Goal: Task Accomplishment & Management: Manage account settings

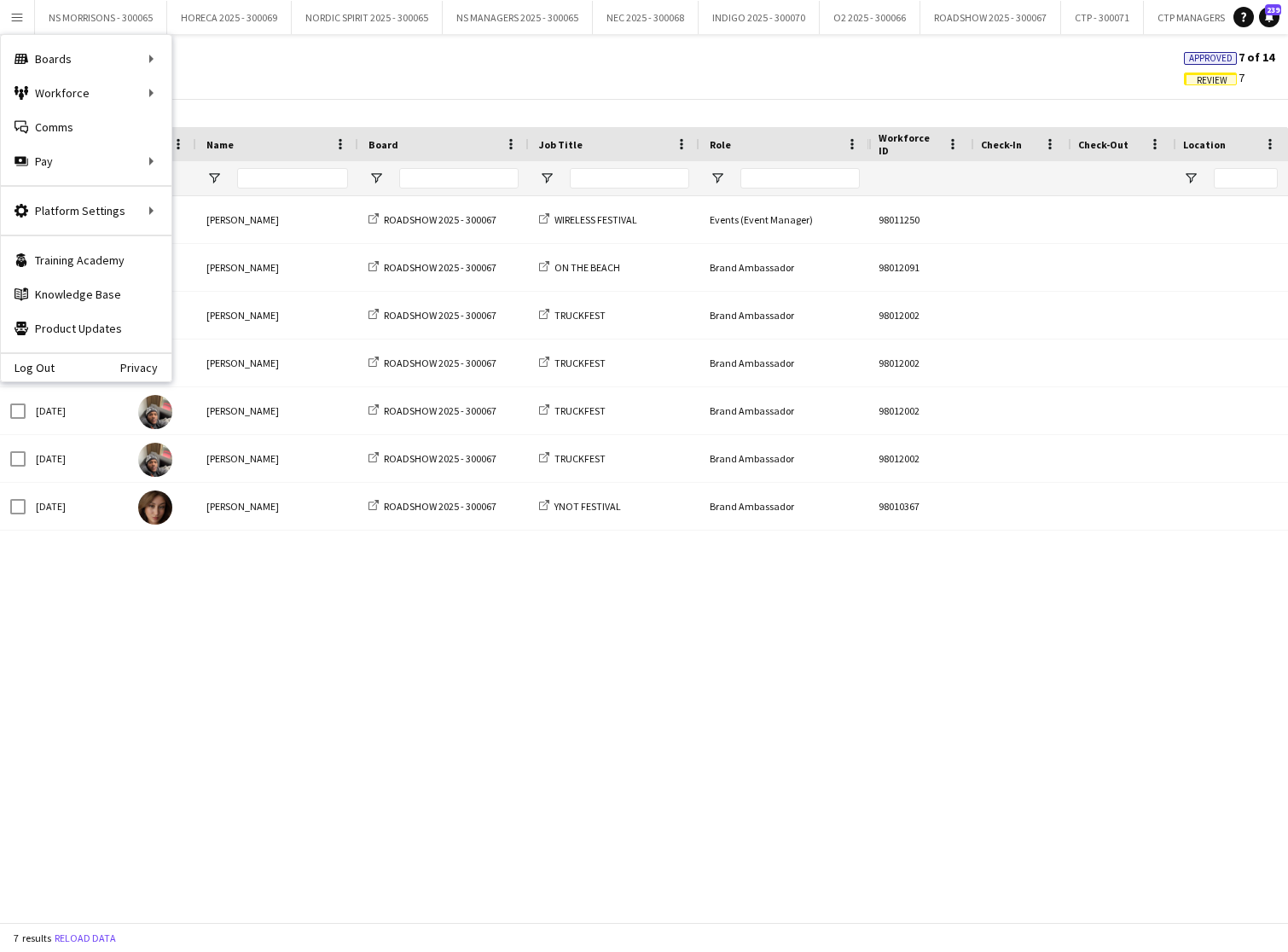
click at [19, 21] on app-icon "Menu" at bounding box center [17, 17] width 14 height 14
click at [231, 91] on link "My Workforce" at bounding box center [257, 93] width 170 height 34
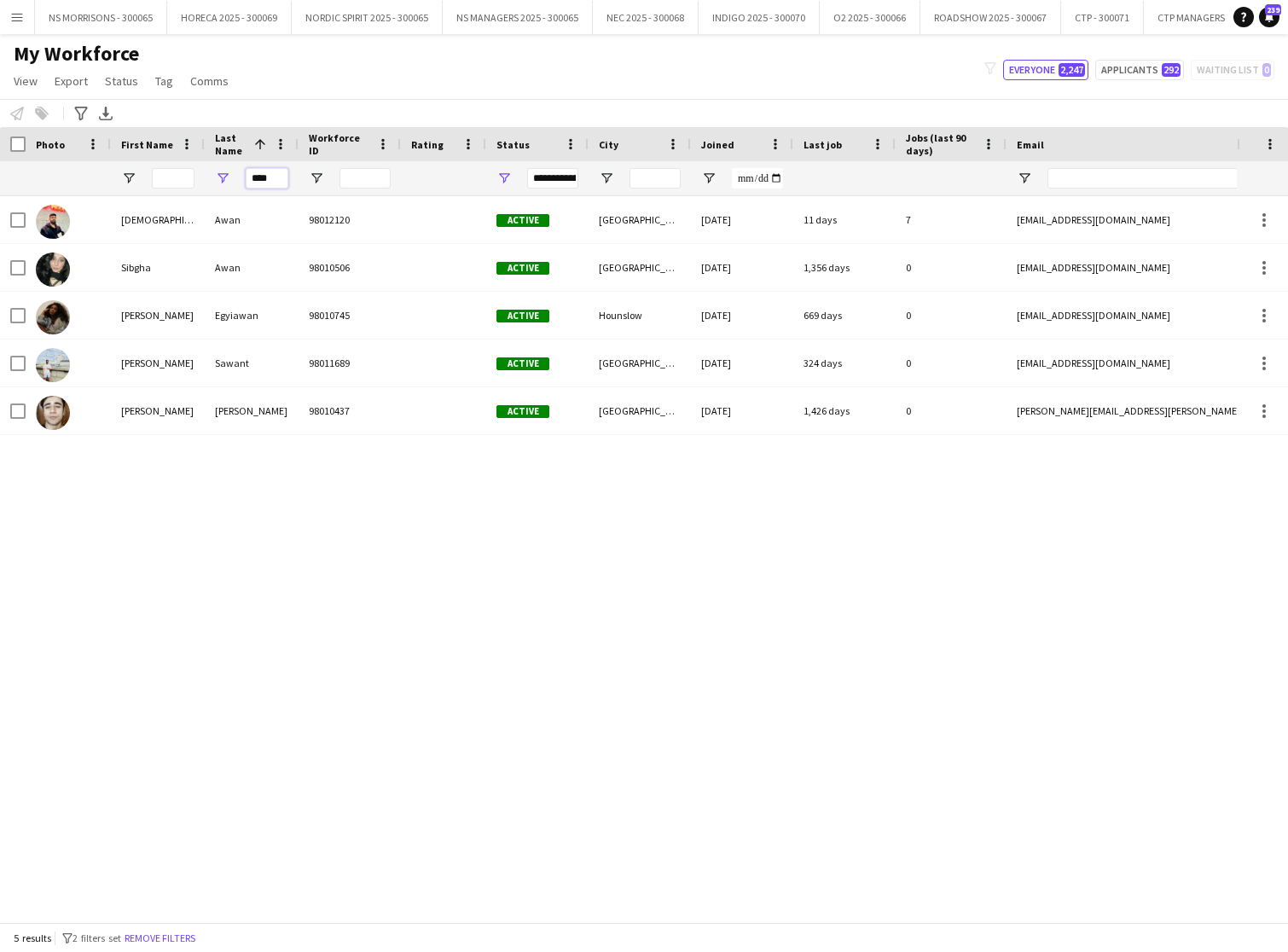
drag, startPoint x: 277, startPoint y: 183, endPoint x: 242, endPoint y: 180, distance: 35.1
click at [242, 180] on div "****" at bounding box center [251, 178] width 93 height 34
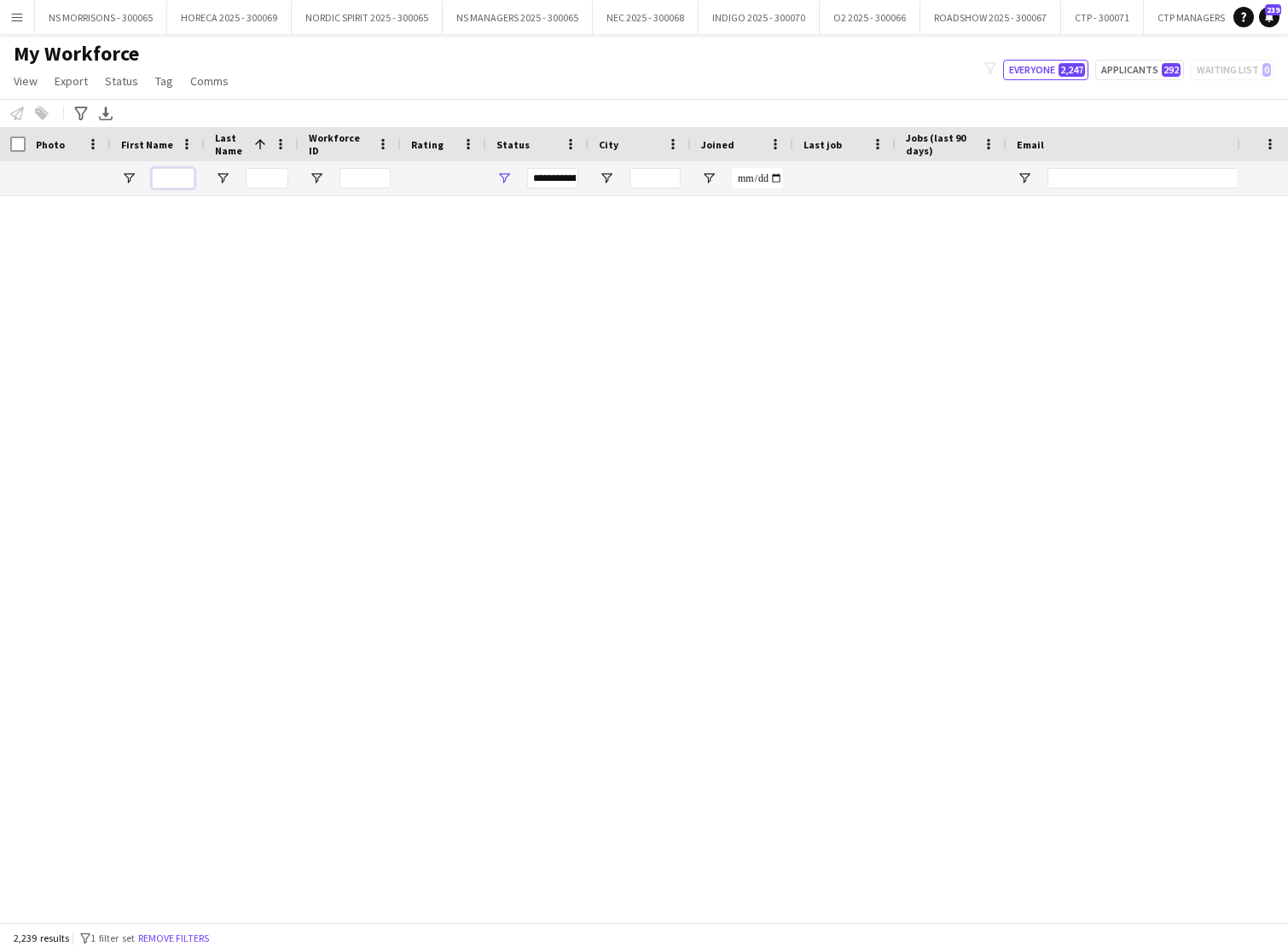
click at [179, 176] on input "First Name Filter Input" at bounding box center [173, 177] width 43 height 20
type input "*"
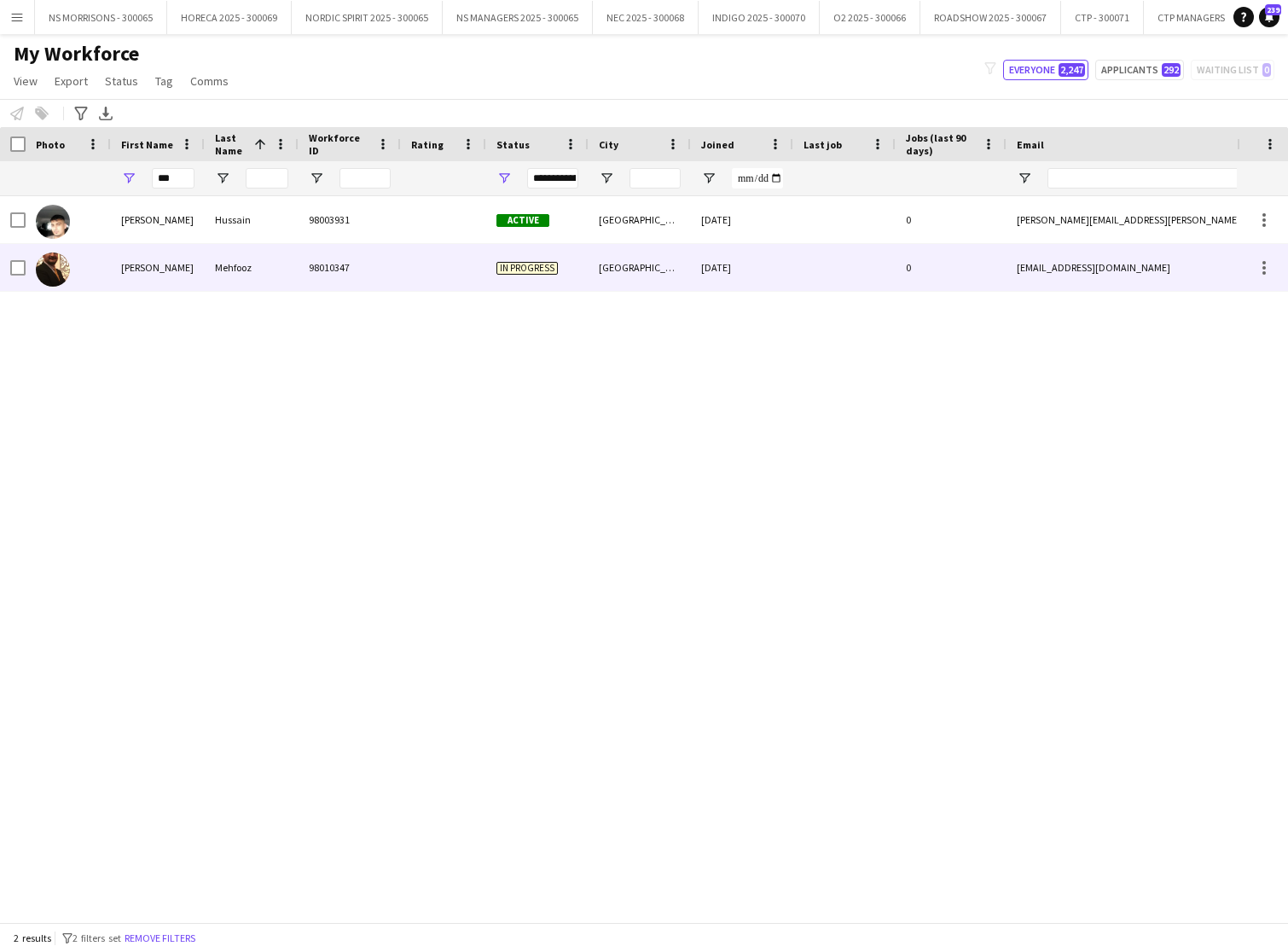
drag, startPoint x: 184, startPoint y: 265, endPoint x: 187, endPoint y: 342, distance: 77.1
click at [187, 342] on div "Sohib Hussain 98003931 Active Birmingham 05-12-2019 0 sohib.hussain@outlook.com…" at bounding box center [618, 560] width 1237 height 727
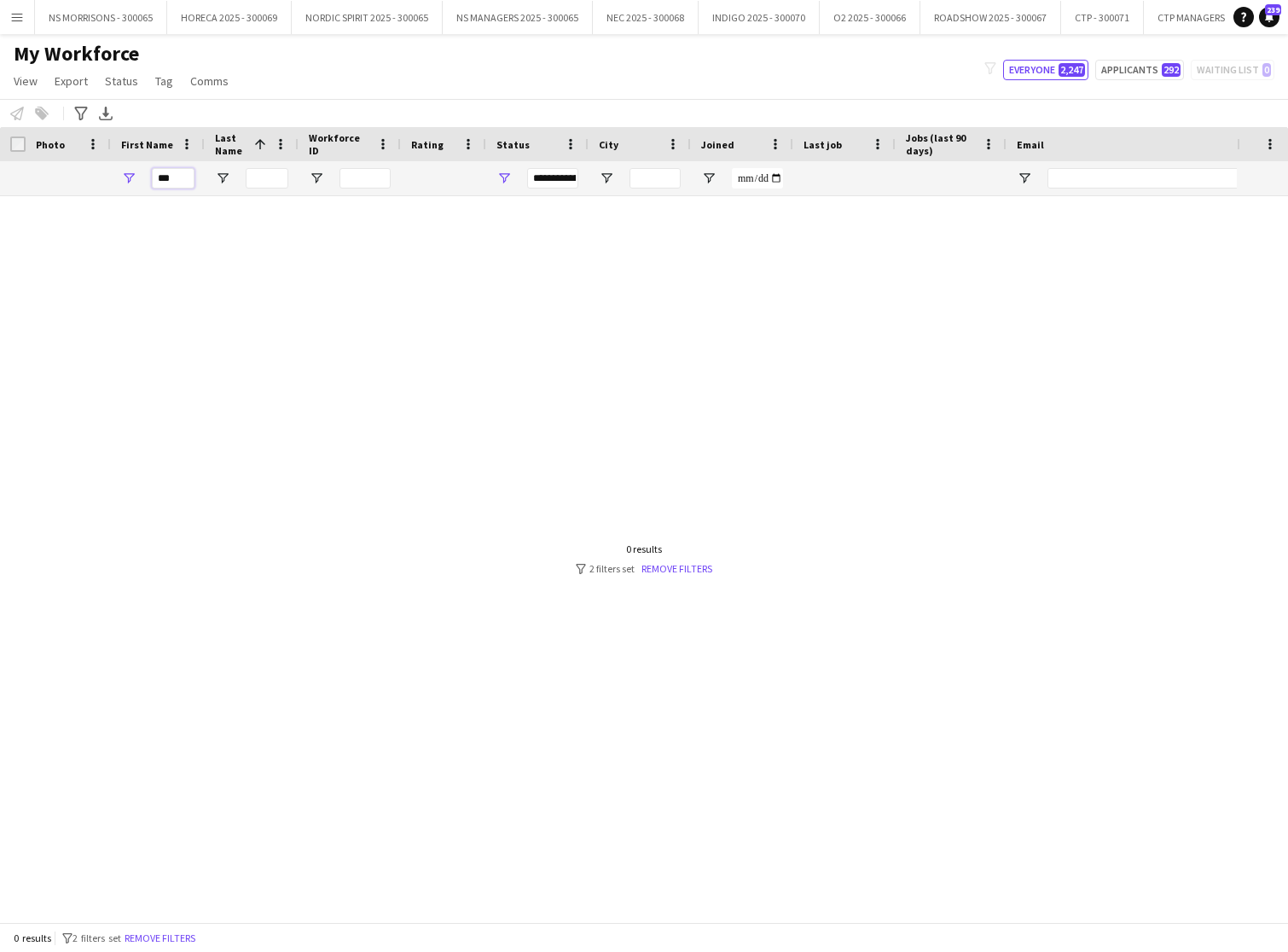
click at [168, 181] on input "***" at bounding box center [173, 177] width 43 height 20
type input "*"
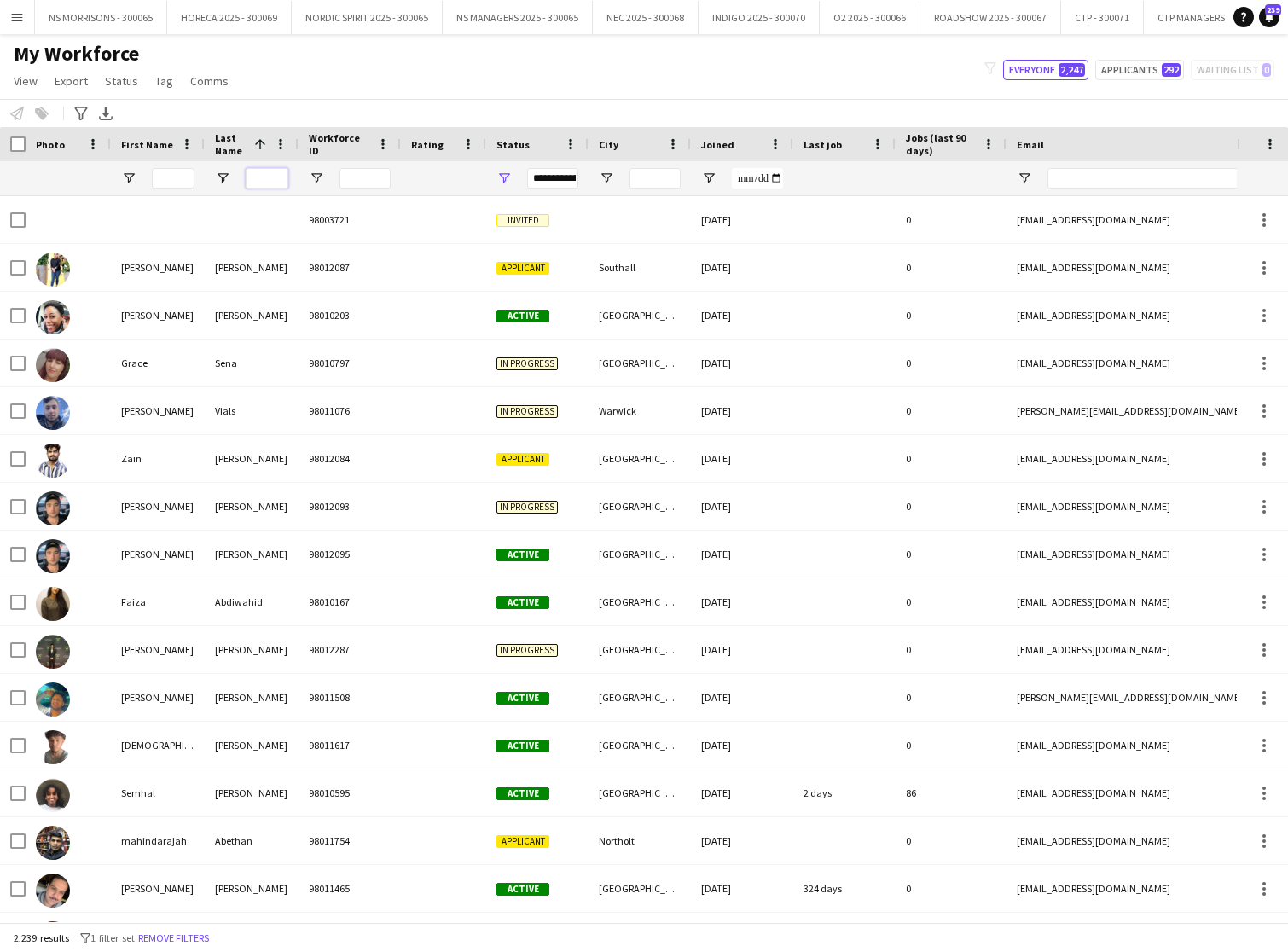
click at [264, 174] on input "Last Name Filter Input" at bounding box center [266, 177] width 43 height 20
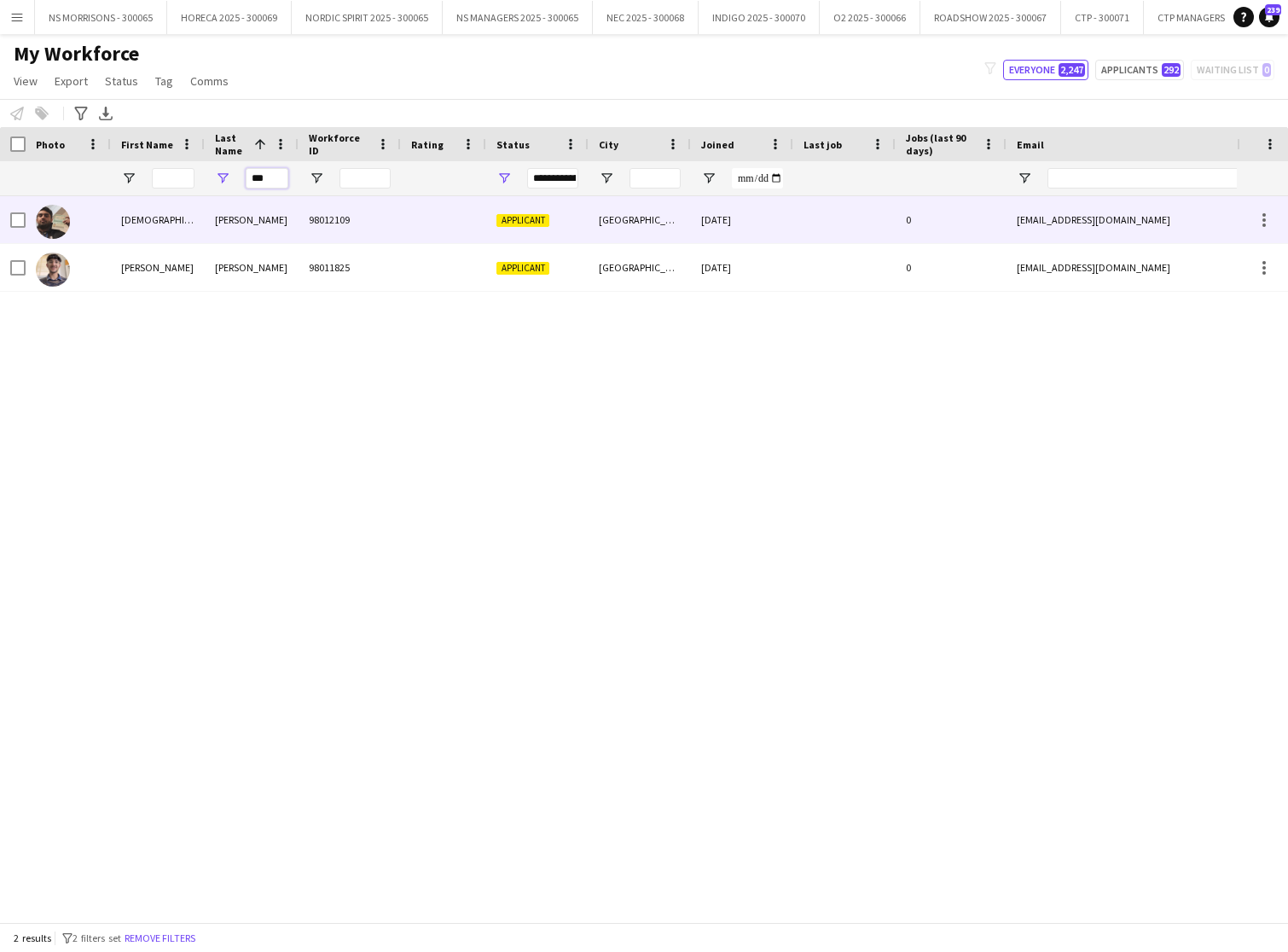
type input "***"
click at [164, 214] on div "Muhammad fahad" at bounding box center [157, 220] width 93 height 47
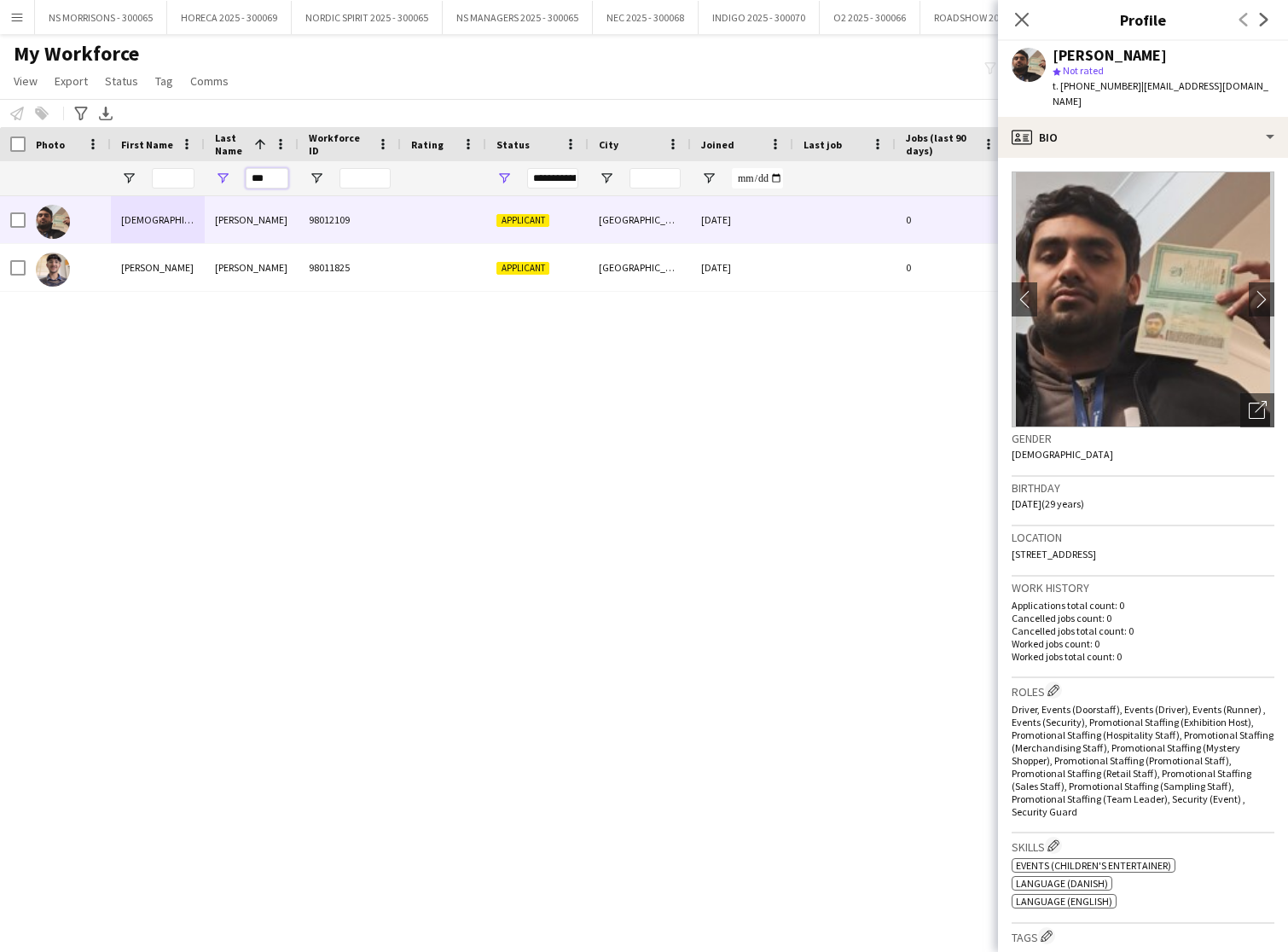
drag, startPoint x: 269, startPoint y: 177, endPoint x: 252, endPoint y: 179, distance: 17.1
click at [253, 179] on input "***" at bounding box center [266, 177] width 43 height 20
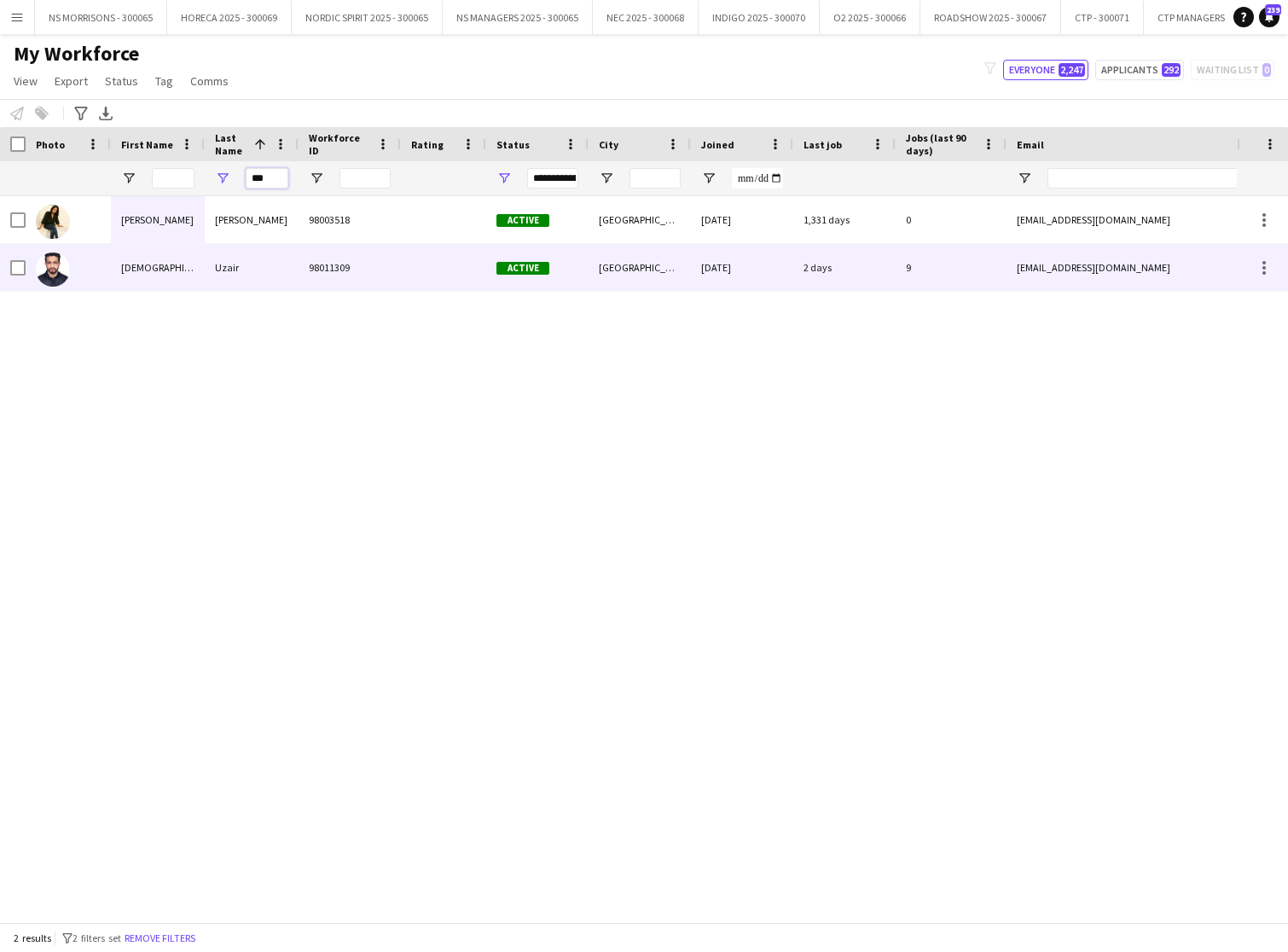
type input "***"
click at [152, 263] on div "[DEMOGRAPHIC_DATA]" at bounding box center [157, 267] width 93 height 47
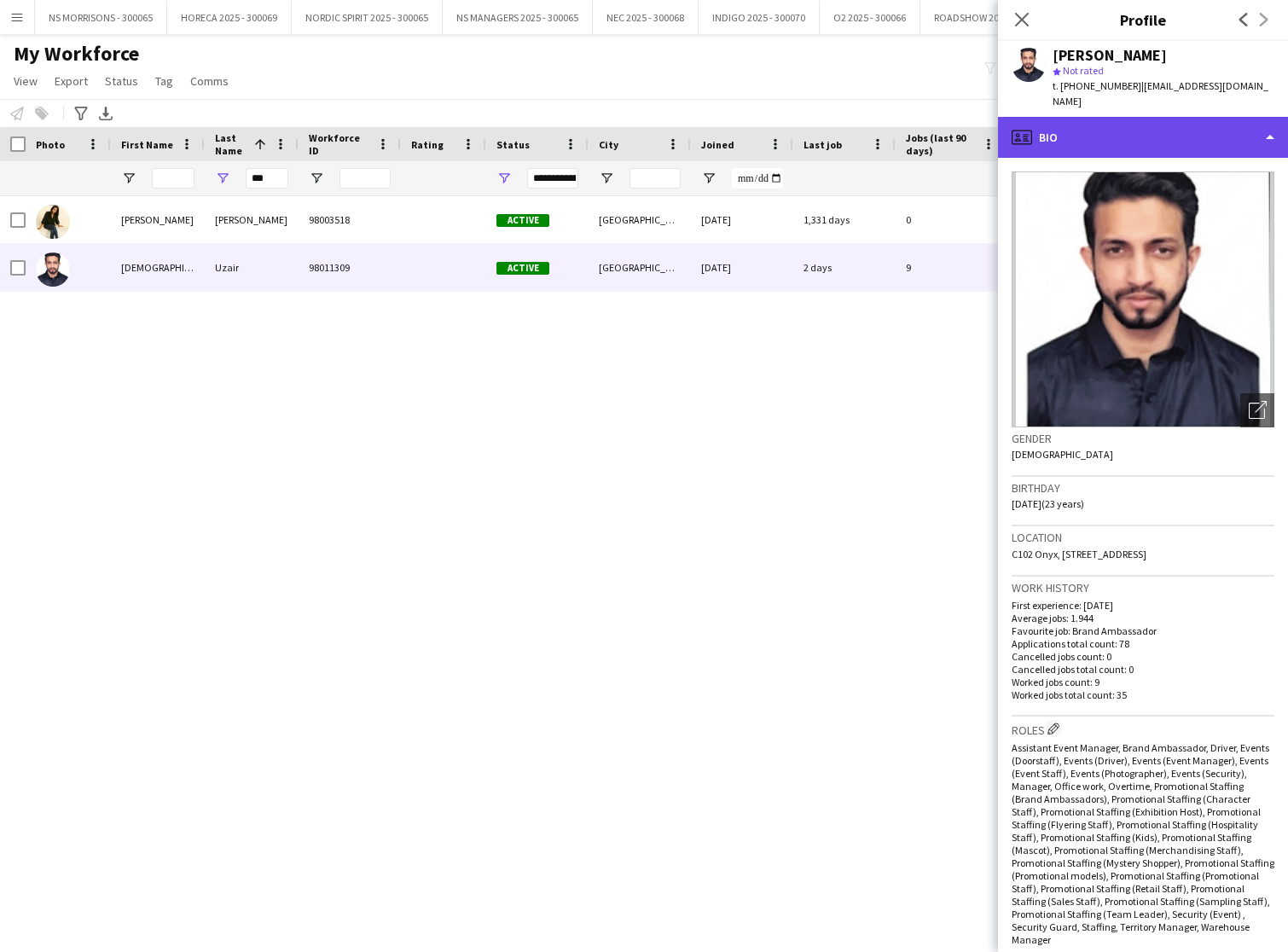
click at [1175, 125] on div "profile Bio" at bounding box center [1143, 137] width 290 height 41
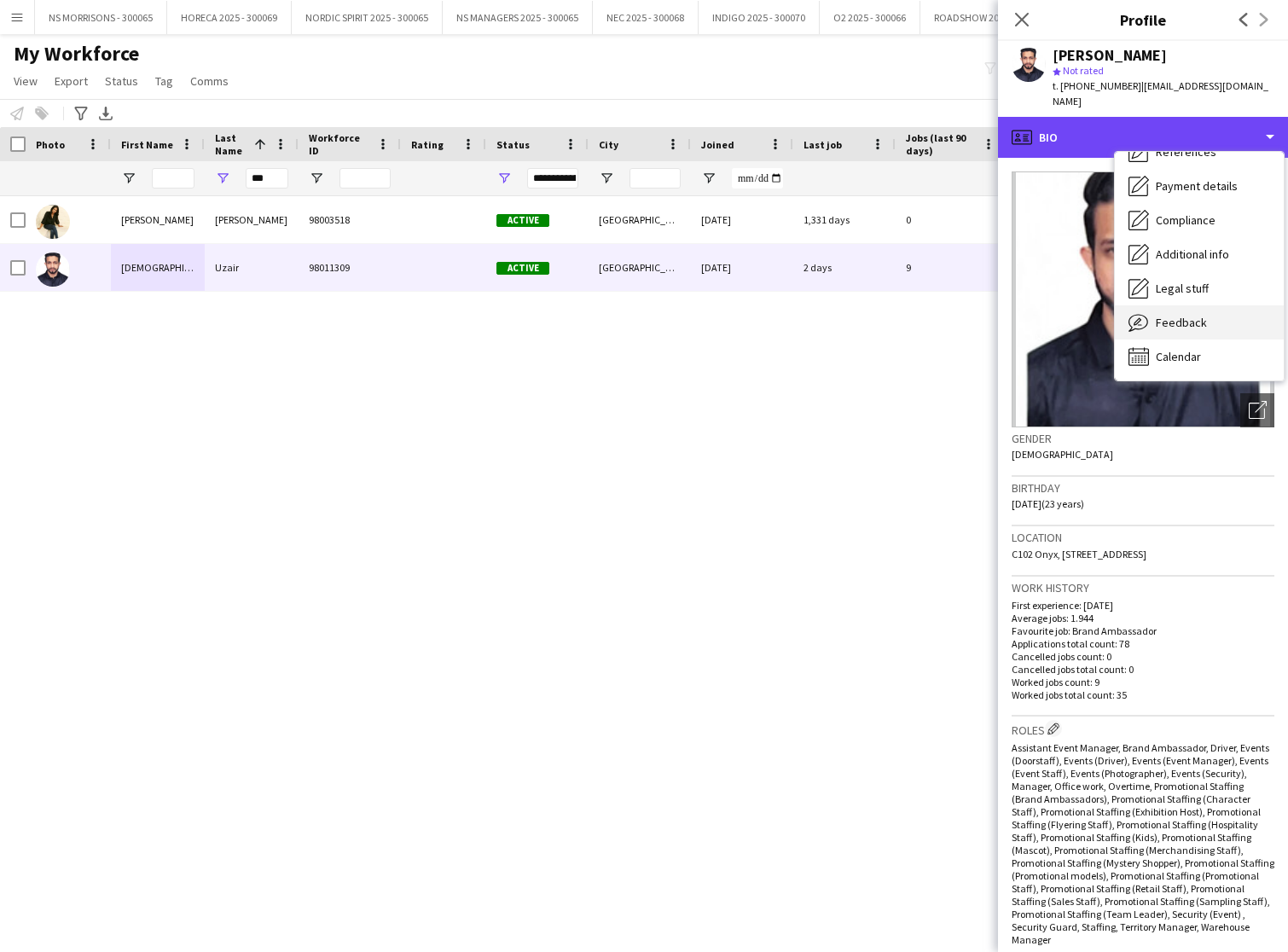
scroll to position [195, 0]
click at [1194, 315] on span "Feedback" at bounding box center [1181, 323] width 52 height 16
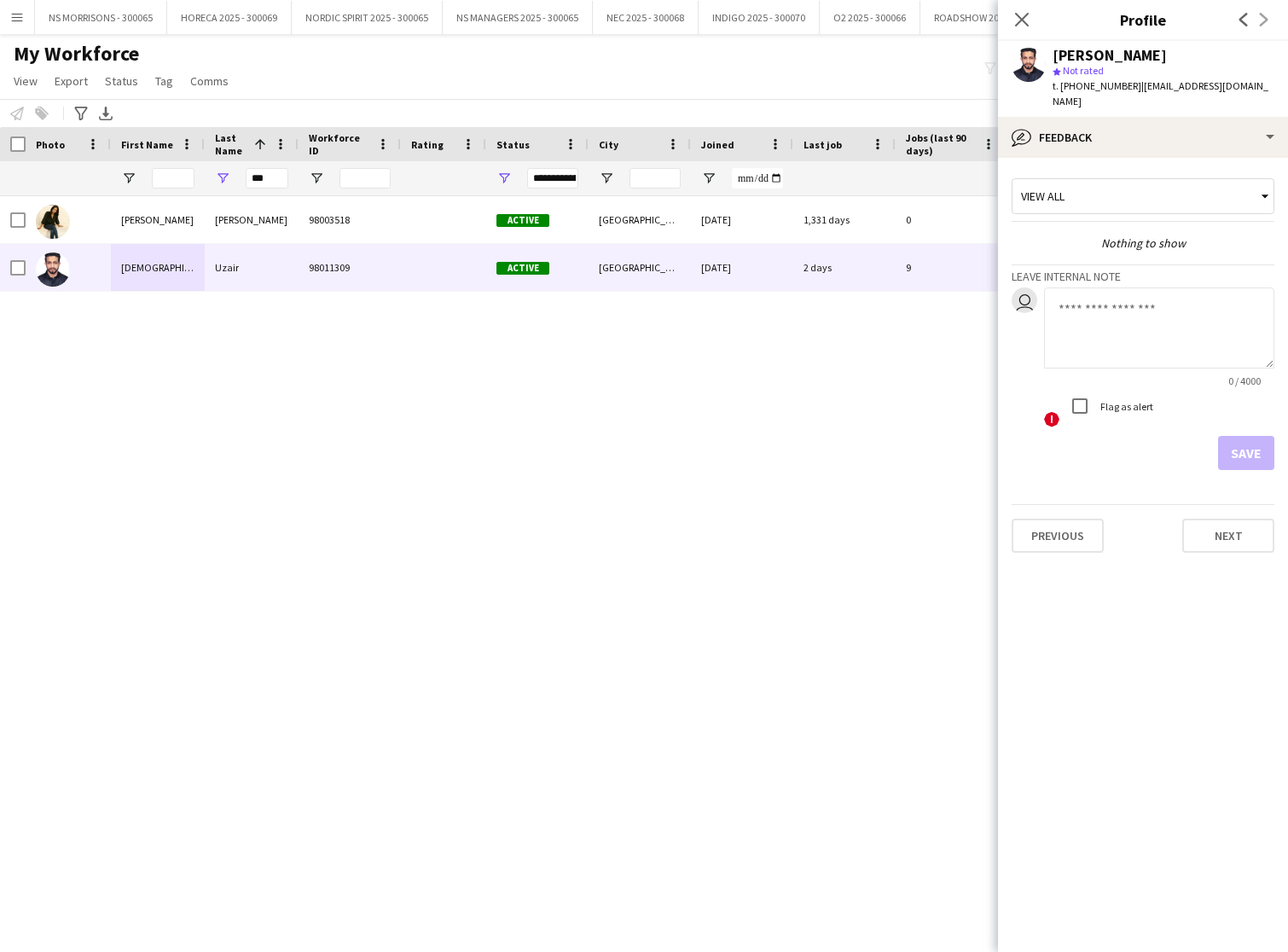
click at [1107, 336] on textarea at bounding box center [1160, 328] width 231 height 81
click at [1198, 306] on textarea "**********" at bounding box center [1160, 328] width 231 height 81
type textarea "**********"
click at [1250, 437] on button "Save" at bounding box center [1246, 452] width 56 height 34
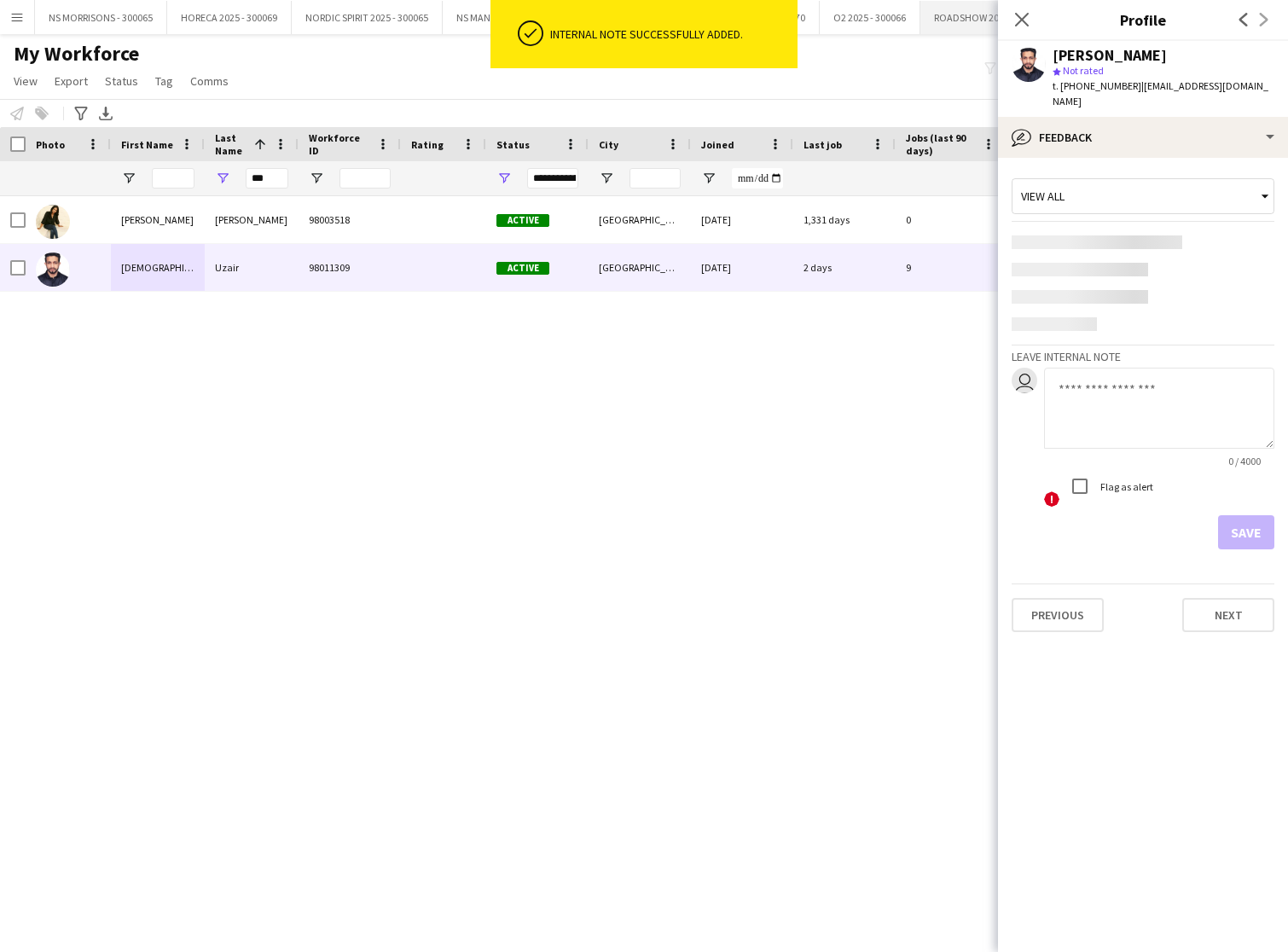
scroll to position [0, 0]
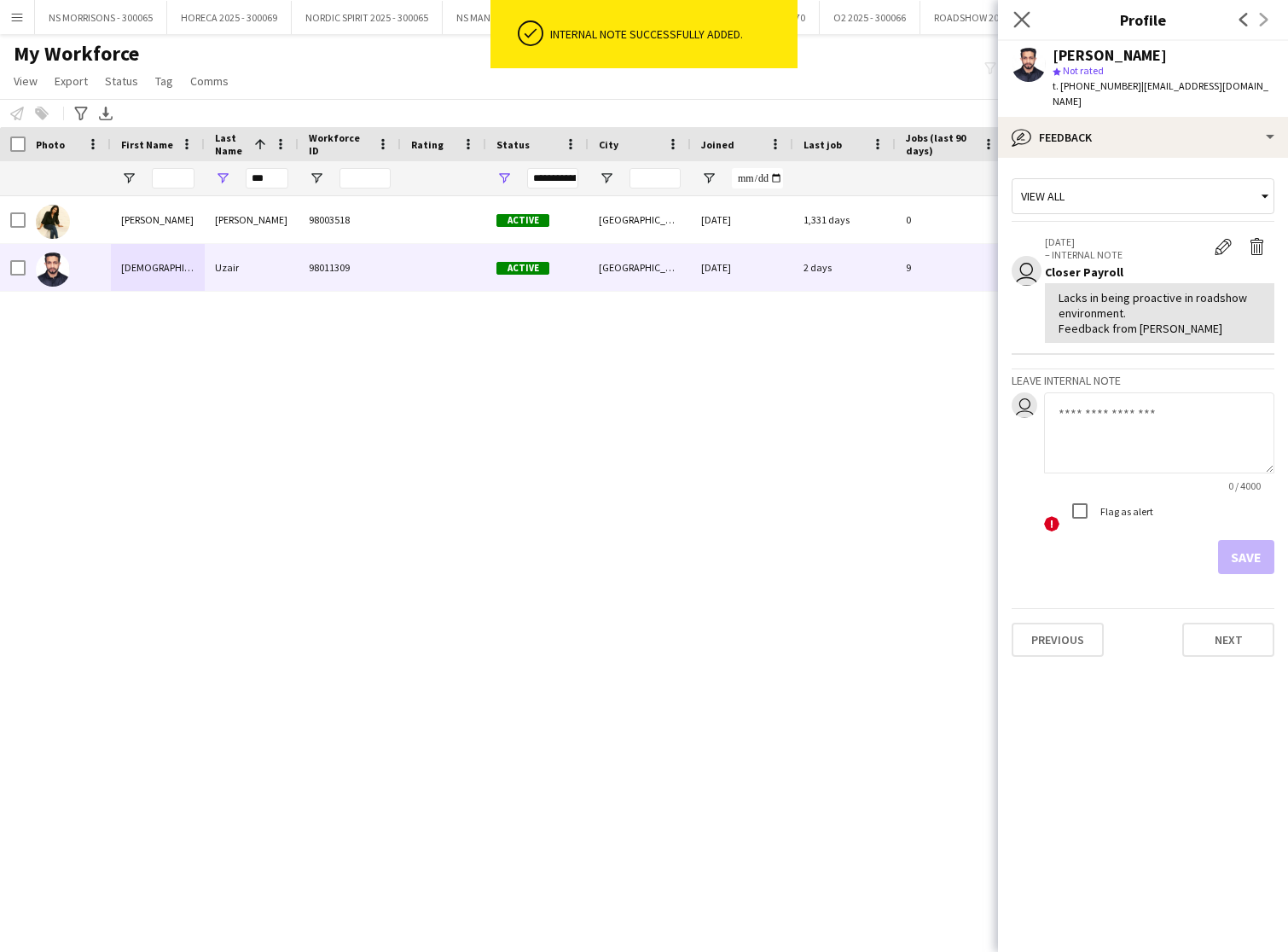
click at [1014, 21] on app-icon "Close pop-in" at bounding box center [1023, 20] width 24 height 24
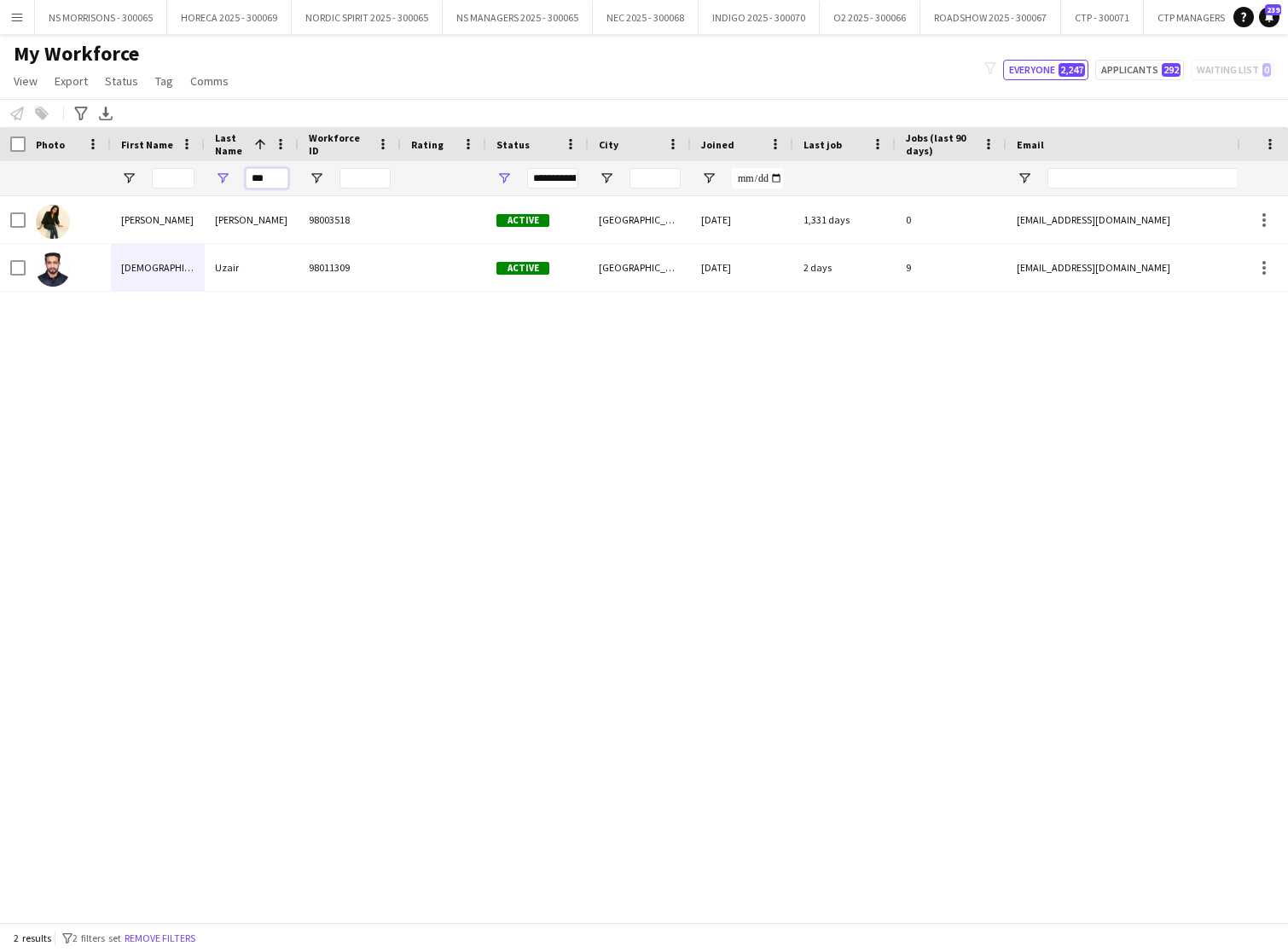
drag, startPoint x: 278, startPoint y: 176, endPoint x: 248, endPoint y: 182, distance: 30.6
click at [248, 182] on input "***" at bounding box center [266, 177] width 43 height 20
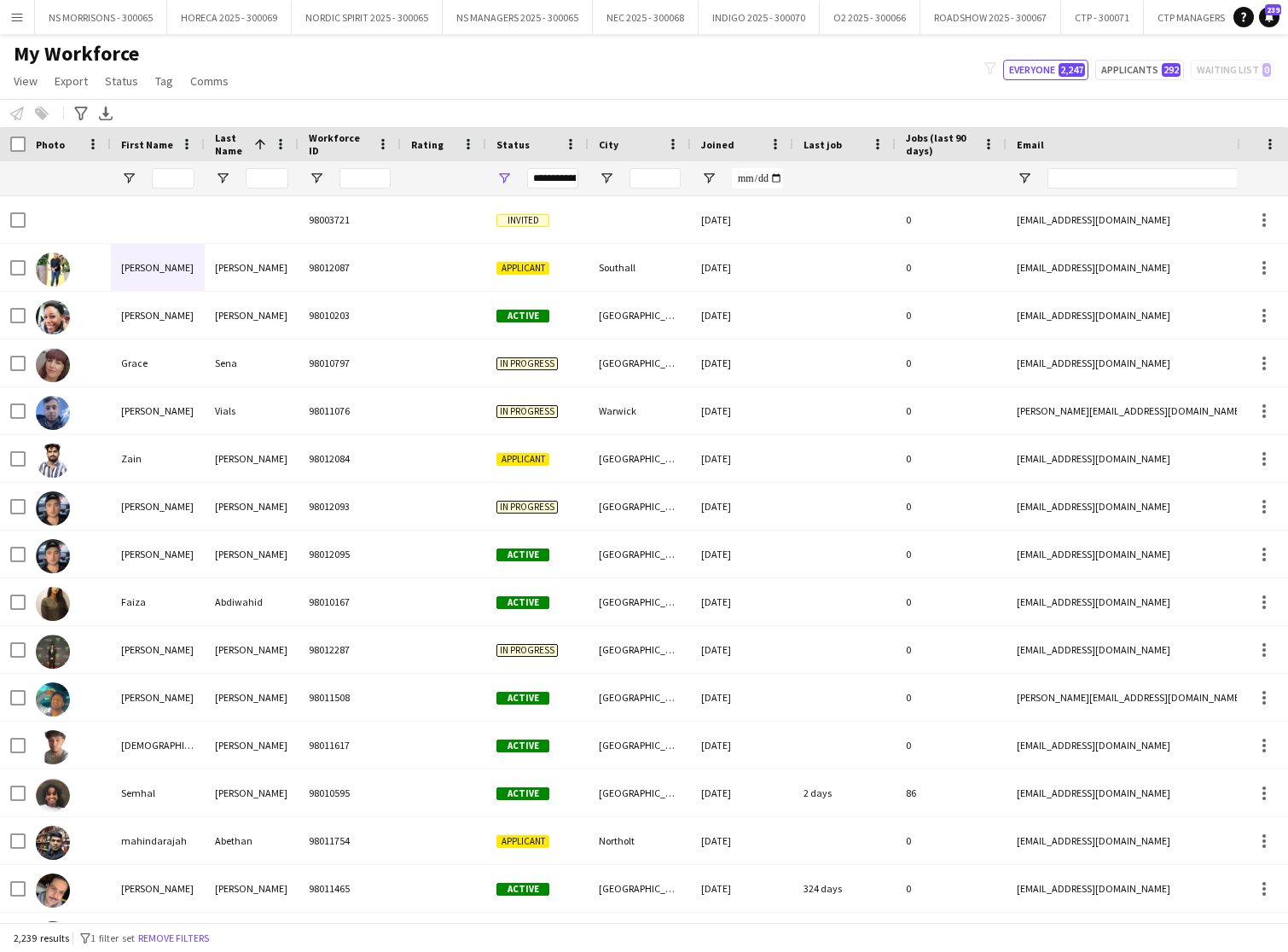
click at [12, 21] on app-icon "Menu" at bounding box center [17, 17] width 14 height 14
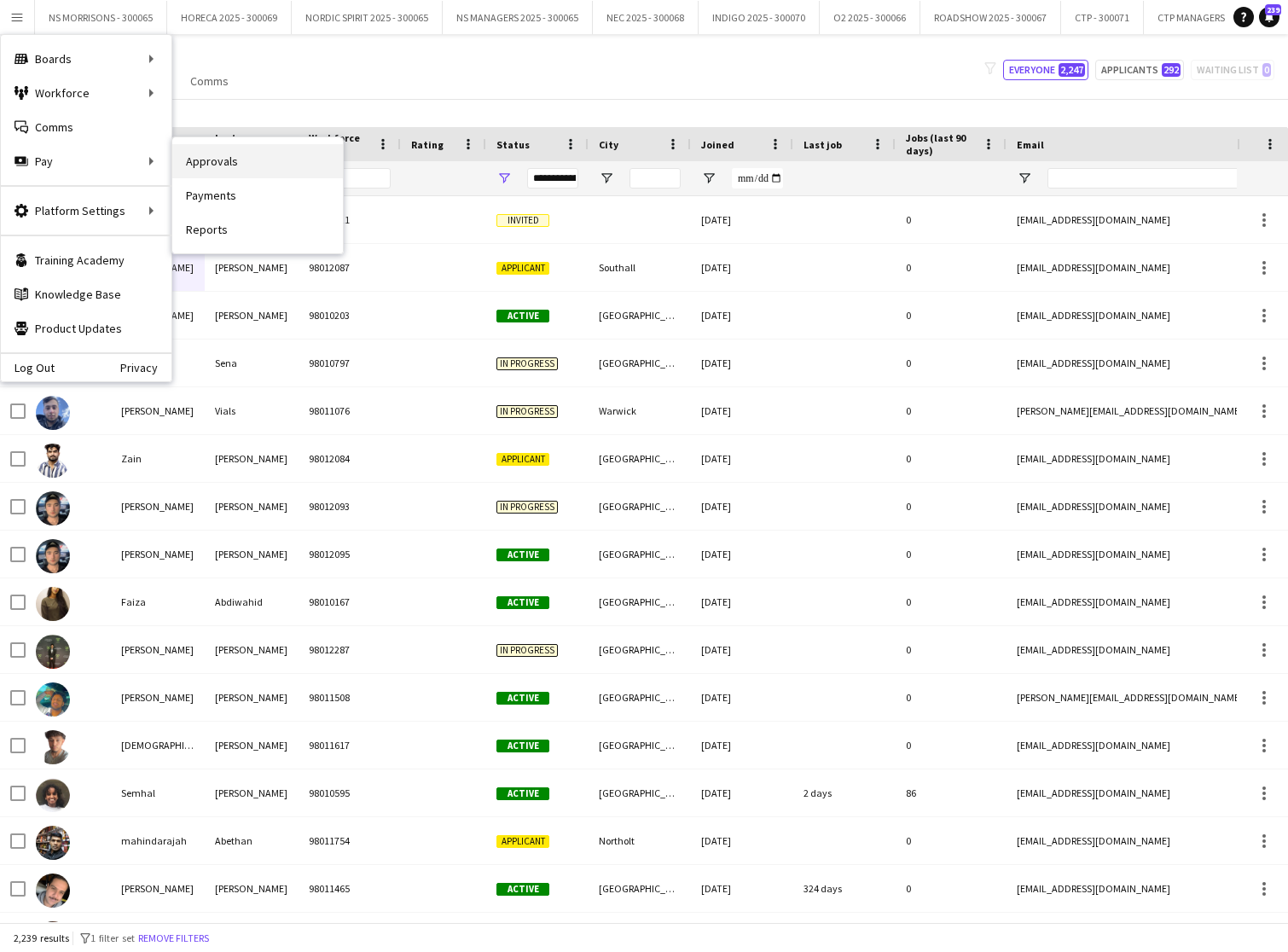
click at [224, 163] on link "Approvals" at bounding box center [257, 161] width 170 height 34
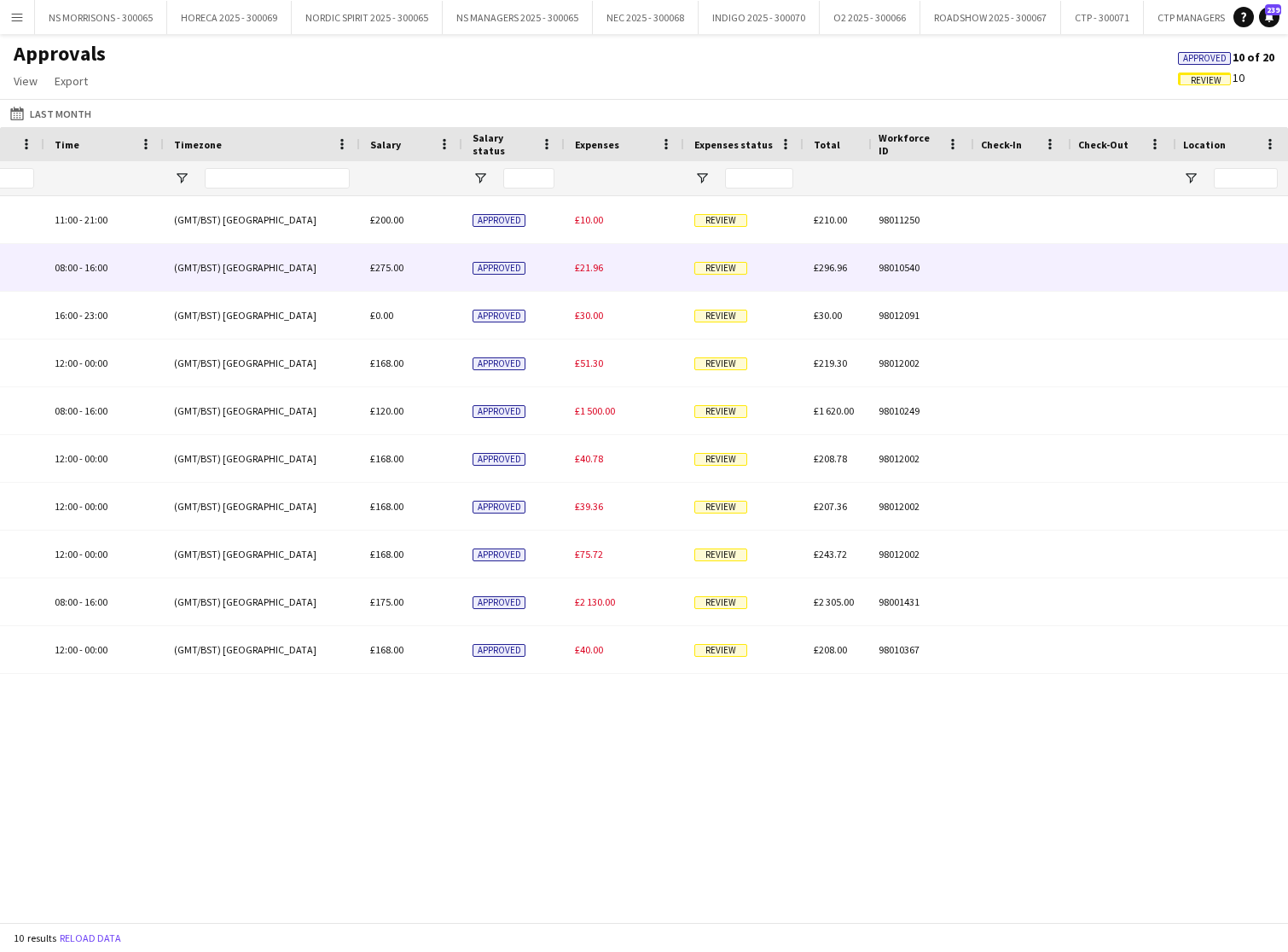
click at [599, 272] on span "£21.96" at bounding box center [589, 267] width 28 height 13
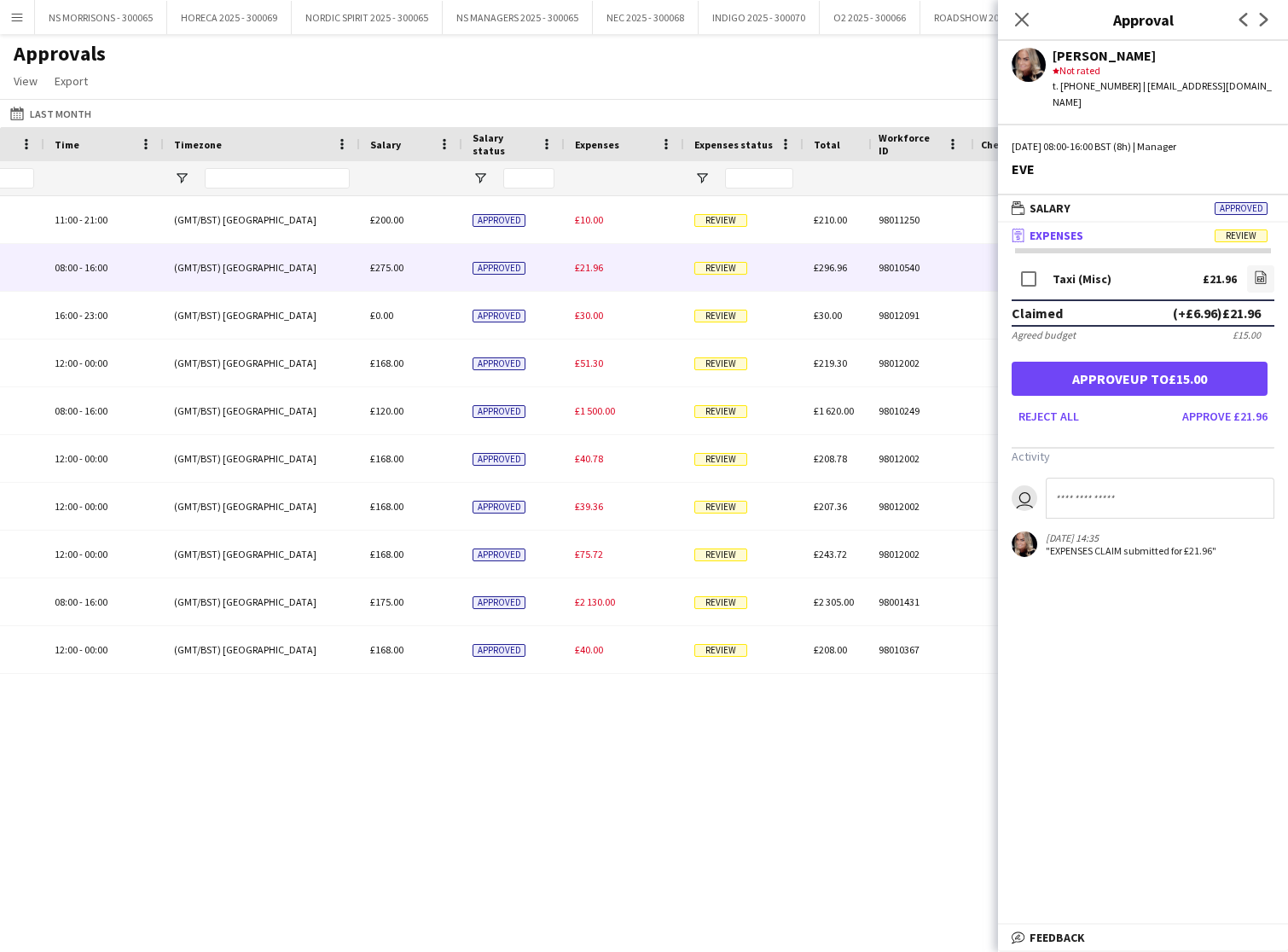
click at [1198, 409] on button "Approve £21.96" at bounding box center [1224, 416] width 99 height 27
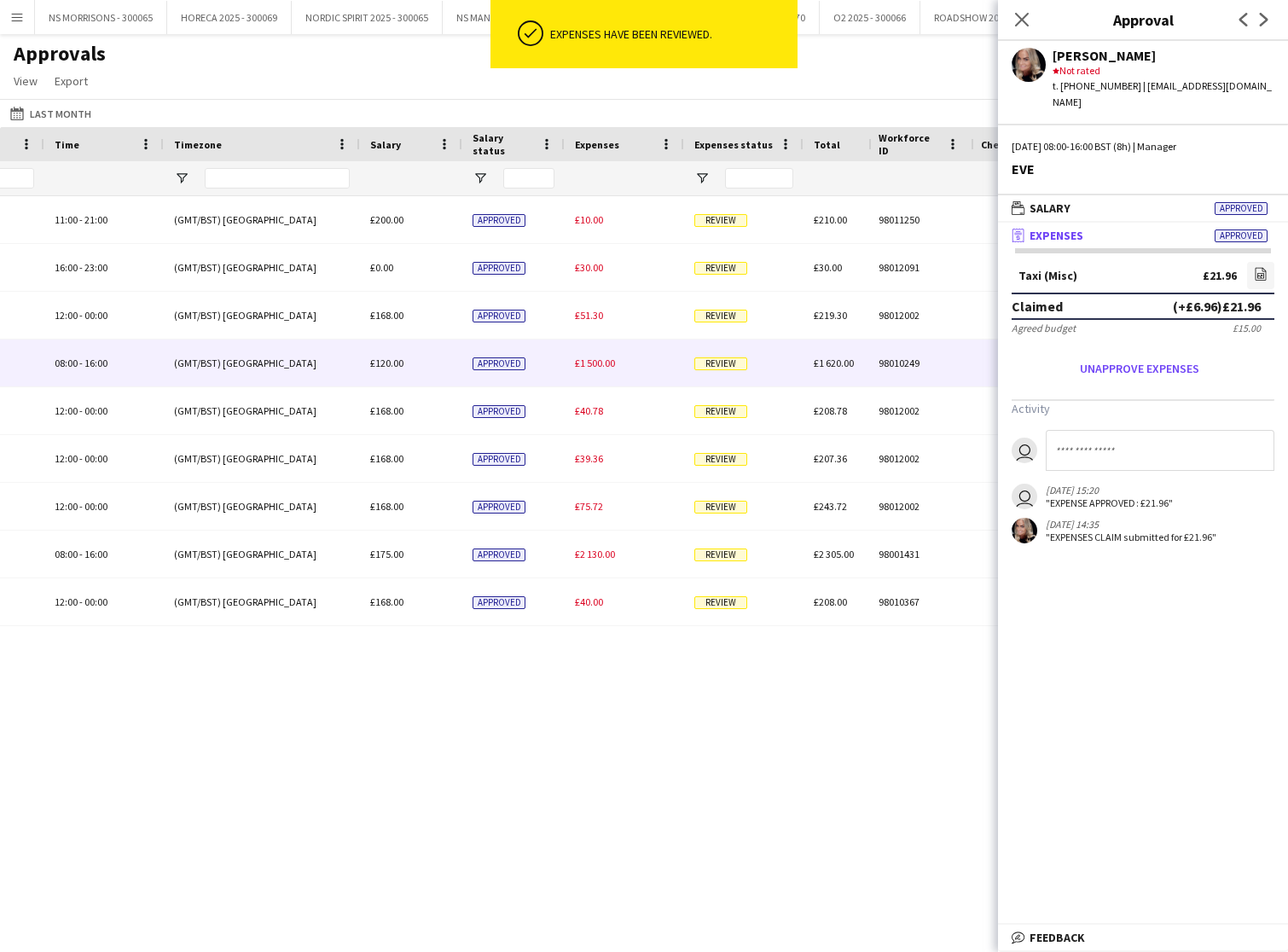
click at [600, 369] on div "£1 500.00" at bounding box center [624, 363] width 120 height 47
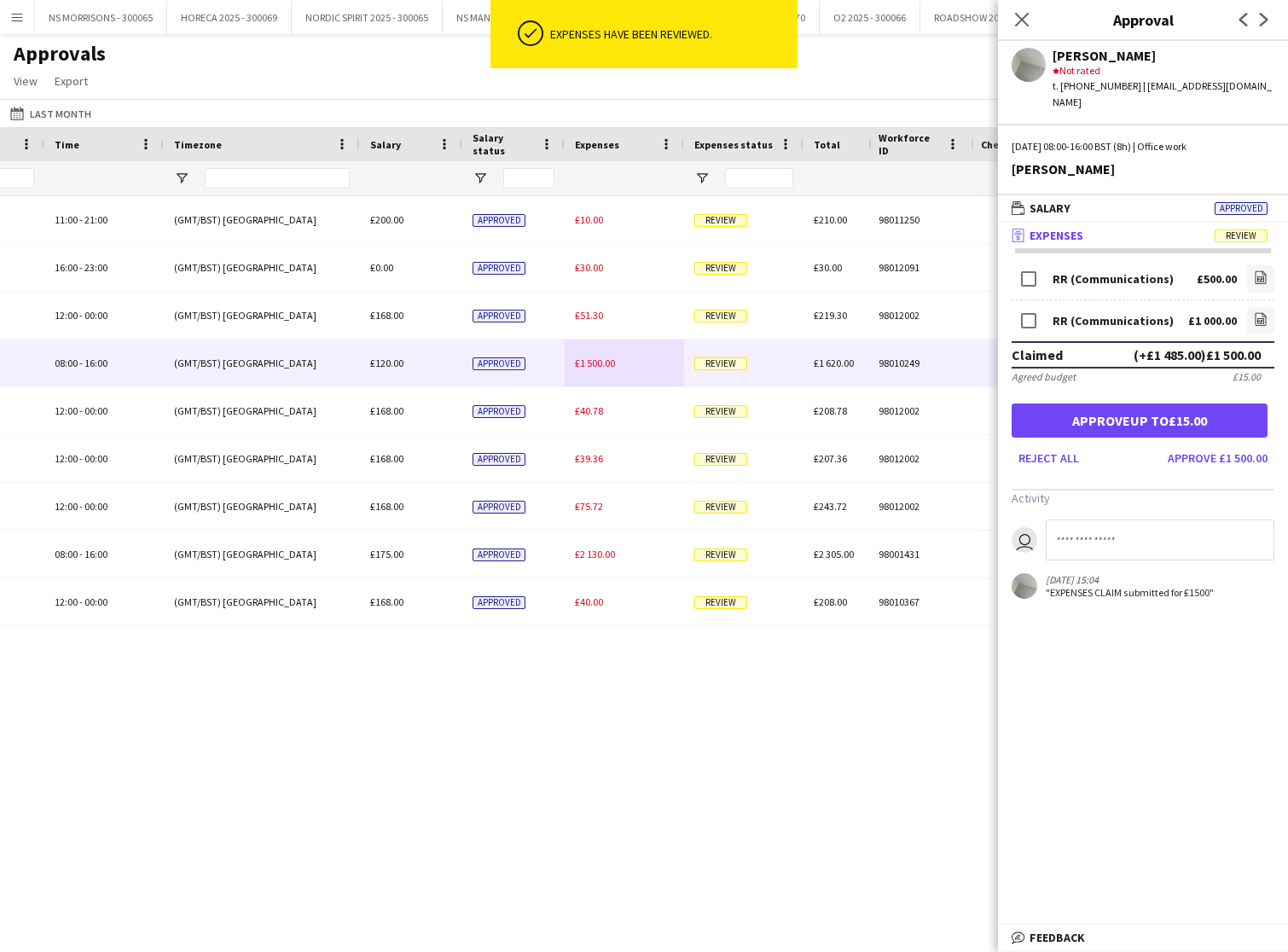
click at [1239, 452] on button "Approve £1 500.00" at bounding box center [1218, 458] width 114 height 27
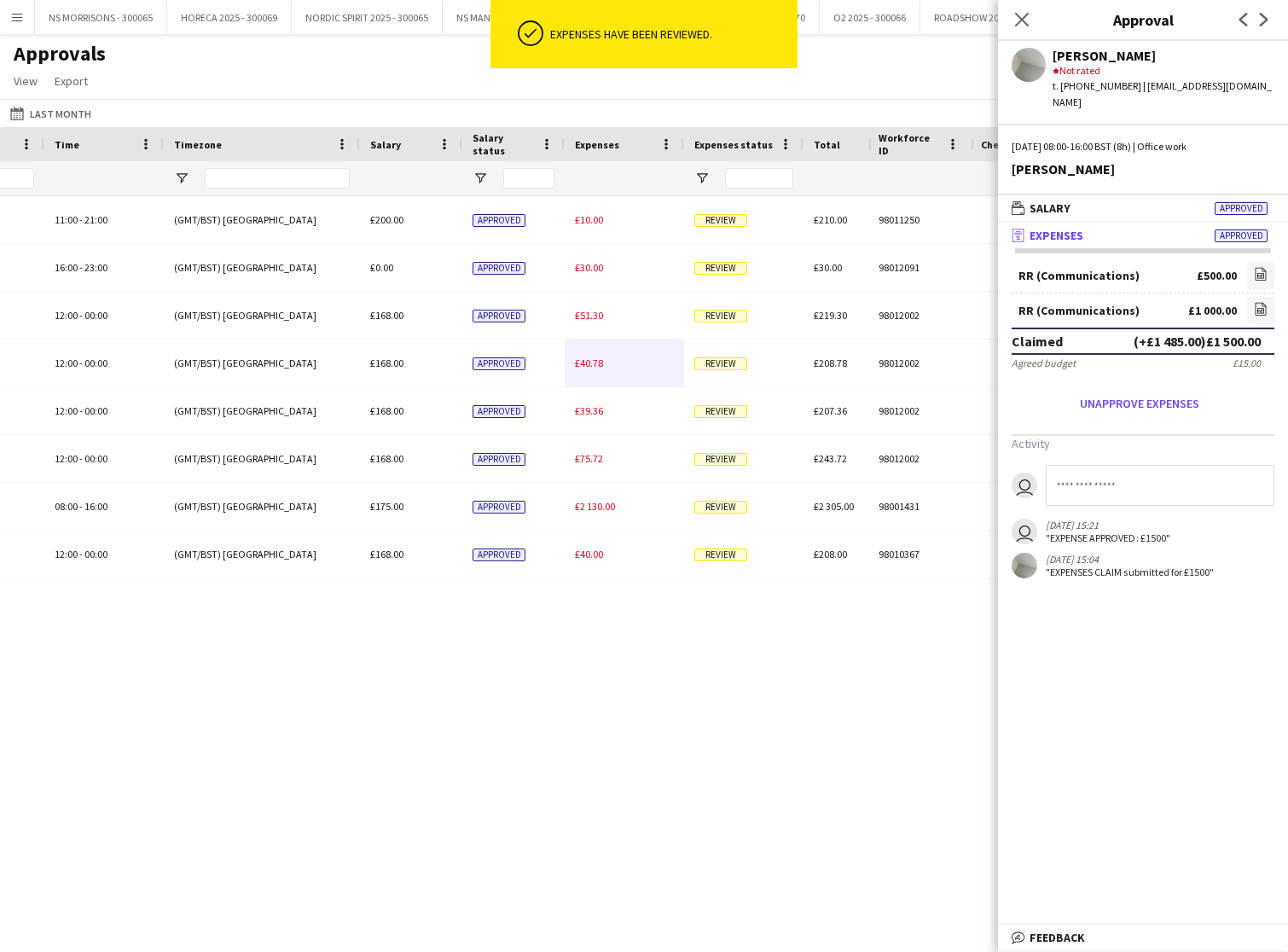
scroll to position [0, 651]
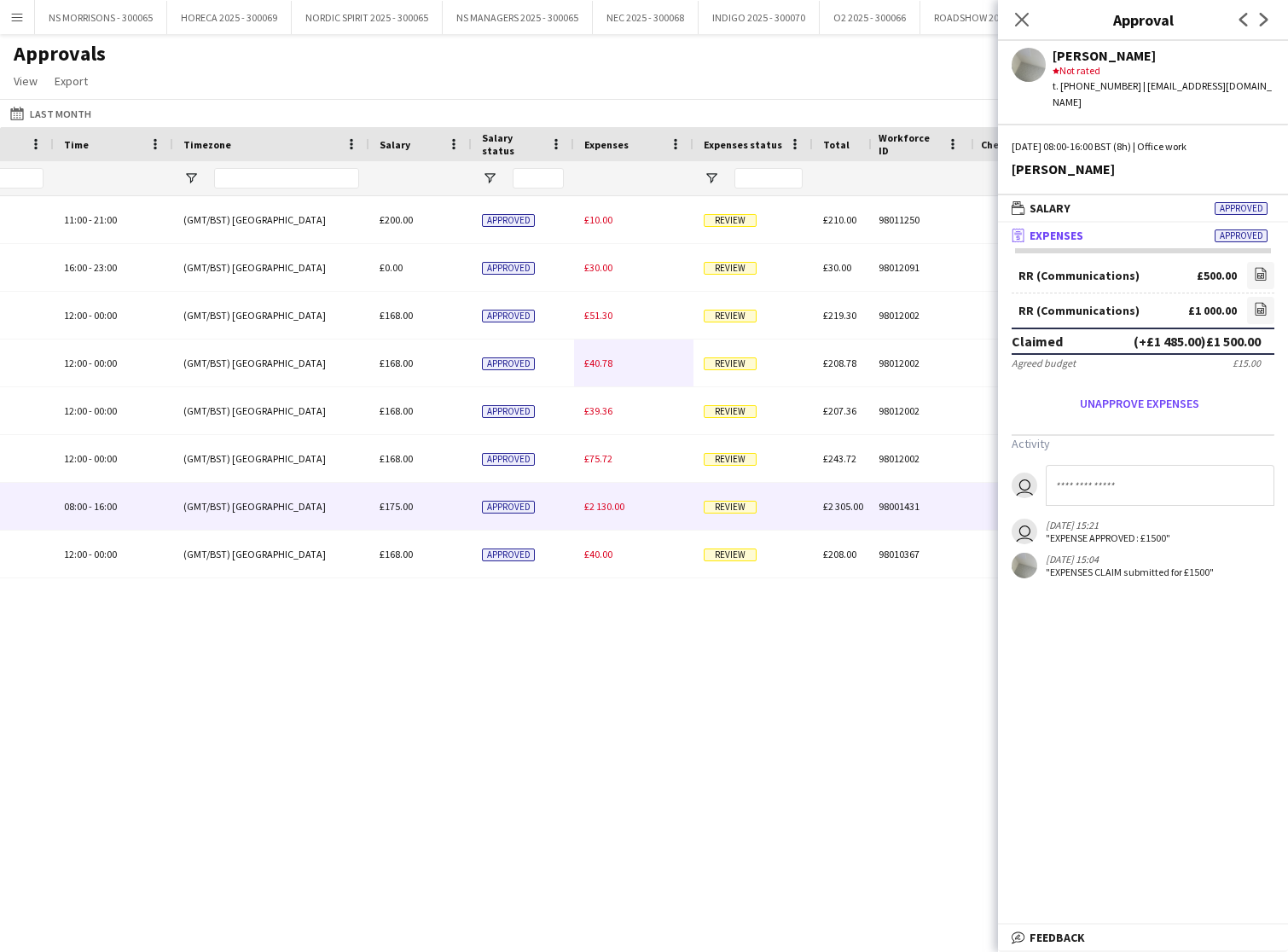
click at [610, 510] on span "£2 130.00" at bounding box center [604, 507] width 40 height 13
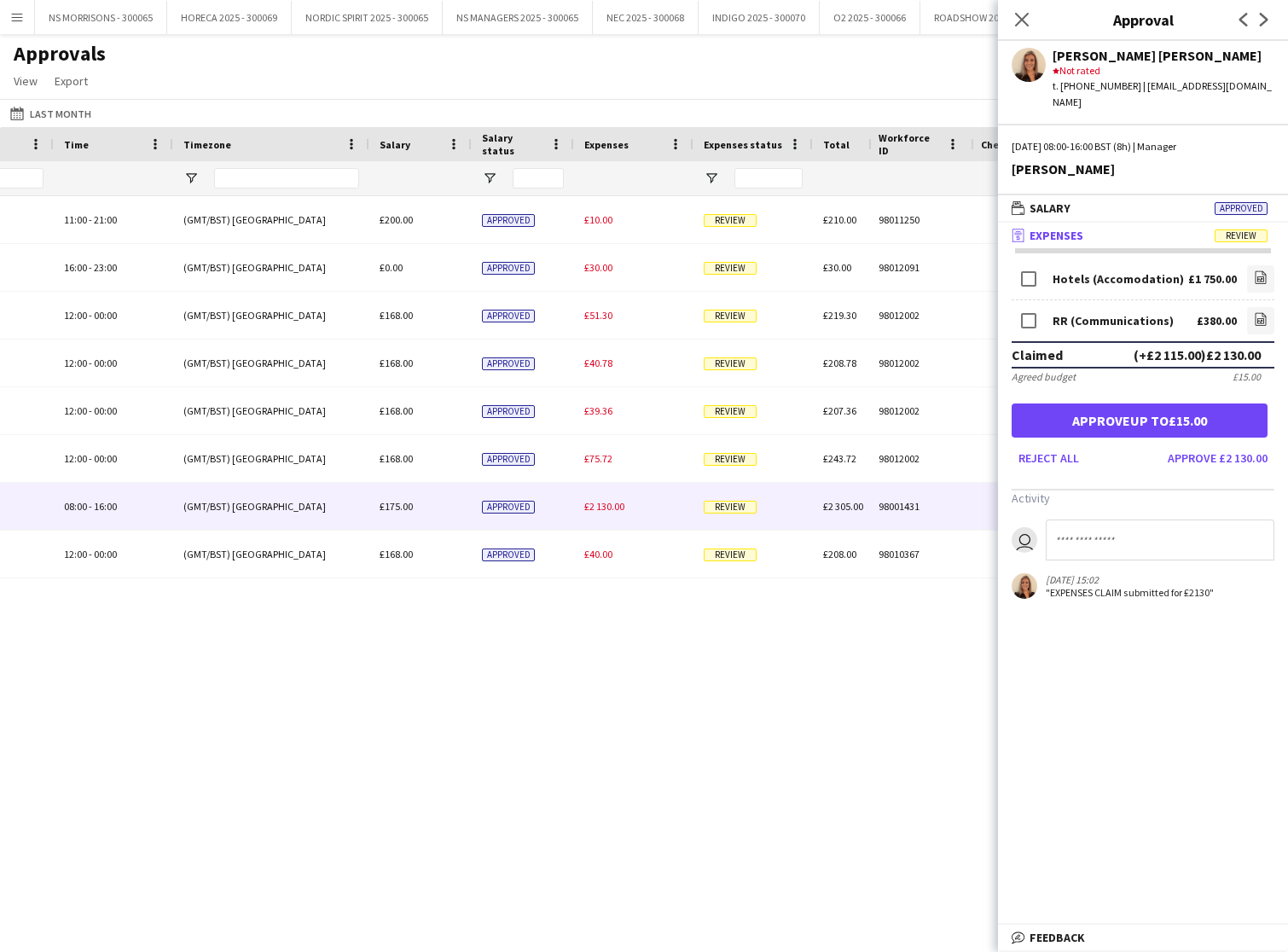
click at [1233, 452] on button "Approve £2 130.00" at bounding box center [1218, 458] width 114 height 27
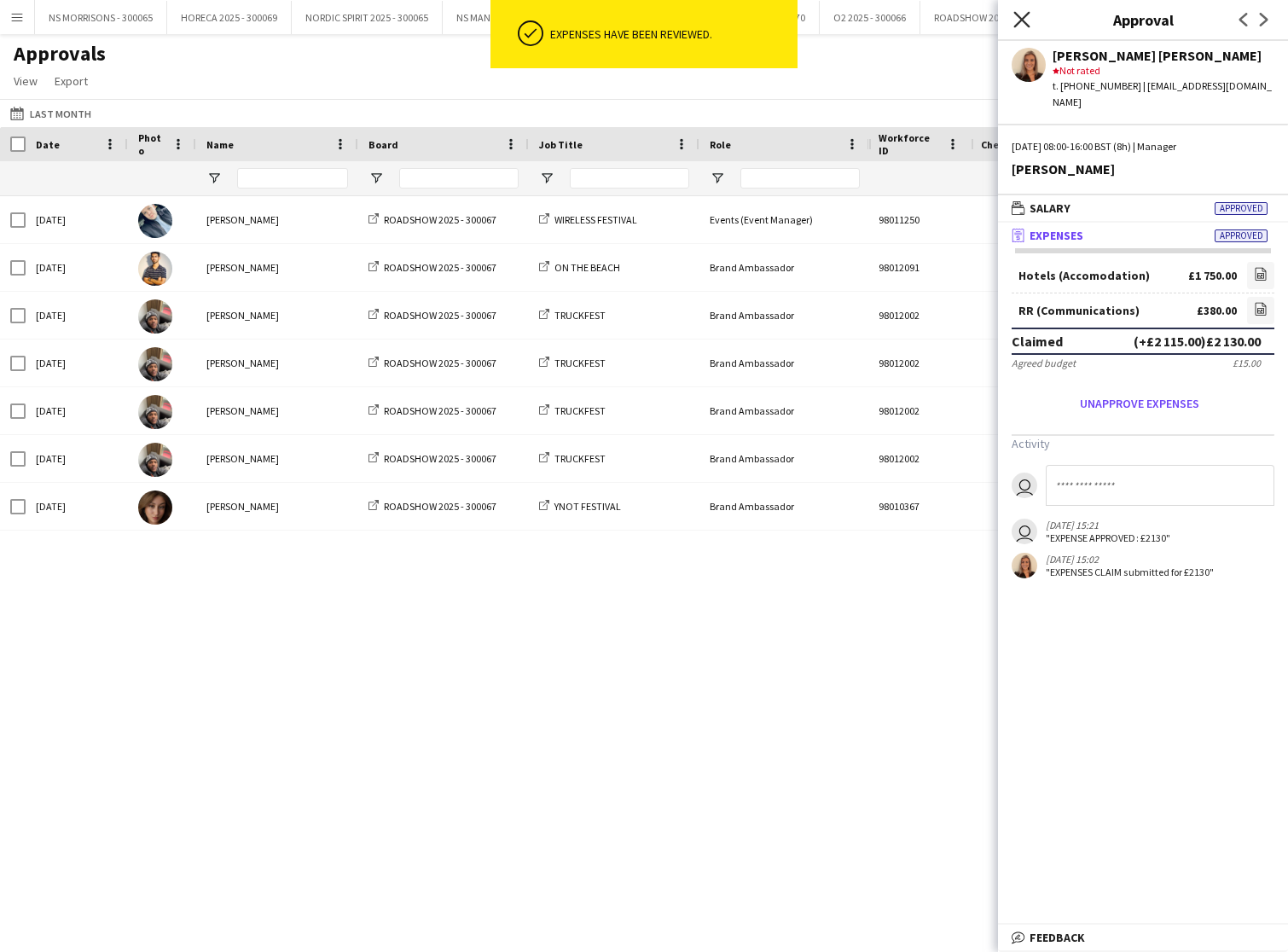
click at [1021, 22] on icon at bounding box center [1022, 19] width 17 height 17
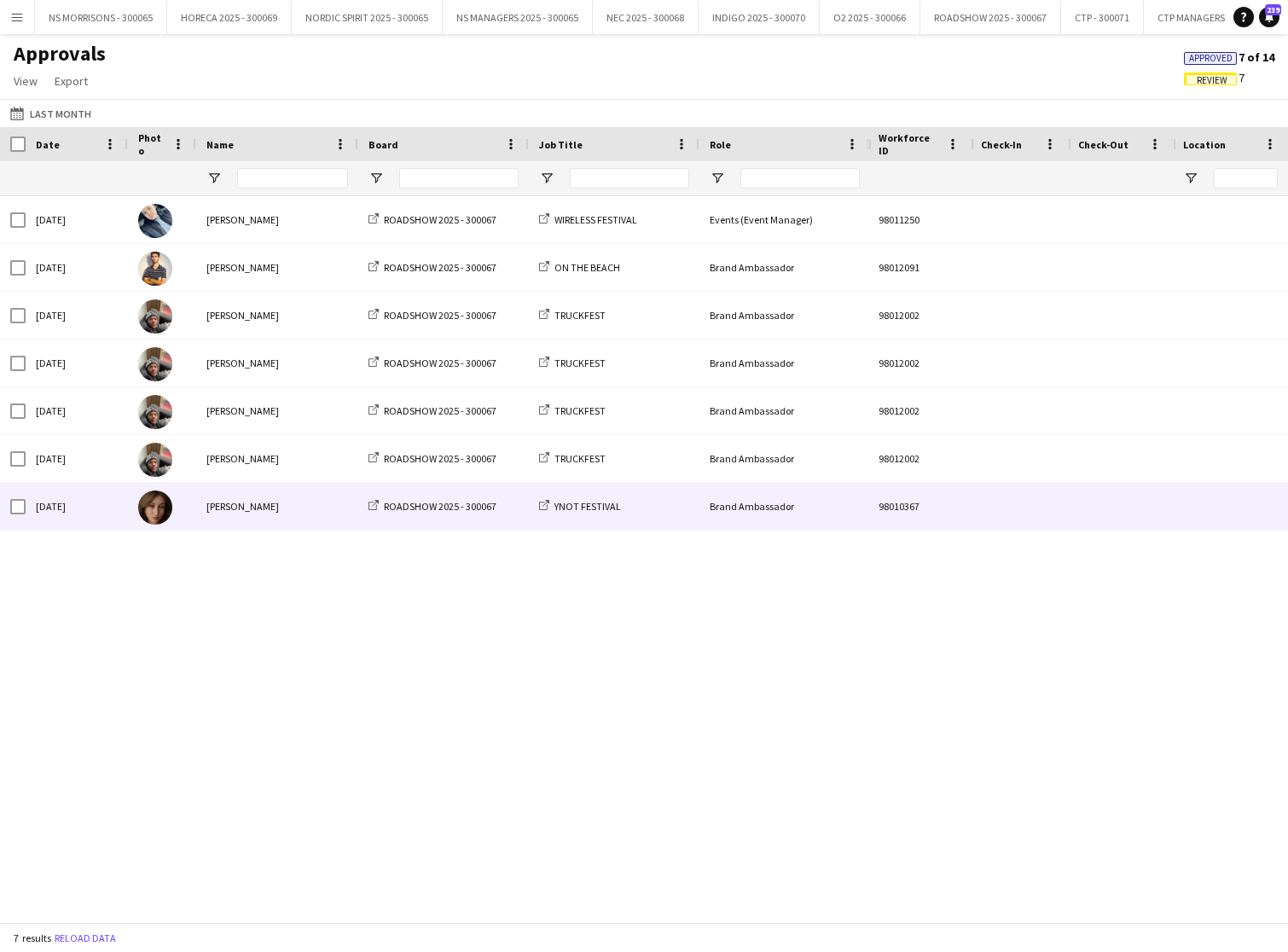
click at [235, 506] on div "Athena Roughton" at bounding box center [278, 507] width 162 height 47
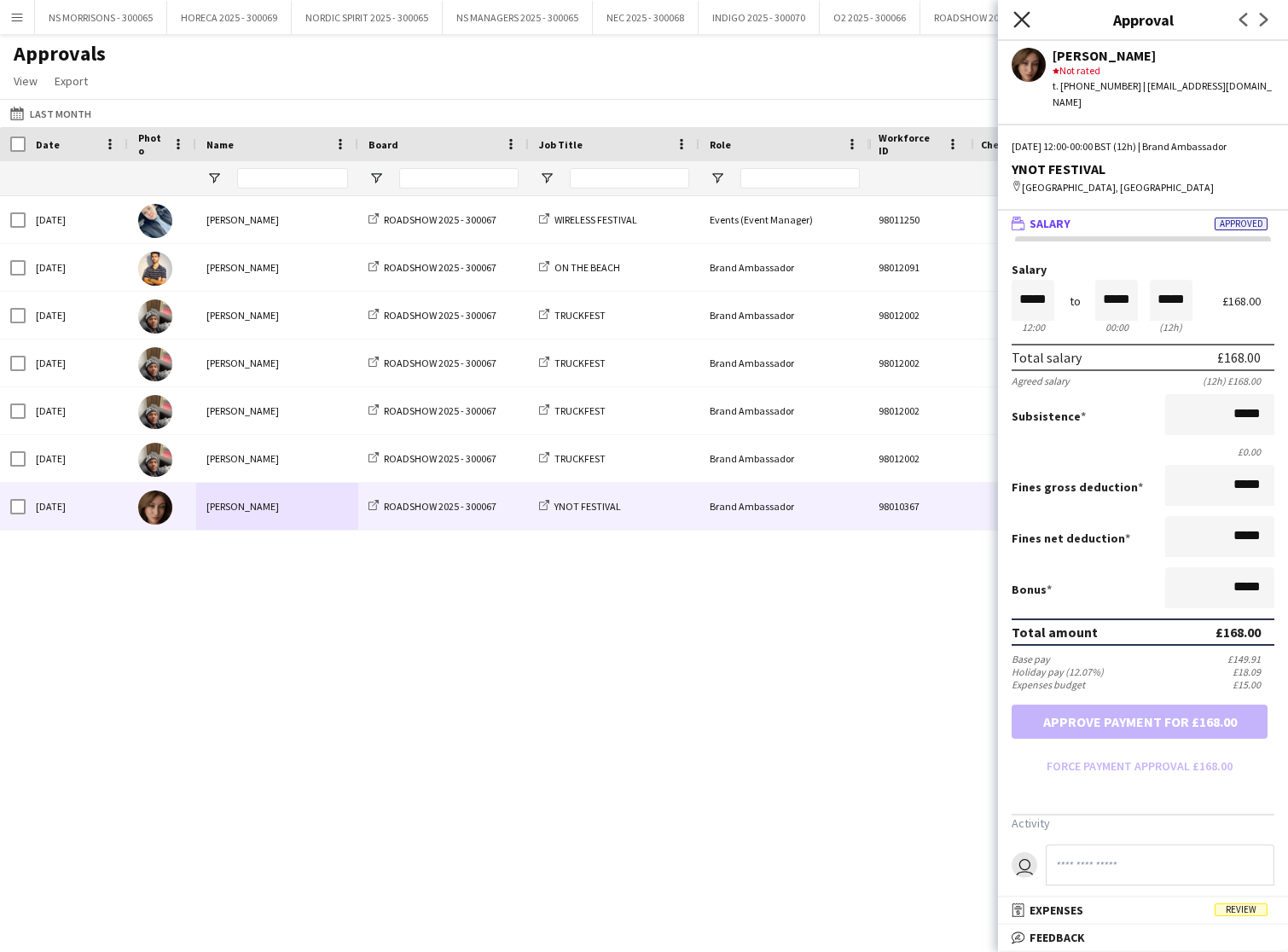
click at [1022, 22] on icon "Close pop-in" at bounding box center [1022, 19] width 17 height 17
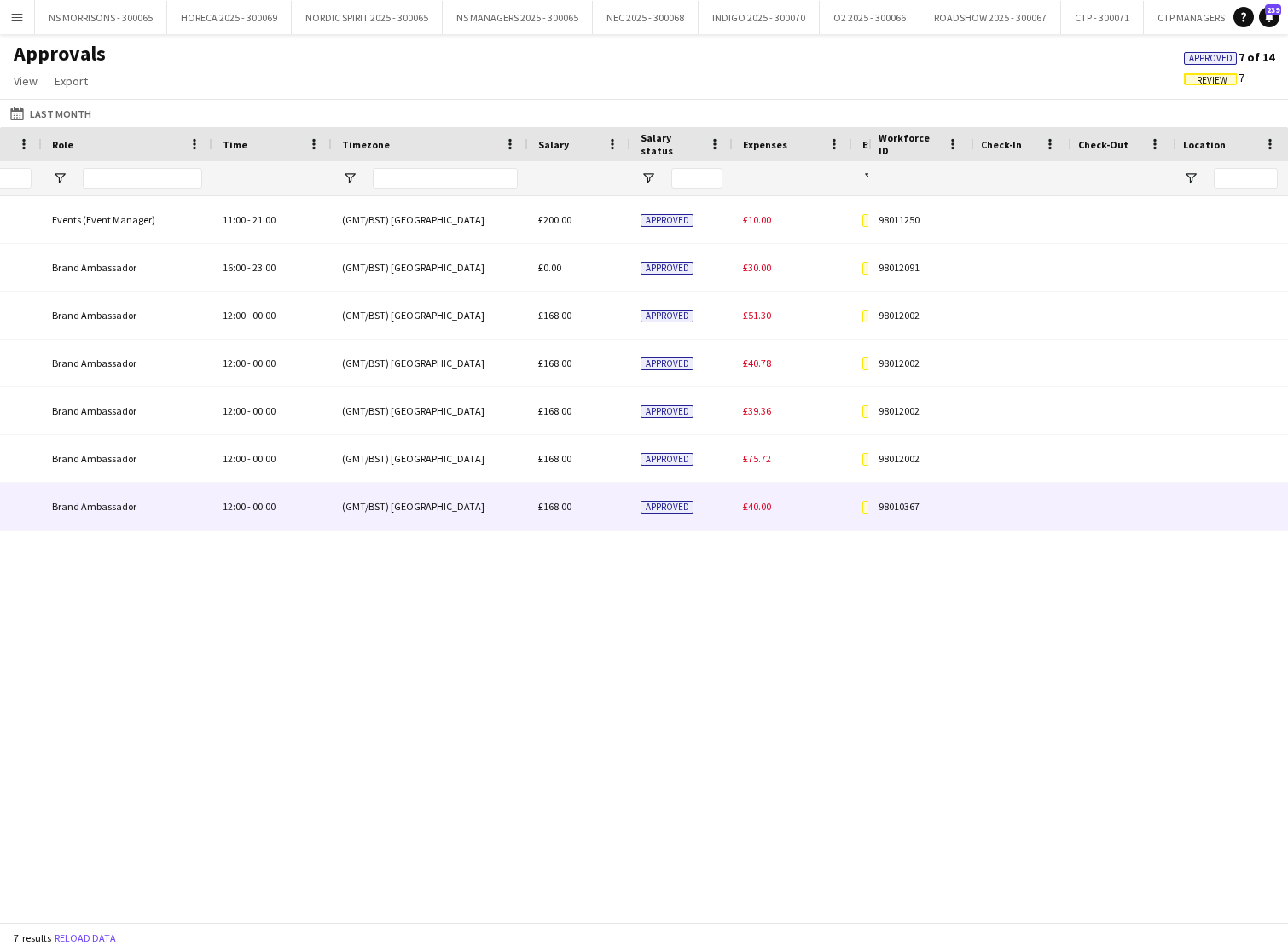
click at [765, 506] on span "£40.00" at bounding box center [757, 507] width 28 height 13
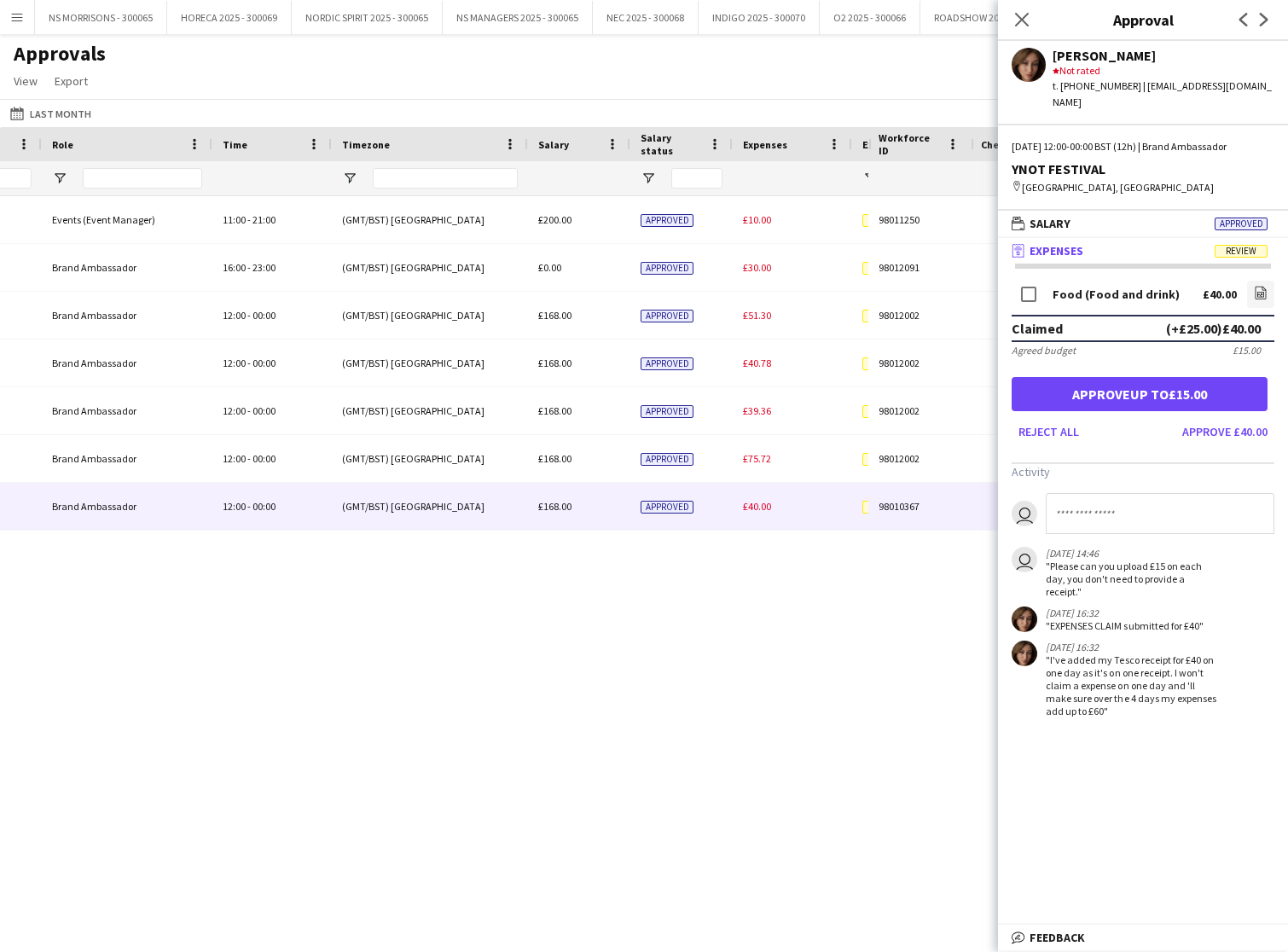
click at [1124, 519] on input at bounding box center [1161, 514] width 229 height 41
click at [1173, 400] on button "Approve up to £15.00" at bounding box center [1140, 394] width 256 height 34
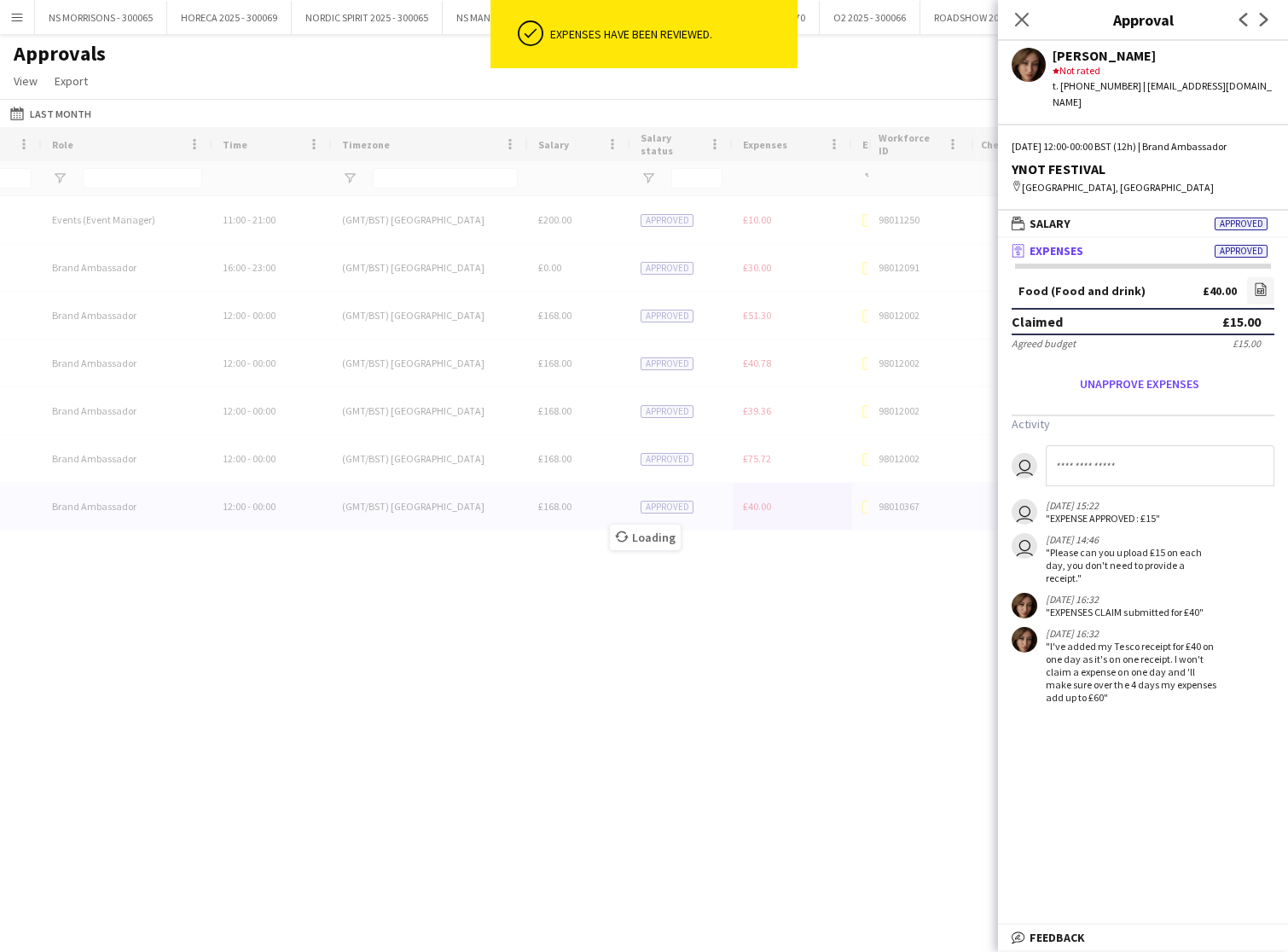
click at [1115, 474] on input at bounding box center [1161, 466] width 229 height 41
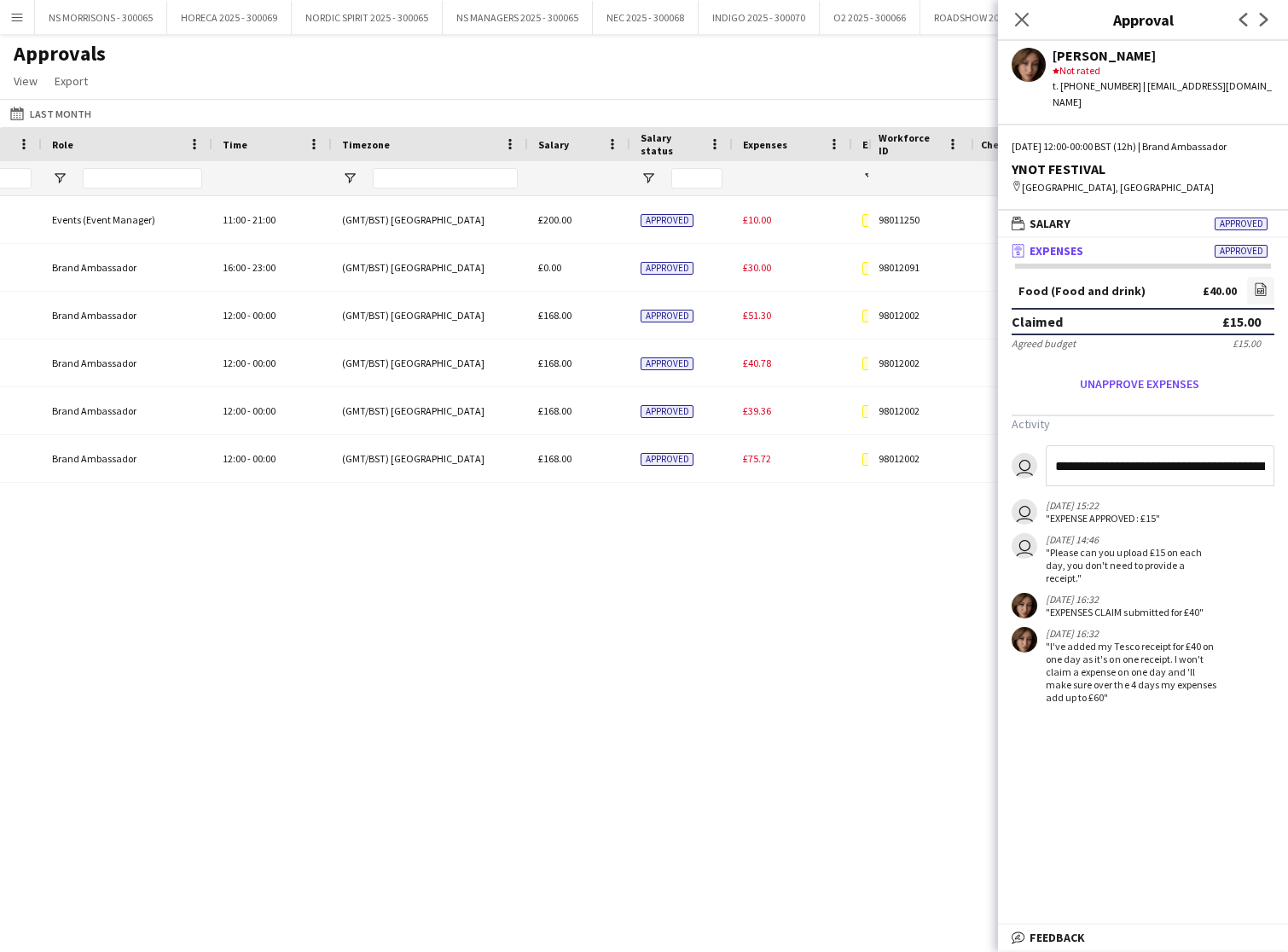
type input "**********"
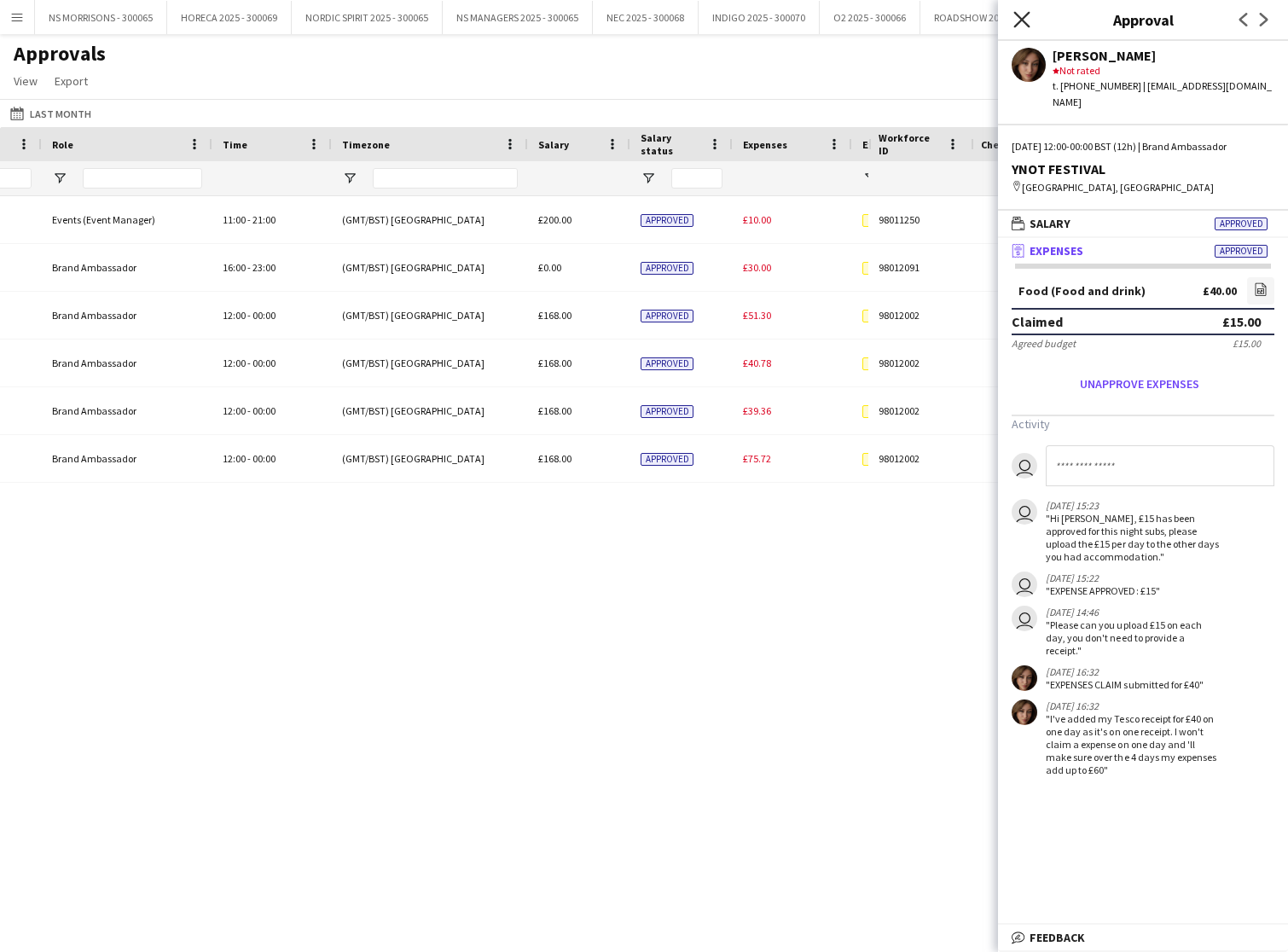
click at [1024, 20] on icon "Close pop-in" at bounding box center [1022, 19] width 17 height 17
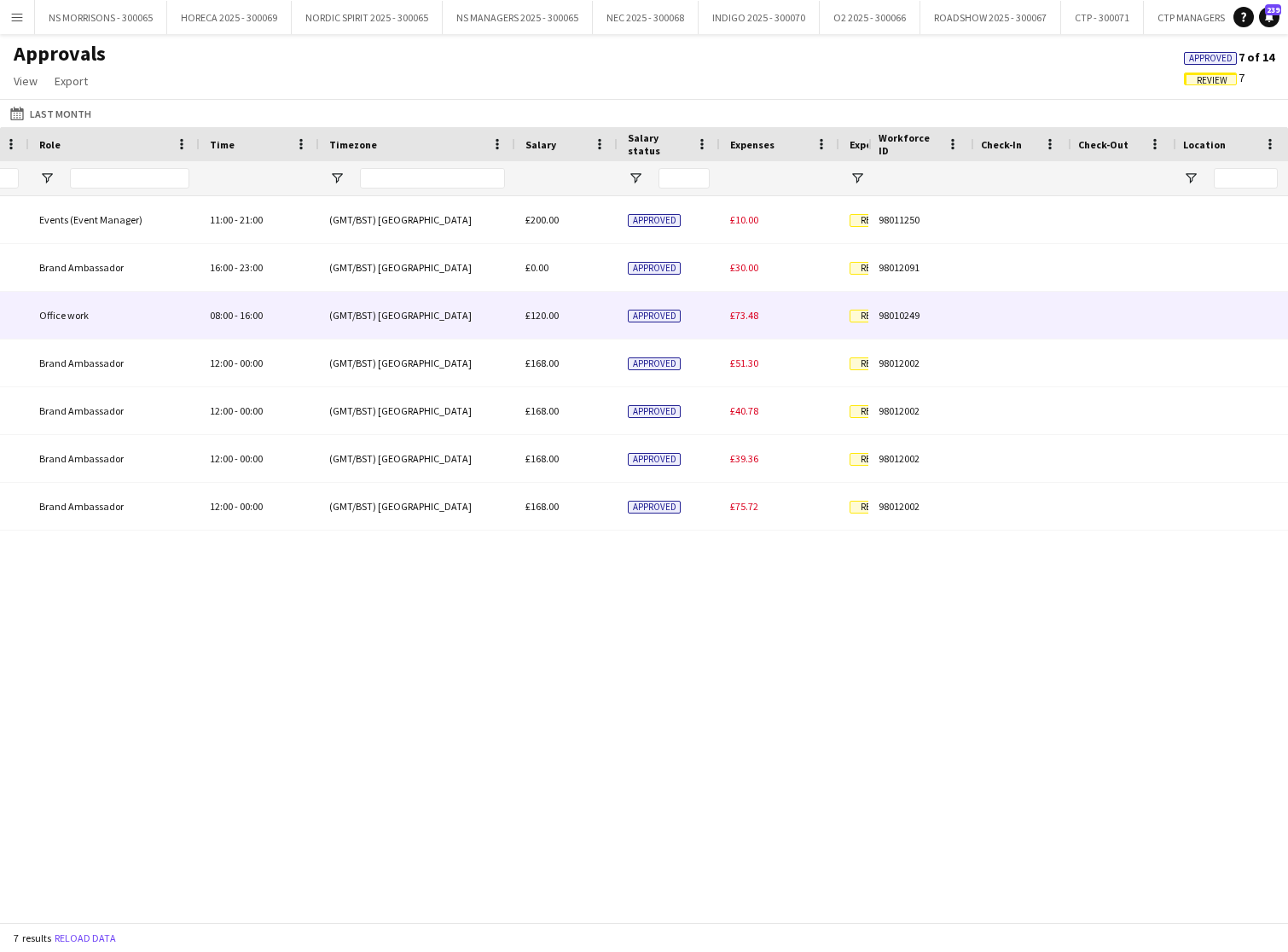
drag, startPoint x: 745, startPoint y: 314, endPoint x: 900, endPoint y: 397, distance: 175.8
click at [745, 314] on span "£73.48" at bounding box center [744, 315] width 28 height 13
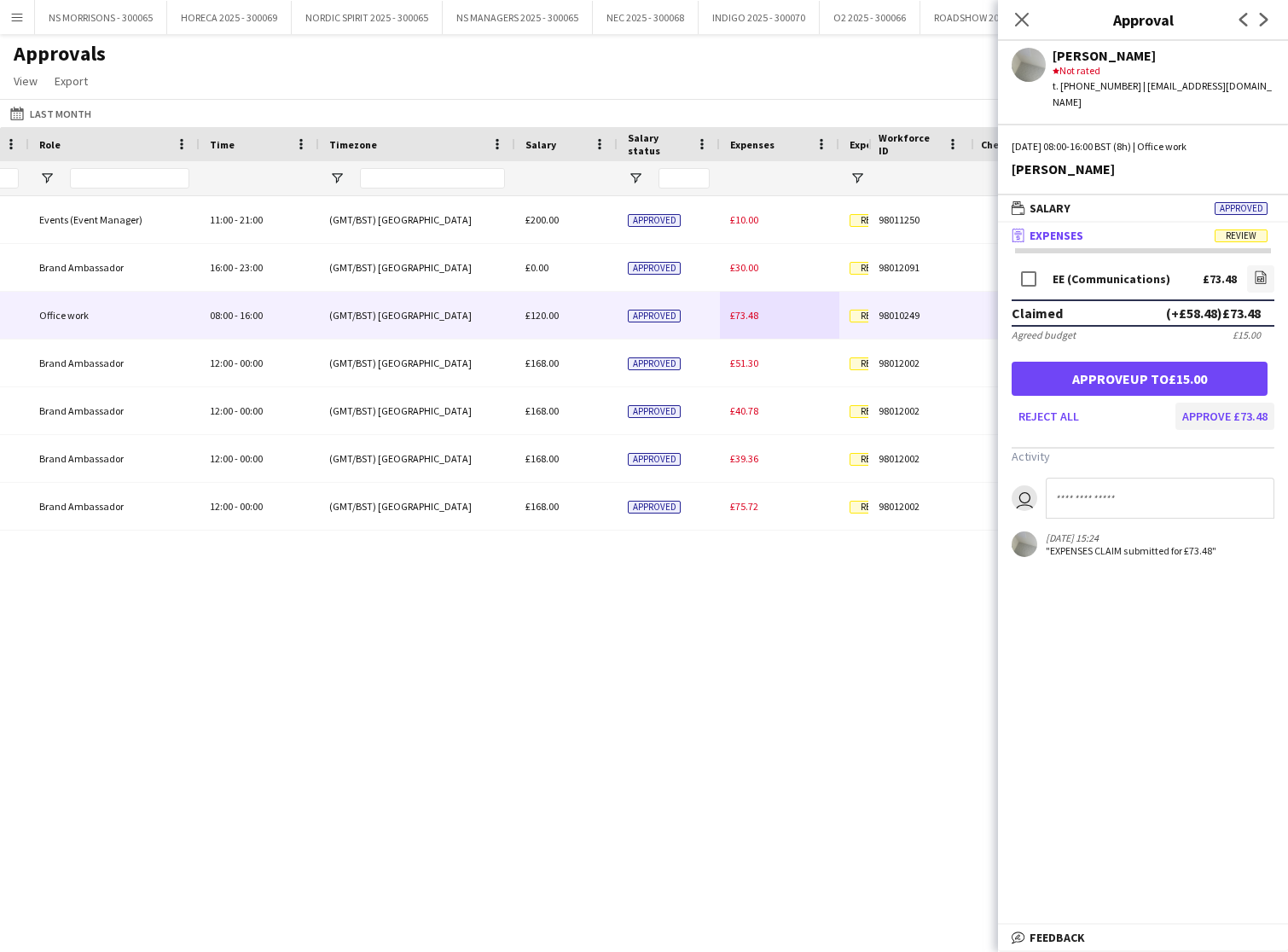
click at [1235, 403] on button "Approve £73.48" at bounding box center [1224, 416] width 99 height 27
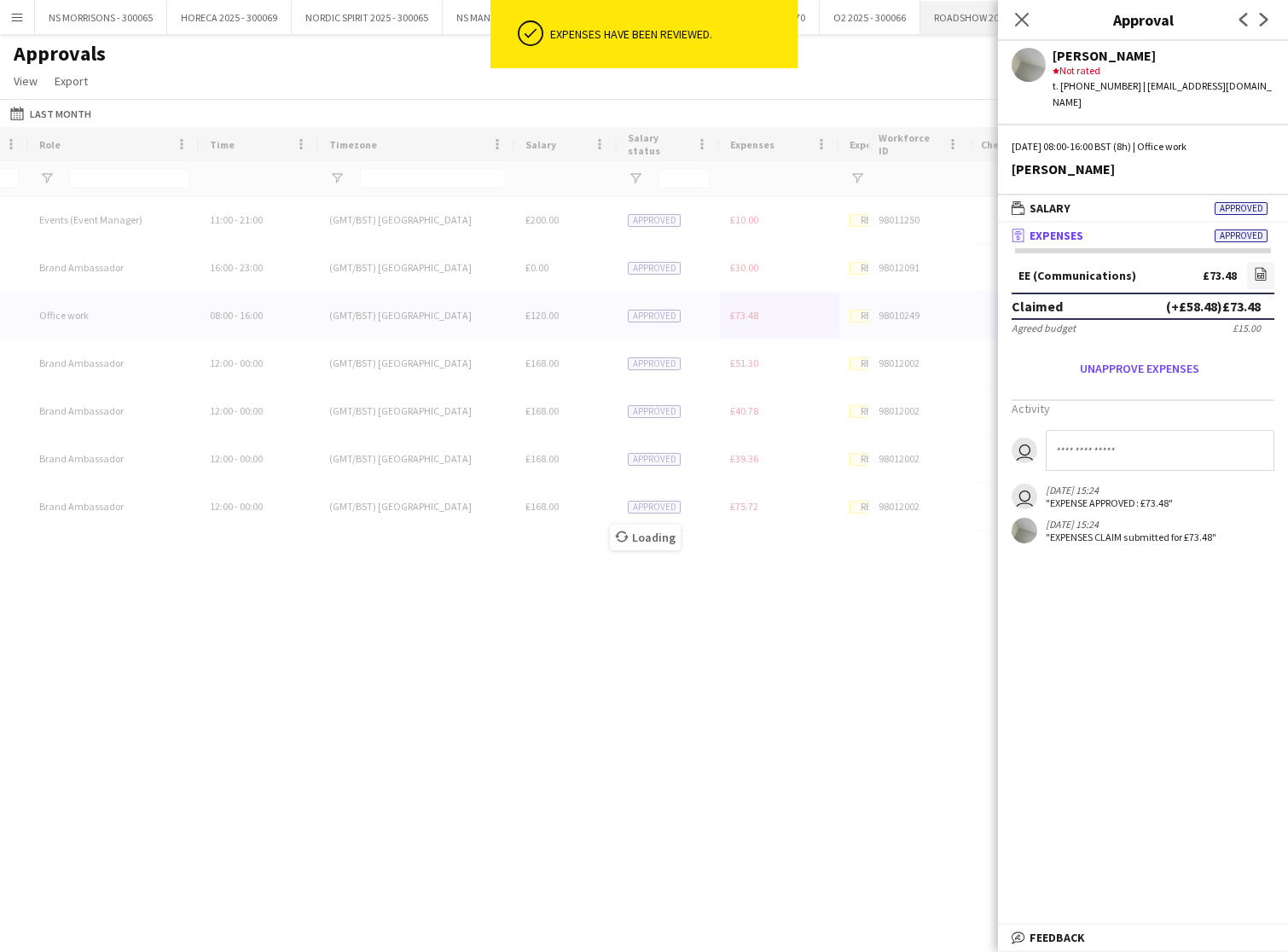
click at [1022, 24] on icon "Close pop-in" at bounding box center [1023, 20] width 14 height 14
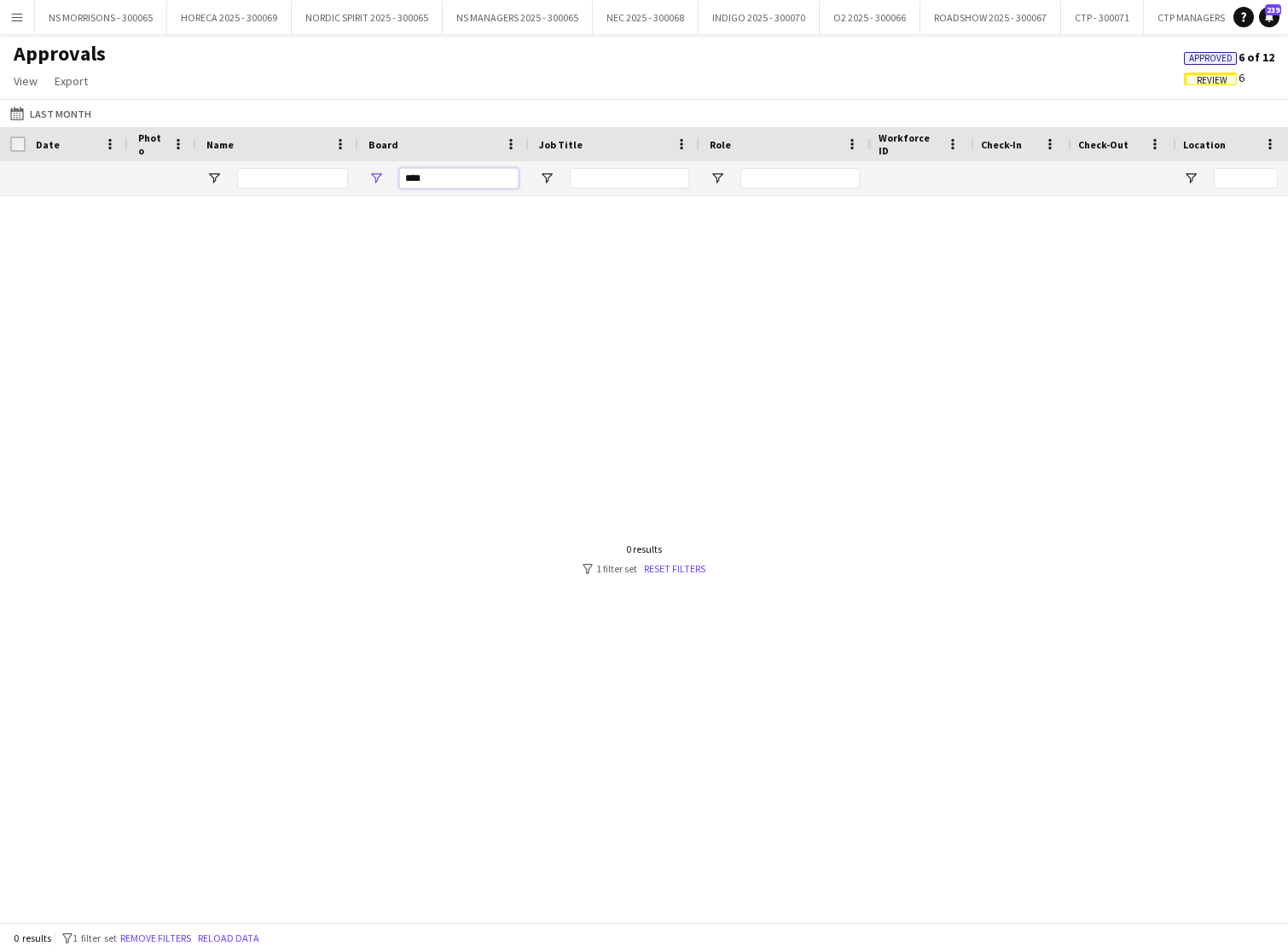
type input "****"
click at [1204, 56] on span "Approved" at bounding box center [1211, 59] width 44 height 11
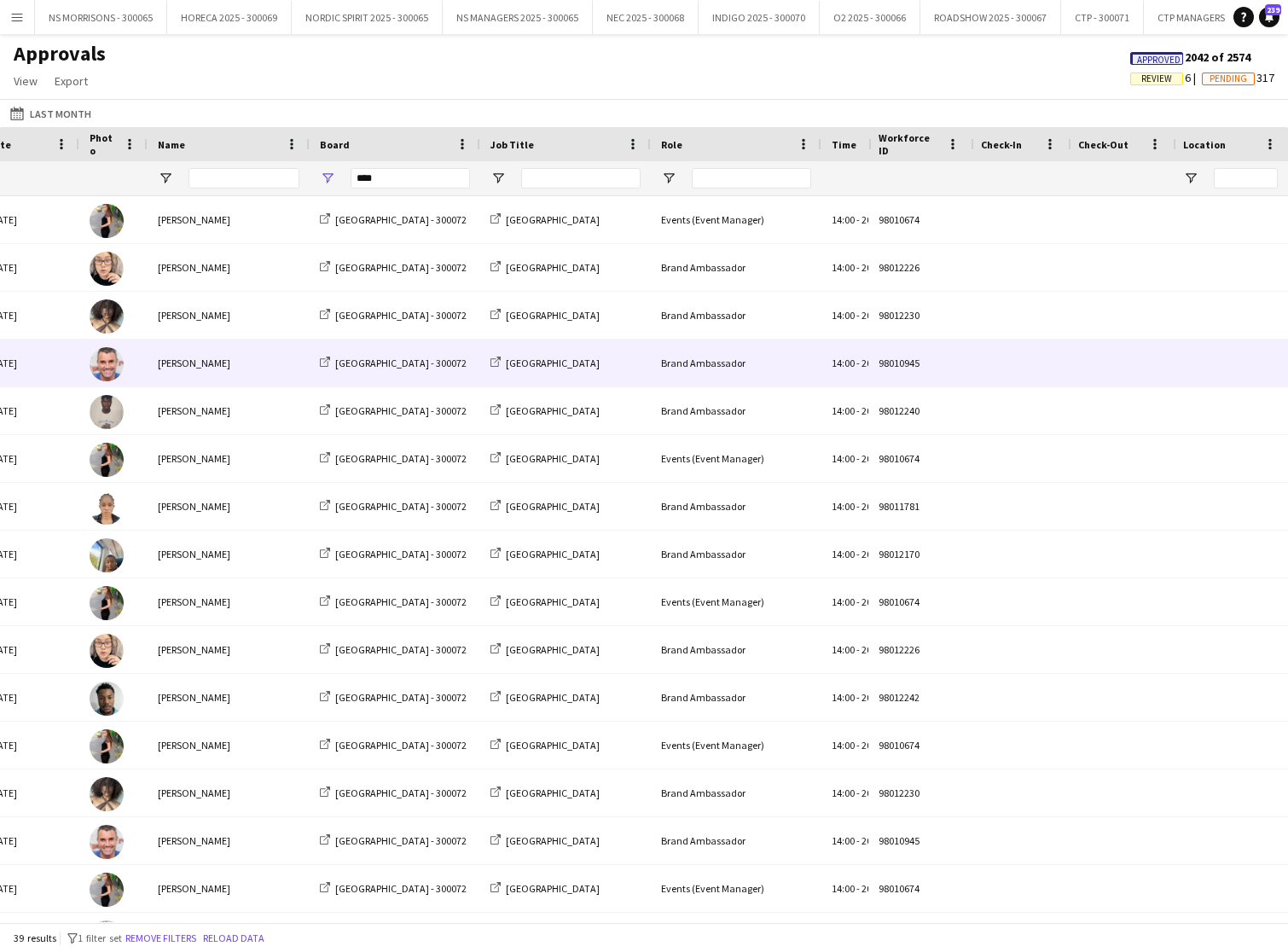
scroll to position [0, 158]
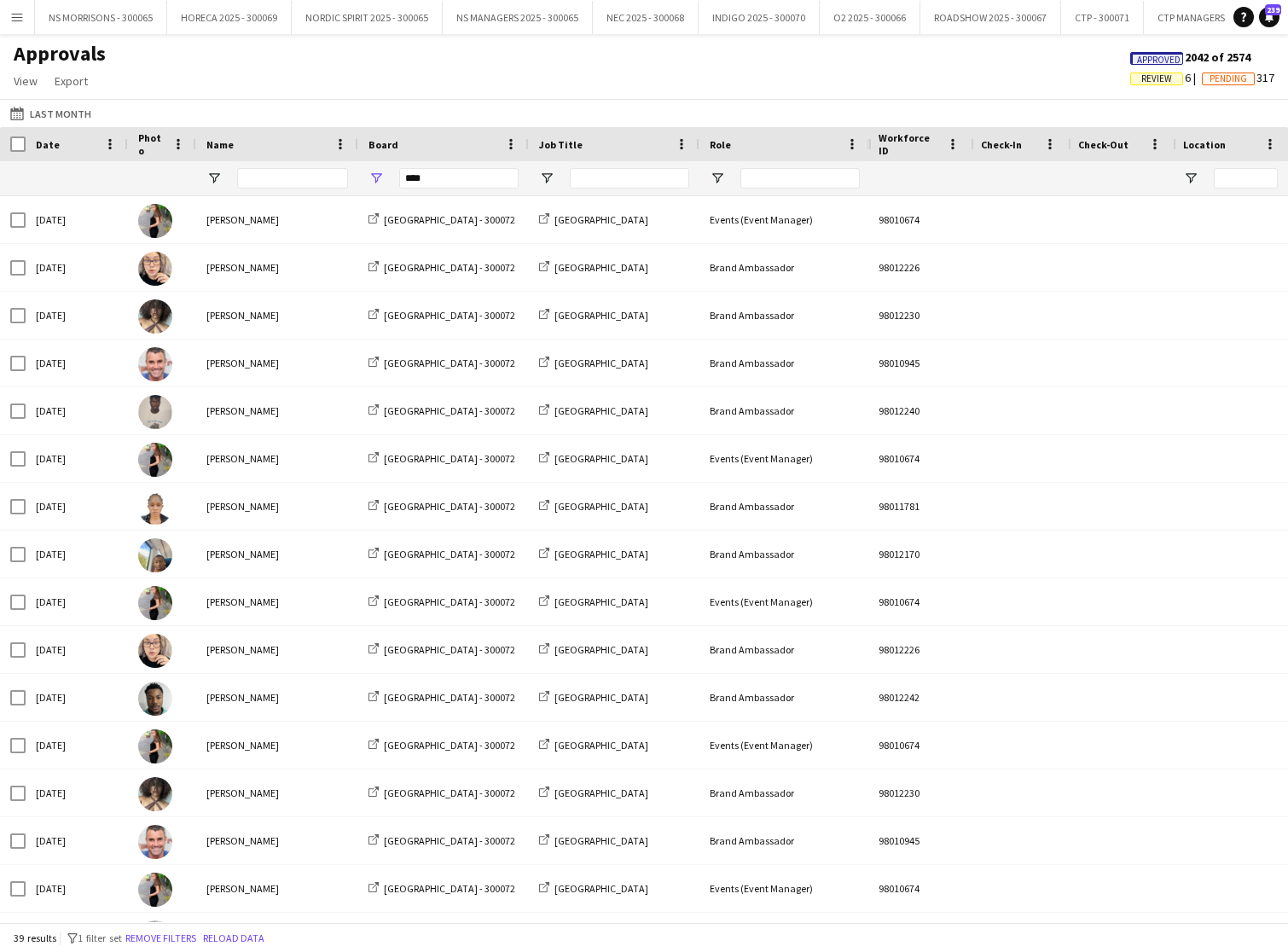
click at [1141, 75] on span "Review" at bounding box center [1156, 79] width 31 height 11
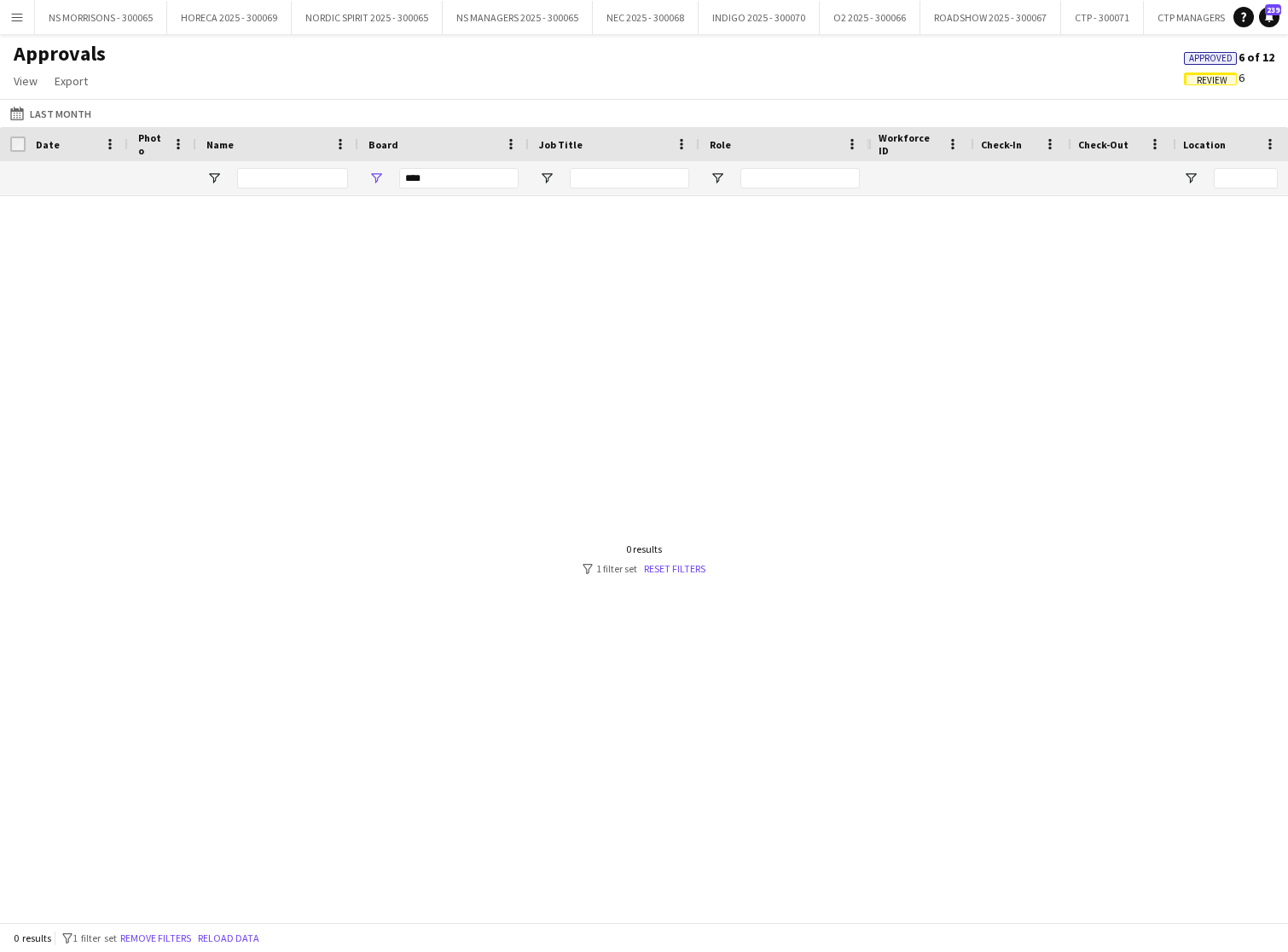
click at [1198, 59] on span "Approved" at bounding box center [1211, 59] width 44 height 11
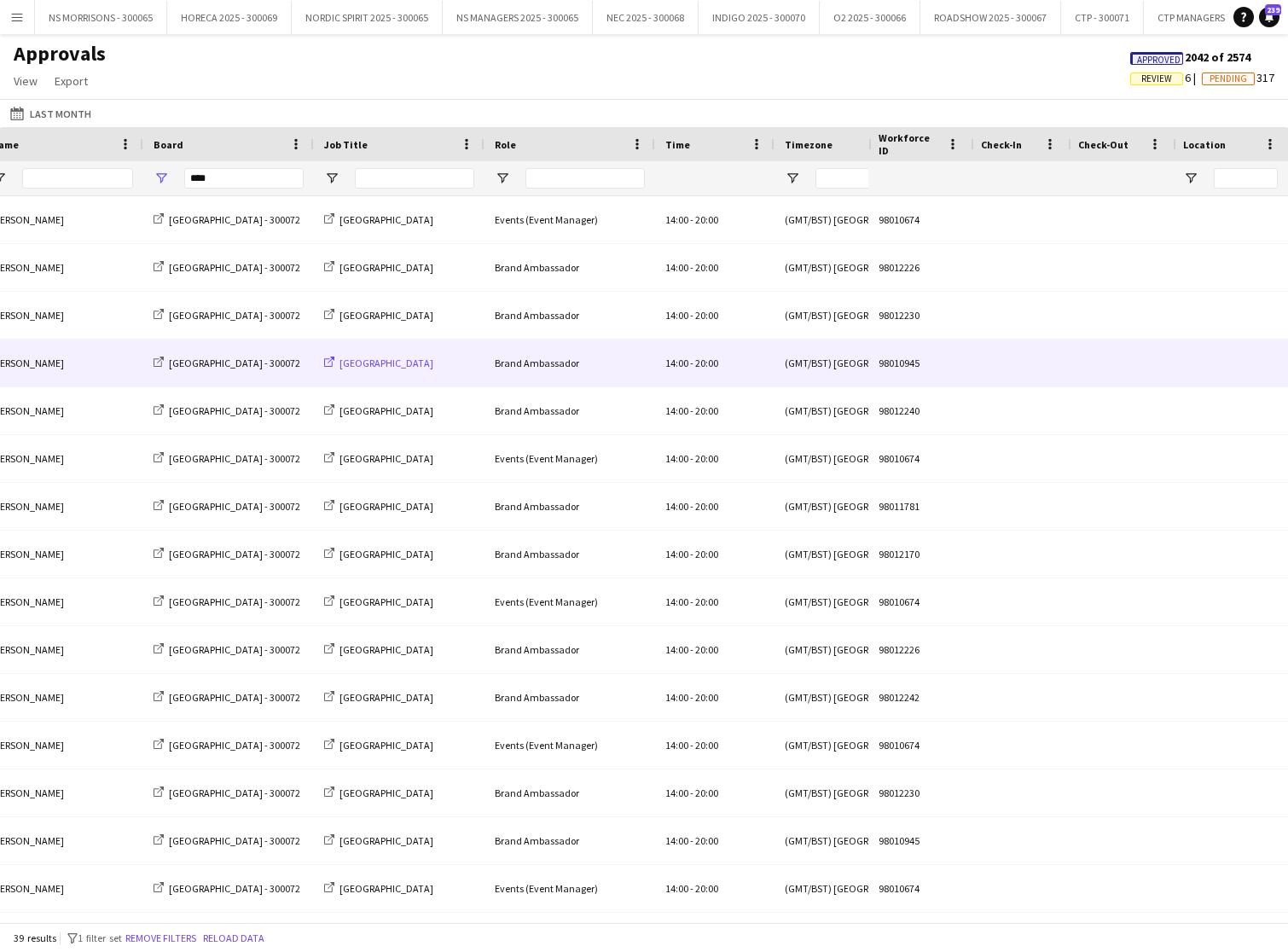
scroll to position [0, 402]
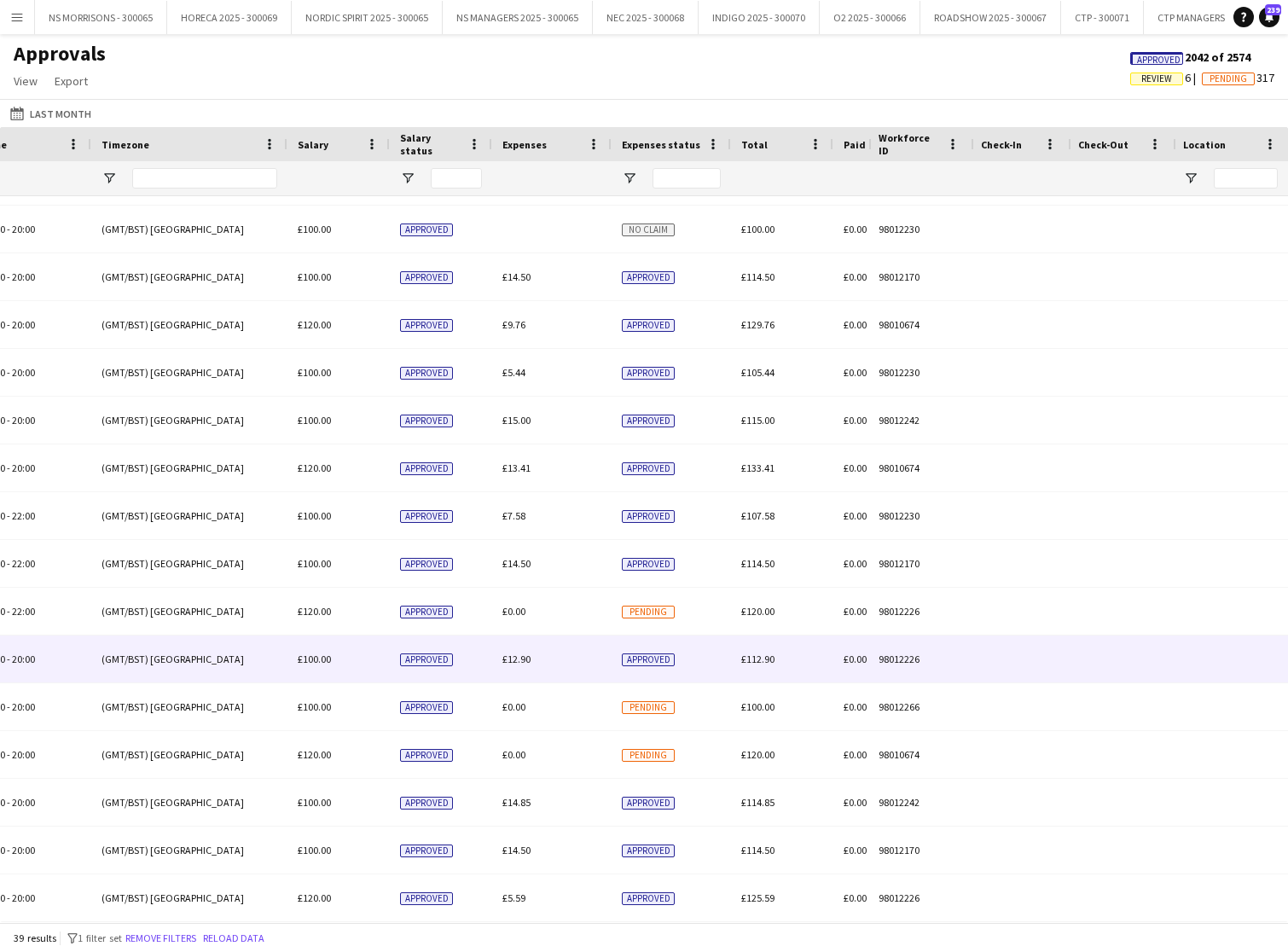
click at [507, 652] on div "£12.90" at bounding box center [552, 659] width 120 height 47
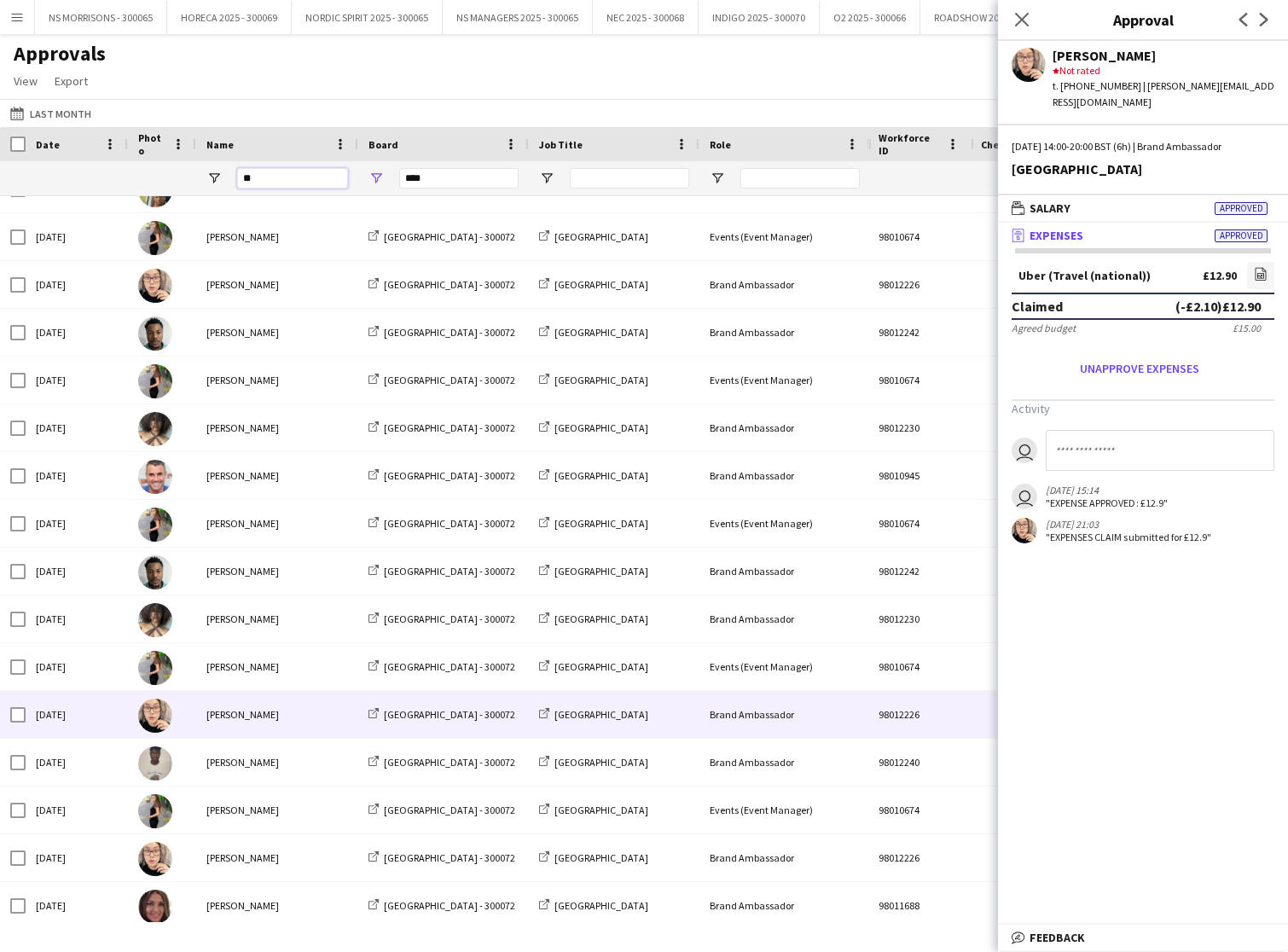
type input "***"
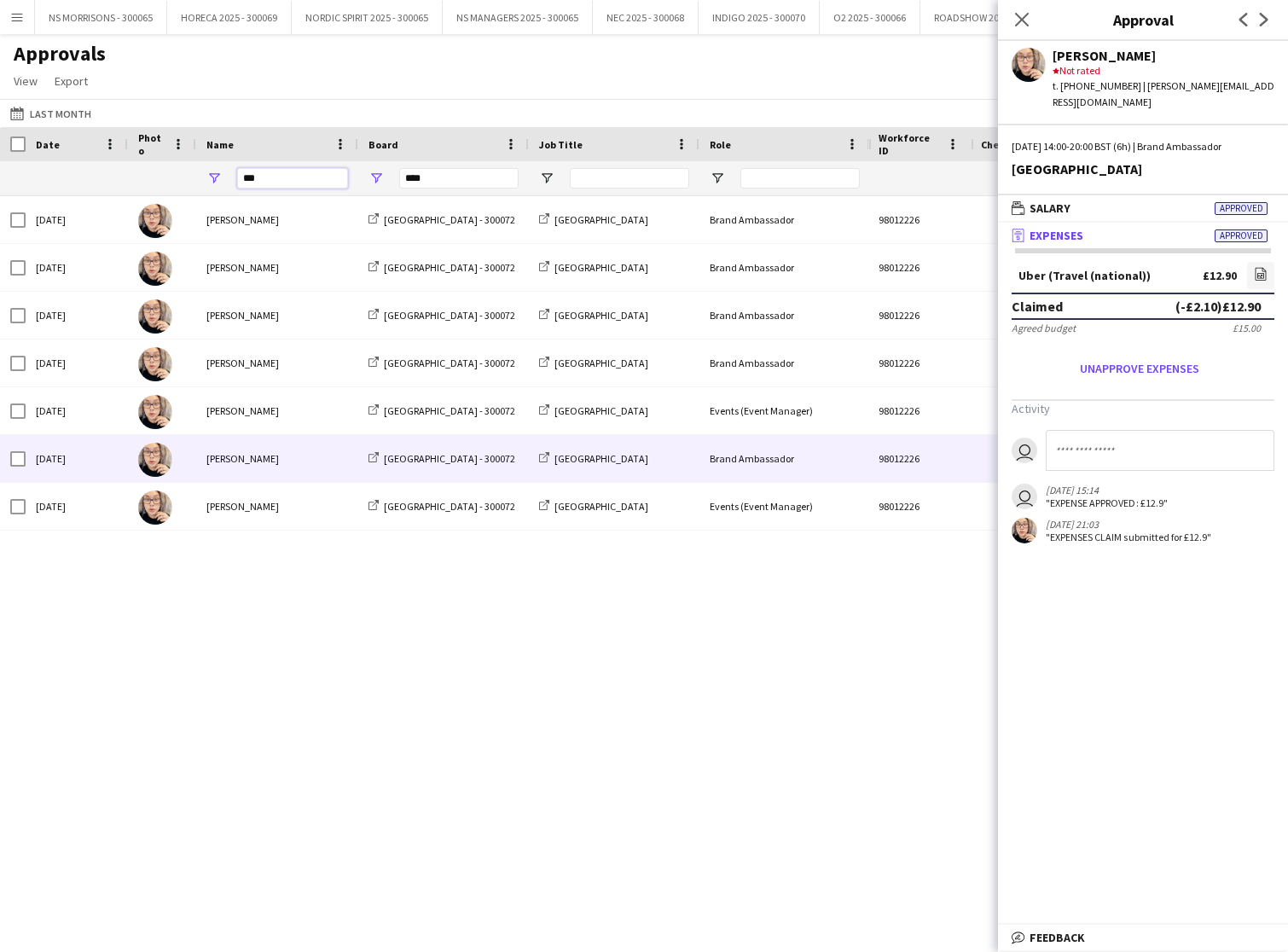
drag, startPoint x: 289, startPoint y: 179, endPoint x: 234, endPoint y: 183, distance: 55.1
click at [233, 184] on div "***" at bounding box center [278, 178] width 162 height 34
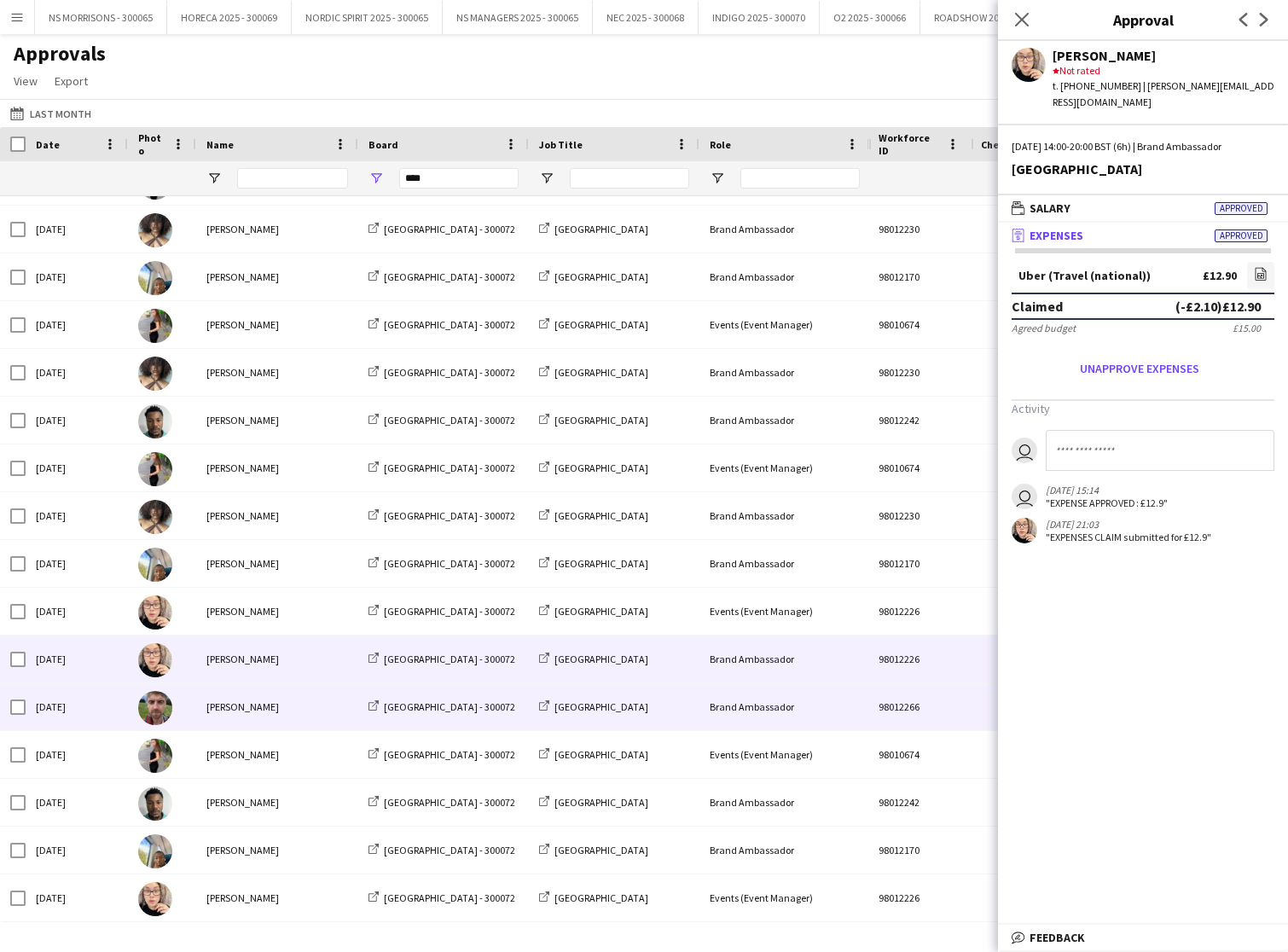
click at [265, 706] on div "[PERSON_NAME]" at bounding box center [278, 707] width 162 height 47
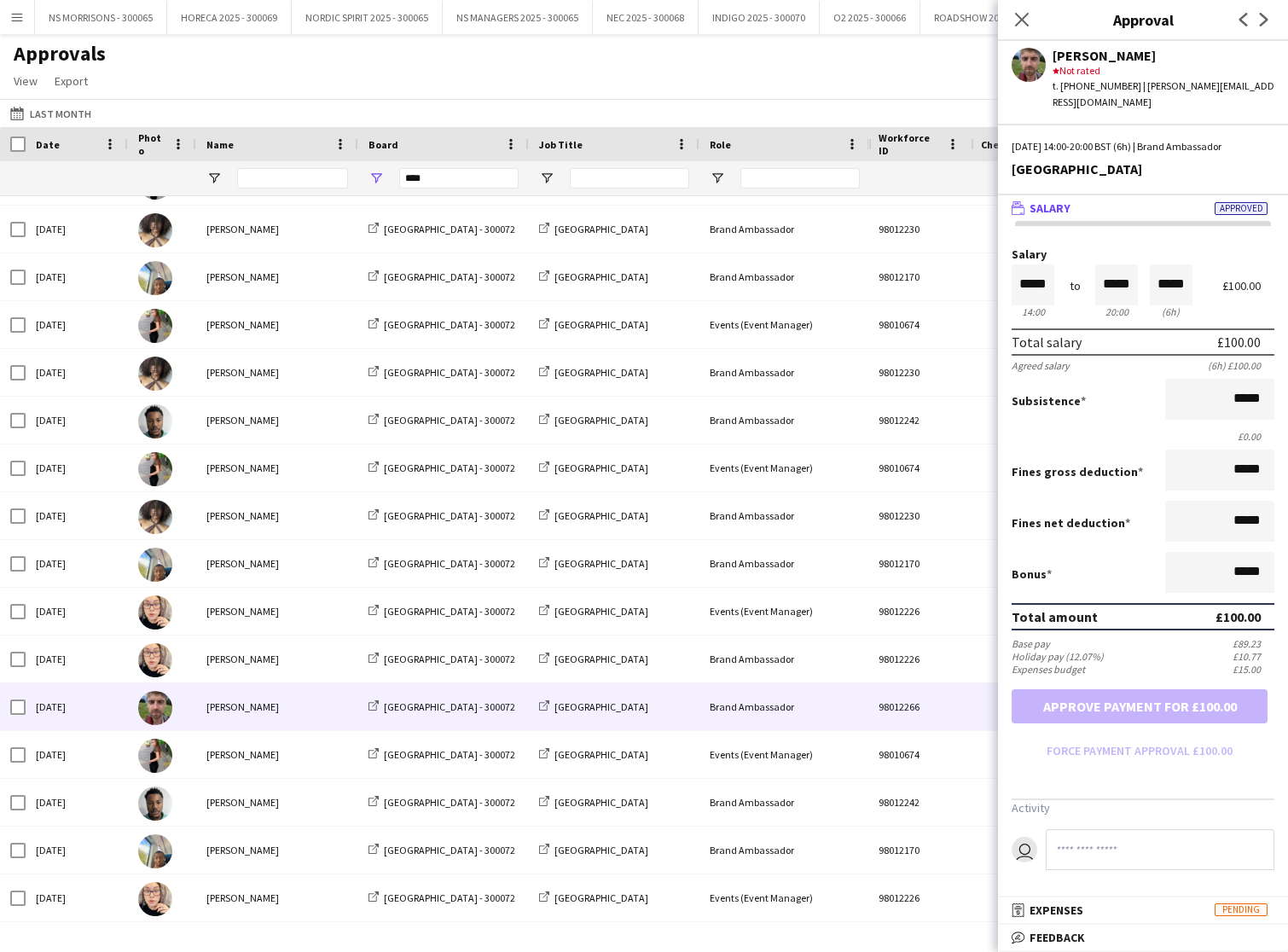
click at [1144, 58] on div "[PERSON_NAME]" at bounding box center [1164, 56] width 222 height 16
click at [18, 12] on app-icon "Menu" at bounding box center [17, 17] width 14 height 14
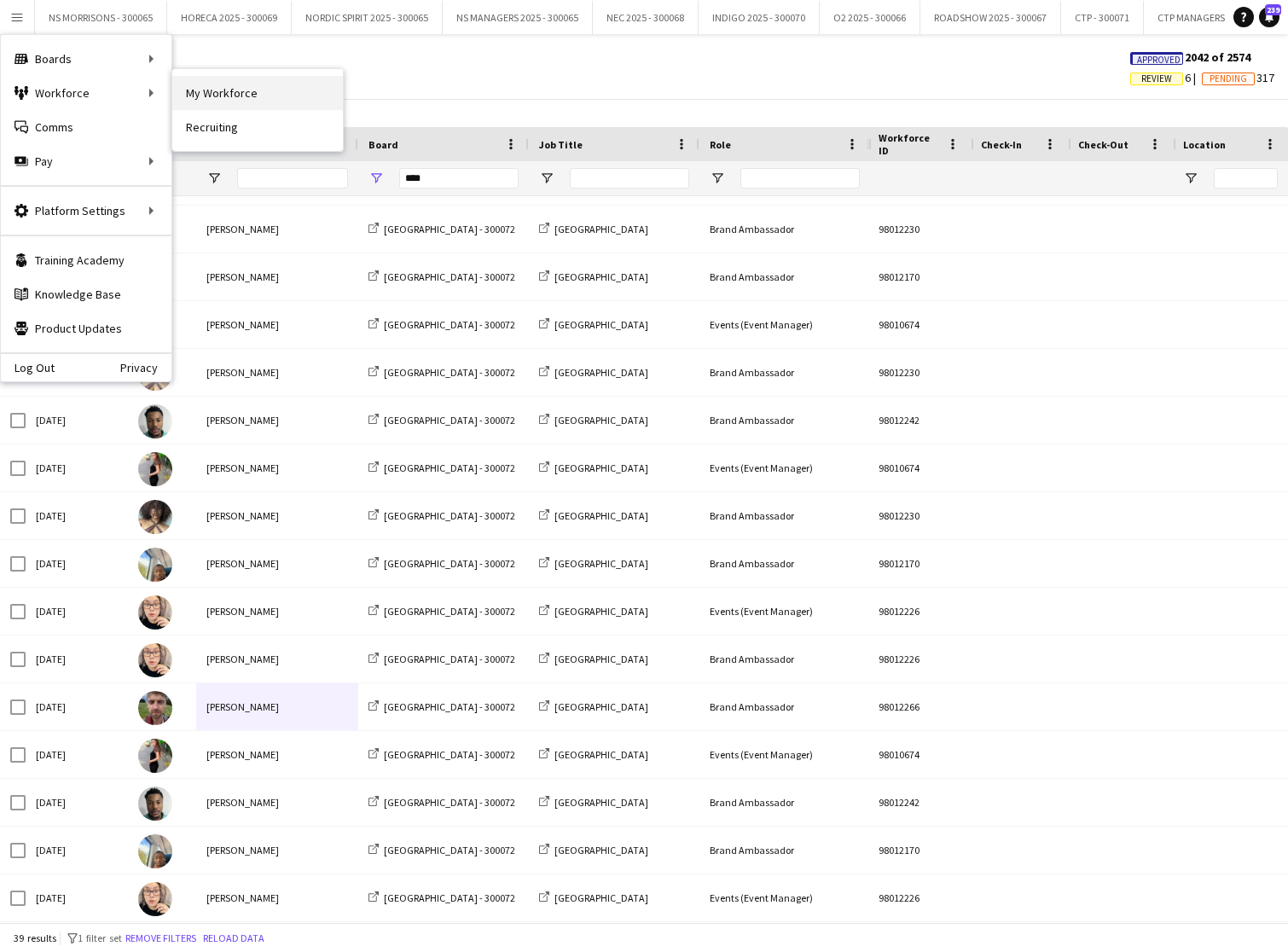
click at [206, 92] on link "My Workforce" at bounding box center [257, 93] width 170 height 34
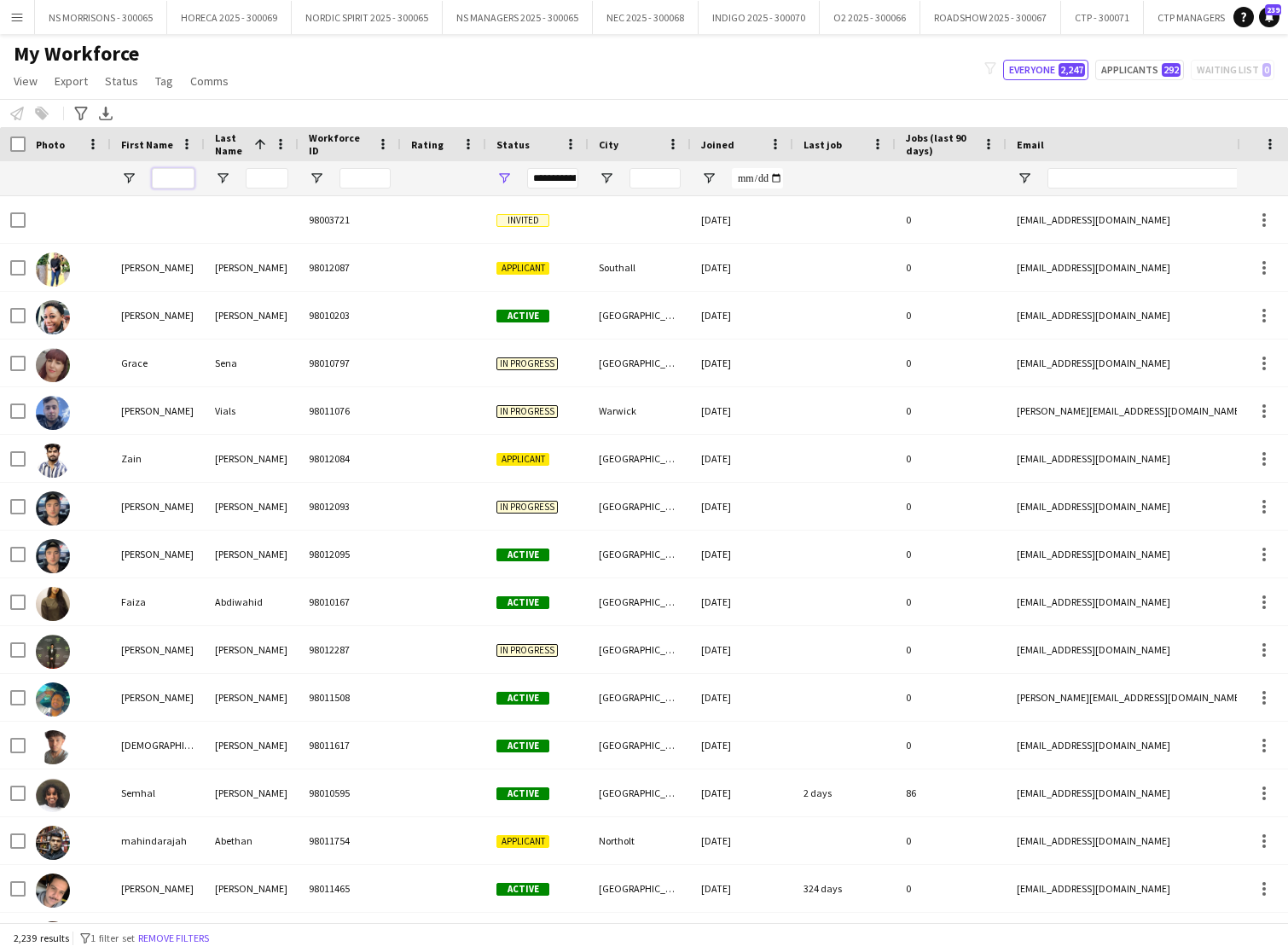
click at [153, 175] on input "First Name Filter Input" at bounding box center [173, 177] width 43 height 20
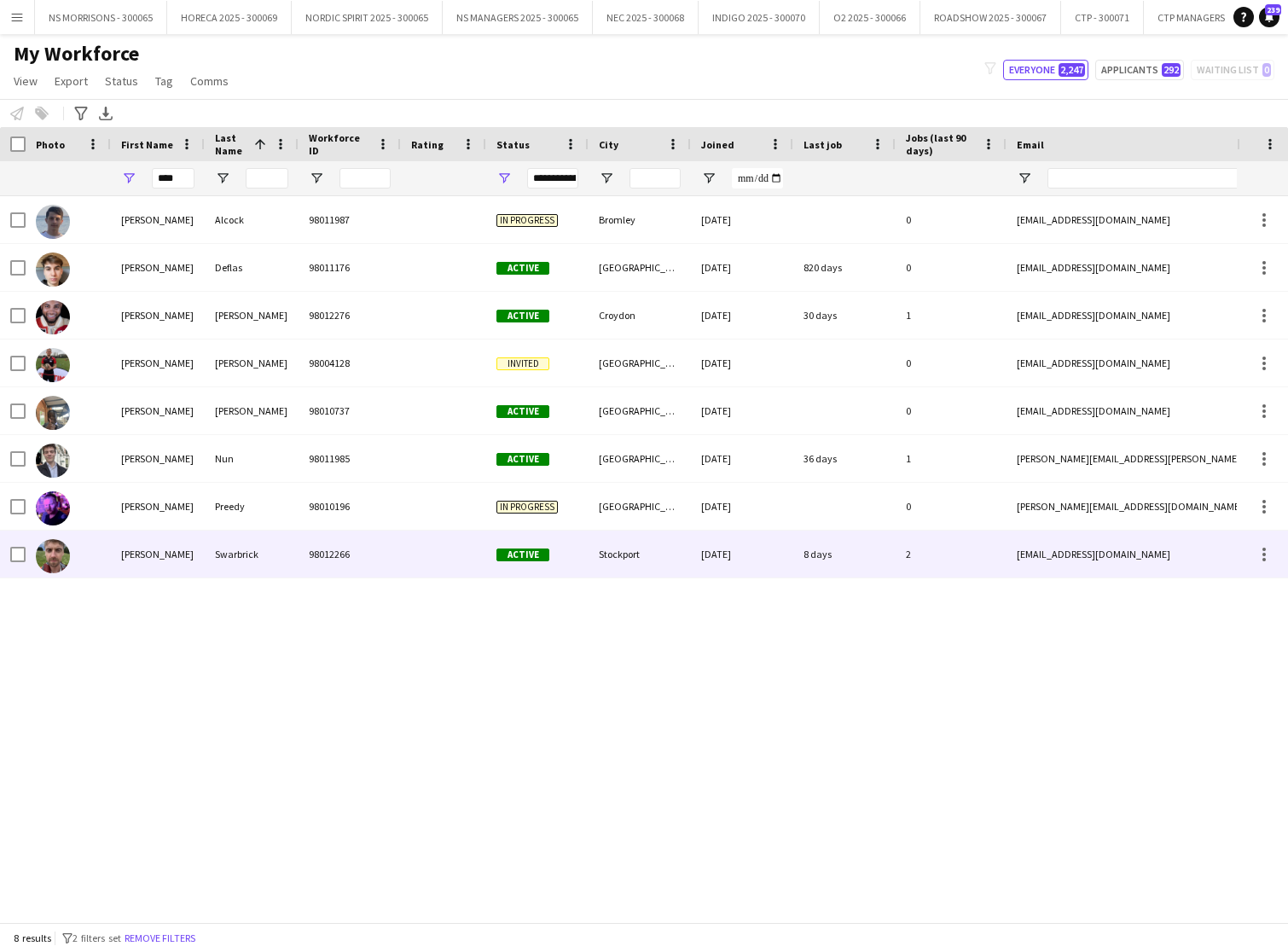
click at [140, 559] on div "[PERSON_NAME]" at bounding box center [157, 555] width 93 height 47
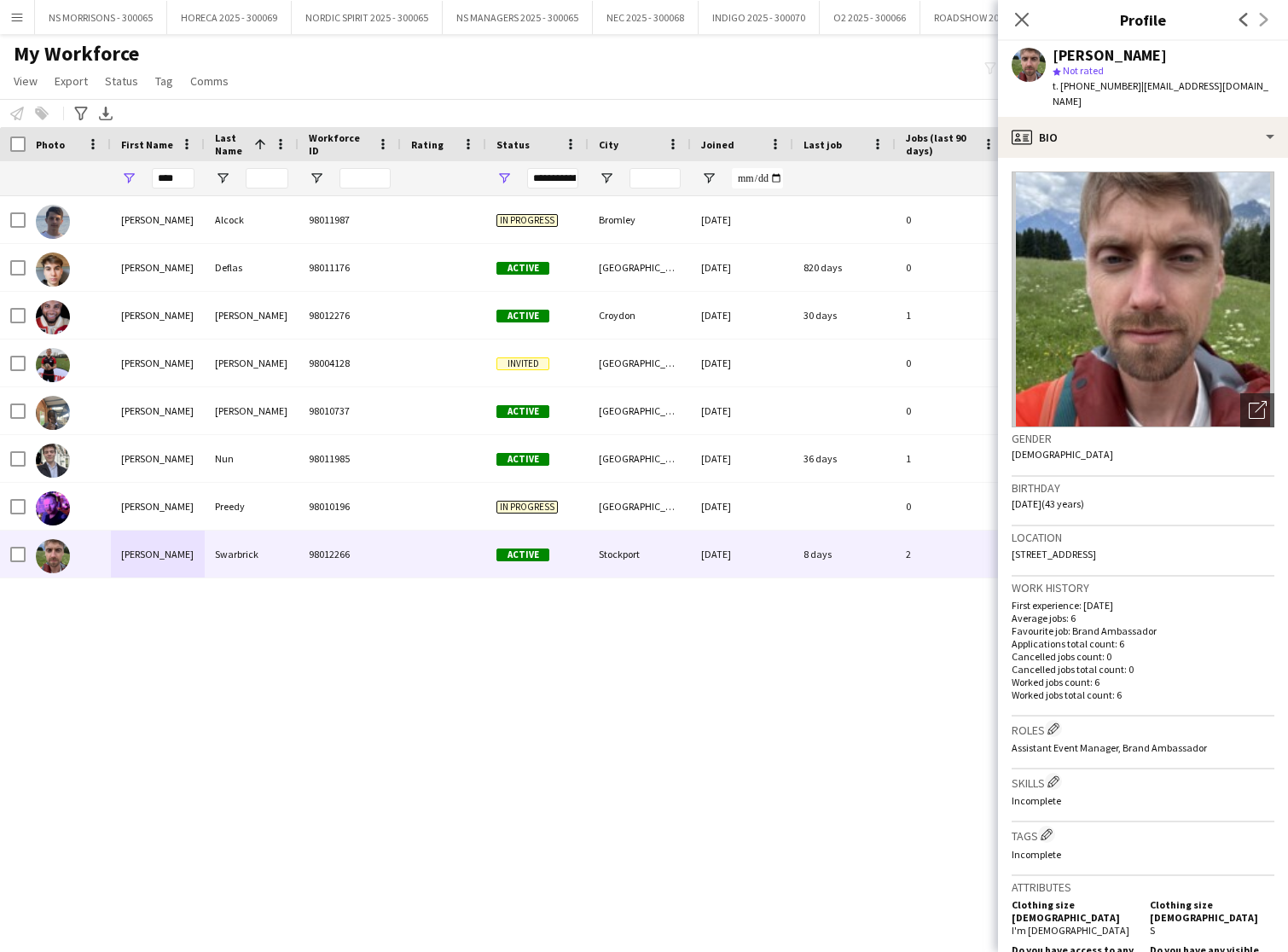
drag, startPoint x: 1103, startPoint y: 534, endPoint x: 1145, endPoint y: 532, distance: 42.0
click at [1145, 532] on div "Location [STREET_ADDRESS]" at bounding box center [1143, 551] width 263 height 50
drag, startPoint x: 205, startPoint y: 176, endPoint x: 187, endPoint y: 178, distance: 18.1
click at [203, 176] on div "****" at bounding box center [925, 178] width 1849 height 34
drag, startPoint x: 186, startPoint y: 178, endPoint x: 134, endPoint y: 179, distance: 52.0
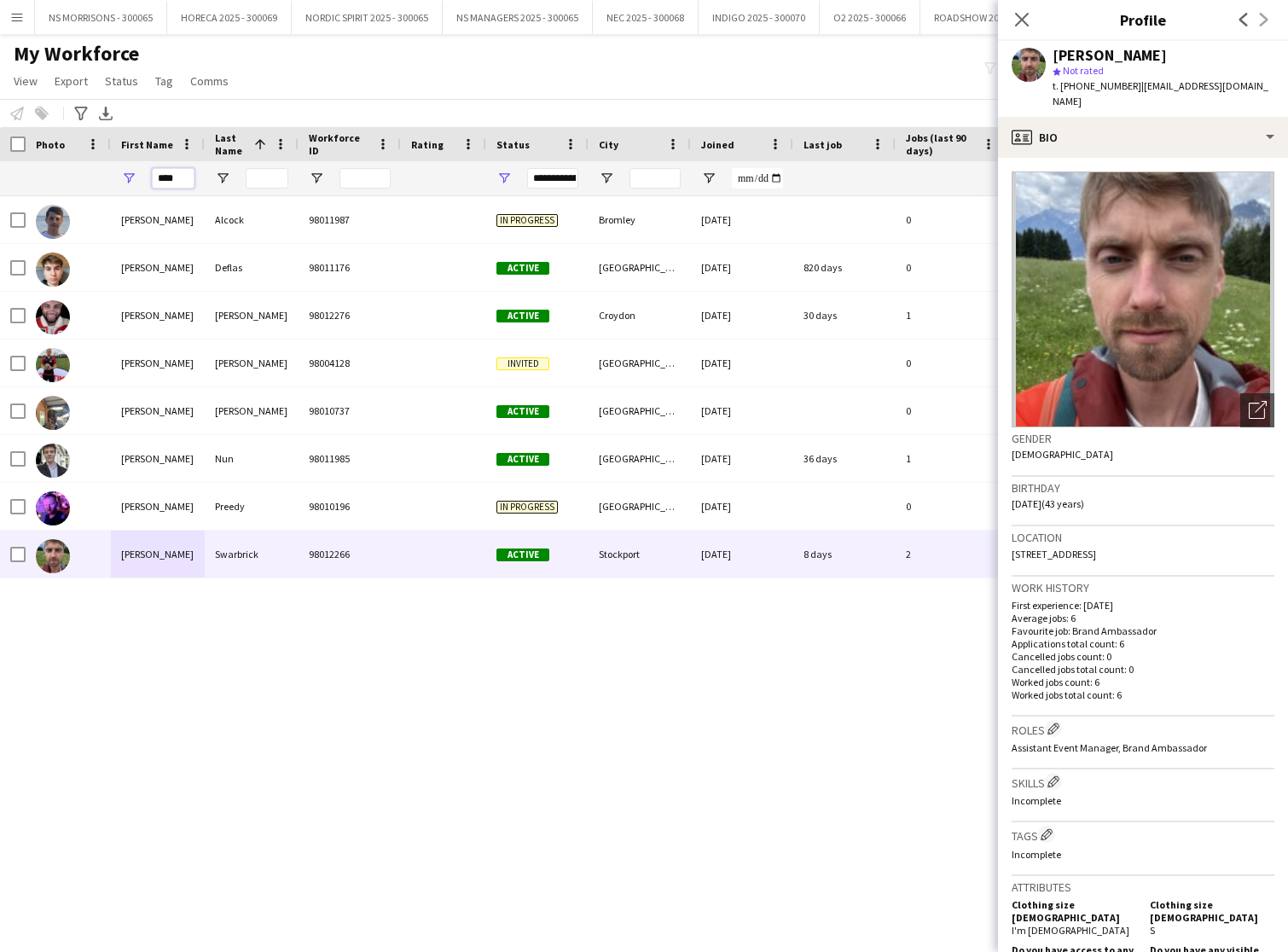
click at [134, 179] on div "****" at bounding box center [157, 178] width 93 height 34
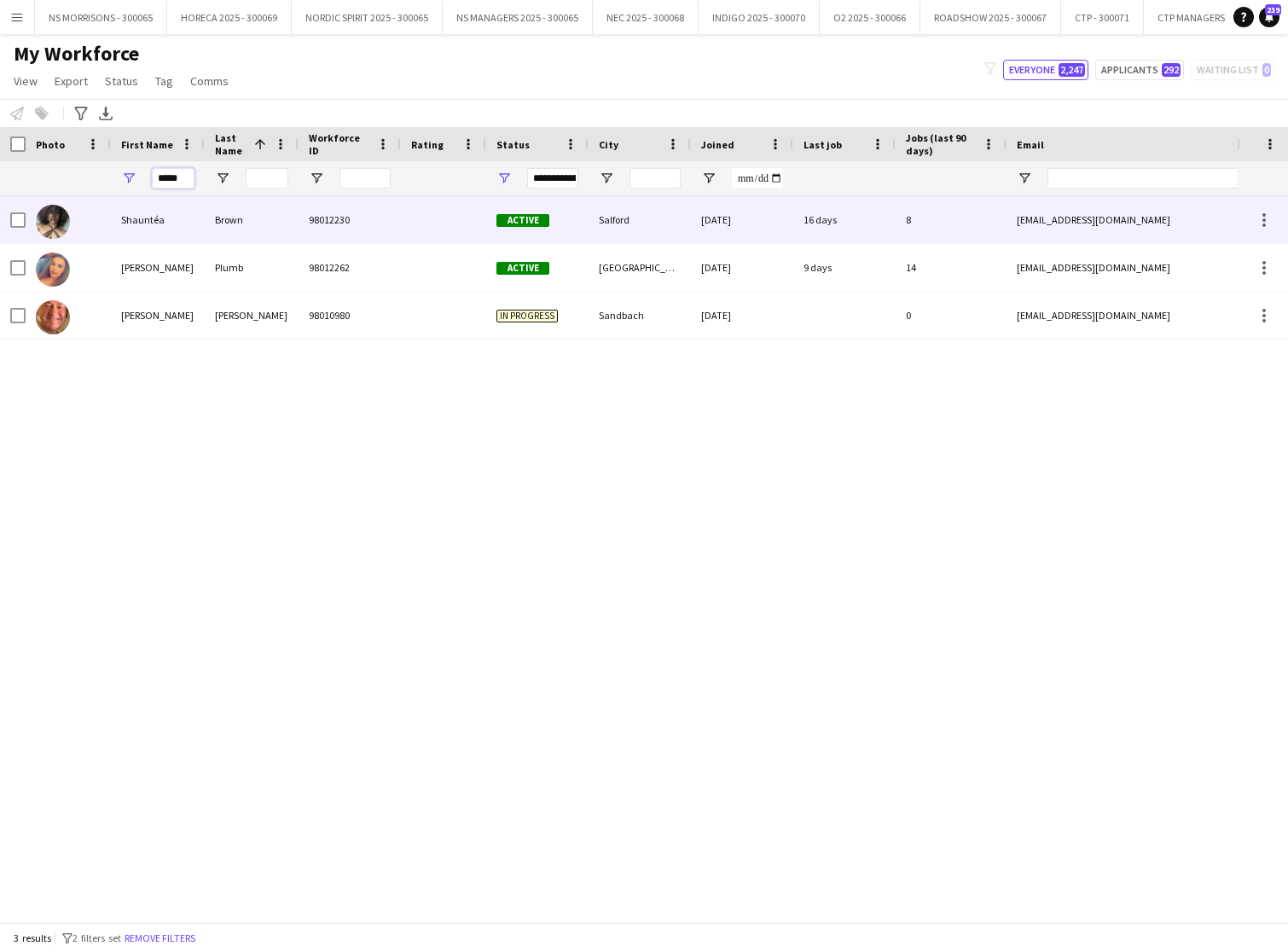
type input "*****"
click at [138, 227] on div "Shauntéa" at bounding box center [157, 220] width 93 height 47
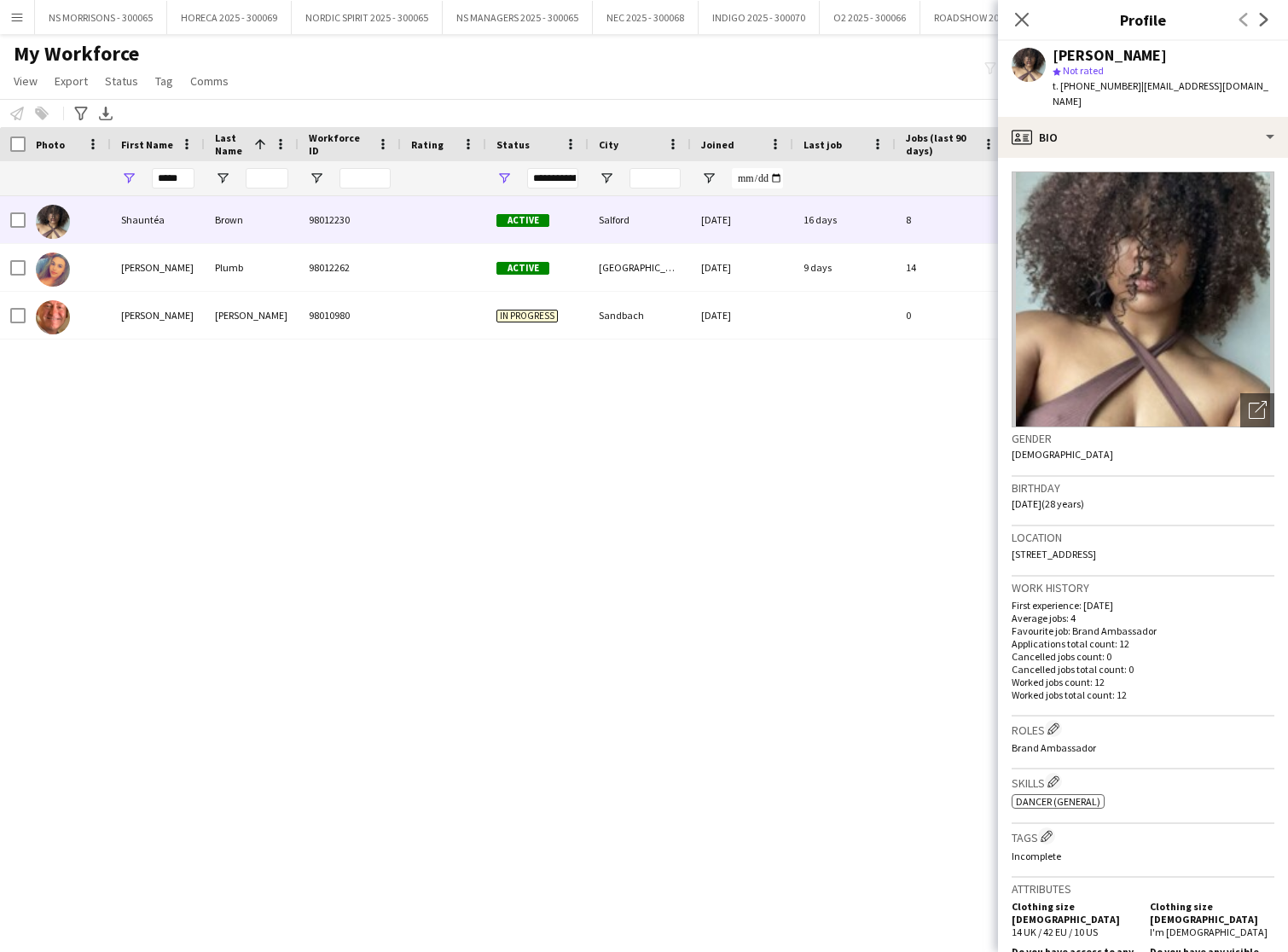
click at [195, 176] on div "*****" at bounding box center [157, 178] width 93 height 34
drag, startPoint x: 189, startPoint y: 180, endPoint x: 144, endPoint y: 180, distance: 45.0
click at [144, 180] on div "*****" at bounding box center [157, 178] width 93 height 34
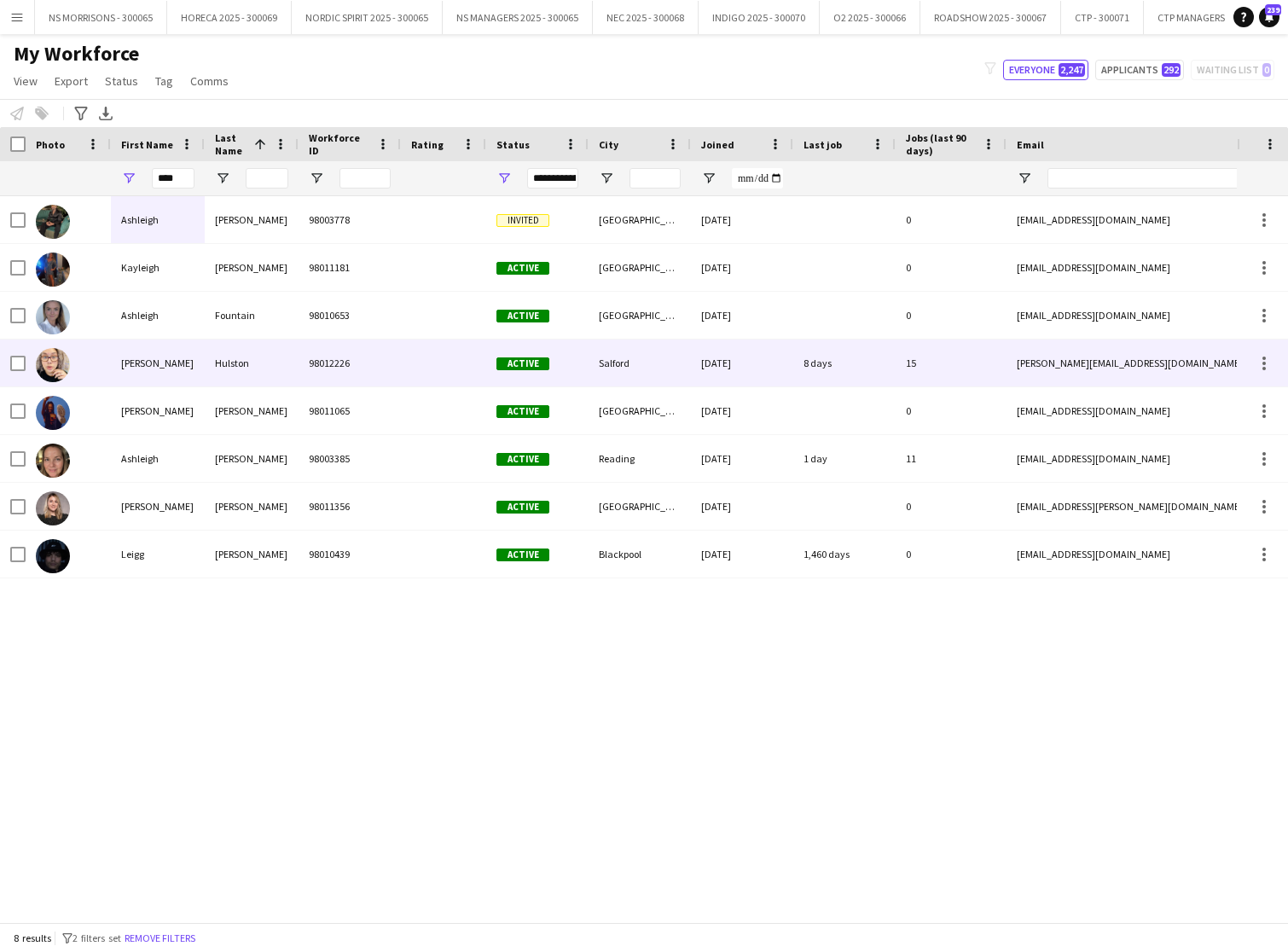
click at [148, 361] on div "[PERSON_NAME]" at bounding box center [157, 363] width 93 height 47
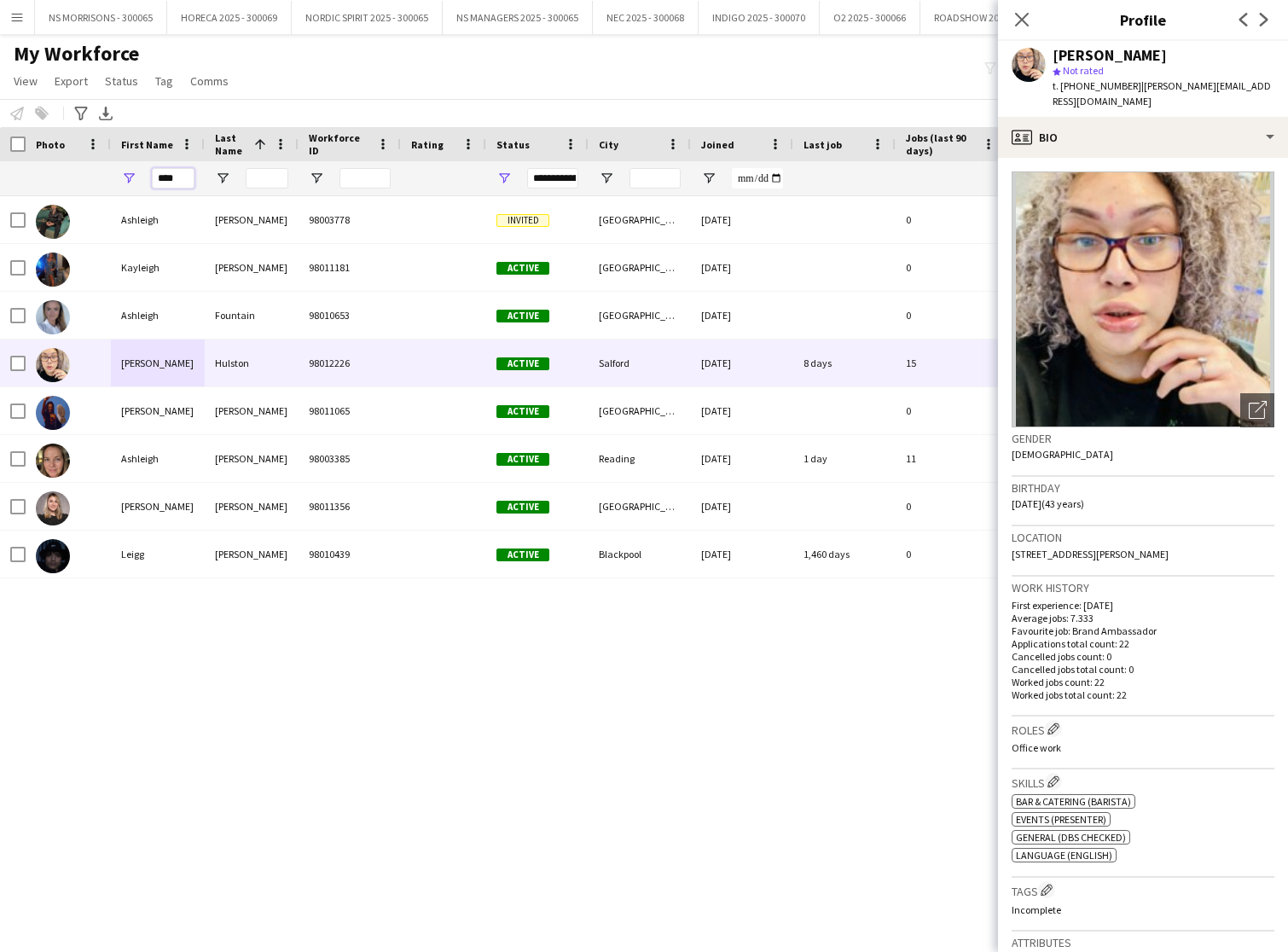
drag, startPoint x: 180, startPoint y: 179, endPoint x: 136, endPoint y: 183, distance: 44.2
click at [136, 183] on div "****" at bounding box center [157, 178] width 93 height 34
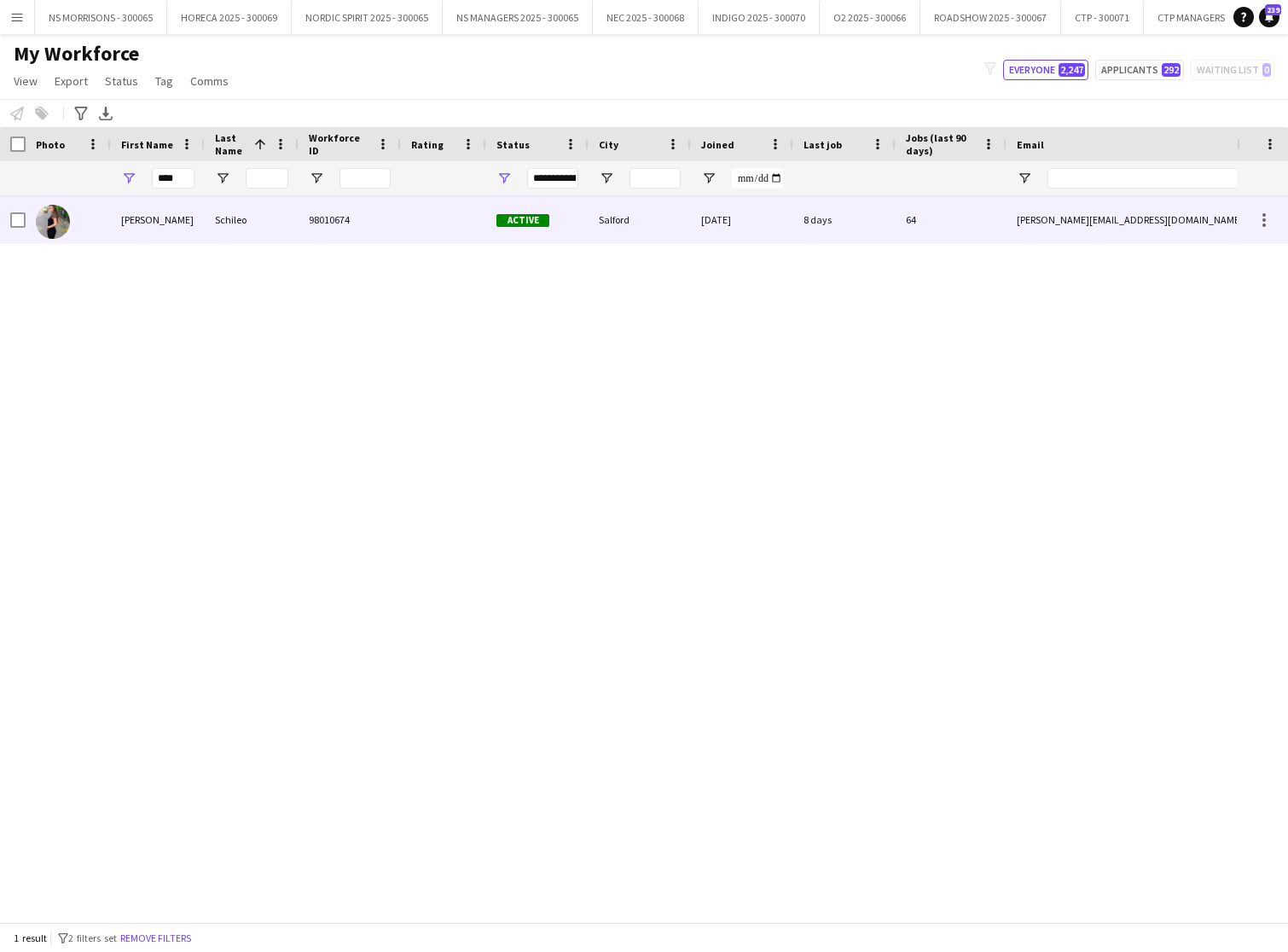
drag, startPoint x: 136, startPoint y: 183, endPoint x: 146, endPoint y: 220, distance: 38.3
click at [146, 220] on div "[PERSON_NAME]" at bounding box center [157, 220] width 93 height 47
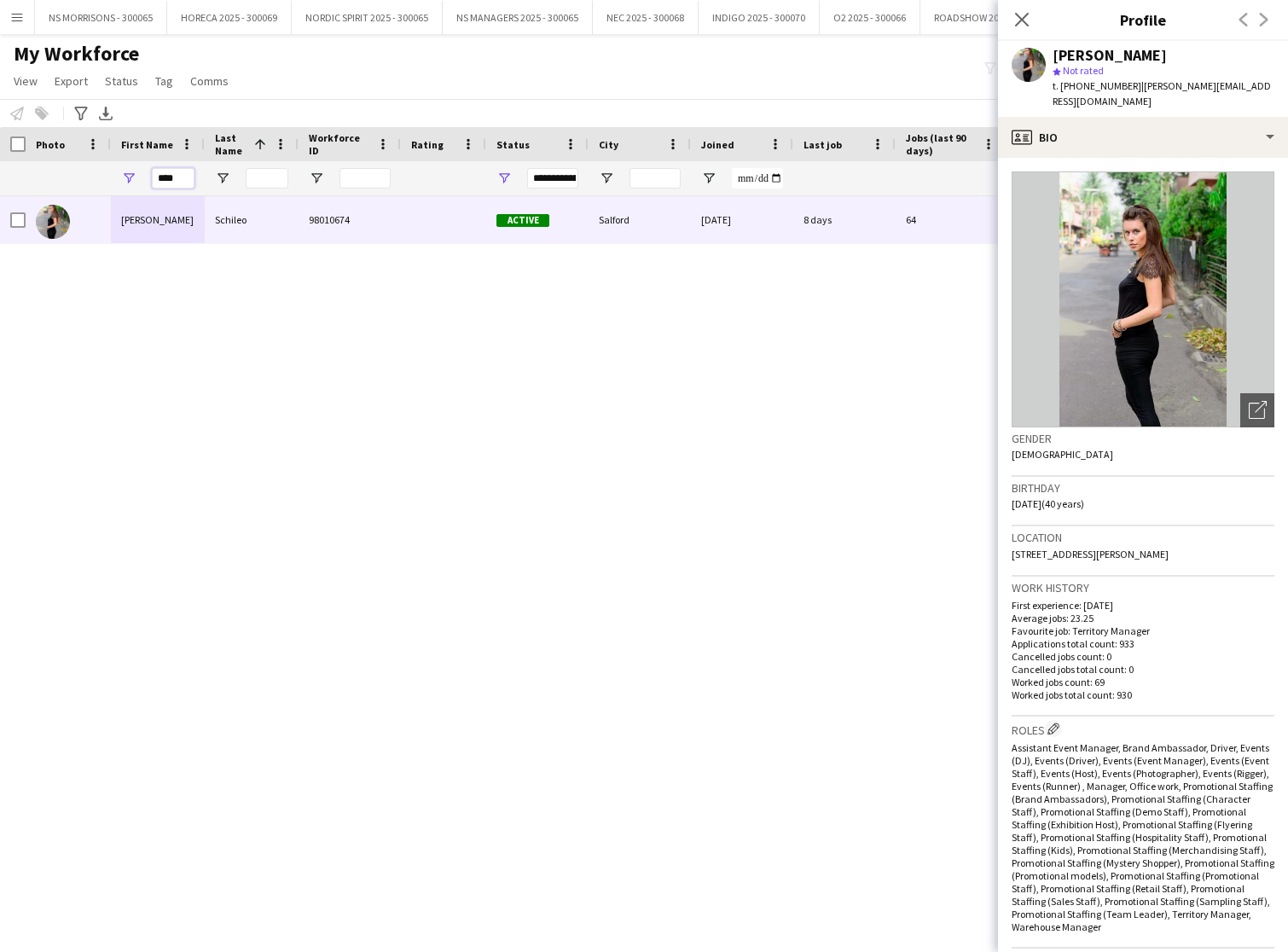
drag, startPoint x: 185, startPoint y: 179, endPoint x: 157, endPoint y: 179, distance: 28.0
click at [157, 179] on input "****" at bounding box center [173, 177] width 43 height 20
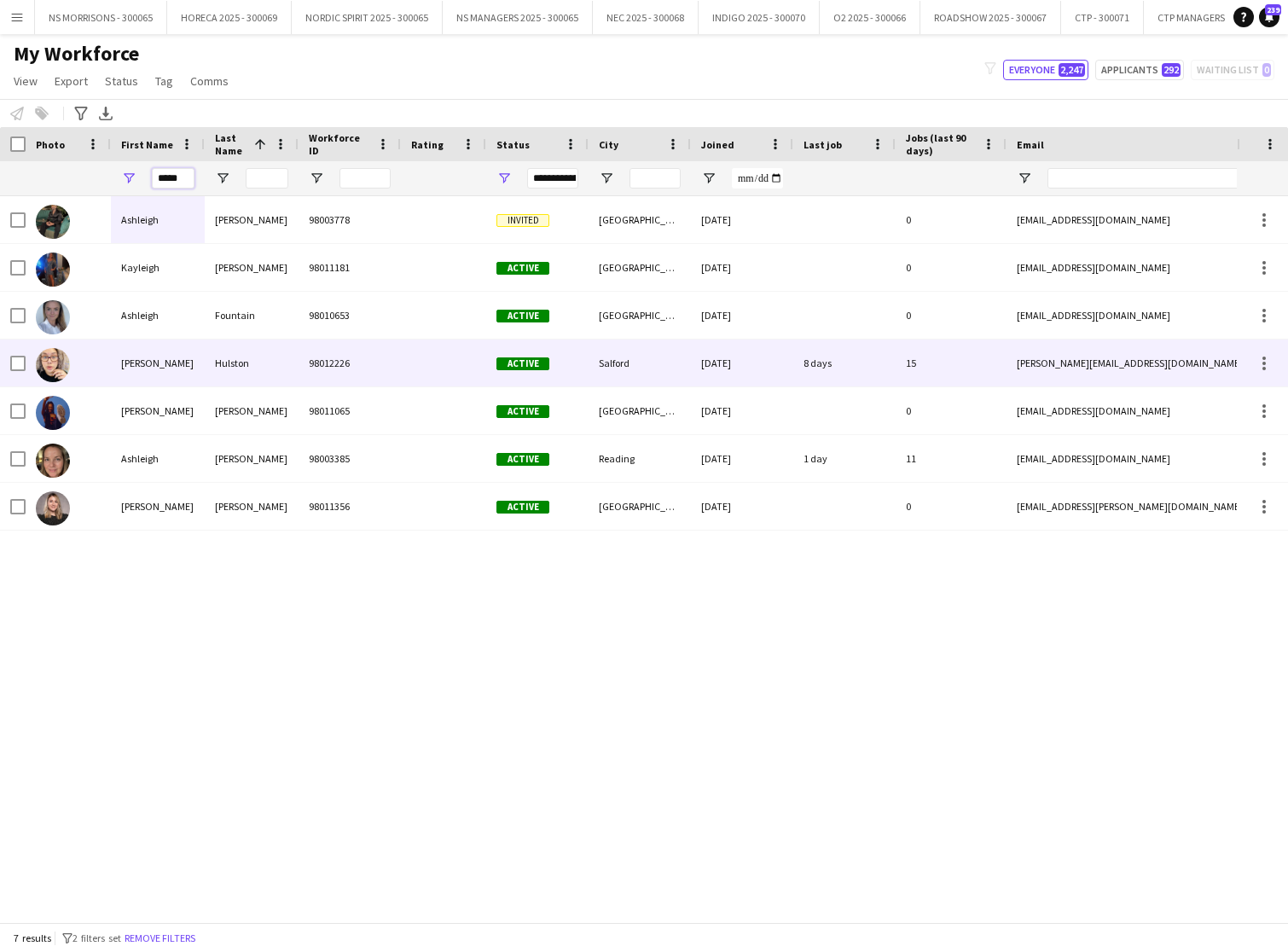
type input "*****"
drag, startPoint x: 132, startPoint y: 369, endPoint x: 124, endPoint y: 364, distance: 9.4
click at [131, 369] on div "[PERSON_NAME]" at bounding box center [157, 363] width 93 height 47
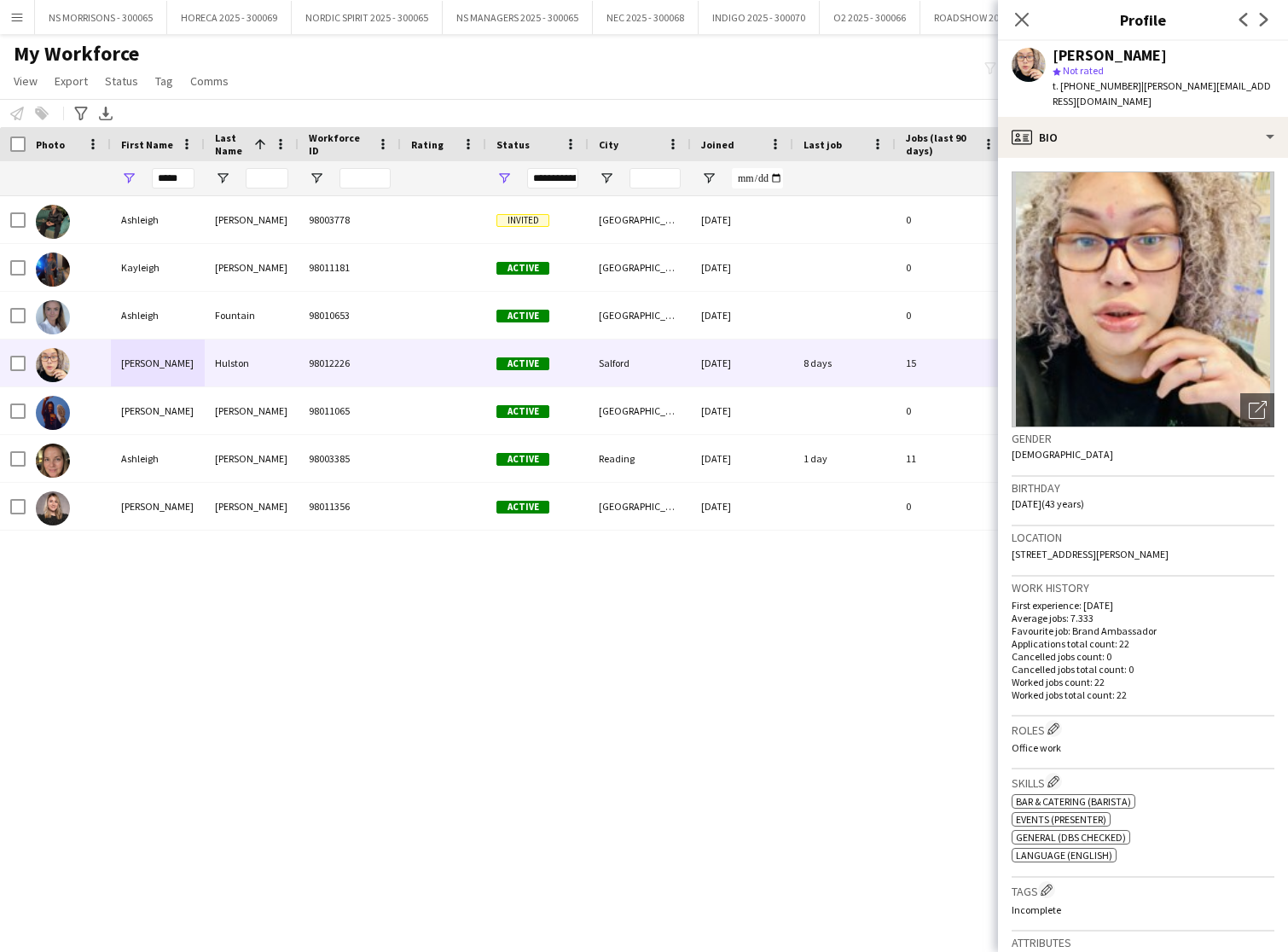
drag, startPoint x: 1112, startPoint y: 538, endPoint x: 1155, endPoint y: 540, distance: 43.0
click at [1155, 540] on div "Location [STREET_ADDRESS][PERSON_NAME]" at bounding box center [1143, 551] width 263 height 50
copy span "M7 4FN"
drag, startPoint x: 181, startPoint y: 178, endPoint x: 134, endPoint y: 176, distance: 47.0
click at [134, 176] on div "*****" at bounding box center [157, 178] width 93 height 34
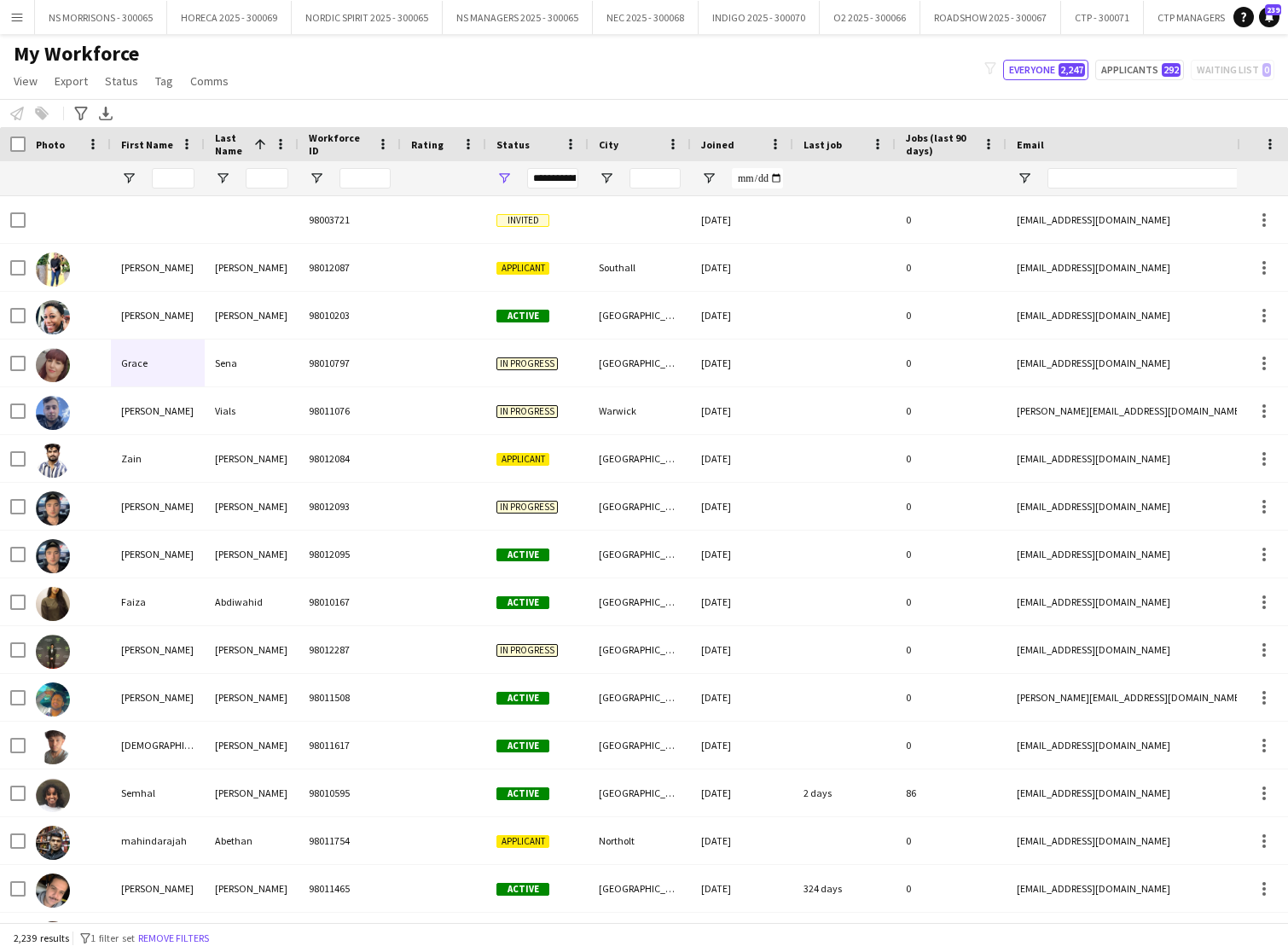
click at [23, 21] on app-icon "Menu" at bounding box center [17, 17] width 14 height 14
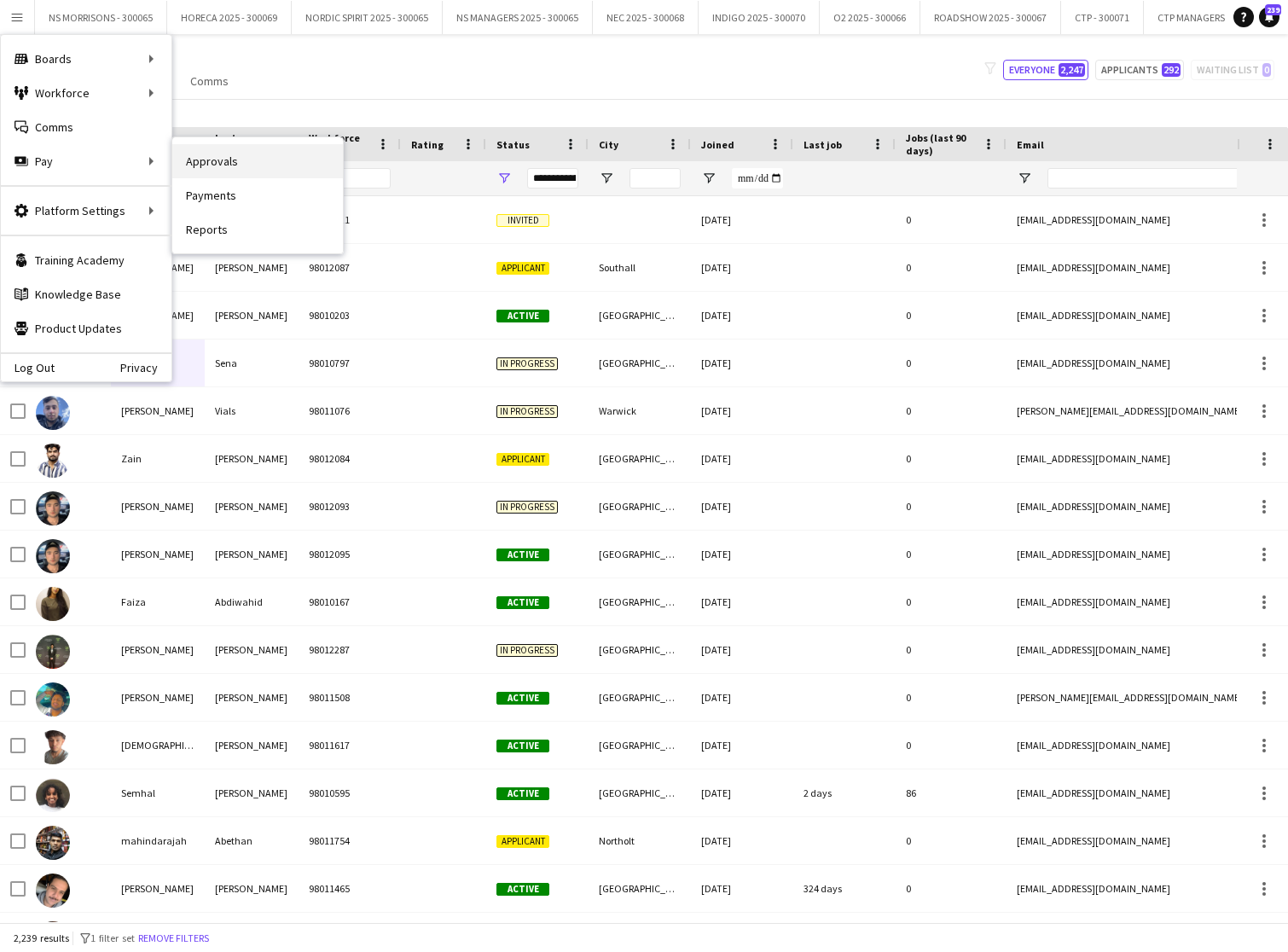
click at [225, 171] on link "Approvals" at bounding box center [257, 161] width 170 height 34
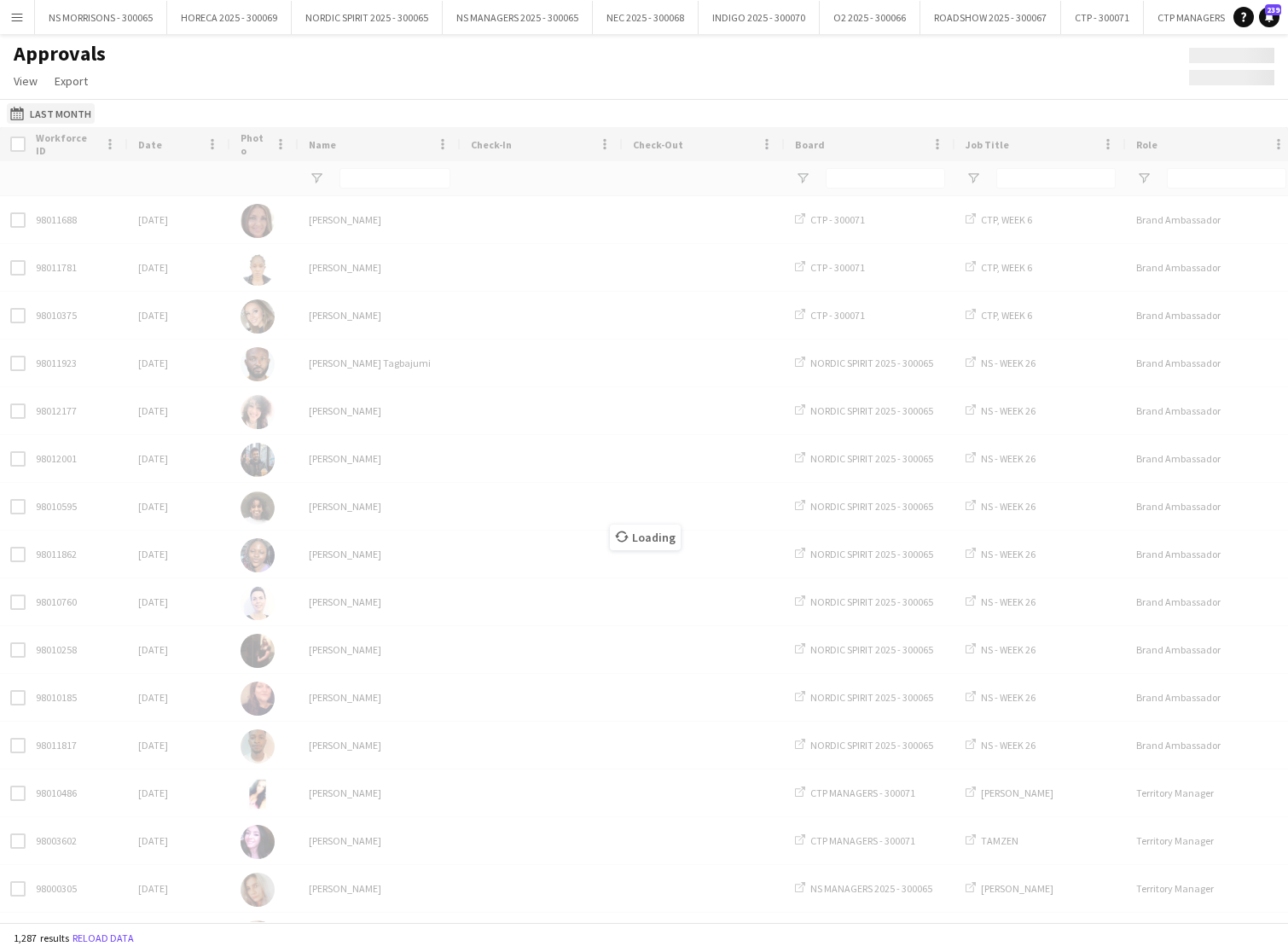
type input "****"
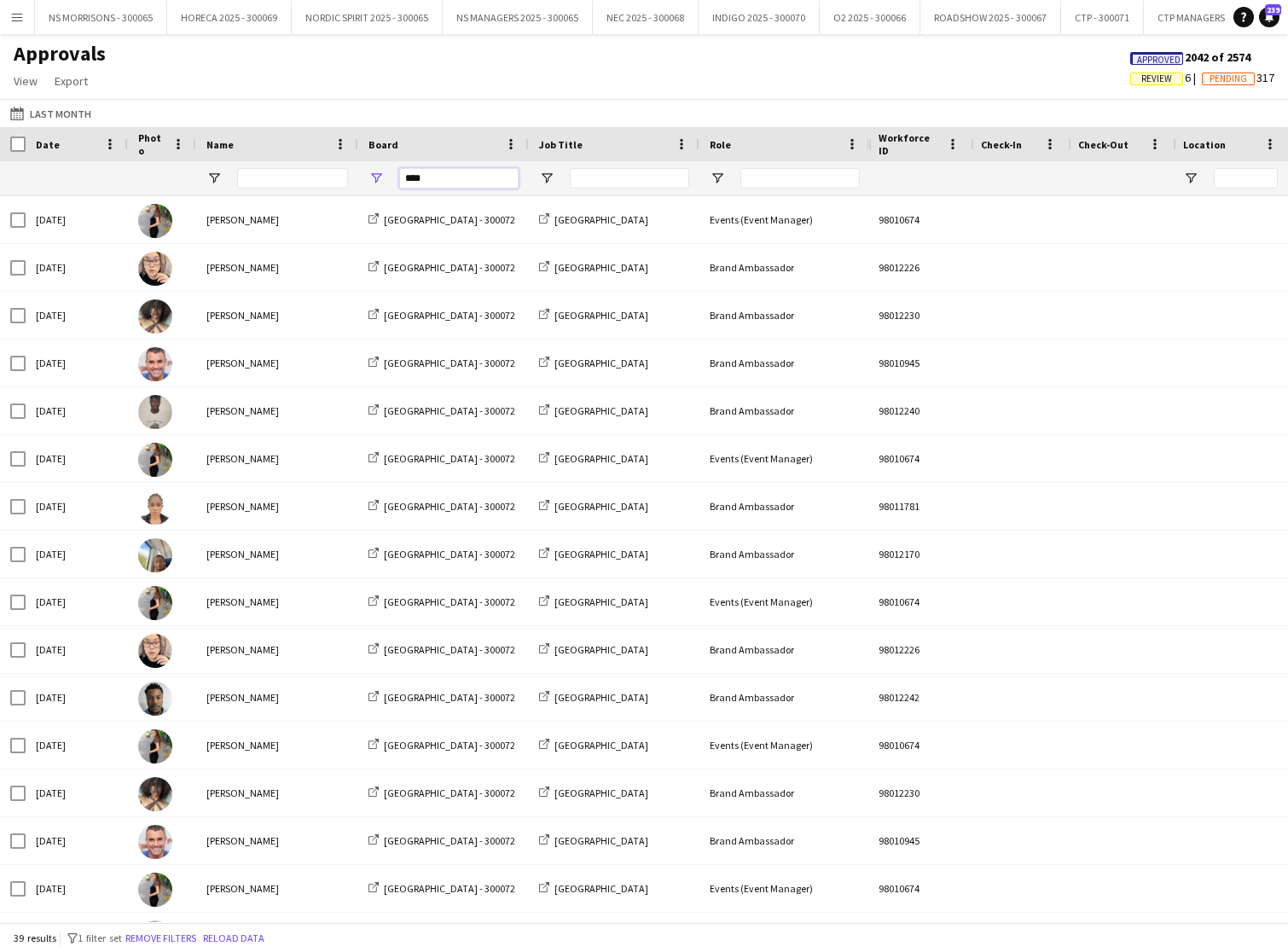
drag, startPoint x: 441, startPoint y: 182, endPoint x: 394, endPoint y: 182, distance: 47.0
click at [394, 182] on div "****" at bounding box center [443, 178] width 170 height 34
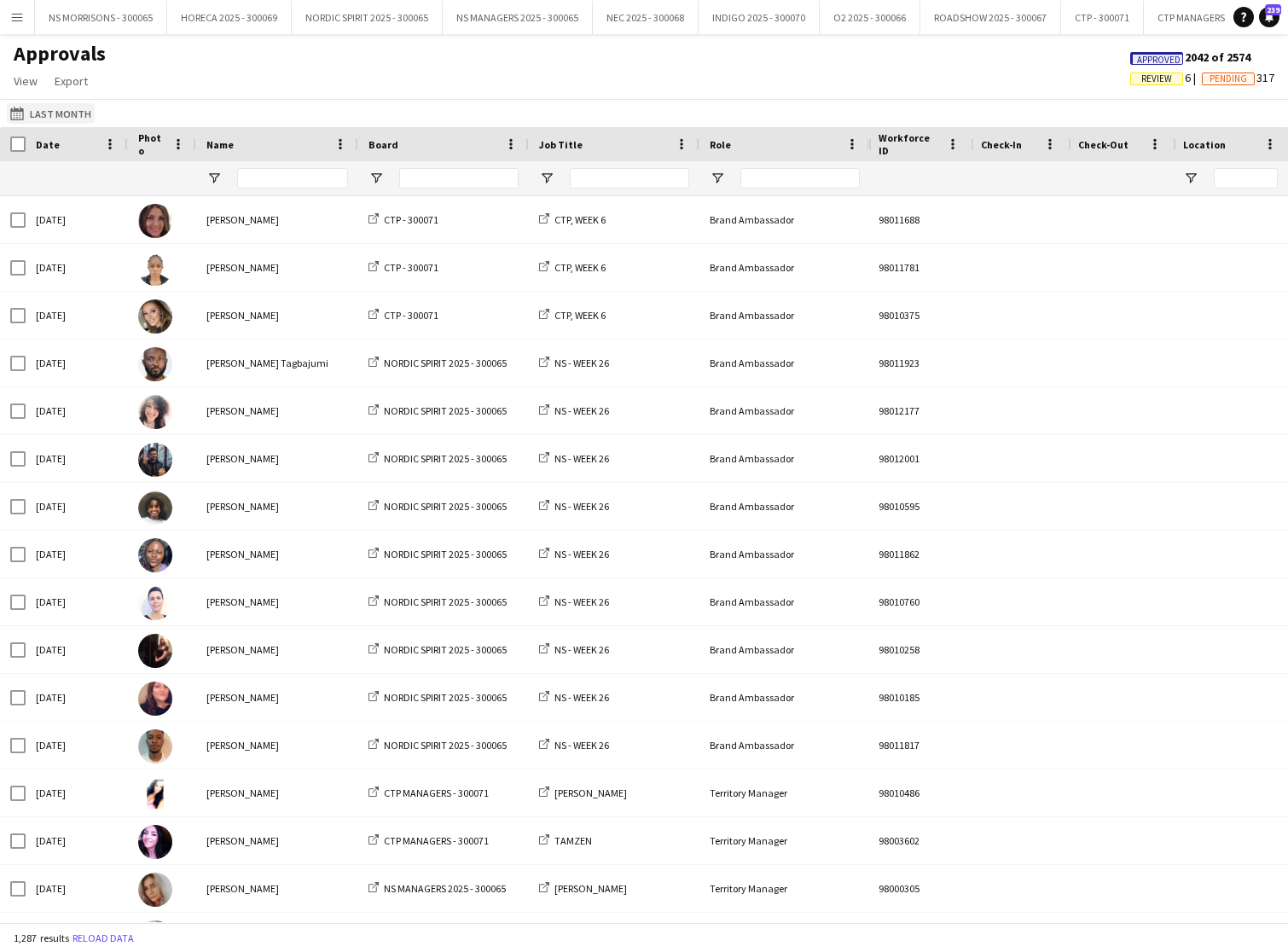
click at [52, 118] on button "Last Month Last Month" at bounding box center [51, 113] width 88 height 20
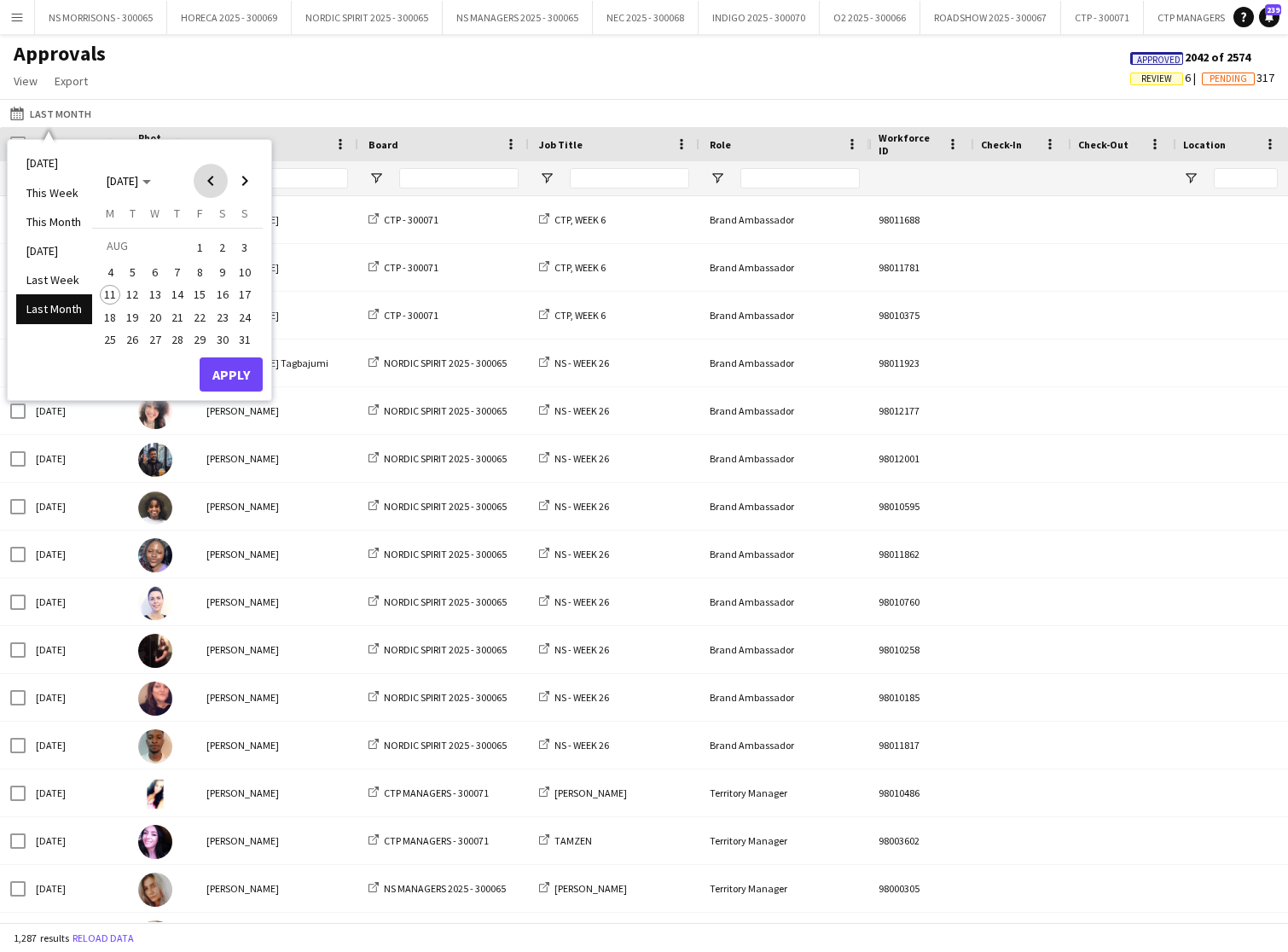
click at [210, 186] on span "Previous month" at bounding box center [210, 181] width 34 height 34
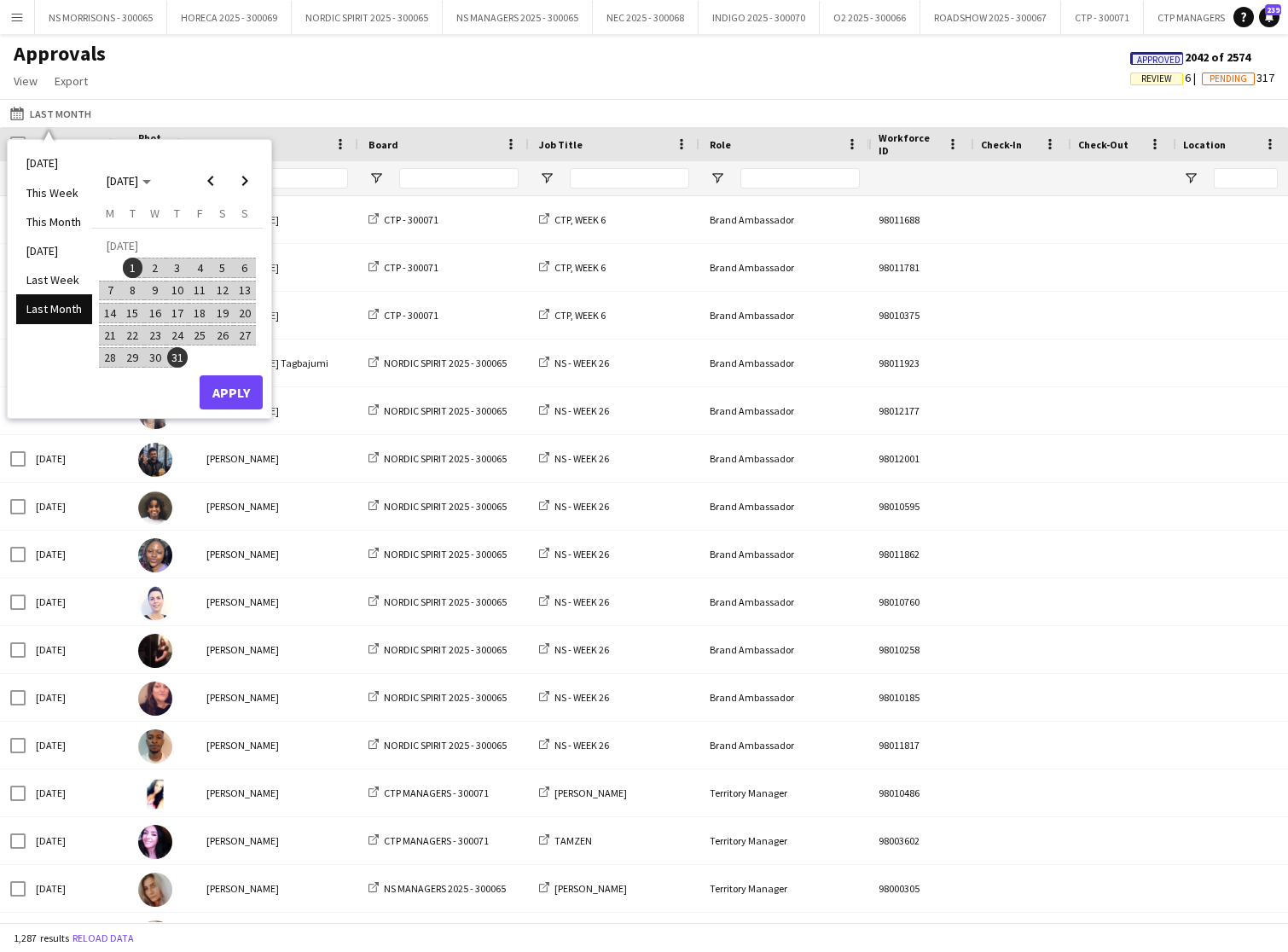
click at [250, 293] on span "13" at bounding box center [245, 290] width 20 height 20
click at [238, 382] on button "Apply" at bounding box center [231, 392] width 63 height 34
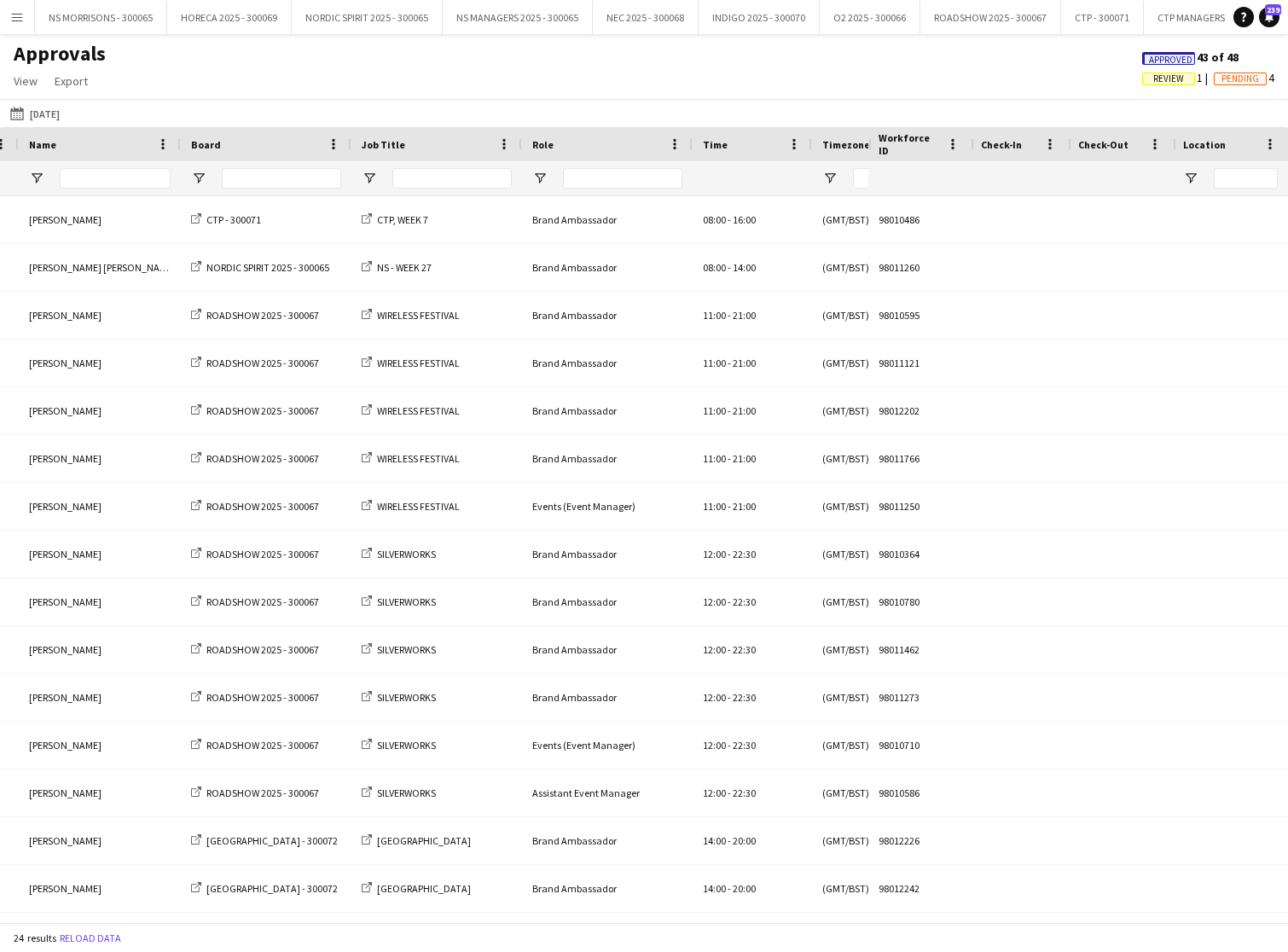
scroll to position [0, 310]
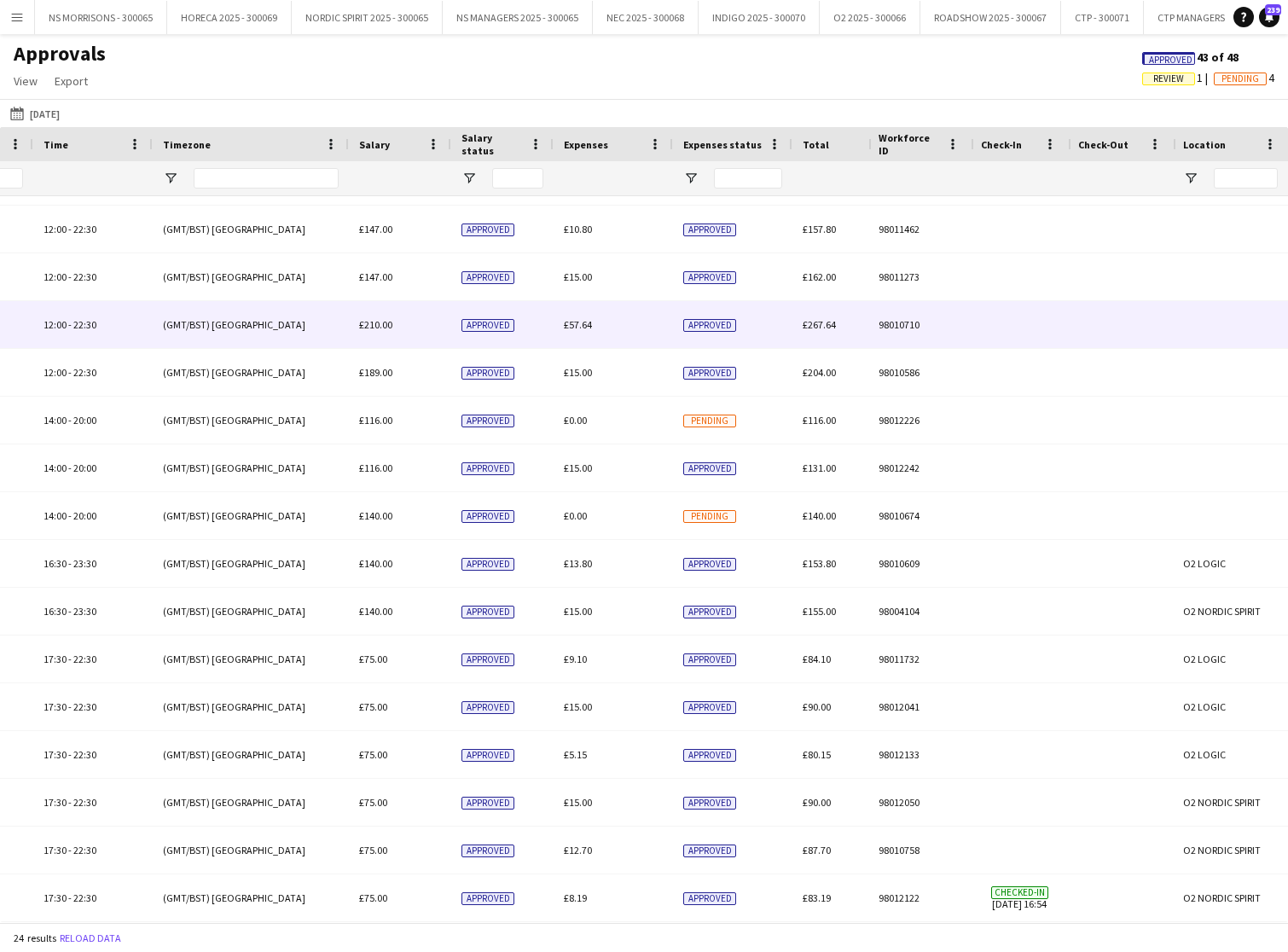
click at [568, 322] on span "£57.64" at bounding box center [578, 324] width 28 height 13
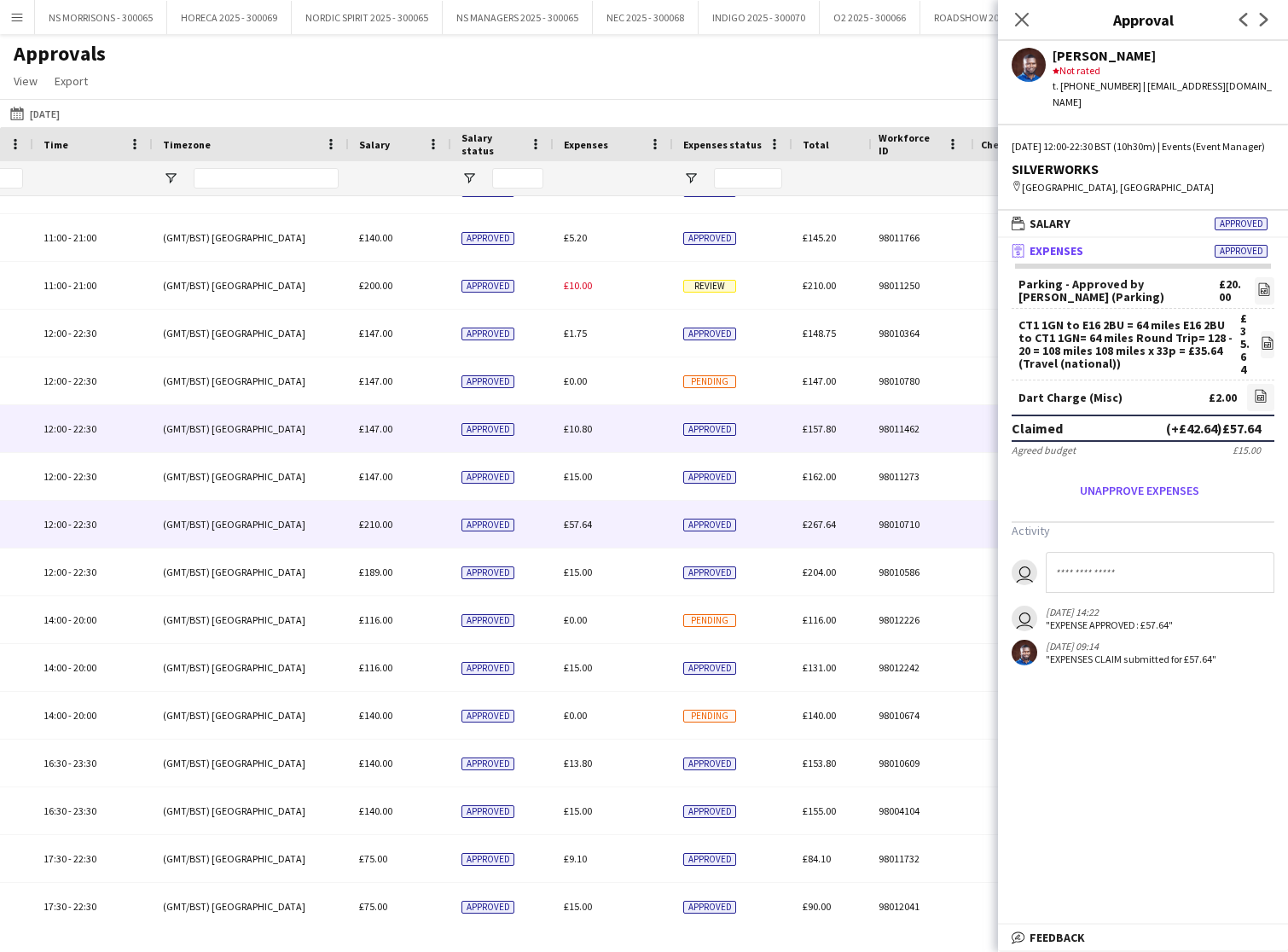
click at [590, 432] on span "£10.80" at bounding box center [578, 429] width 28 height 13
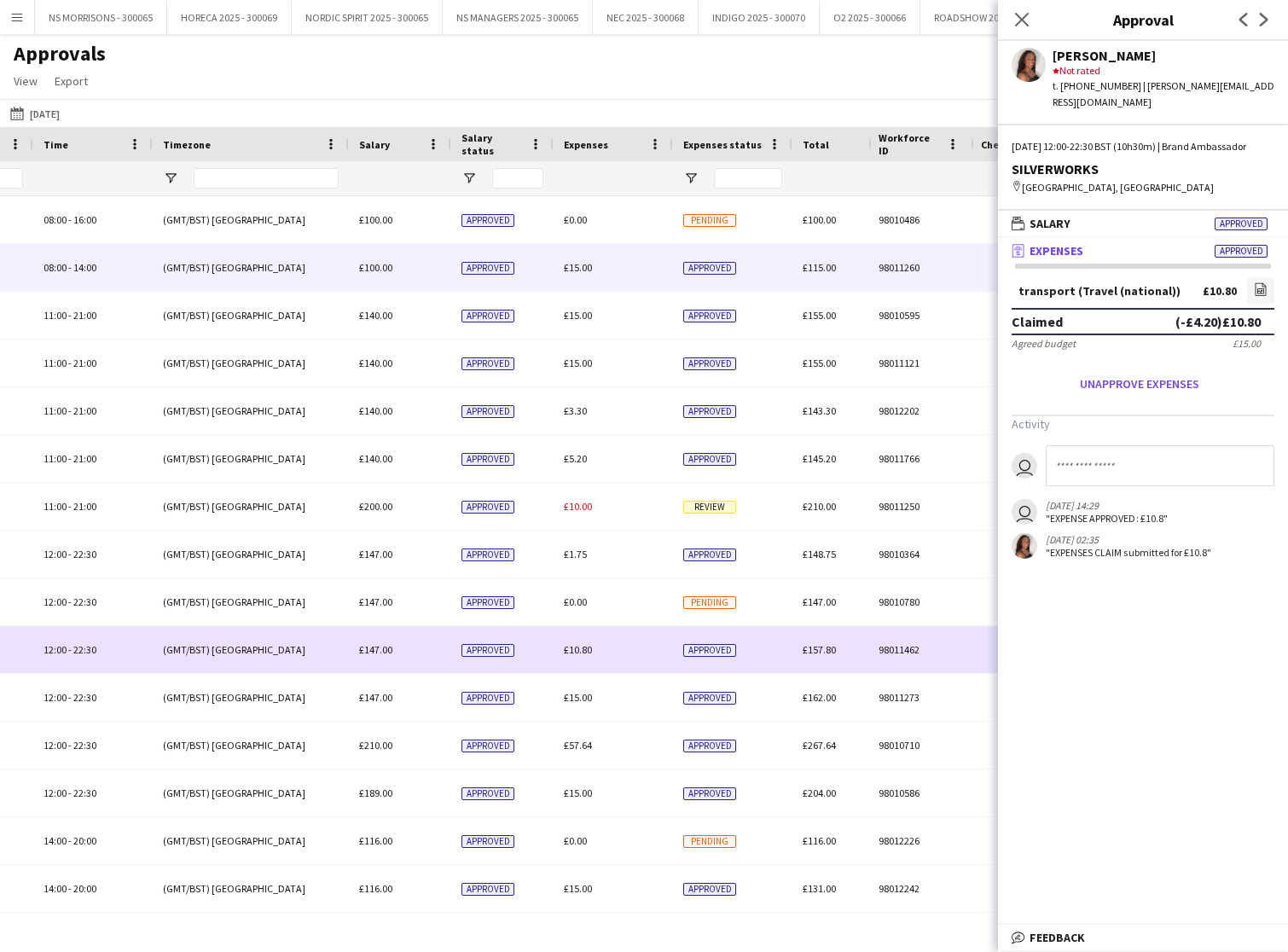
click at [571, 259] on div "£15.00" at bounding box center [613, 267] width 120 height 47
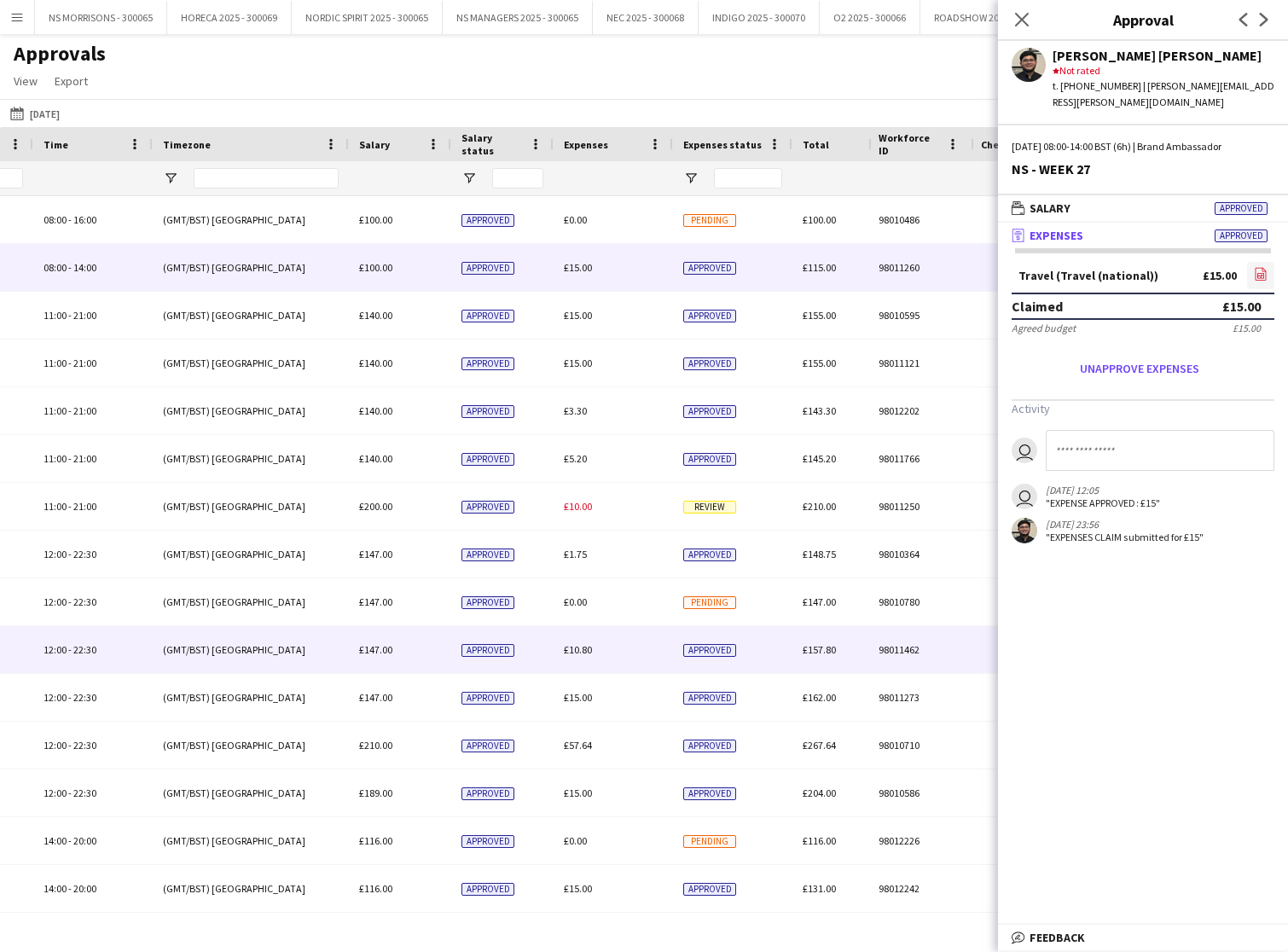
click at [1262, 267] on icon "file-image" at bounding box center [1261, 274] width 14 height 14
click at [59, 114] on button "Last Month [DATE]" at bounding box center [35, 113] width 56 height 20
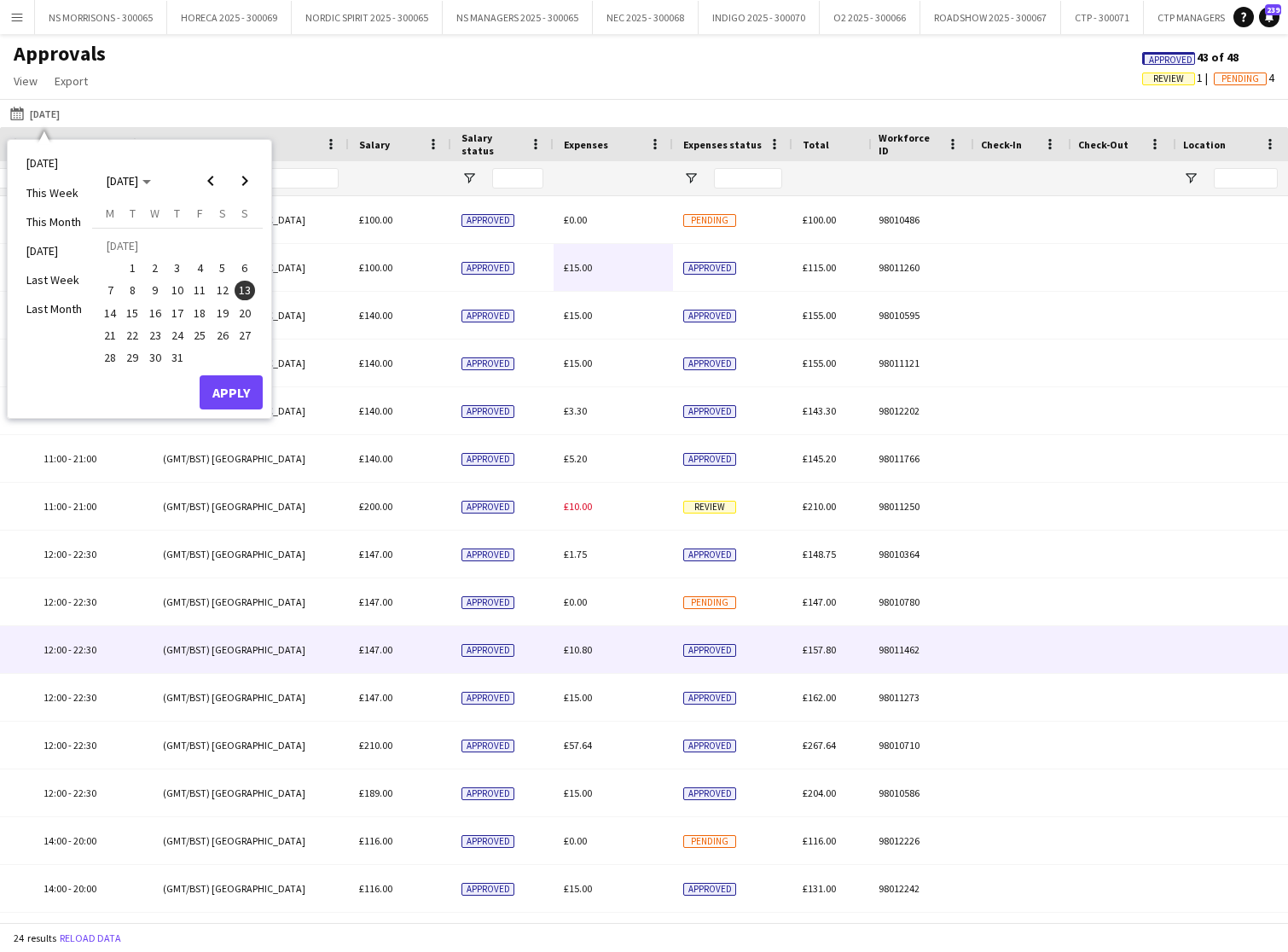
drag, startPoint x: 229, startPoint y: 335, endPoint x: 231, endPoint y: 374, distance: 39.1
click at [228, 335] on span "26" at bounding box center [222, 335] width 20 height 20
click at [234, 398] on button "Apply" at bounding box center [231, 392] width 63 height 34
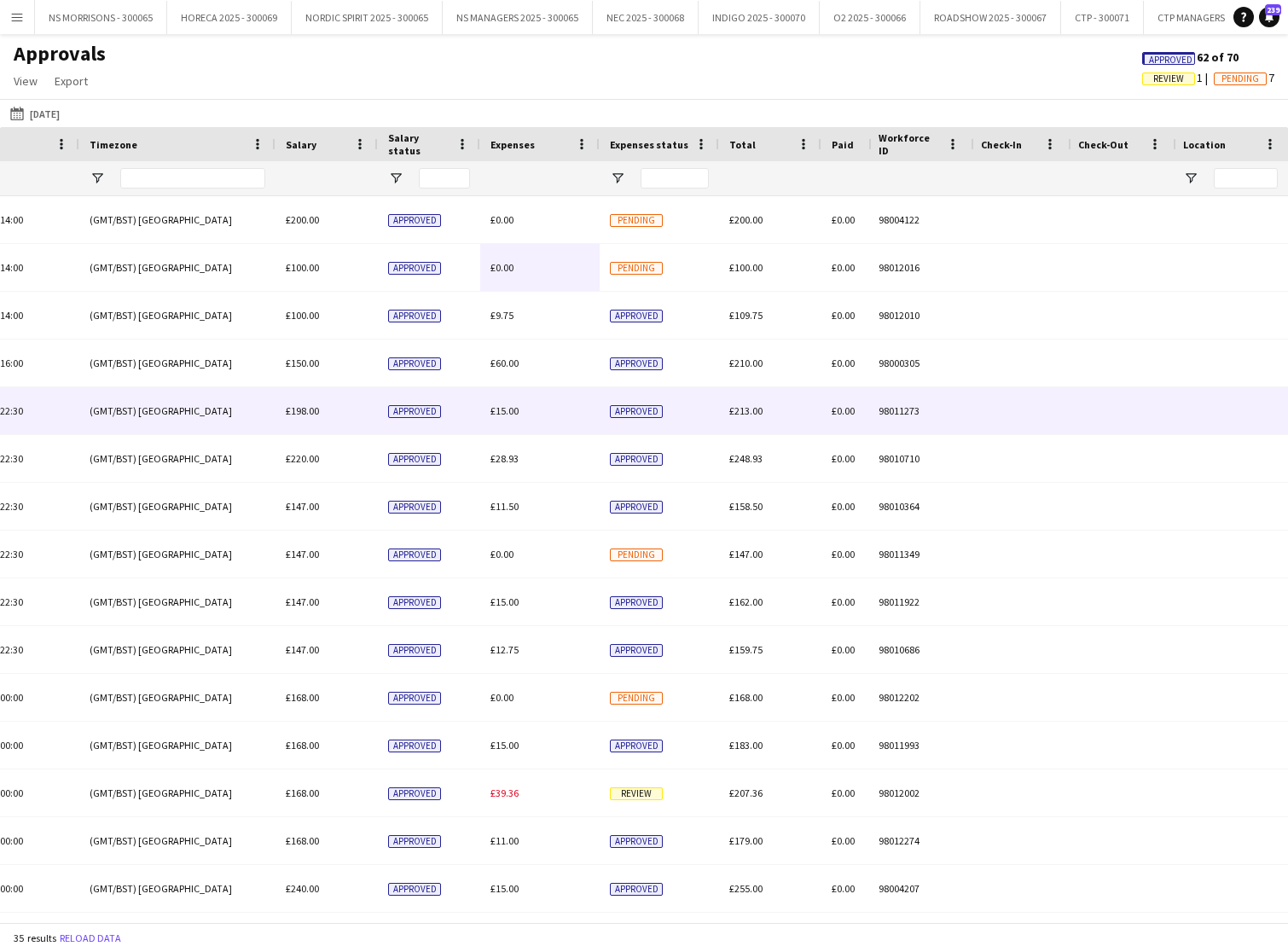
scroll to position [0, 919]
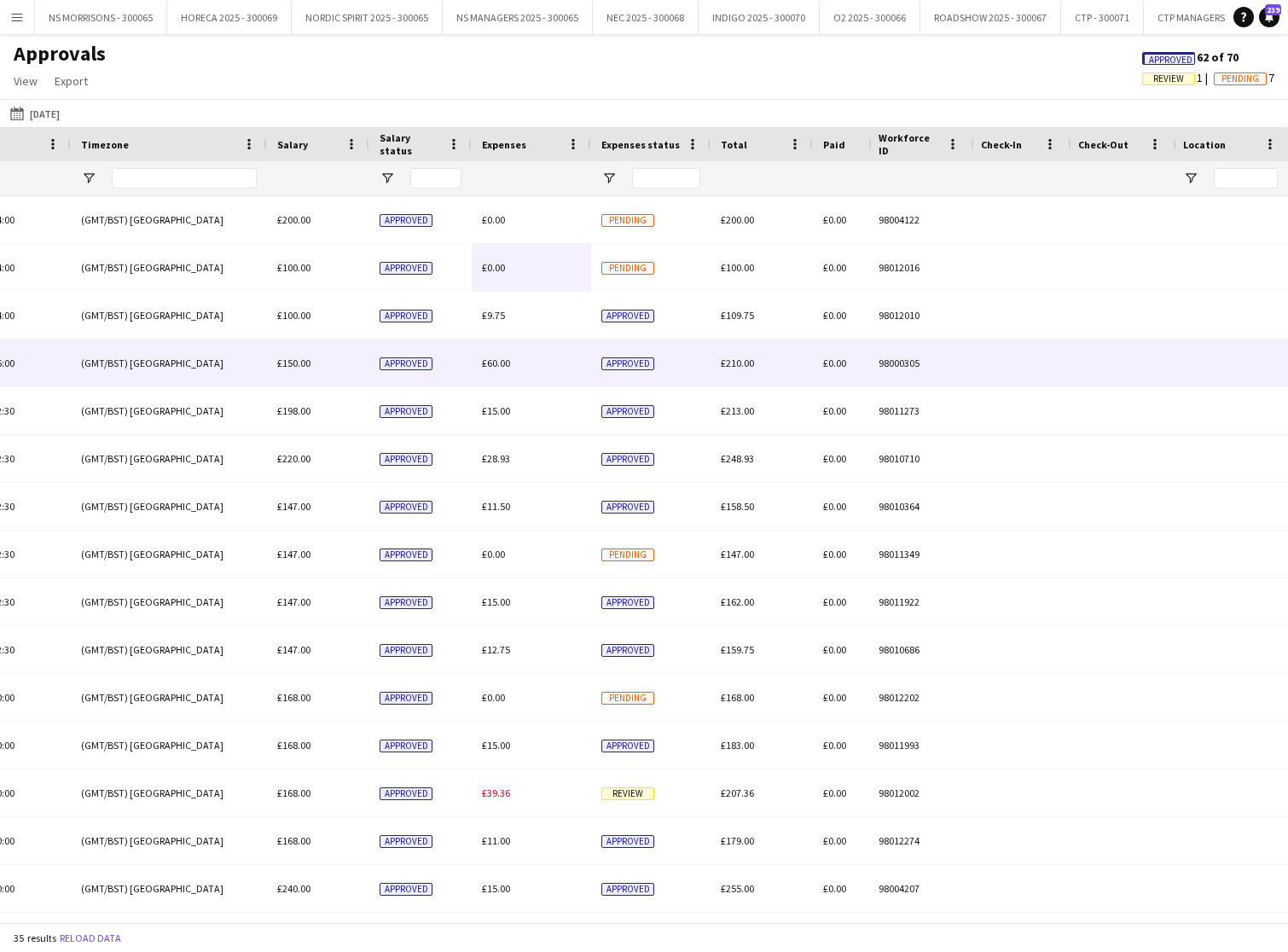
click at [493, 362] on span "£60.00" at bounding box center [496, 362] width 28 height 13
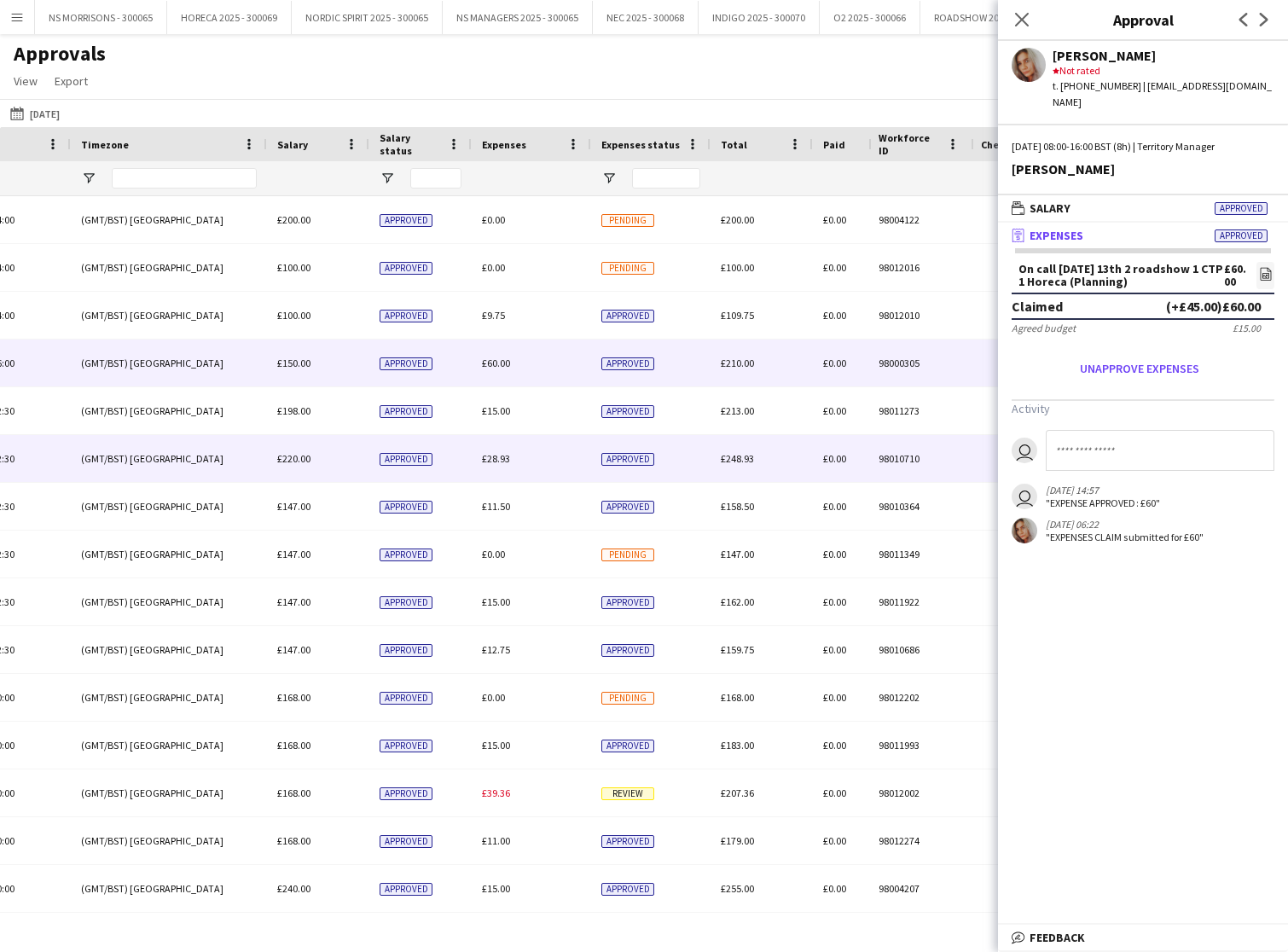
click at [489, 466] on div "£28.93" at bounding box center [531, 459] width 120 height 47
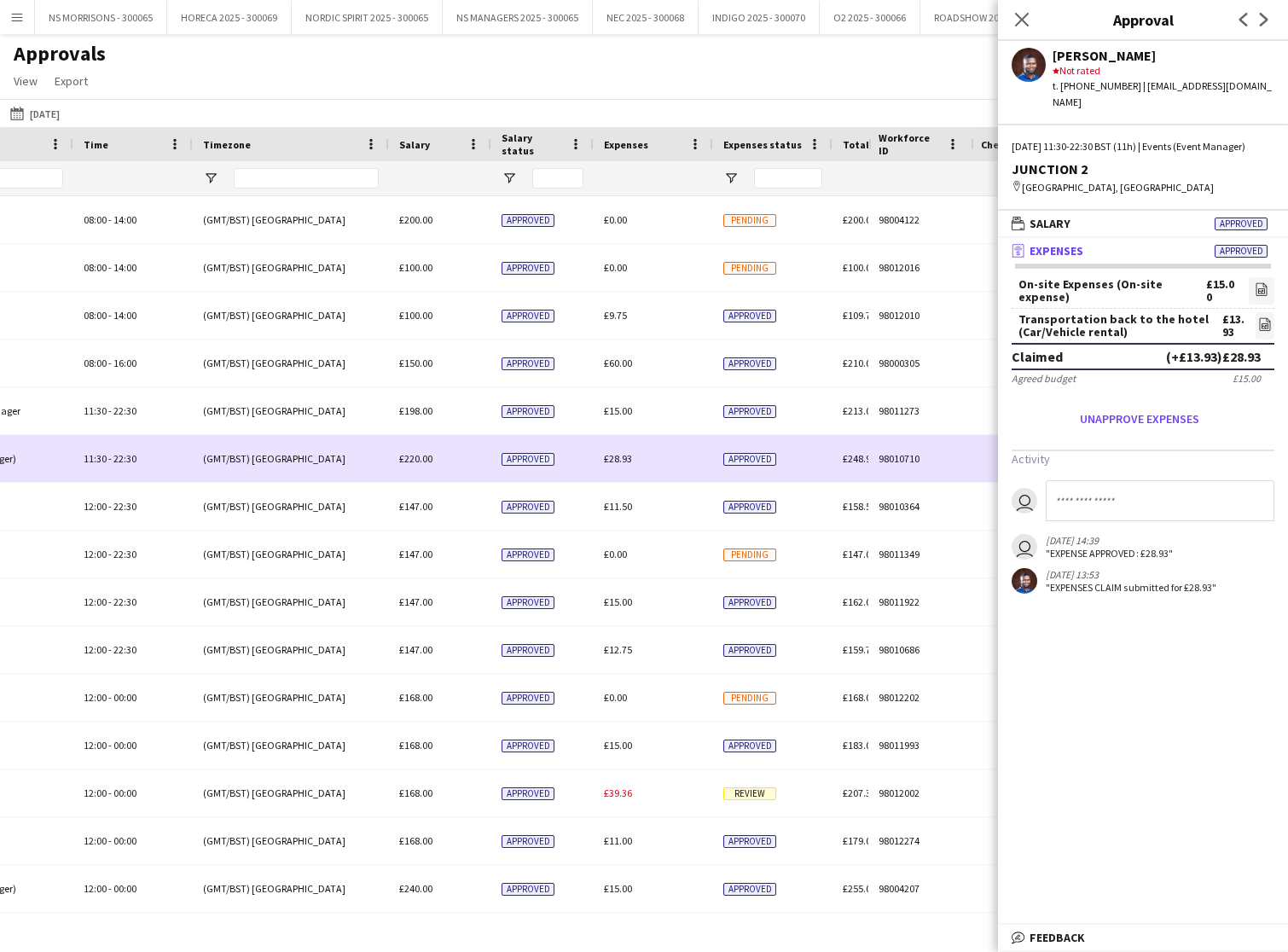
scroll to position [0, 740]
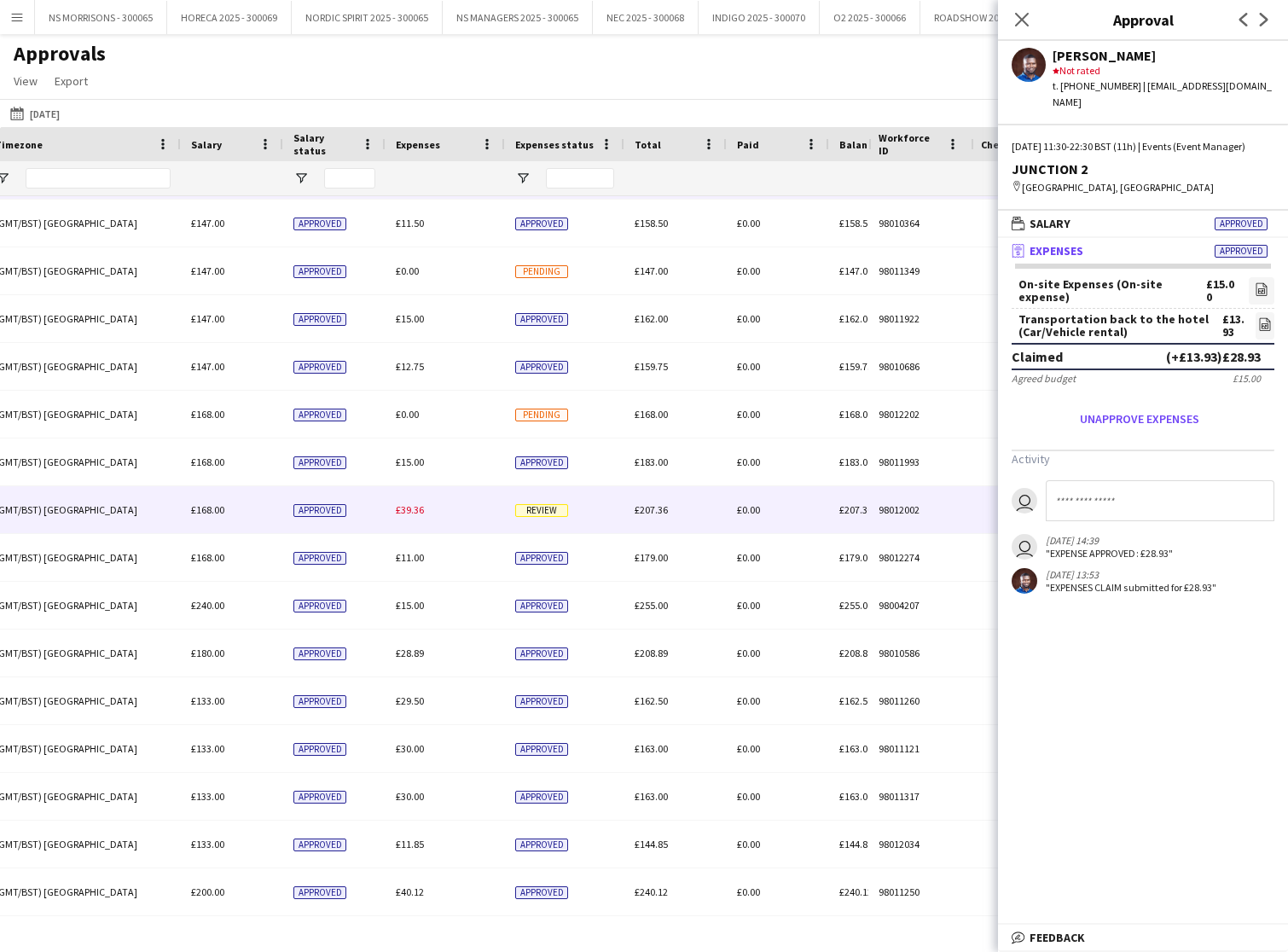
click at [410, 511] on span "£39.36" at bounding box center [410, 510] width 28 height 13
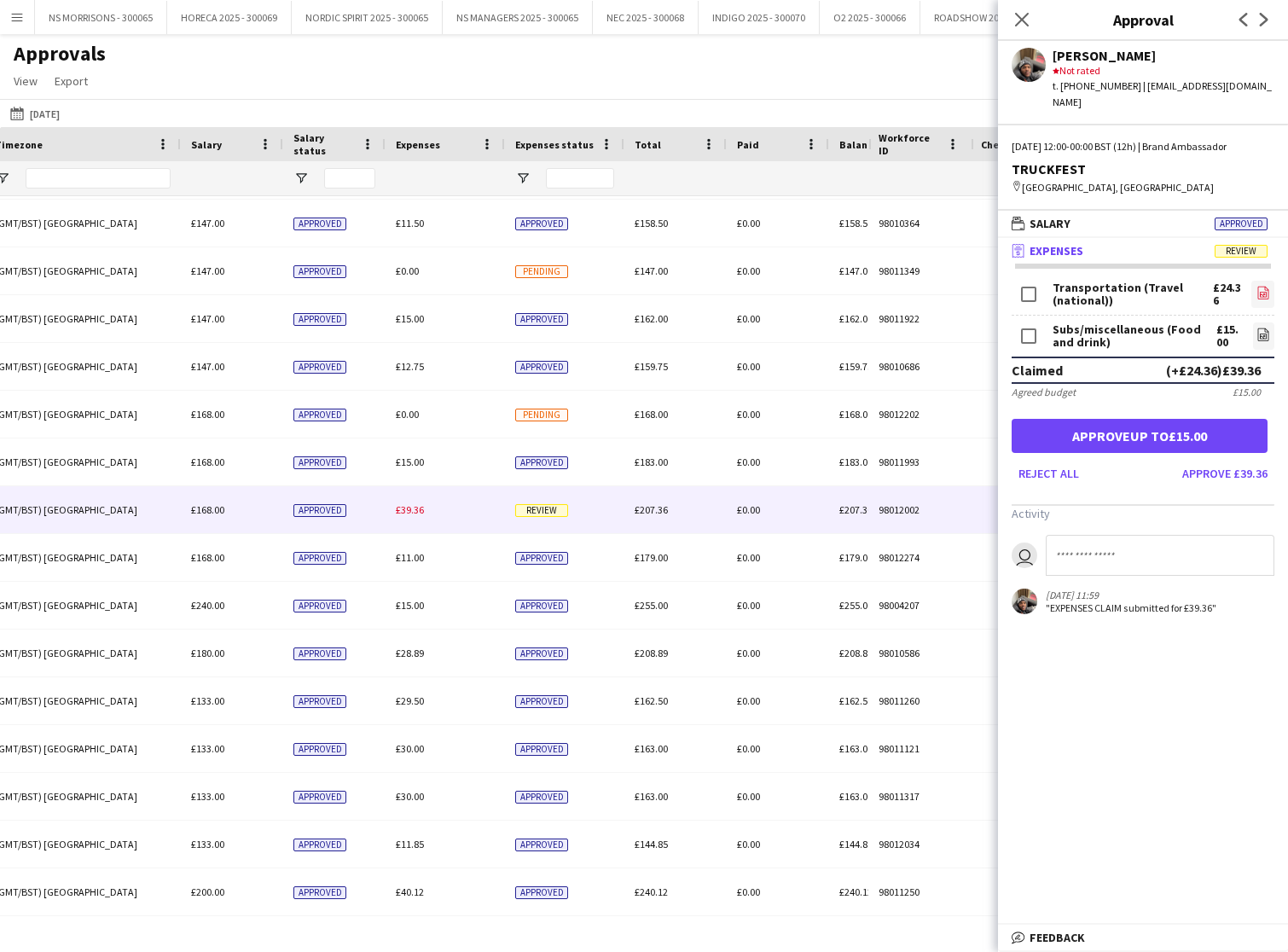
click at [1264, 293] on icon at bounding box center [1264, 294] width 2 height 2
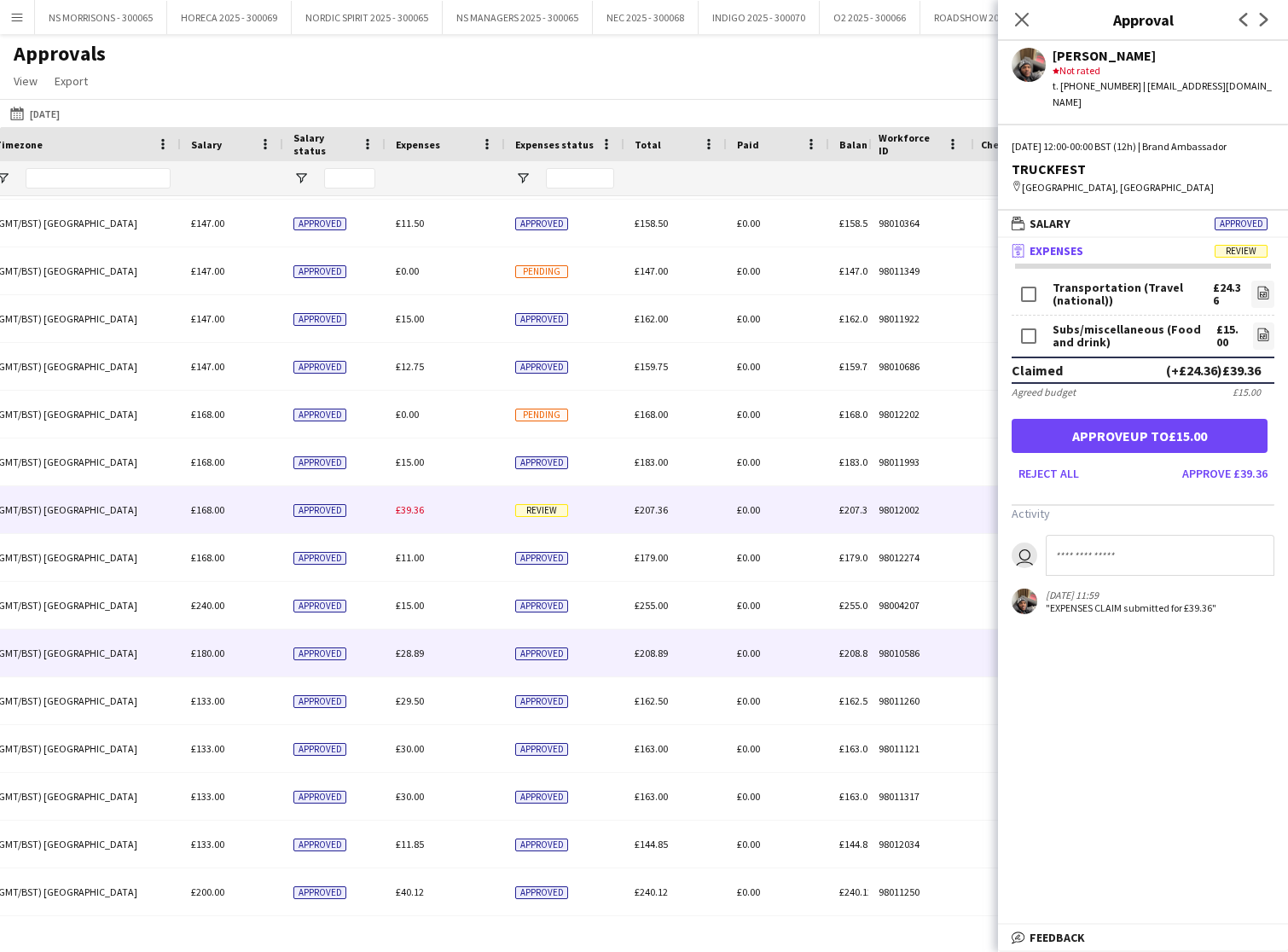
click at [426, 652] on div "£28.89" at bounding box center [445, 653] width 120 height 47
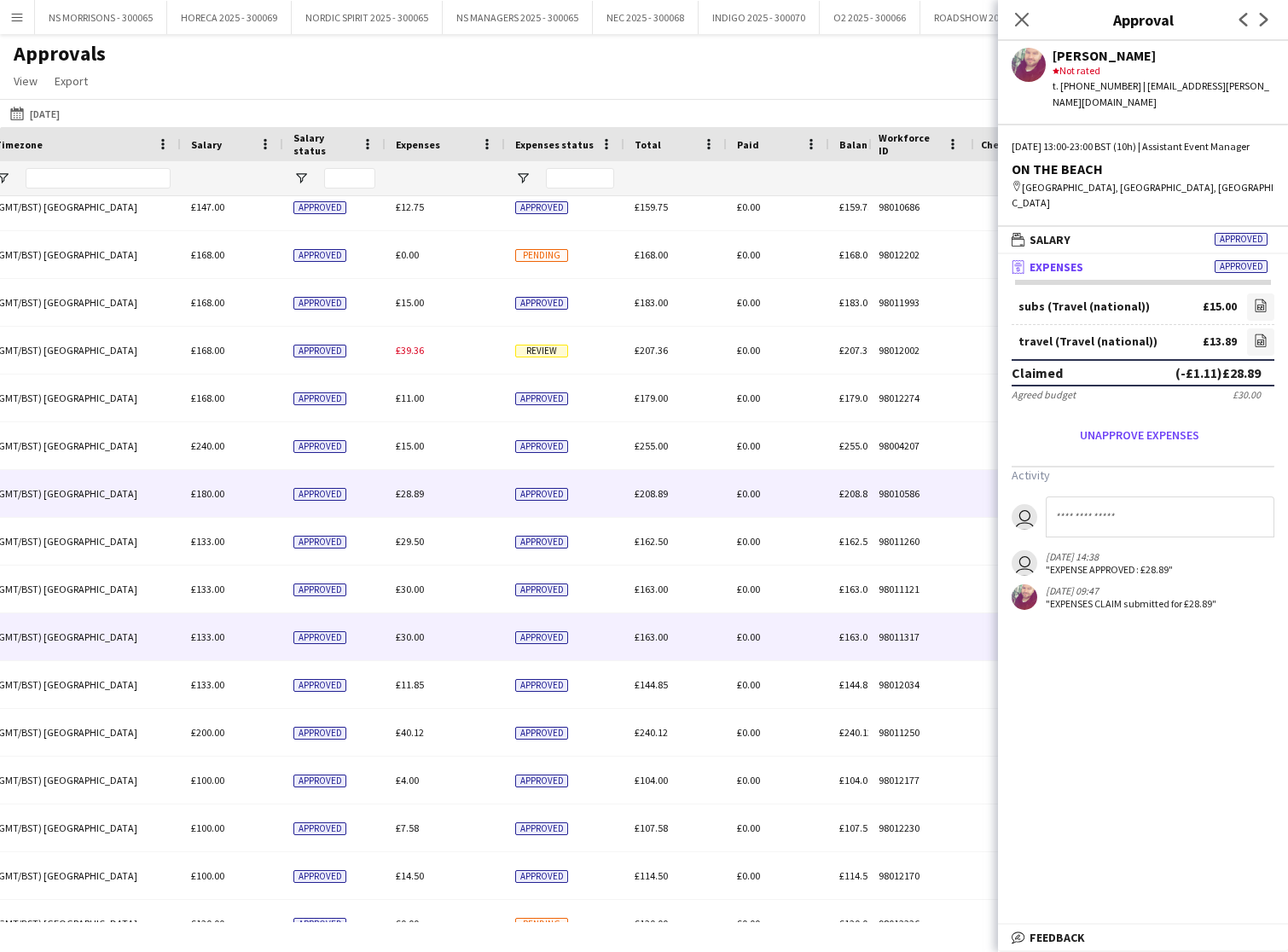
click at [420, 637] on span "£30.00" at bounding box center [410, 637] width 28 height 13
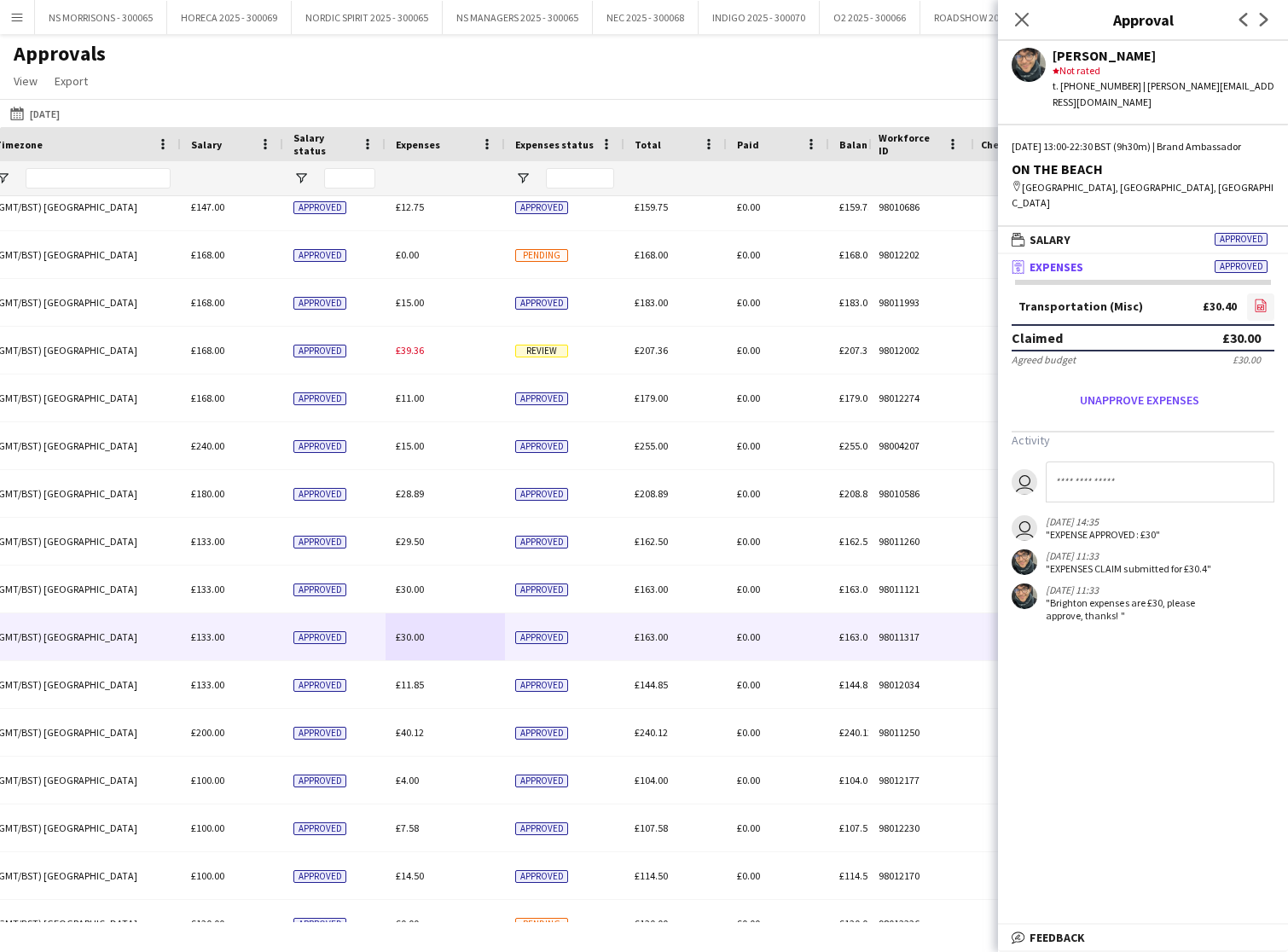
click at [1257, 305] on icon at bounding box center [1261, 307] width 7 height 5
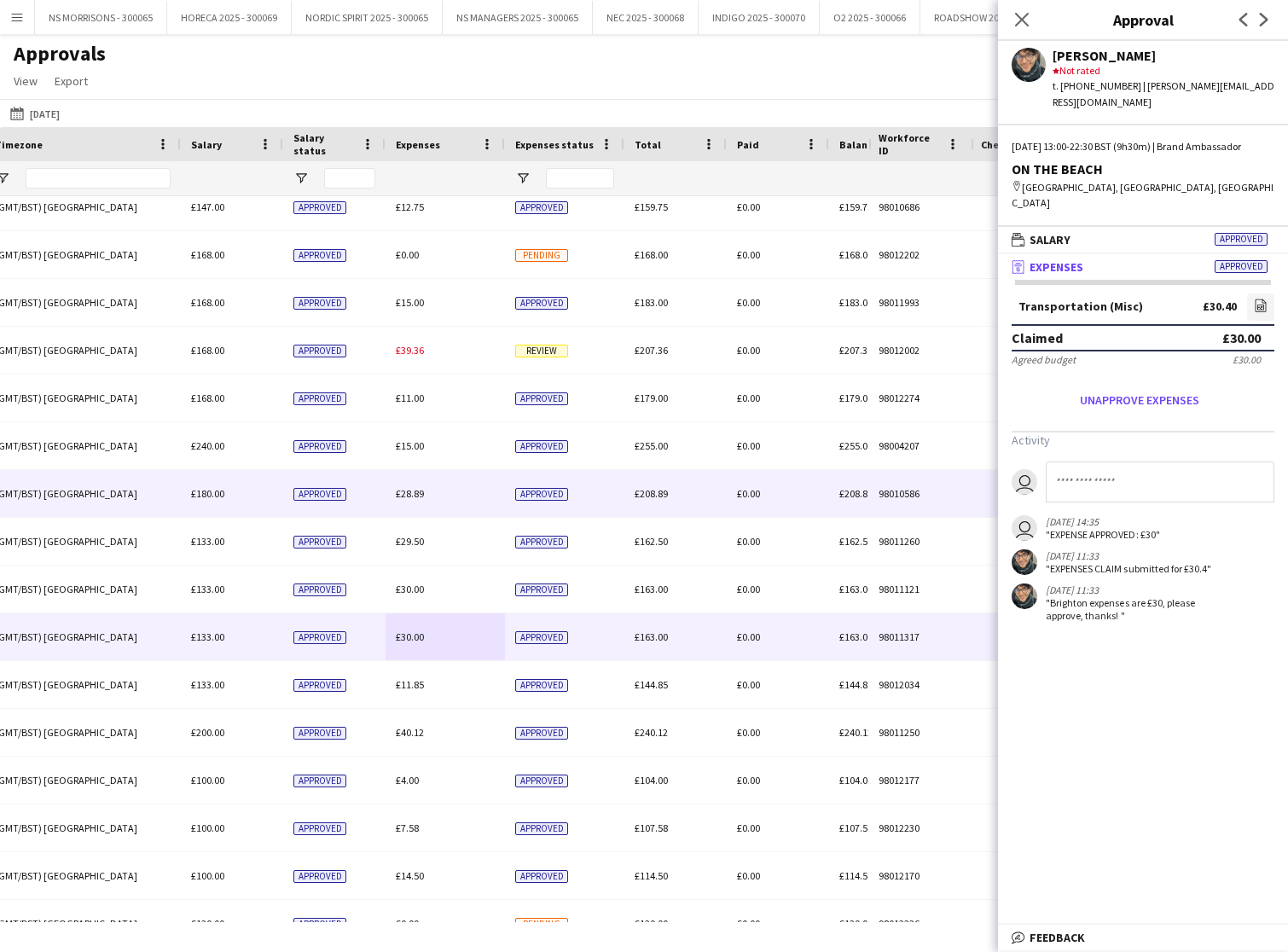
click at [419, 493] on span "£28.89" at bounding box center [410, 493] width 28 height 13
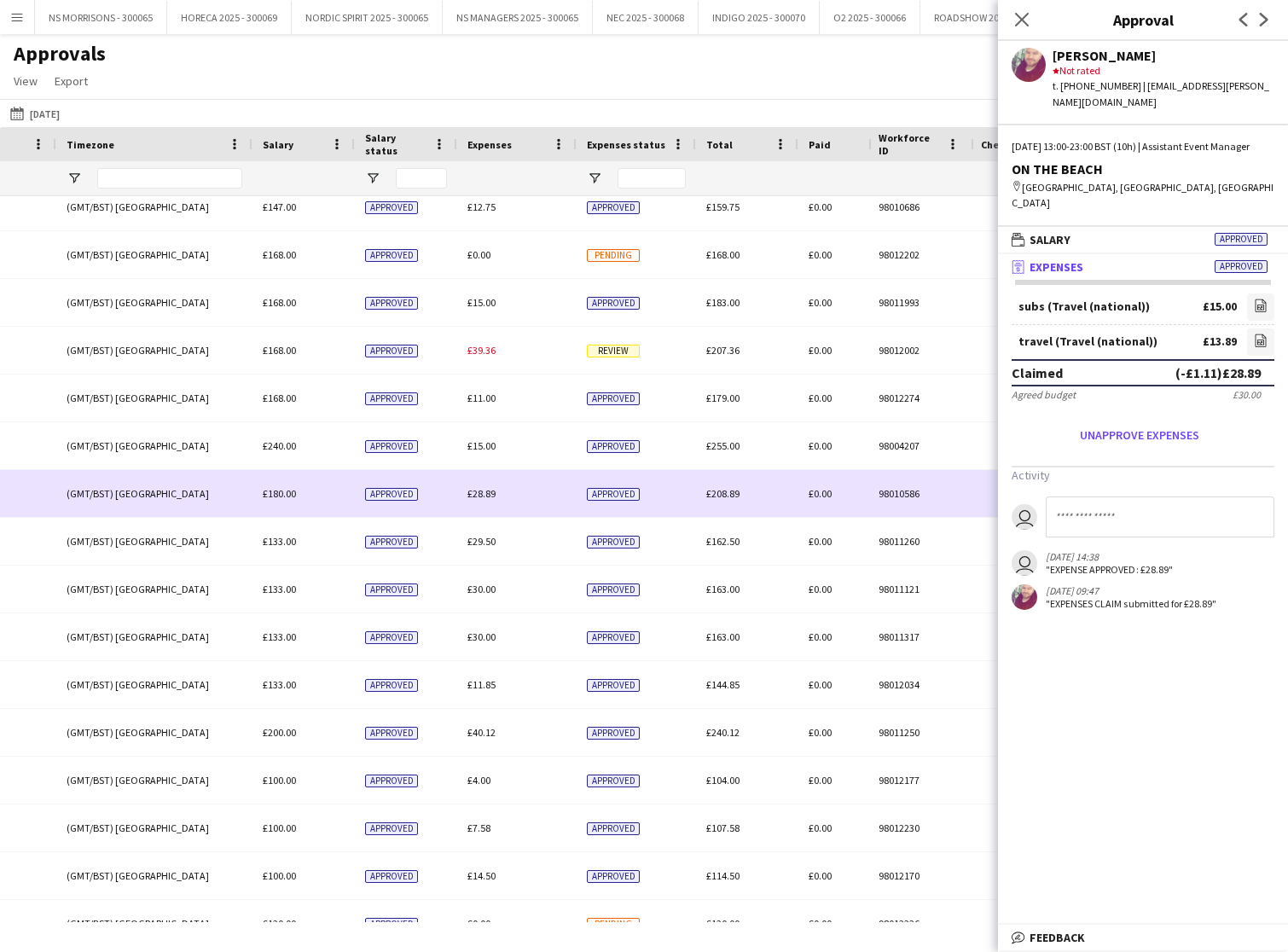
scroll to position [0, 935]
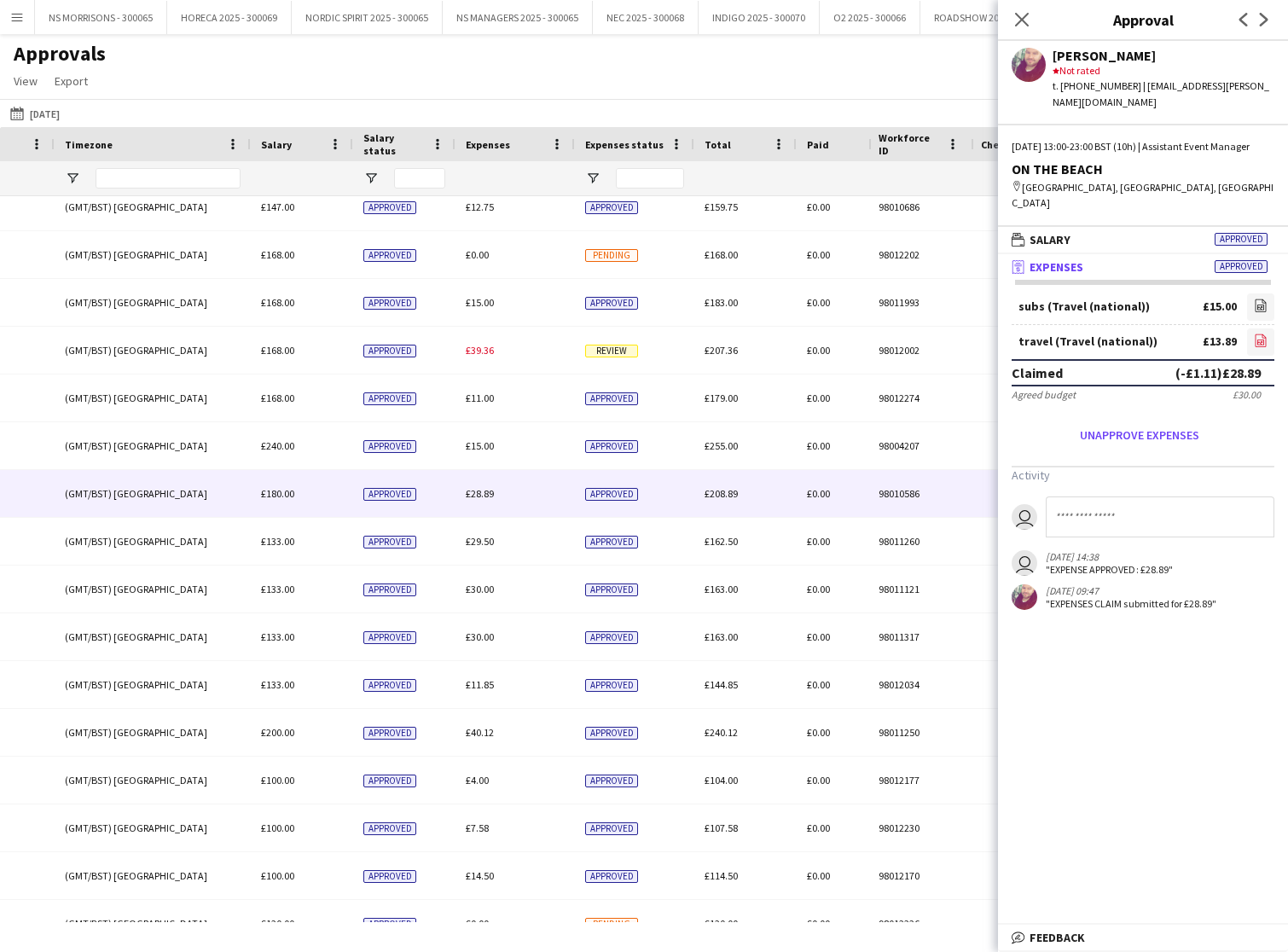
click at [1258, 334] on icon "file-image" at bounding box center [1261, 341] width 14 height 14
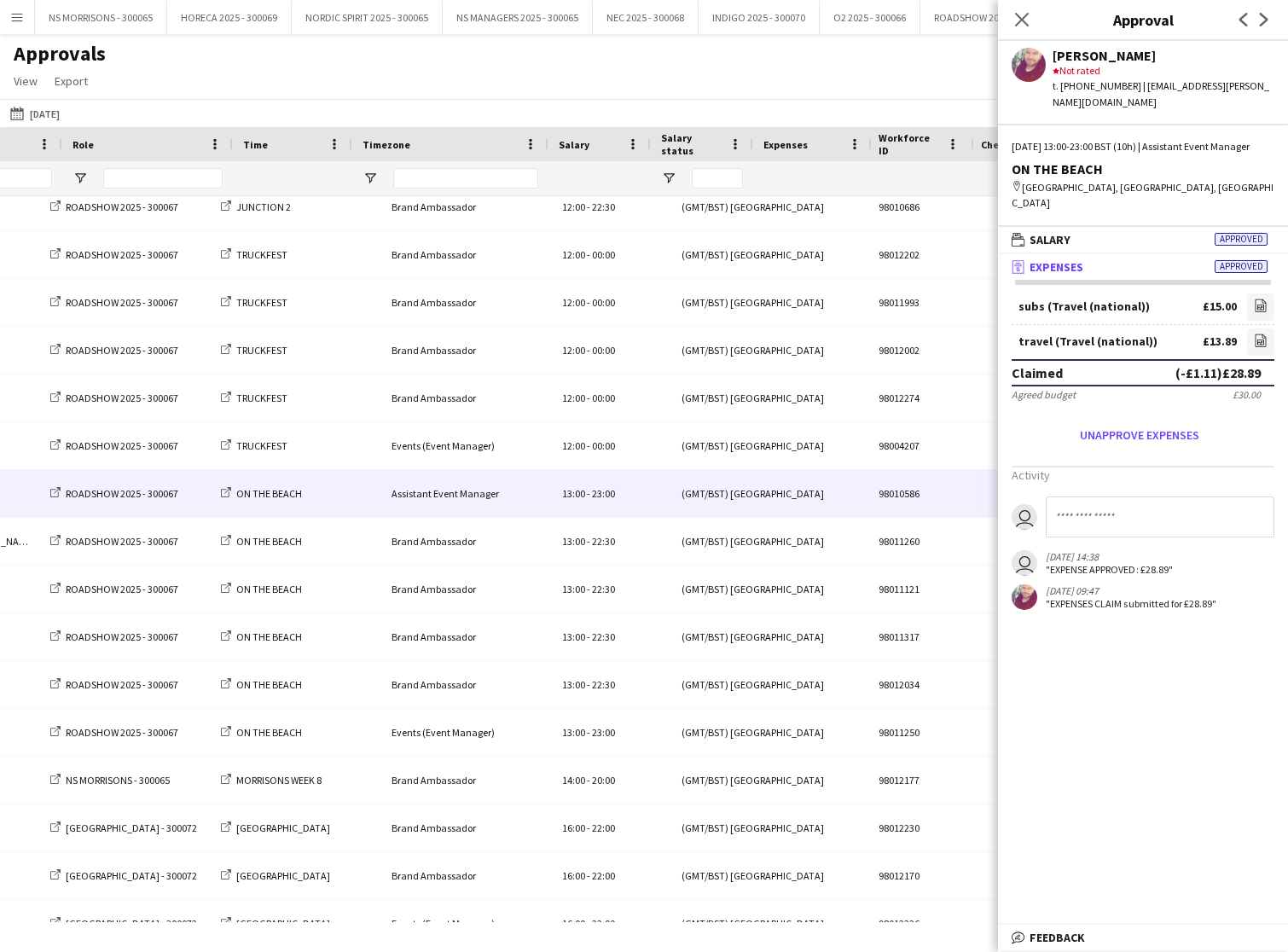
scroll to position [0, 283]
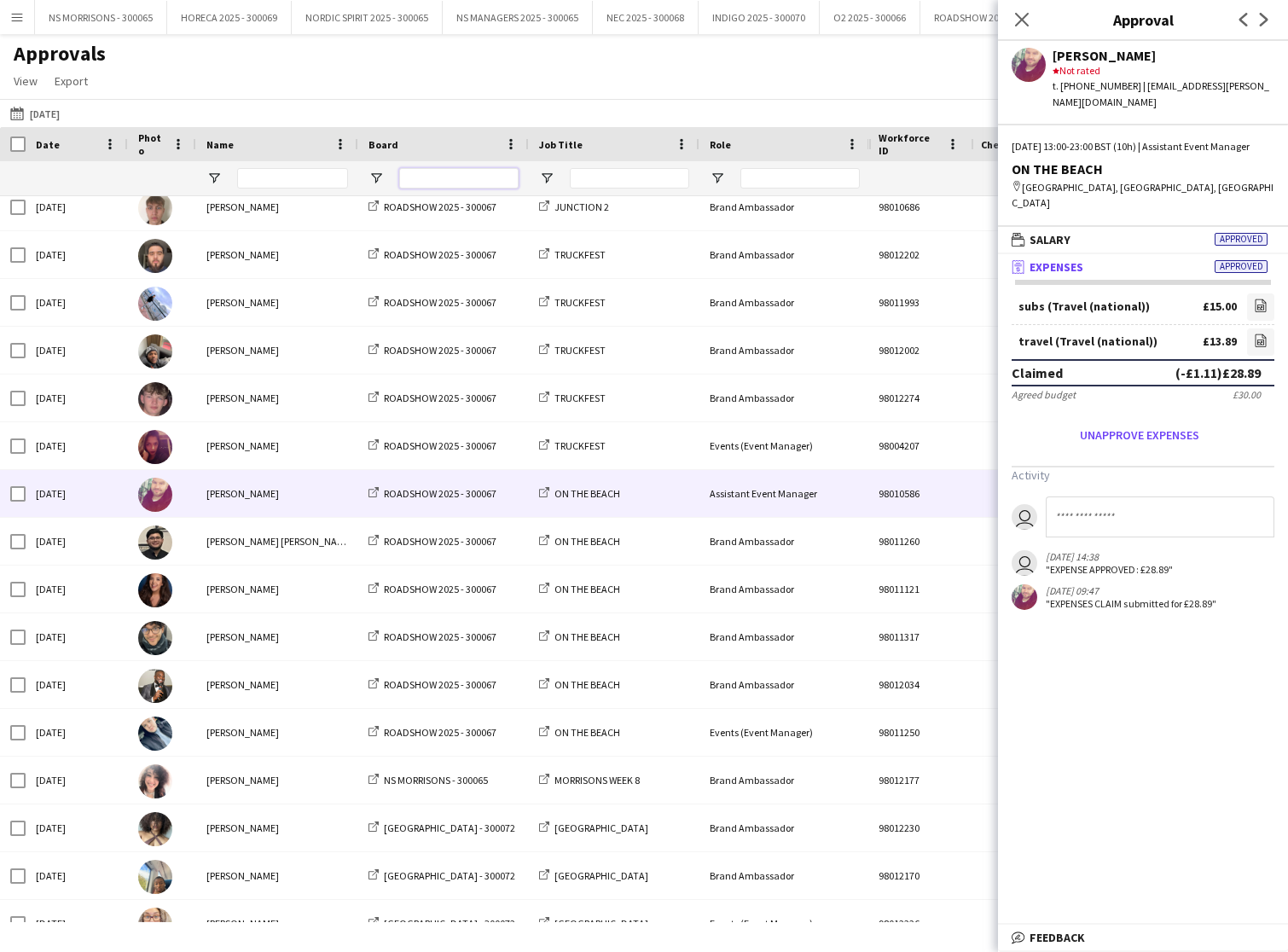
click at [413, 181] on input "Board Filter Input" at bounding box center [458, 177] width 120 height 20
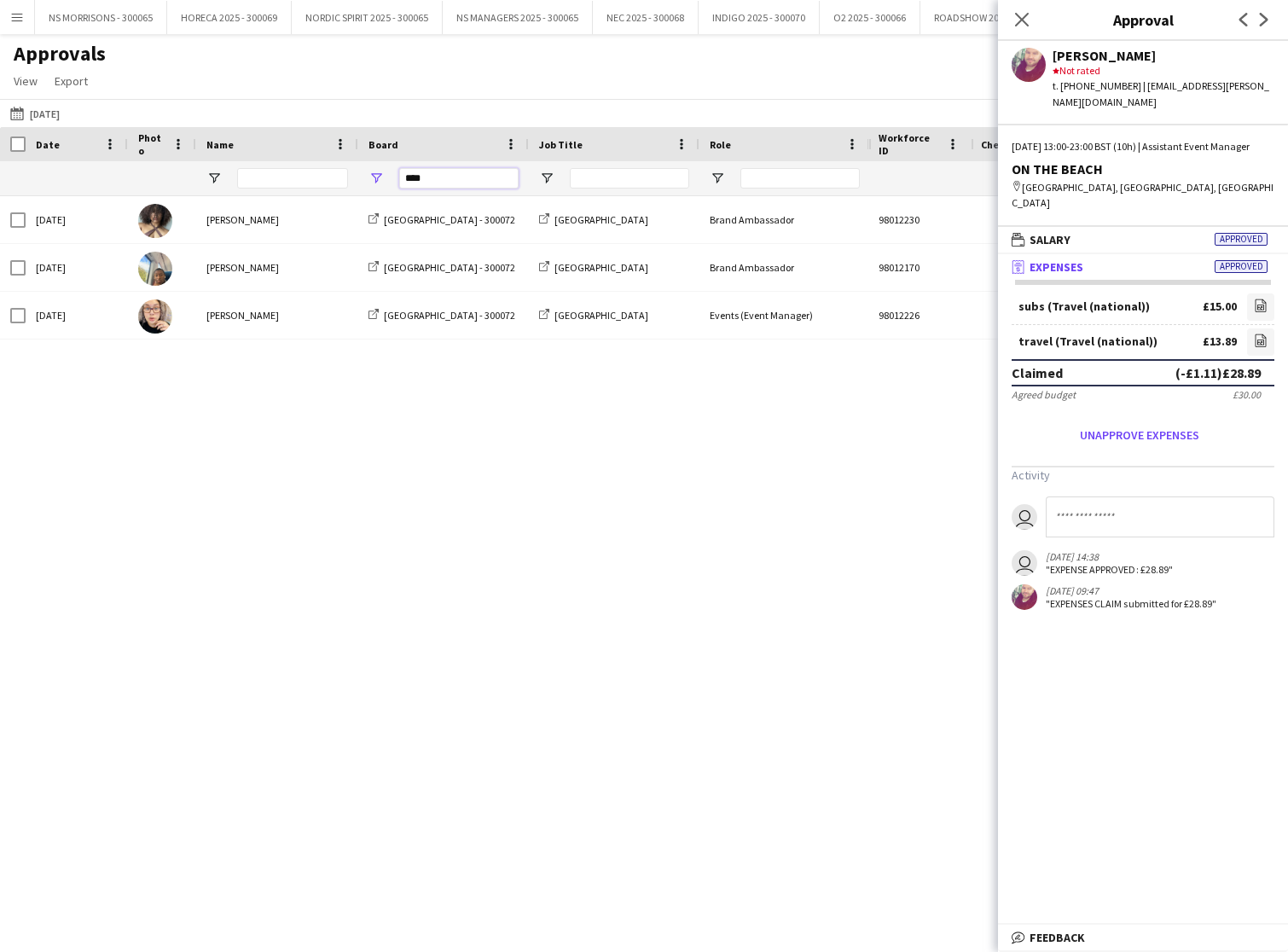
drag, startPoint x: 428, startPoint y: 183, endPoint x: 410, endPoint y: 183, distance: 18.0
click at [410, 183] on input "****" at bounding box center [458, 177] width 120 height 20
type input "*"
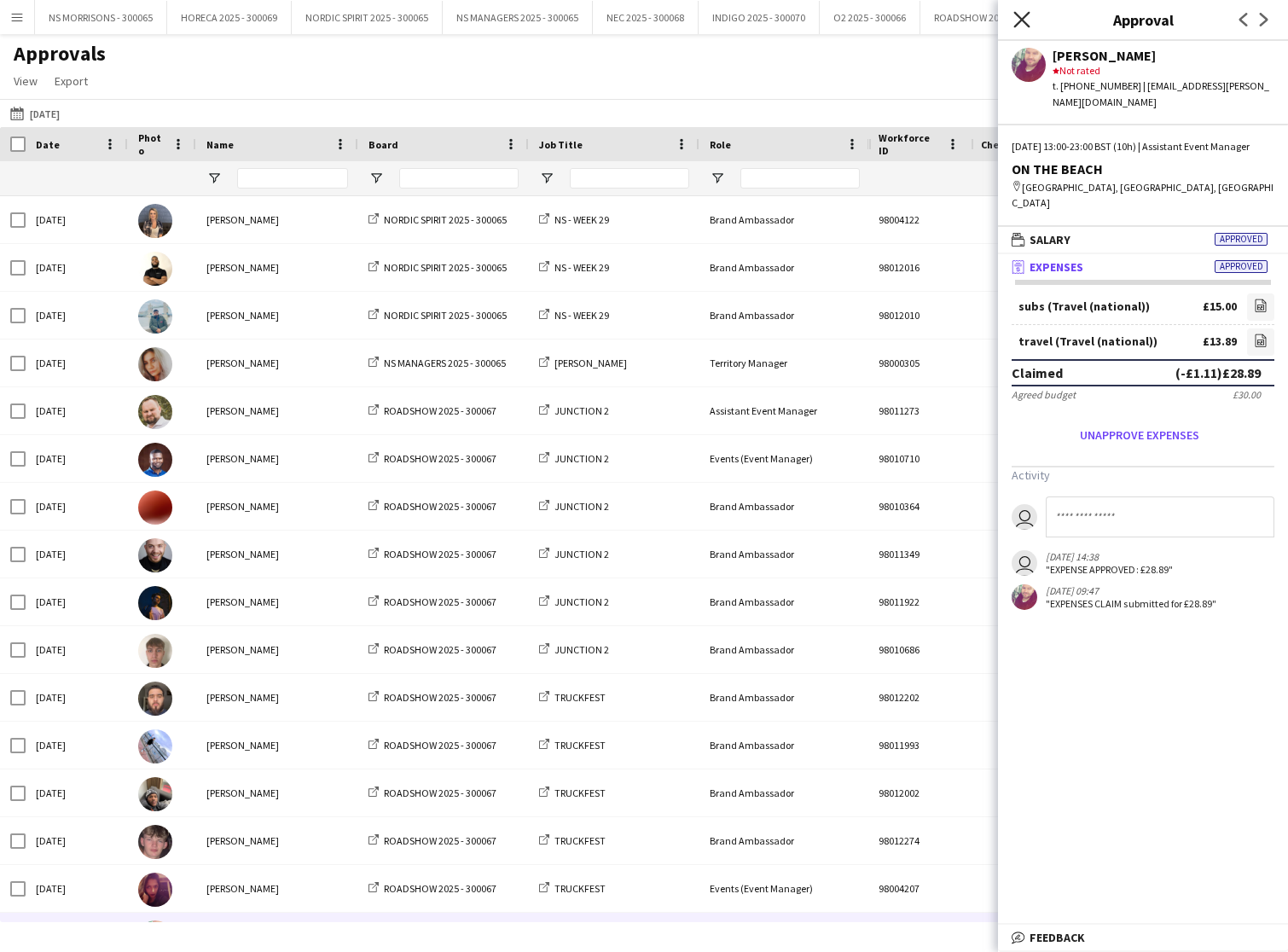
click at [1023, 18] on icon at bounding box center [1022, 19] width 17 height 17
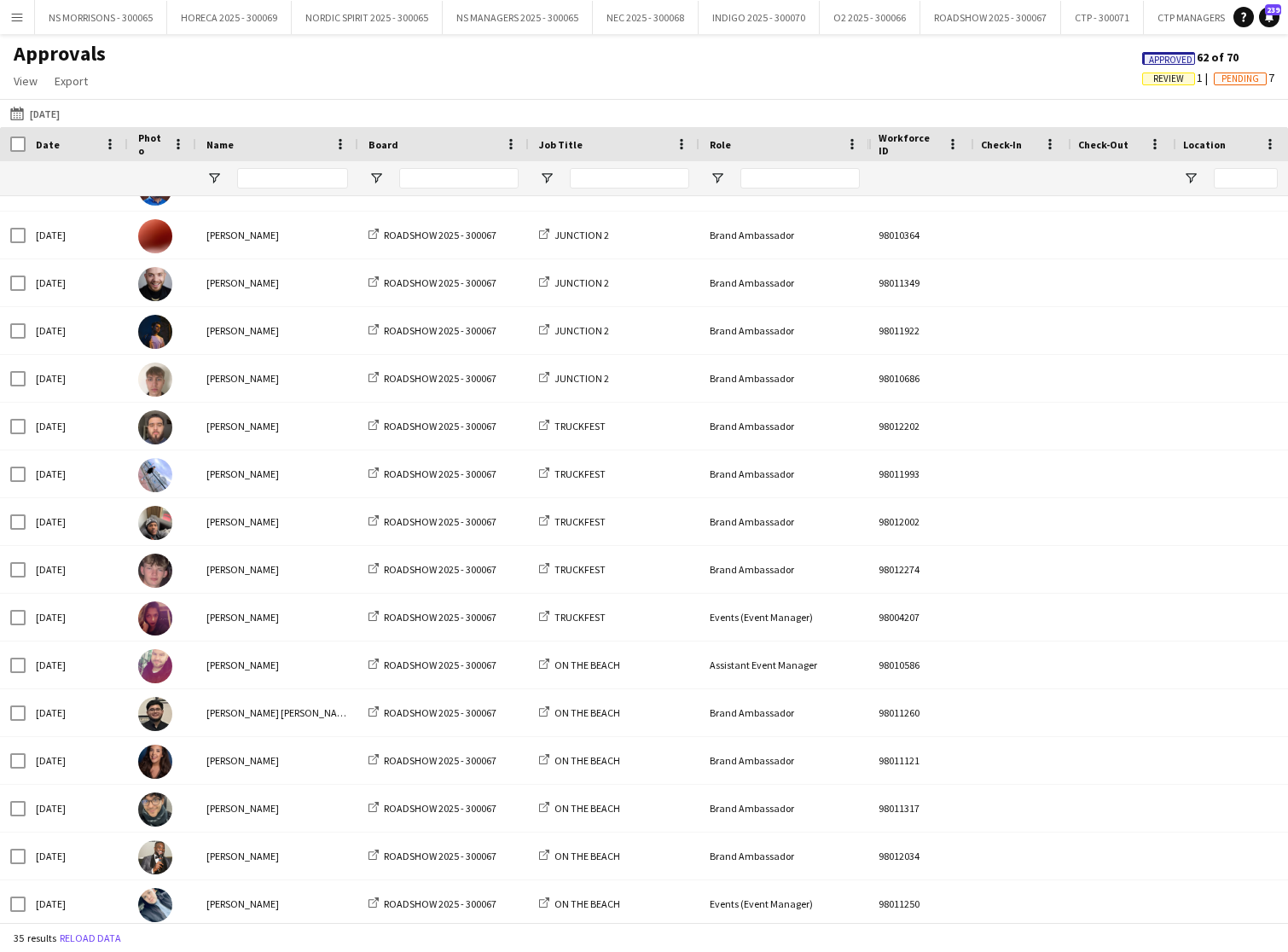
scroll to position [355, 0]
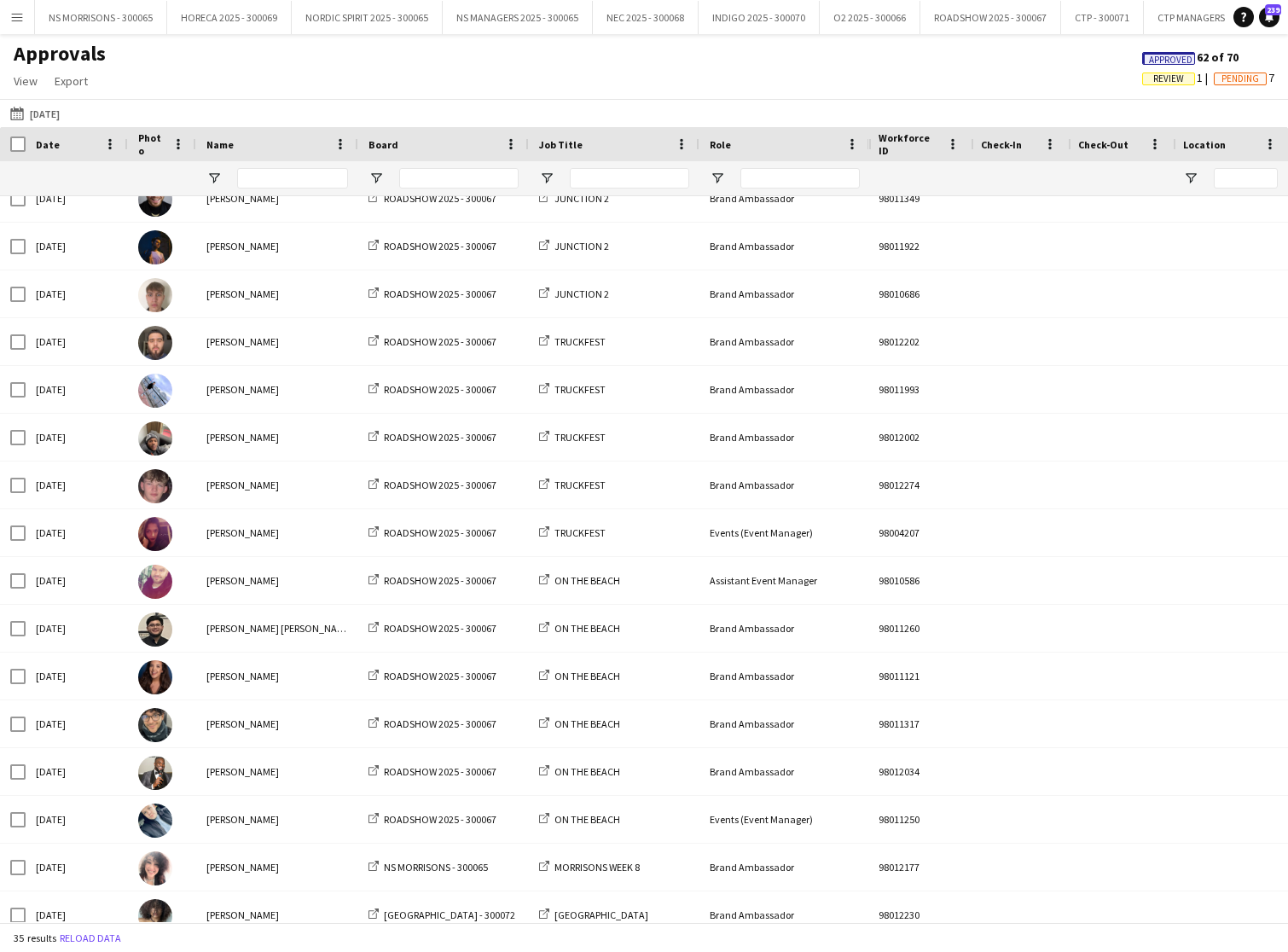
click at [1169, 80] on span "Review" at bounding box center [1168, 79] width 31 height 11
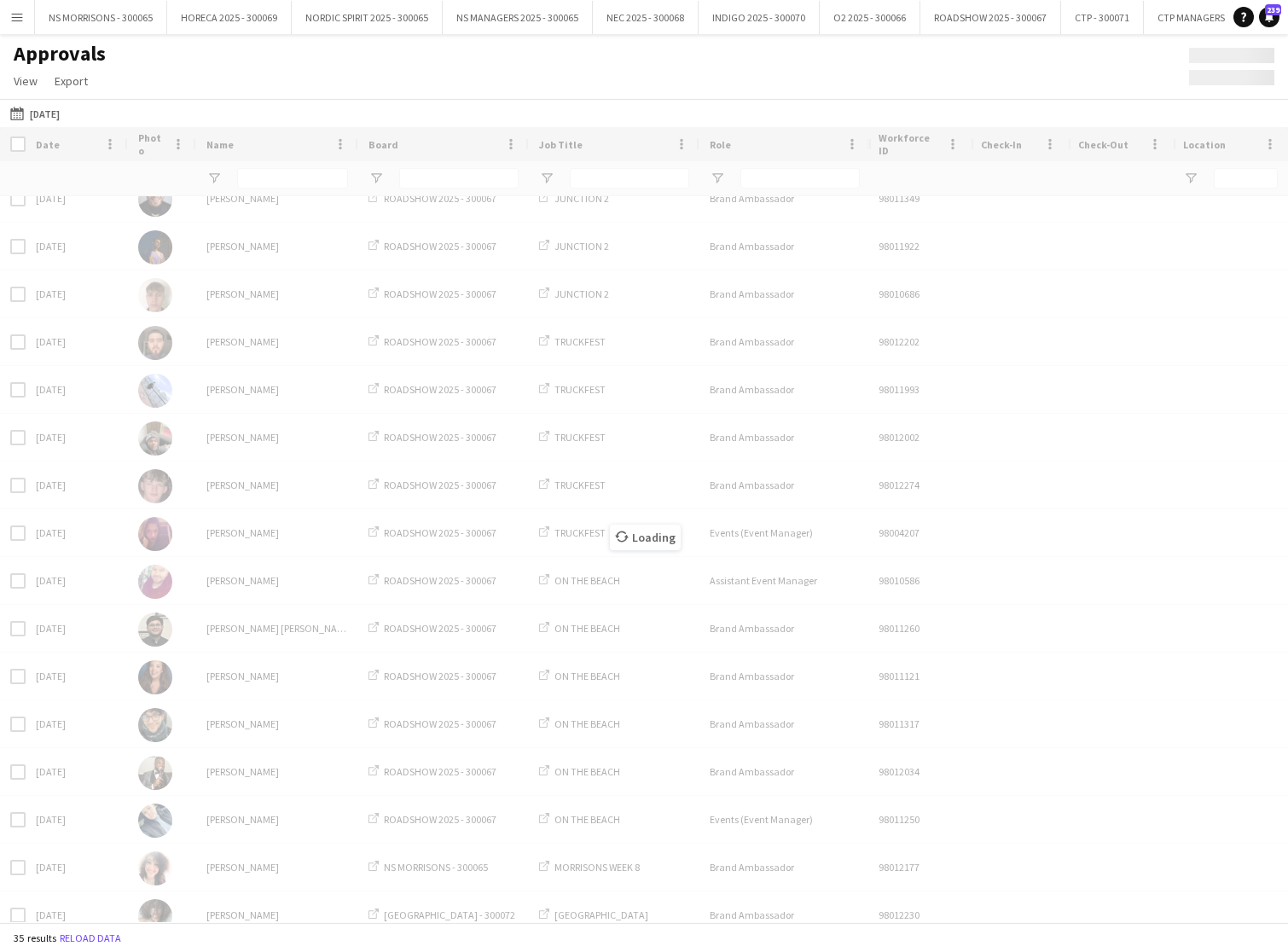
scroll to position [0, 0]
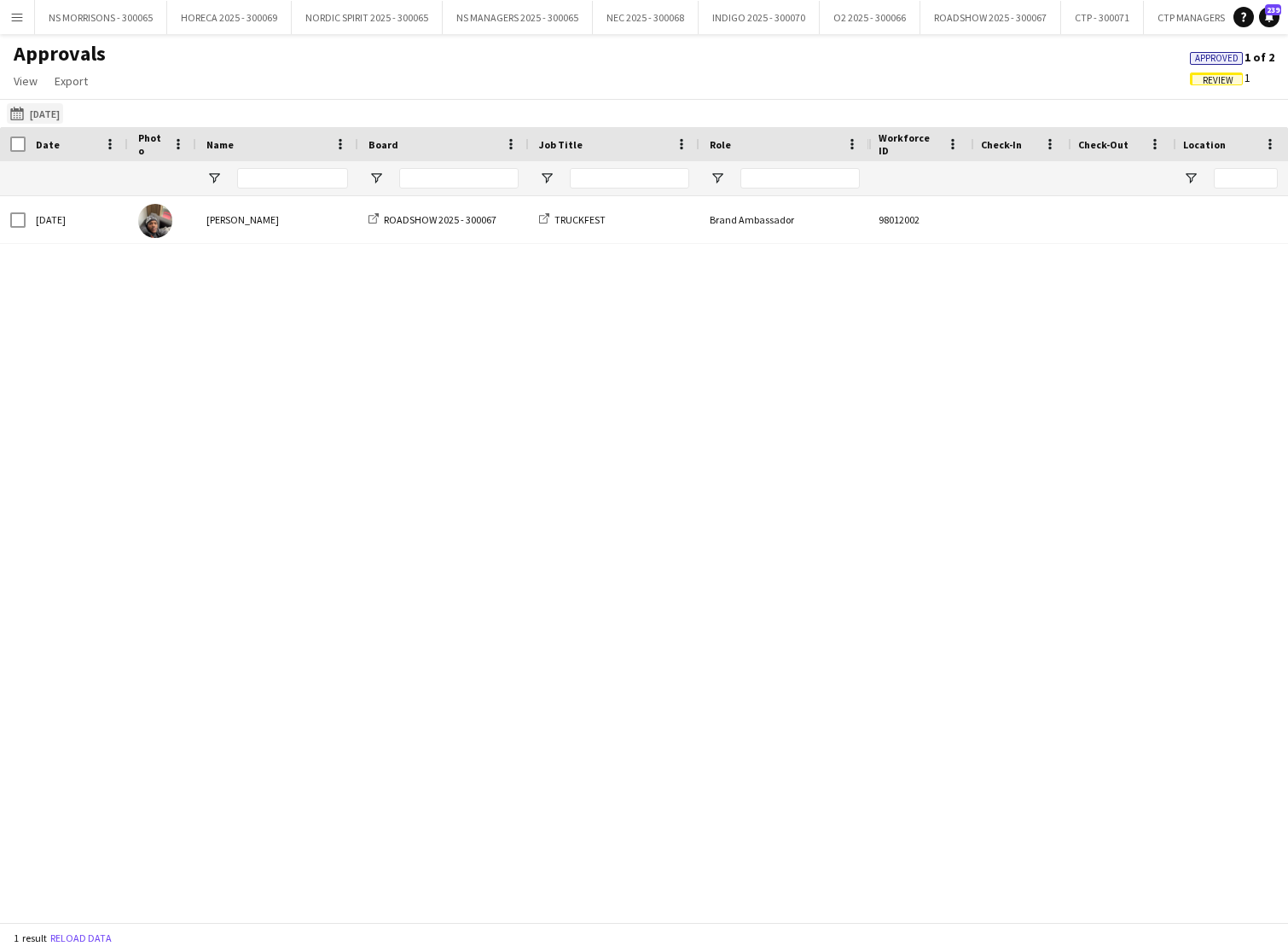
click at [56, 118] on button "Last Month [DATE]" at bounding box center [35, 113] width 56 height 20
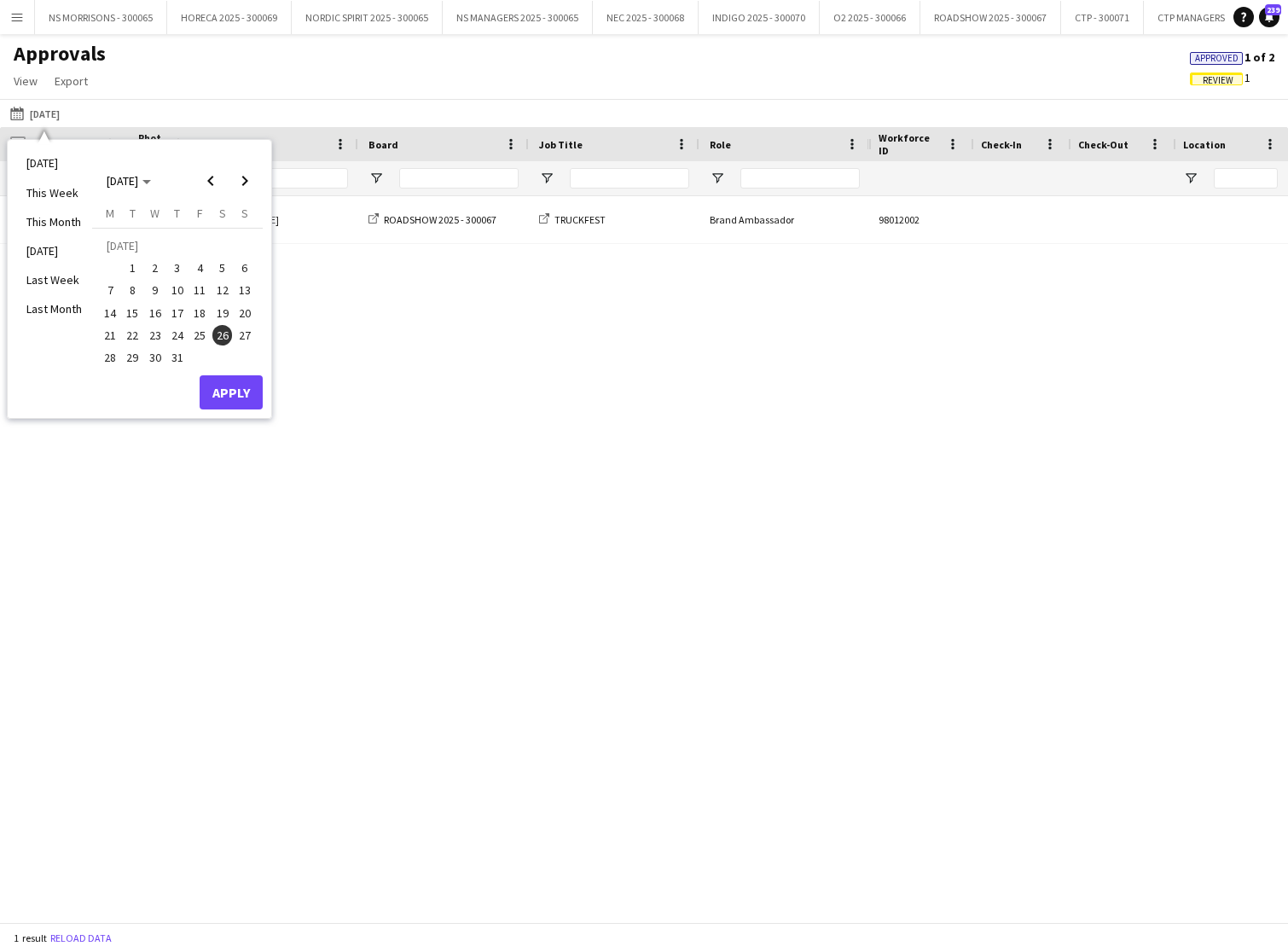
click at [134, 265] on span "1" at bounding box center [133, 267] width 20 height 20
click at [184, 359] on span "31" at bounding box center [177, 357] width 20 height 20
click at [236, 415] on div "[DATE] This Week This Month [DATE] Last Week Last Month [DATE] [DATE] [DATE] M …" at bounding box center [140, 279] width 264 height 279
click at [235, 405] on button "Apply" at bounding box center [231, 392] width 63 height 34
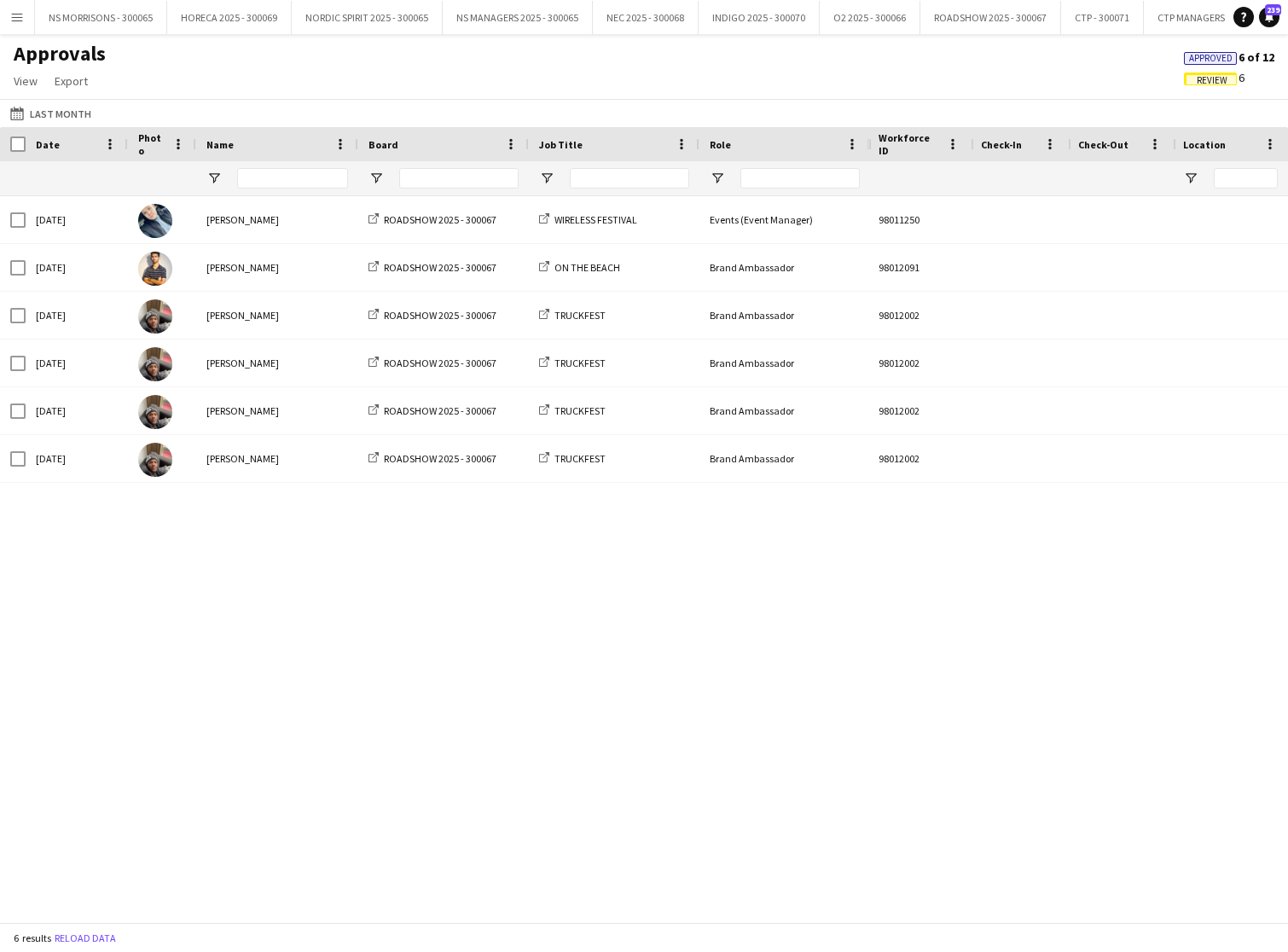
drag, startPoint x: 258, startPoint y: 611, endPoint x: 208, endPoint y: 225, distance: 389.2
click at [258, 610] on div "[DATE] [PERSON_NAME] ROADSHOW 2025 - 300067 TRUCKFEST Brand Ambassador 12:00 - …" at bounding box center [434, 560] width 869 height 727
click at [49, 118] on button "Last Month Last Month" at bounding box center [51, 113] width 88 height 20
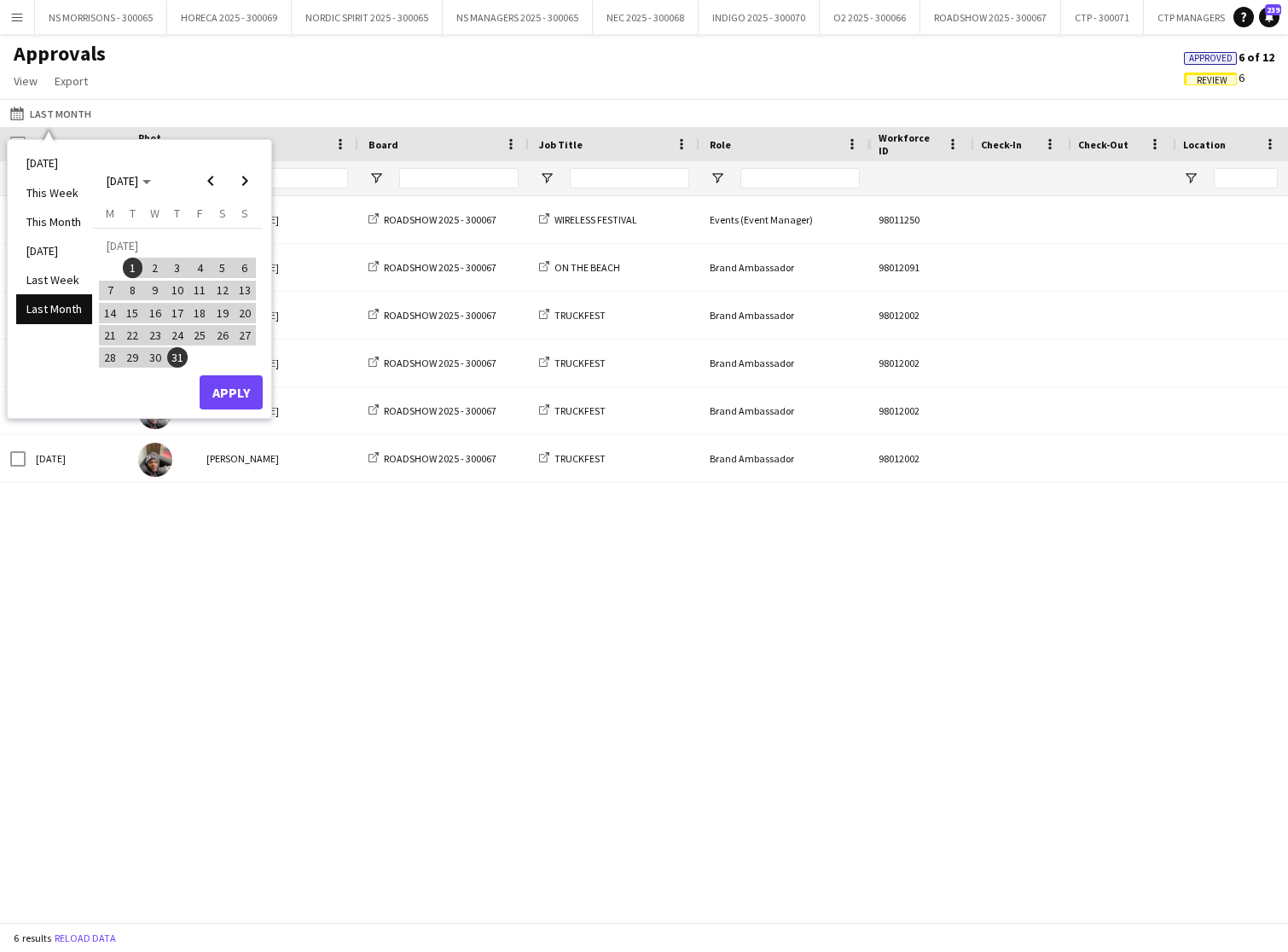
click at [243, 316] on span "20" at bounding box center [245, 313] width 20 height 20
click at [251, 397] on button "Apply" at bounding box center [231, 392] width 63 height 34
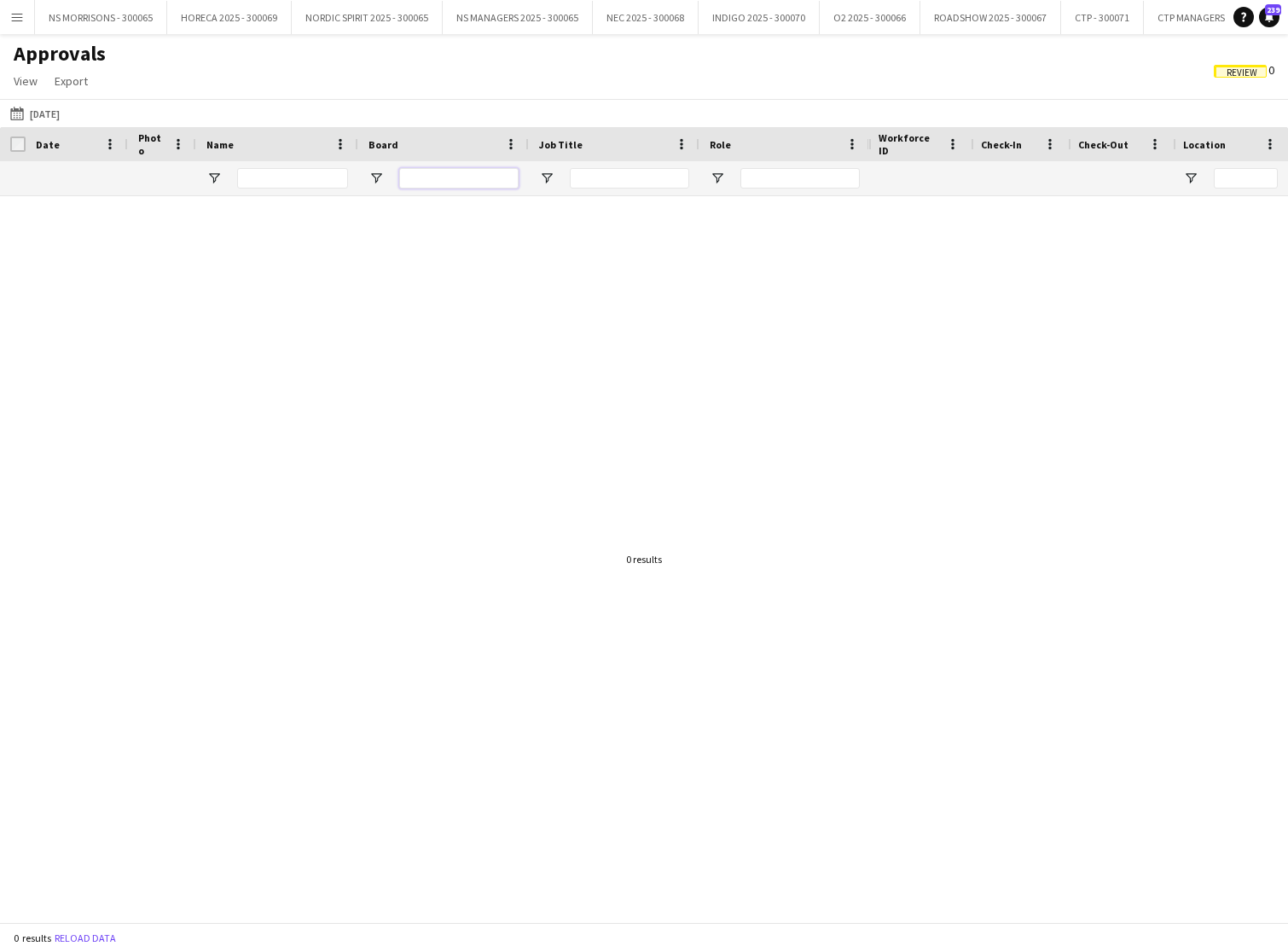
click at [447, 184] on input "Board Filter Input" at bounding box center [458, 177] width 120 height 20
drag, startPoint x: 1250, startPoint y: 71, endPoint x: 1106, endPoint y: 90, distance: 145.2
click at [1250, 71] on span "Review" at bounding box center [1242, 72] width 31 height 11
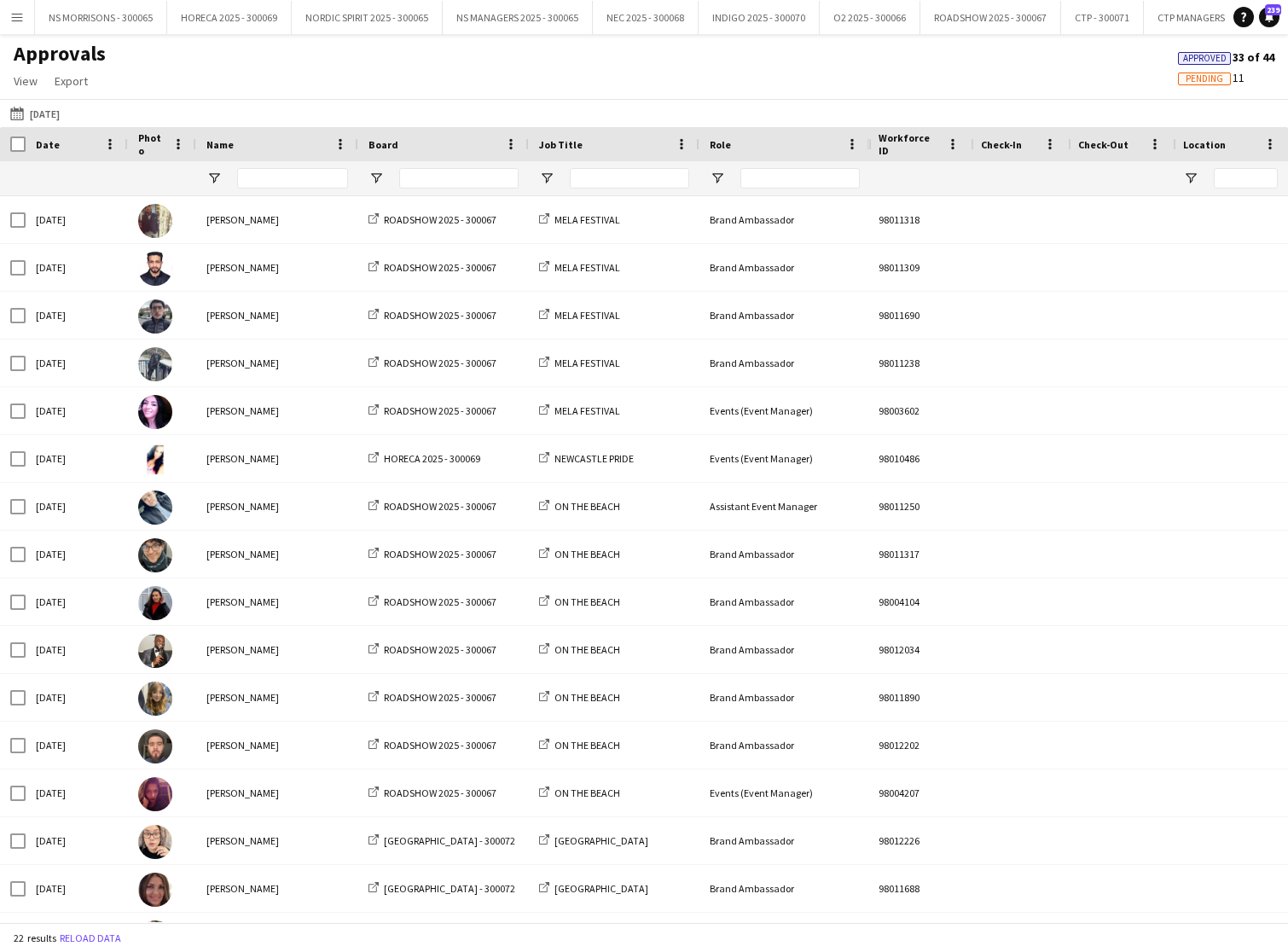
scroll to position [-10, 0]
click at [429, 175] on div at bounding box center [458, 178] width 120 height 34
click at [428, 176] on input "Board Filter Input" at bounding box center [458, 177] width 120 height 20
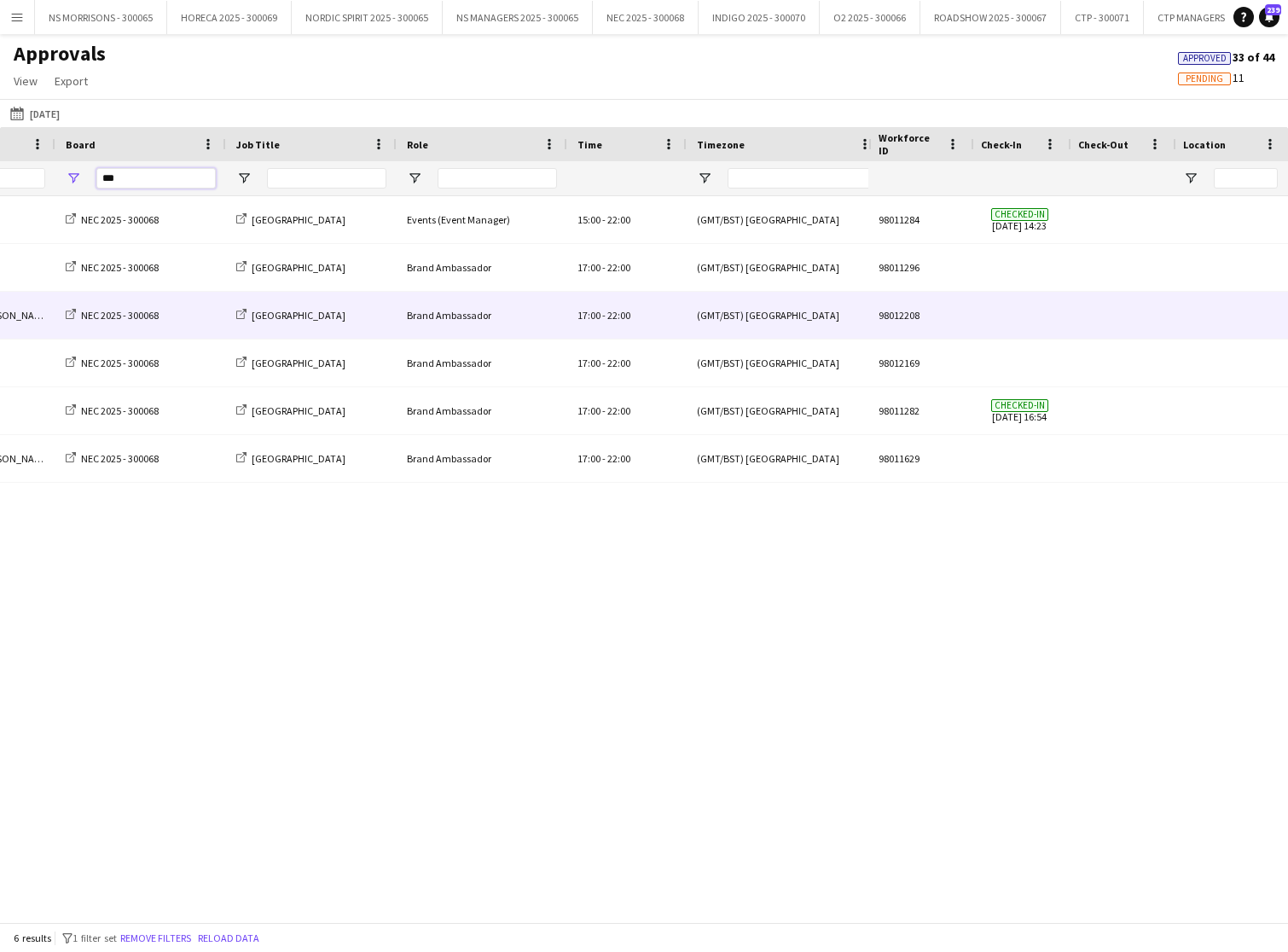
scroll to position [0, 564]
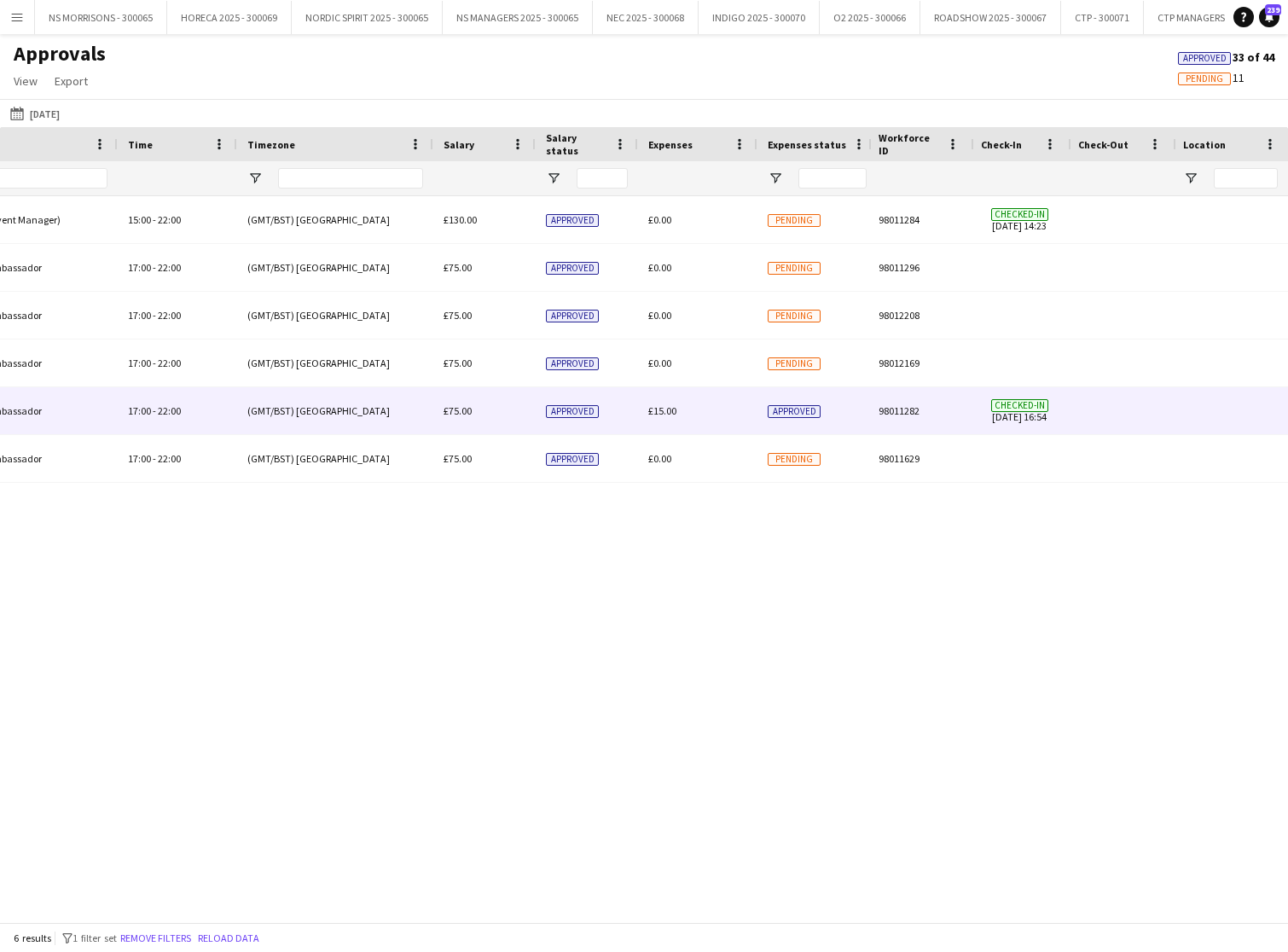
type input "***"
drag, startPoint x: 659, startPoint y: 414, endPoint x: 651, endPoint y: 417, distance: 8.5
click at [659, 414] on span "£15.00" at bounding box center [663, 410] width 28 height 13
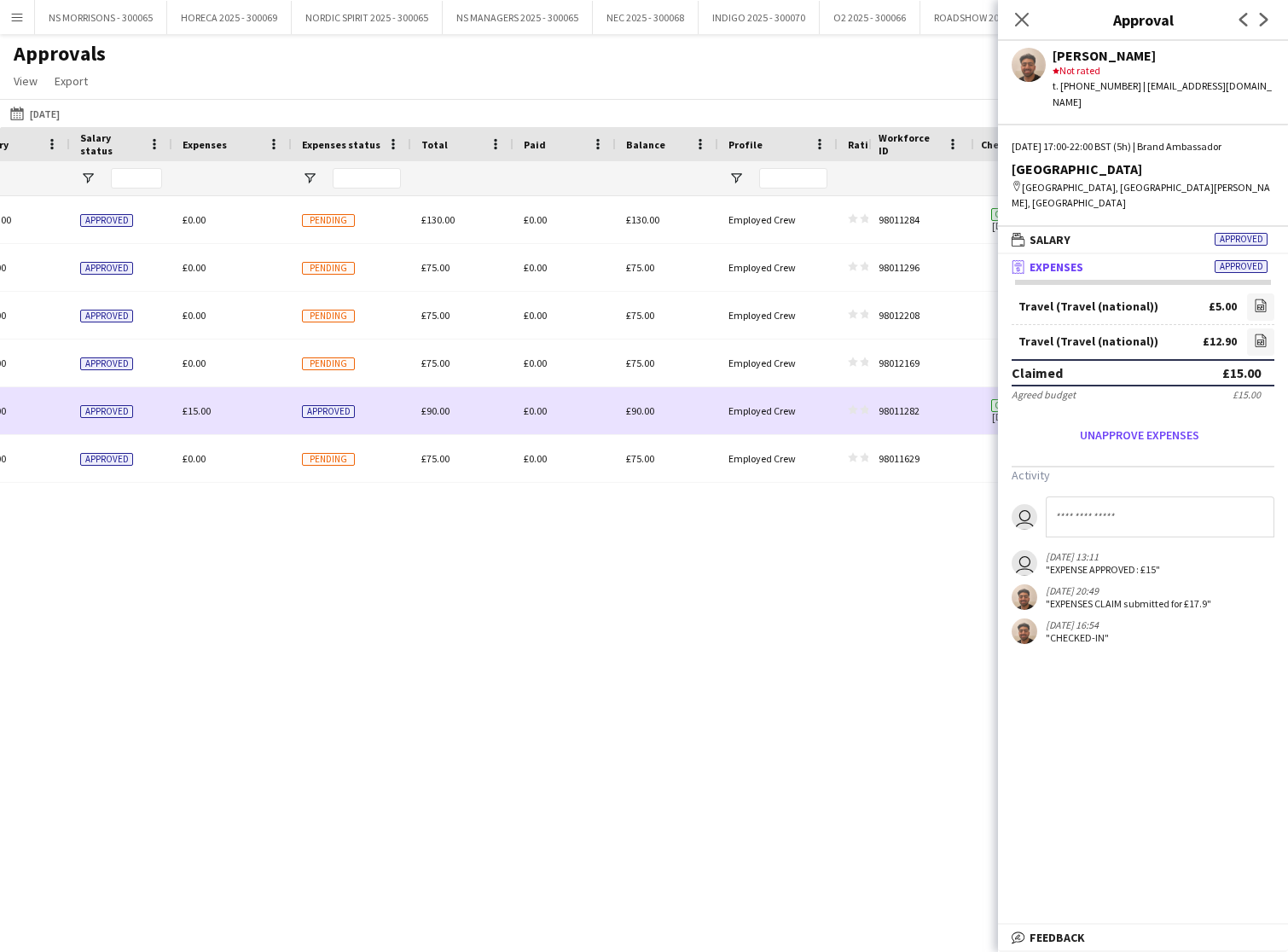
scroll to position [0, 1182]
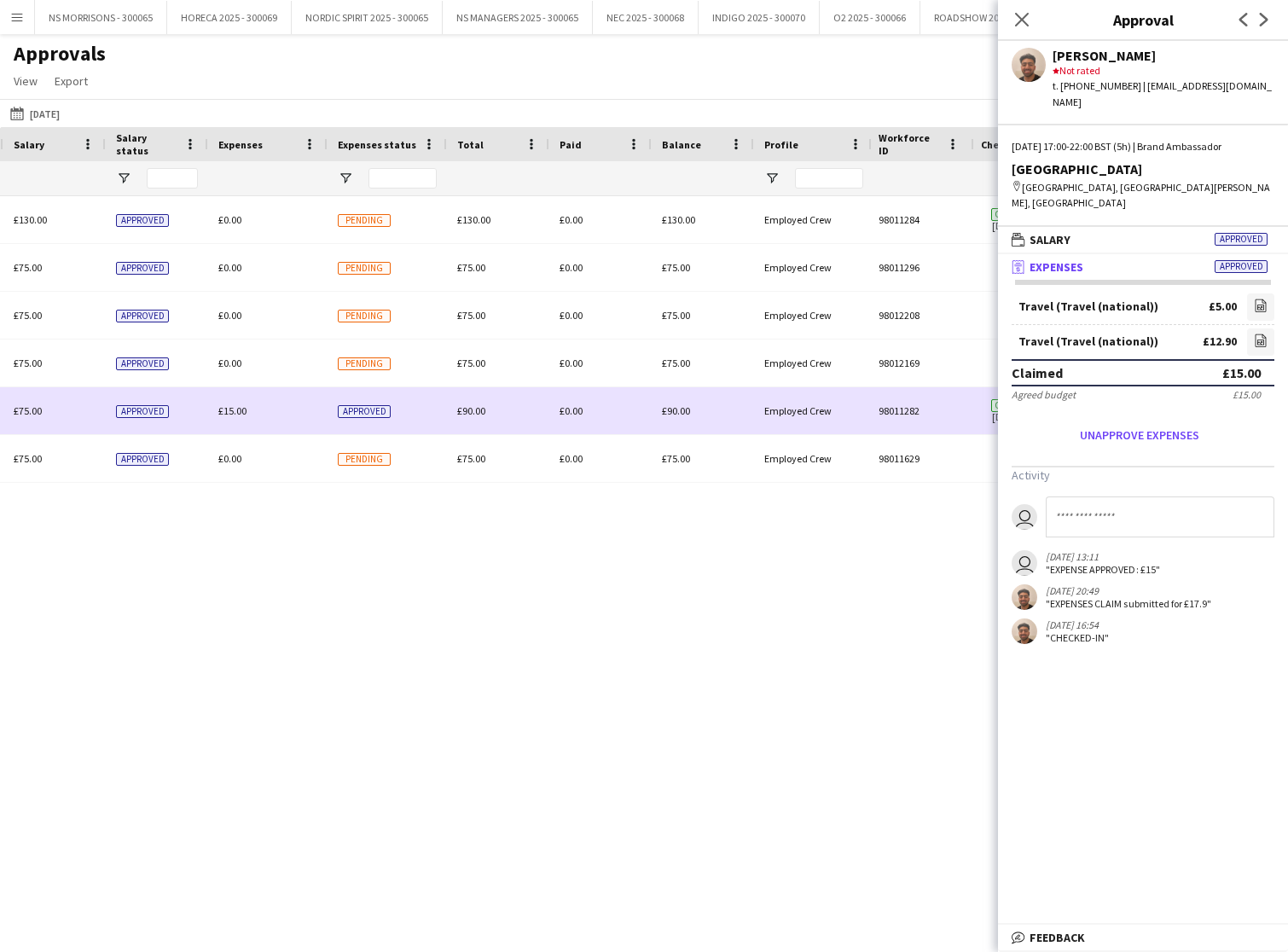
click at [241, 410] on span "£15.00" at bounding box center [232, 410] width 28 height 13
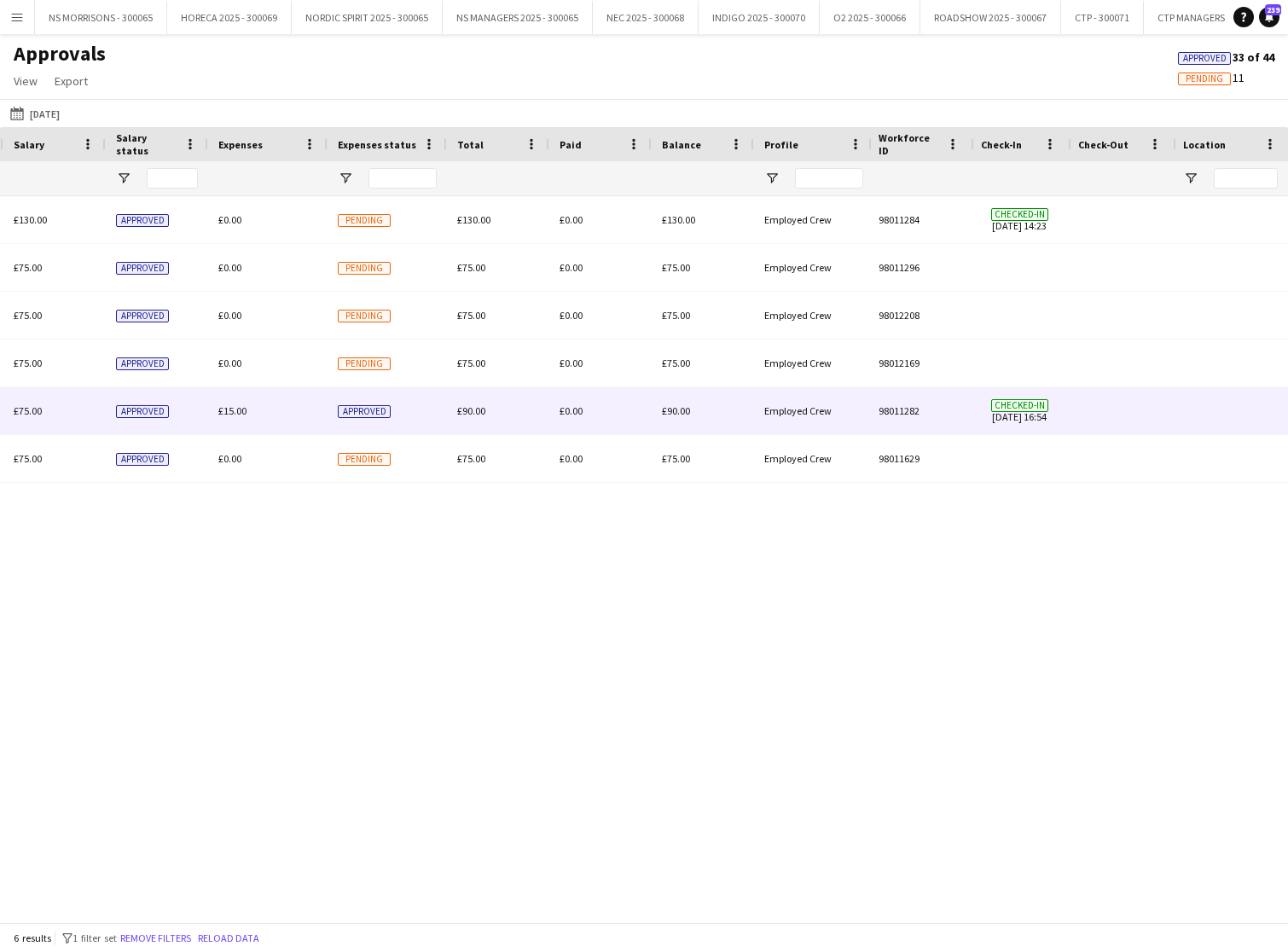
click at [224, 411] on span "£15.00" at bounding box center [232, 410] width 28 height 13
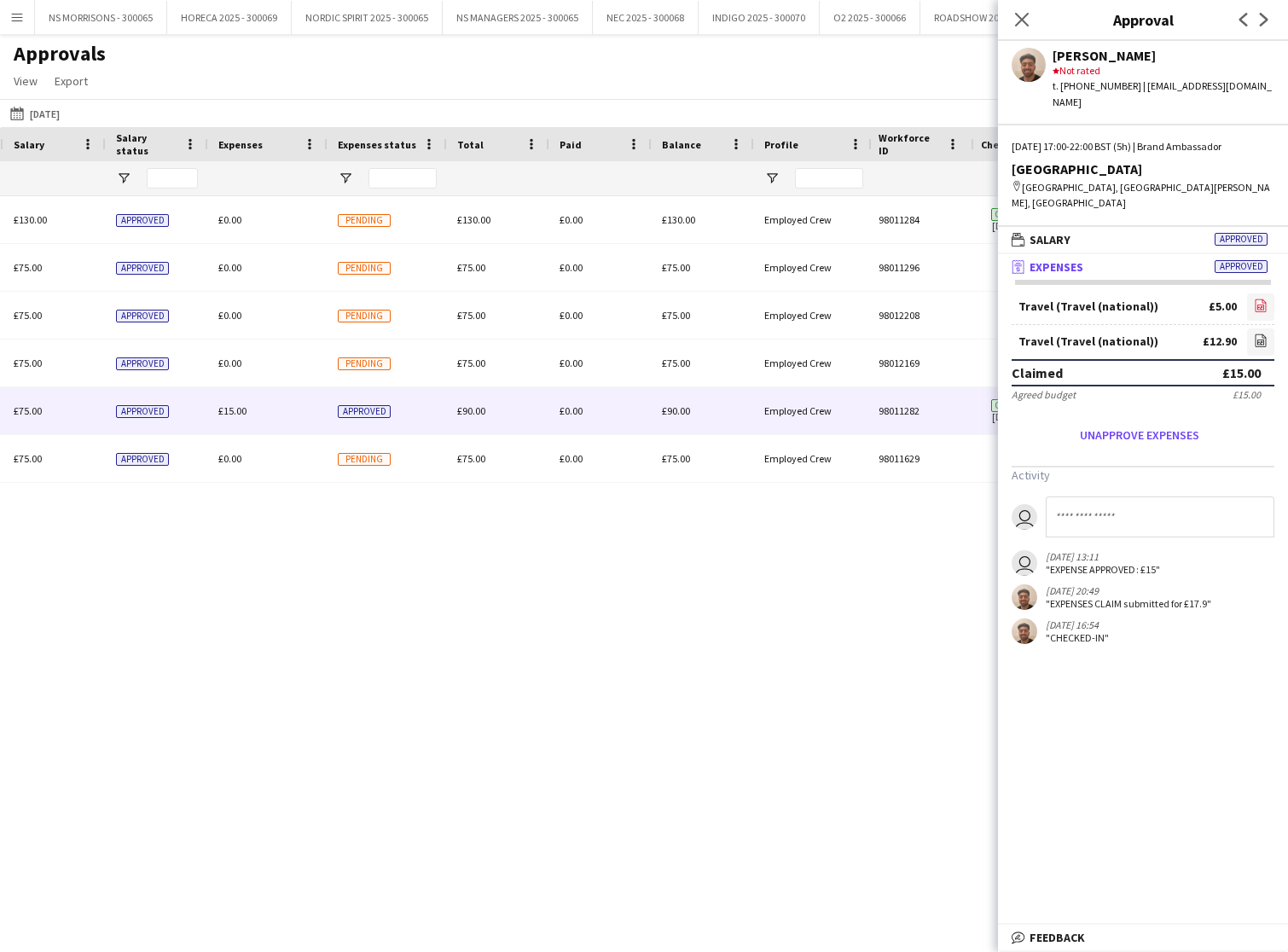
click at [1264, 299] on icon "file-image" at bounding box center [1261, 306] width 14 height 14
click at [1268, 328] on link "file-image" at bounding box center [1261, 341] width 27 height 27
click at [1257, 299] on icon "file-image" at bounding box center [1261, 306] width 14 height 14
drag, startPoint x: 1023, startPoint y: 17, endPoint x: 913, endPoint y: 115, distance: 147.3
click at [1023, 17] on icon "Close pop-in" at bounding box center [1023, 20] width 14 height 14
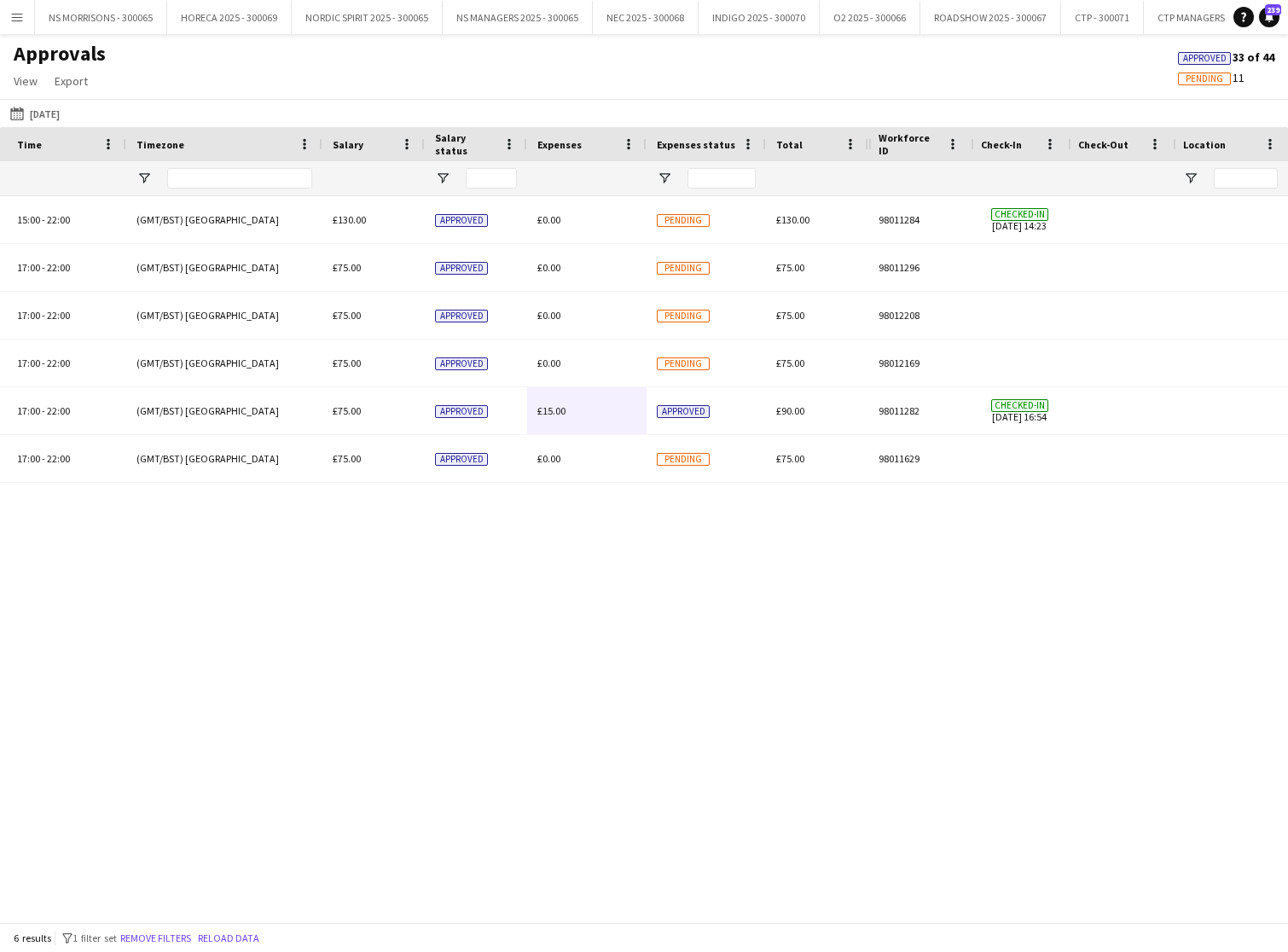
scroll to position [0, 727]
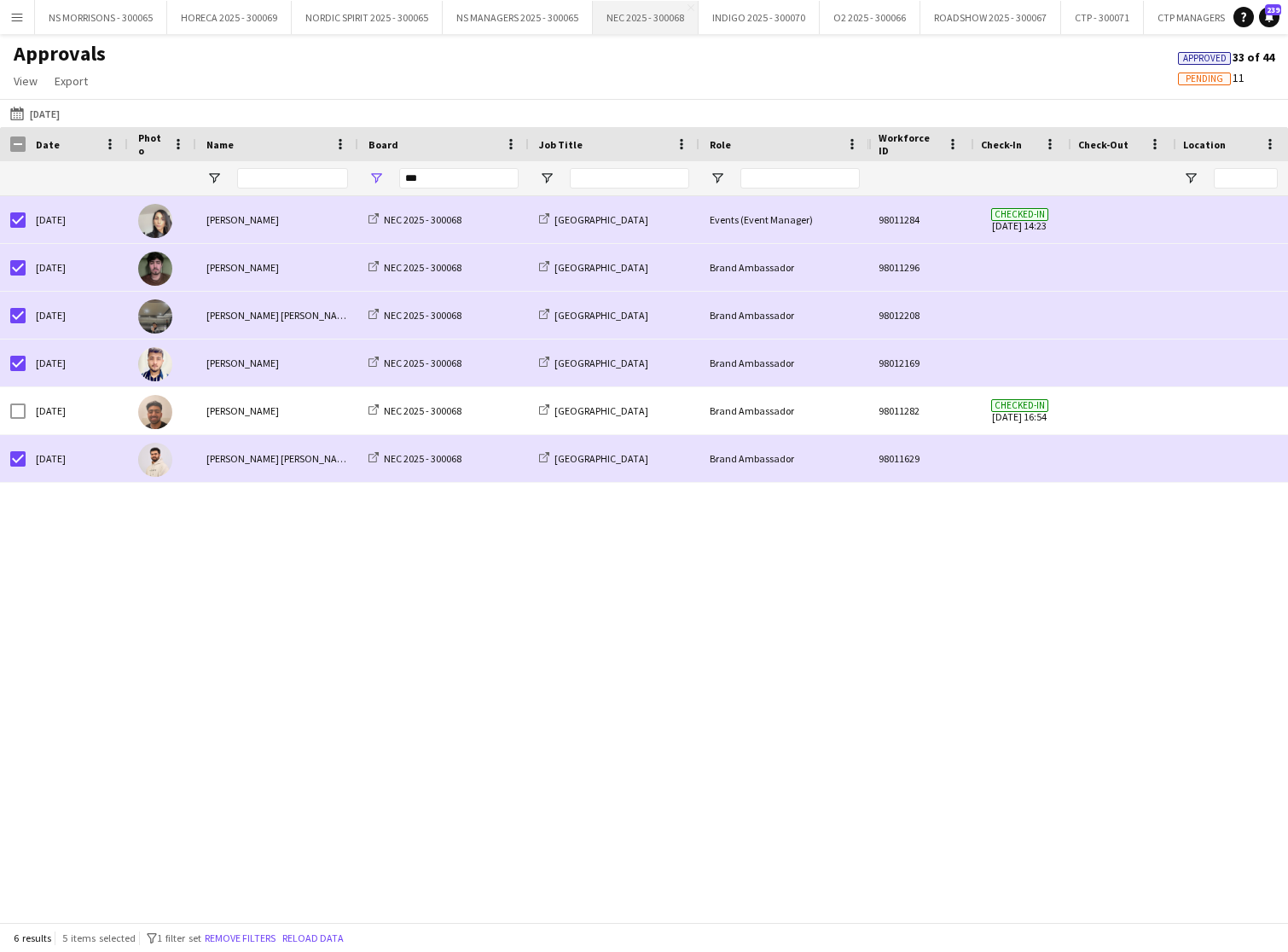
click at [669, 19] on button "NEC 2025 - 300068 Close" at bounding box center [645, 17] width 106 height 33
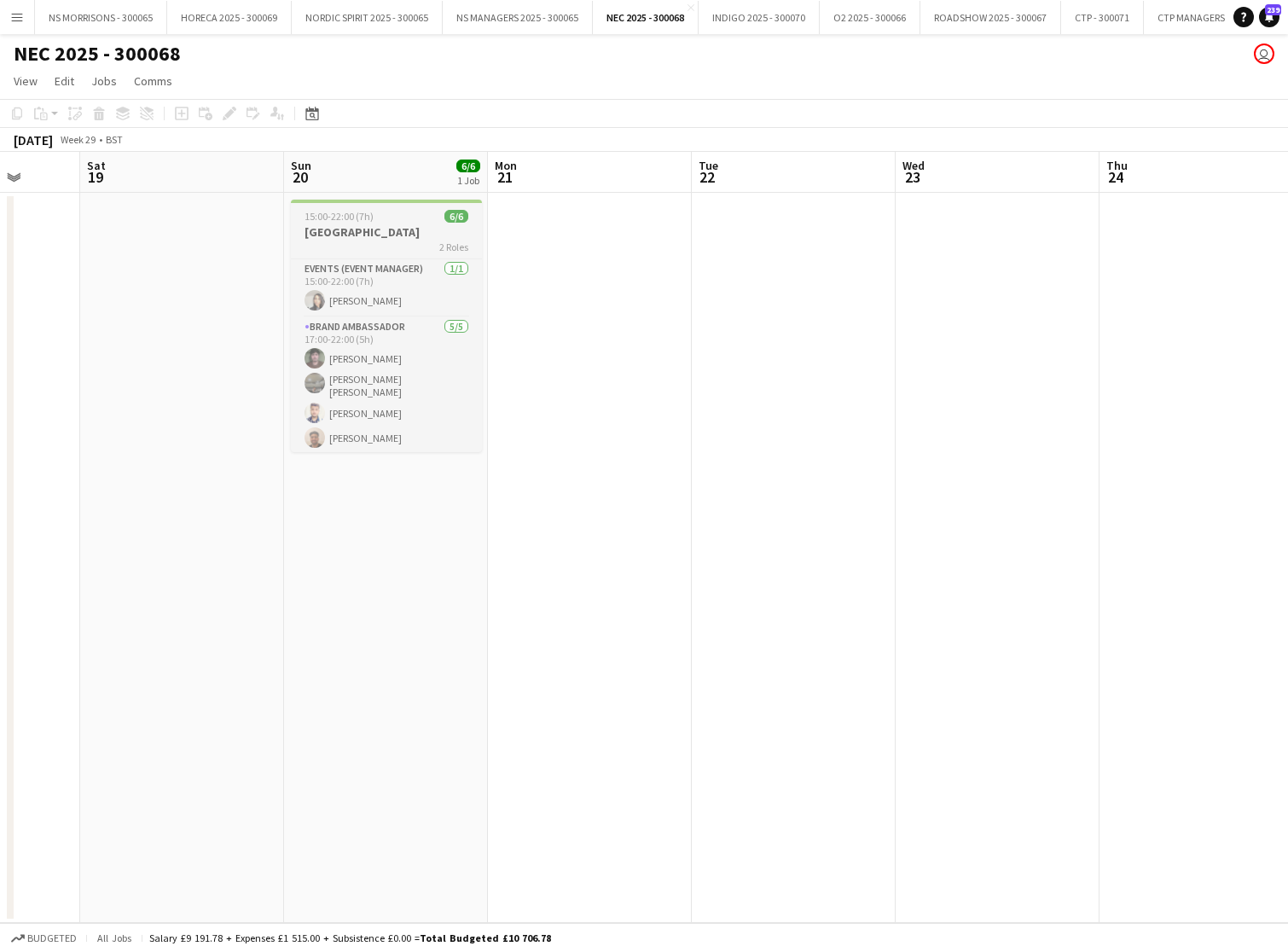
click at [386, 241] on div "2 Roles" at bounding box center [386, 247] width 191 height 14
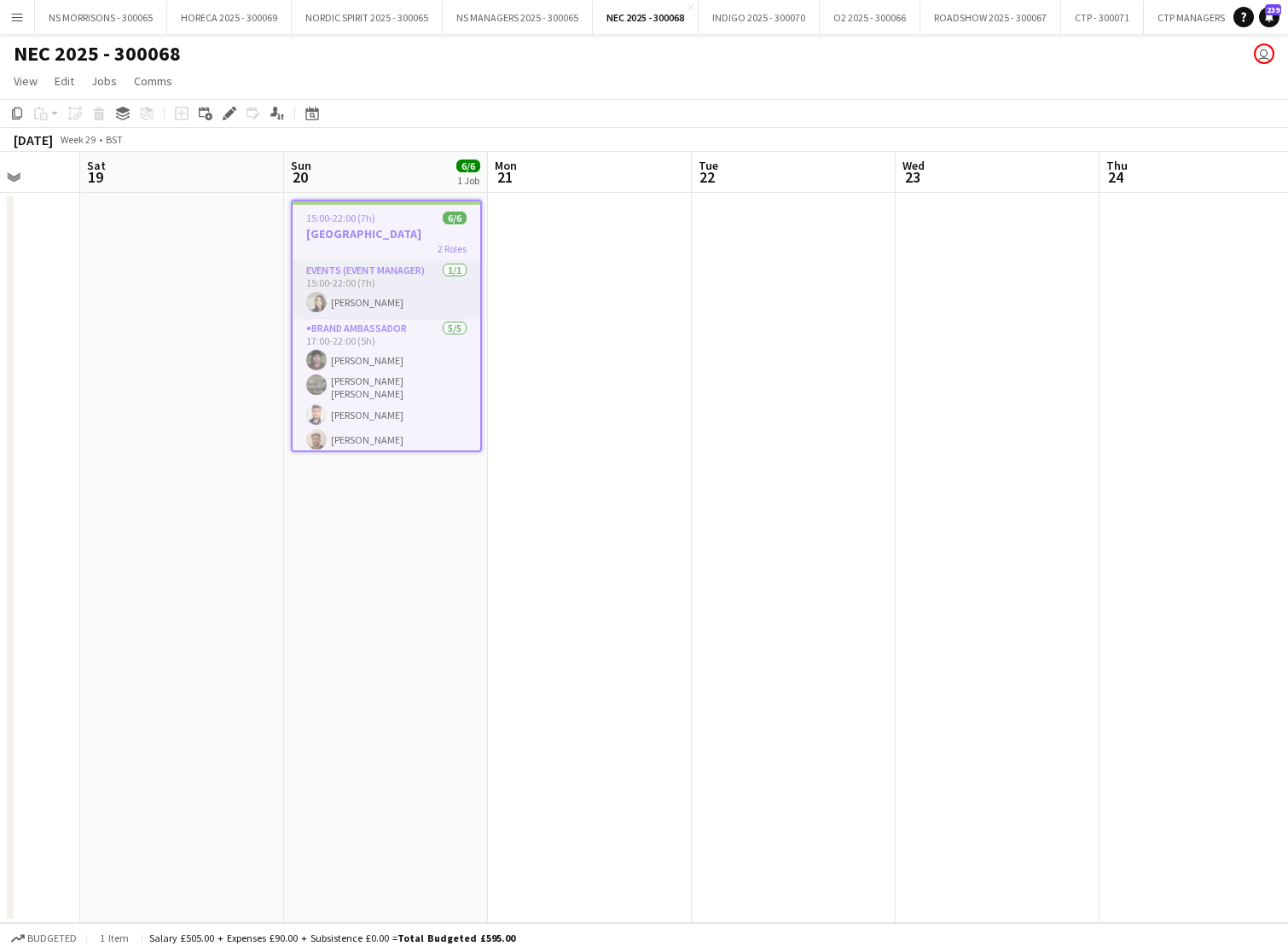
click at [375, 286] on app-card-role "Events (Event Manager) [DATE] 15:00-22:00 (7h) [PERSON_NAME]" at bounding box center [386, 290] width 188 height 58
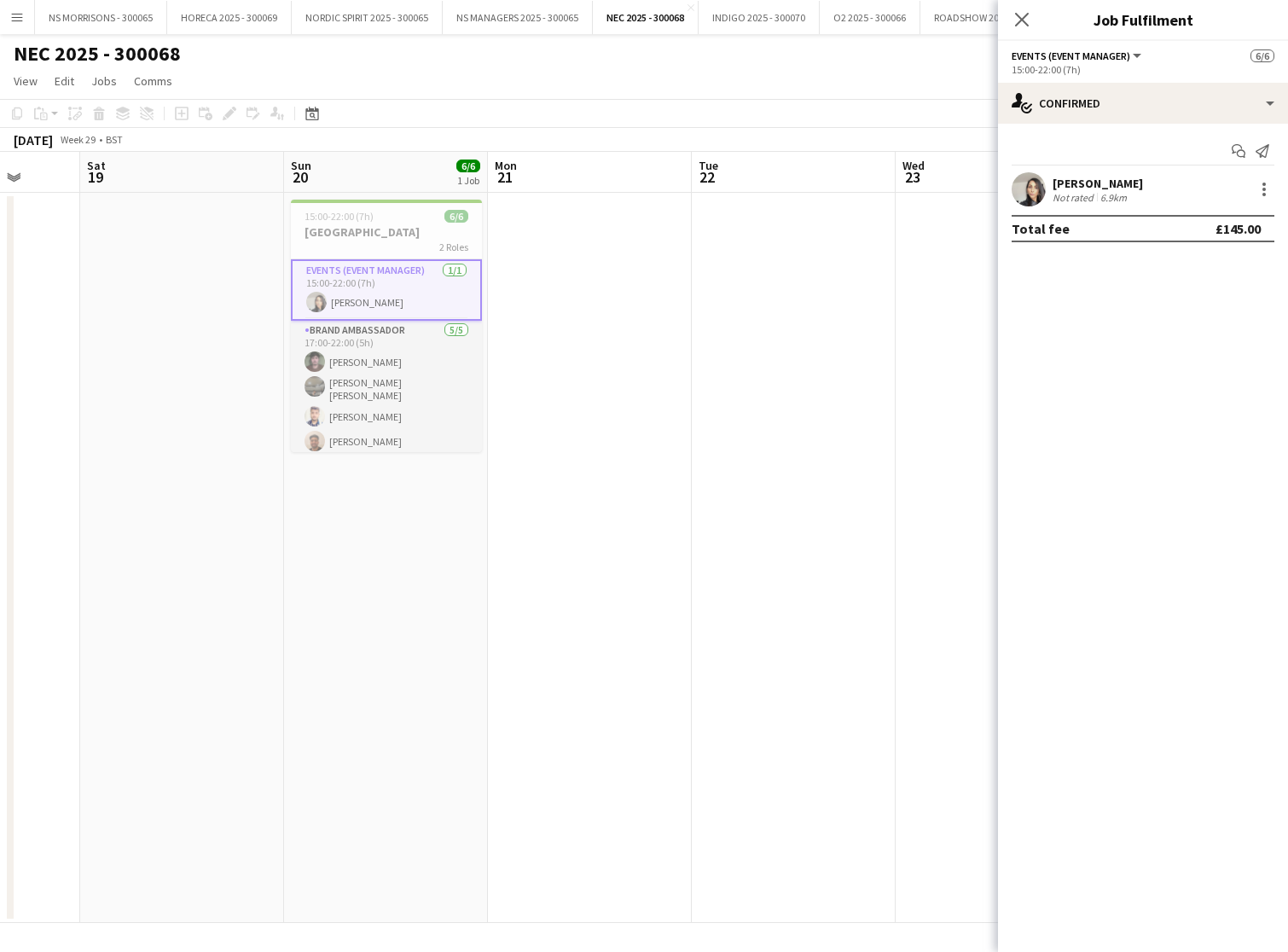
click at [370, 367] on app-card-role "Brand Ambassador [DATE] 17:00-22:00 (5h) [PERSON_NAME] [PERSON_NAME] [PERSON_NA…" at bounding box center [386, 404] width 191 height 168
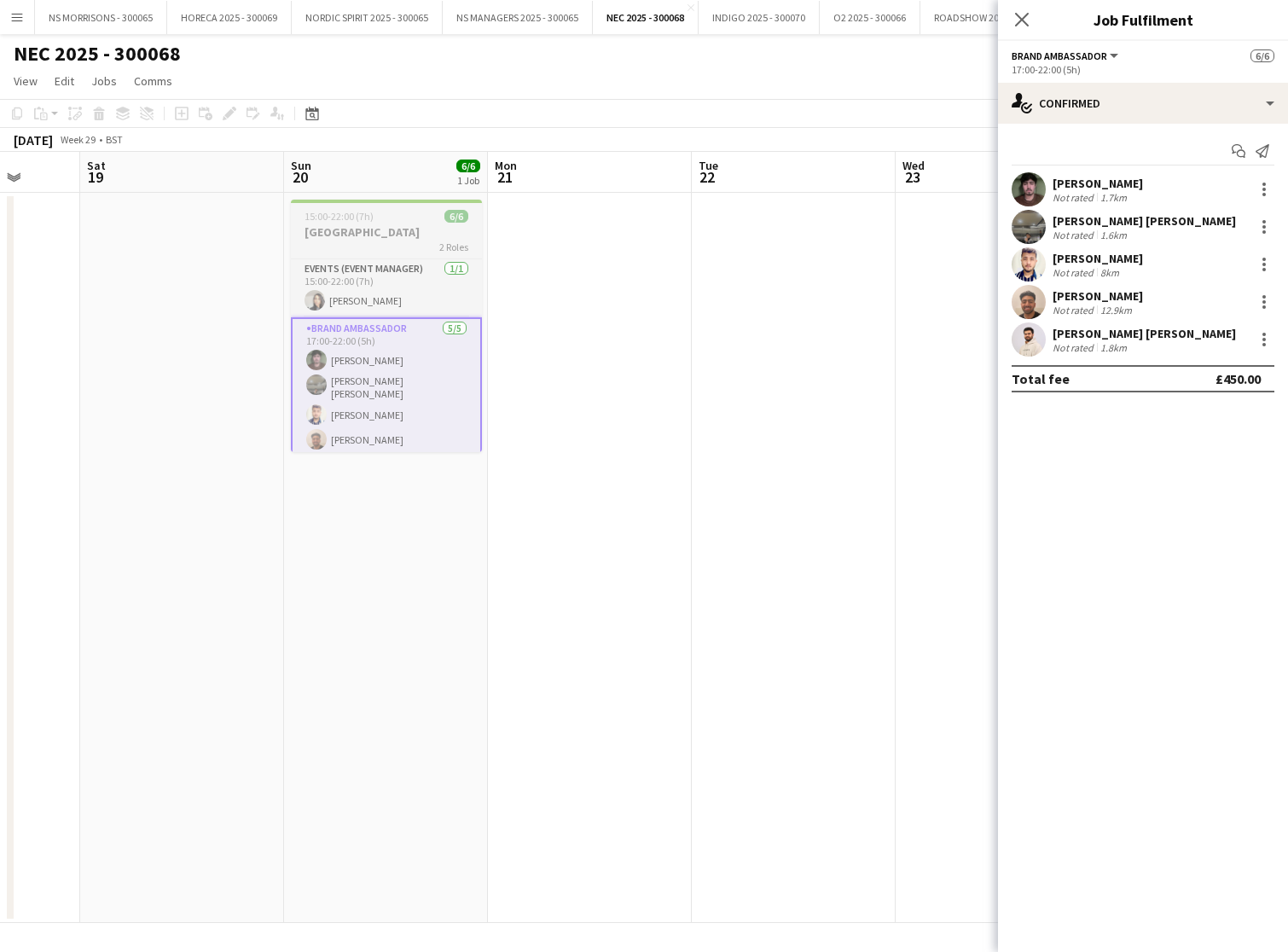
click at [392, 236] on h3 "[GEOGRAPHIC_DATA]" at bounding box center [386, 232] width 191 height 16
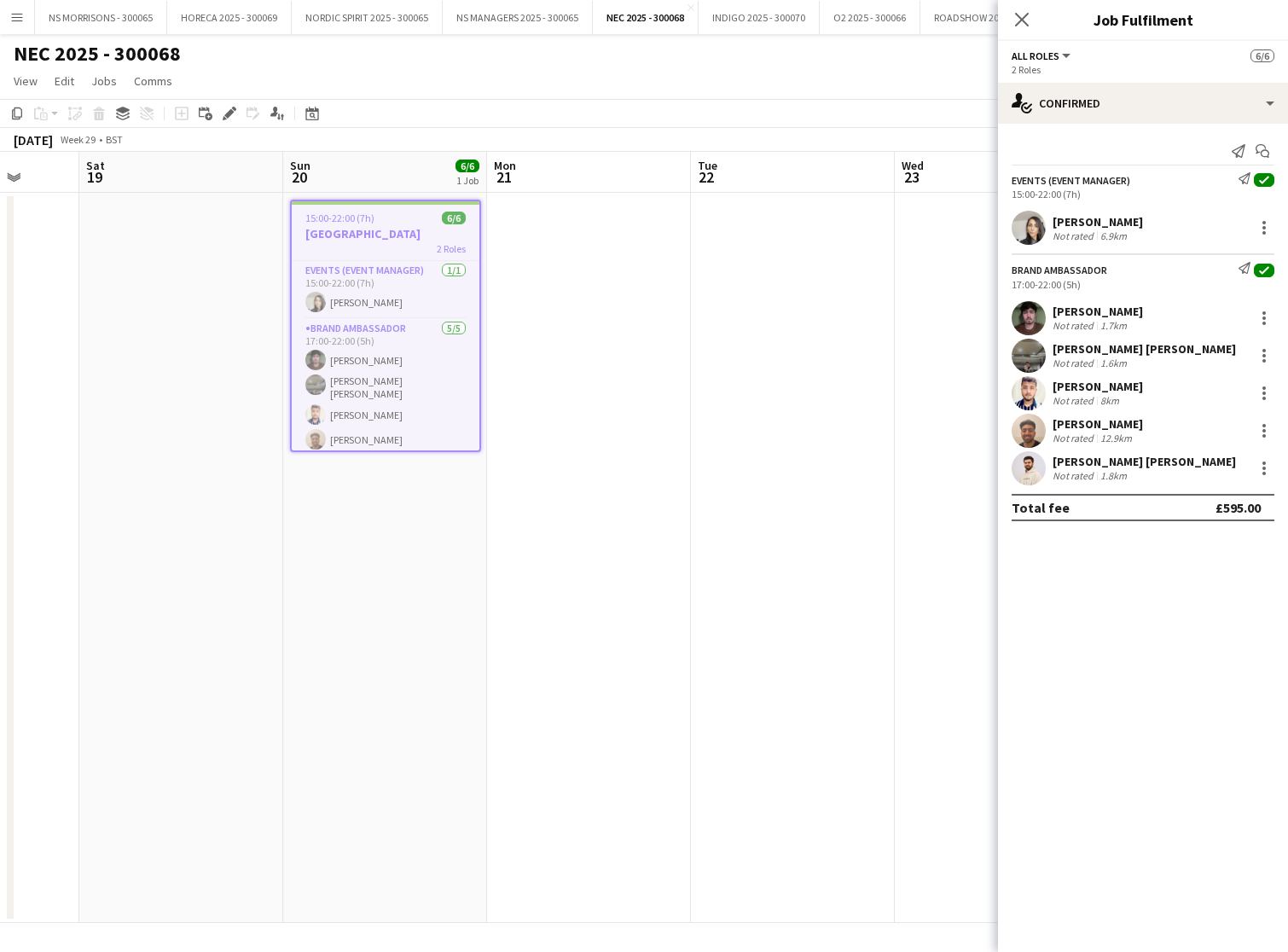
click at [1126, 319] on div "1.7km" at bounding box center [1114, 325] width 33 height 13
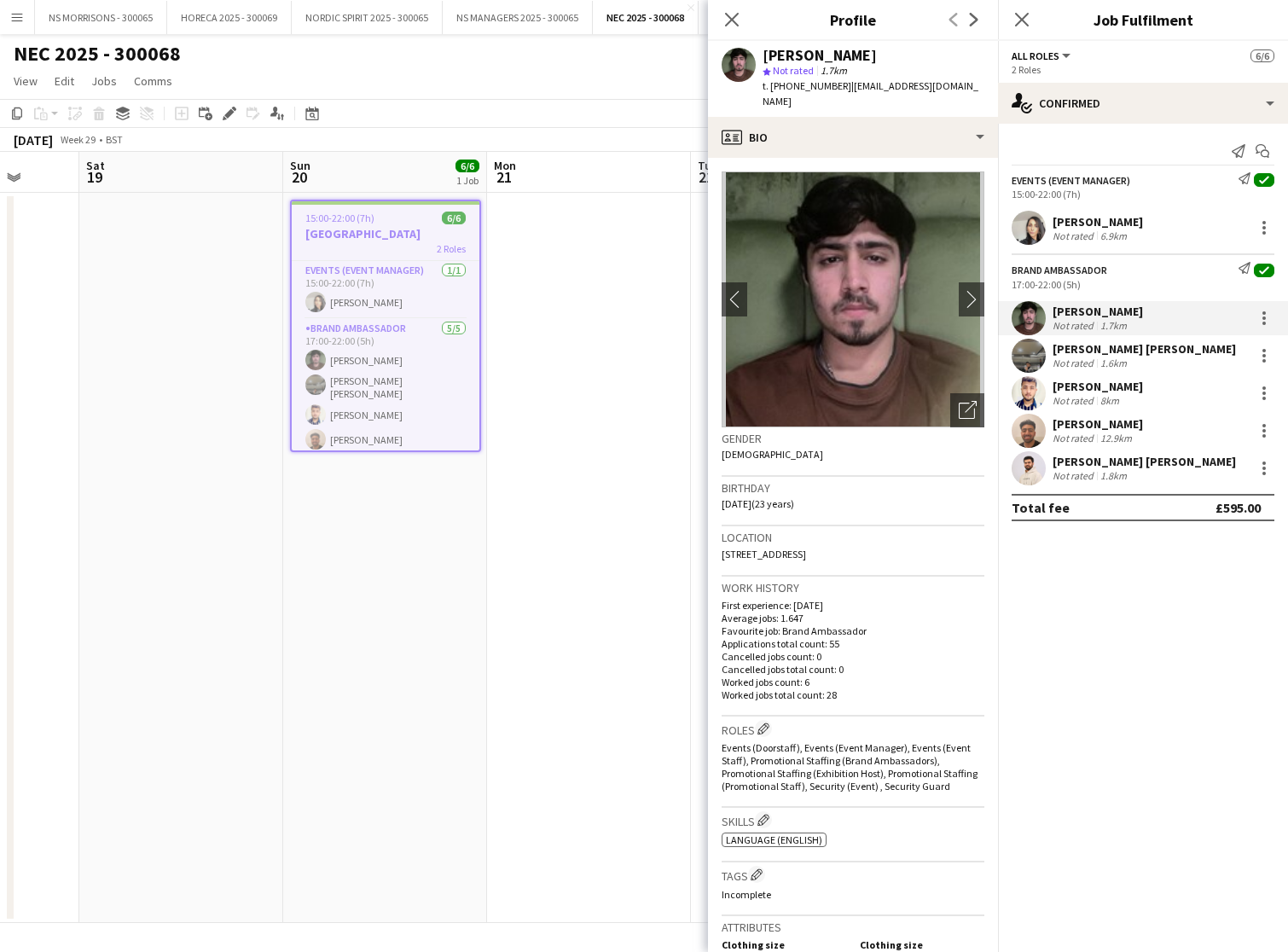
click at [1243, 180] on icon "Send notification" at bounding box center [1245, 178] width 12 height 12
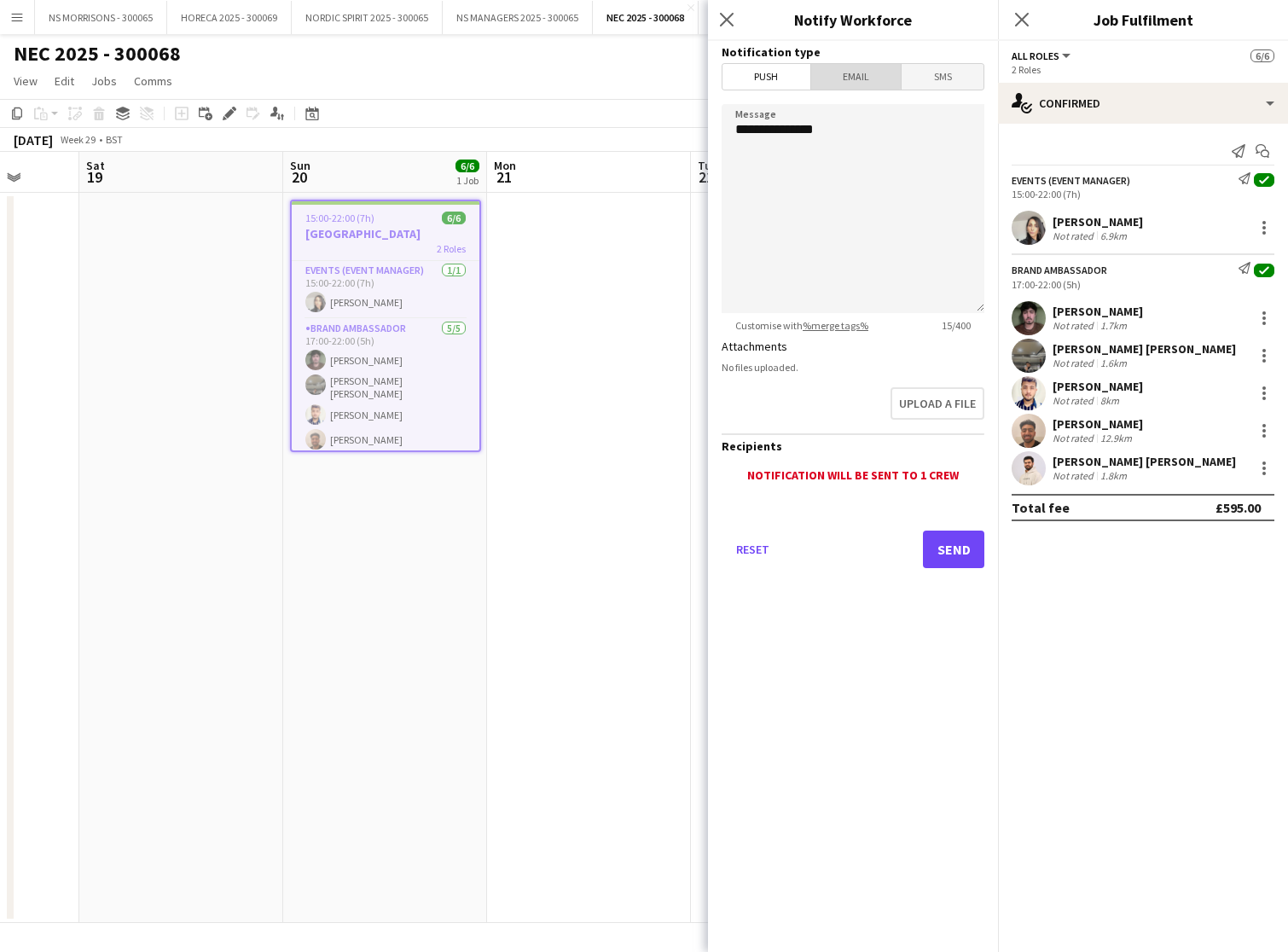
drag, startPoint x: 836, startPoint y: 67, endPoint x: 835, endPoint y: 76, distance: 9.1
click at [835, 67] on span "Email" at bounding box center [857, 76] width 91 height 25
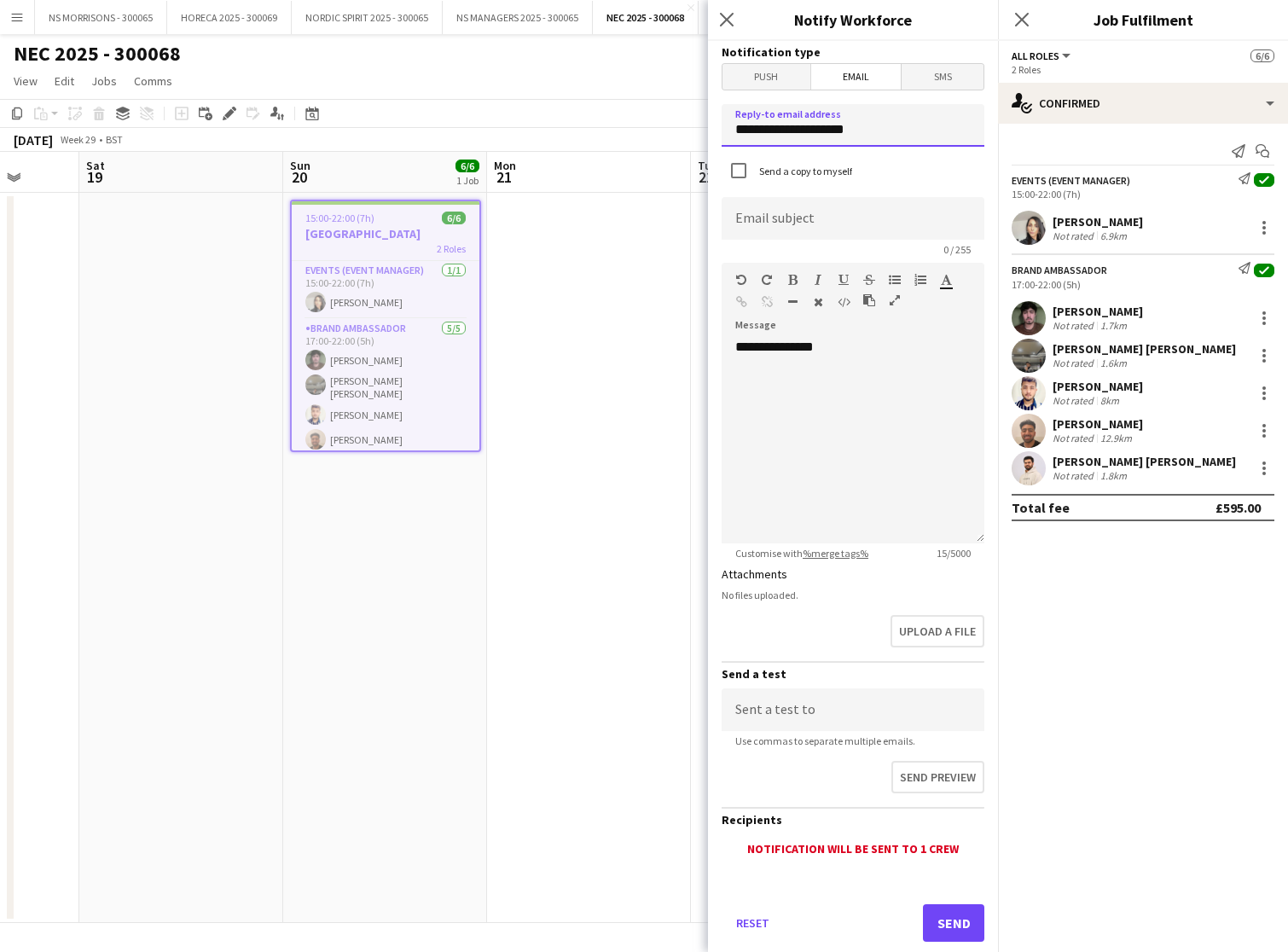
drag, startPoint x: 860, startPoint y: 132, endPoint x: 713, endPoint y: 123, distance: 147.3
type input "**********"
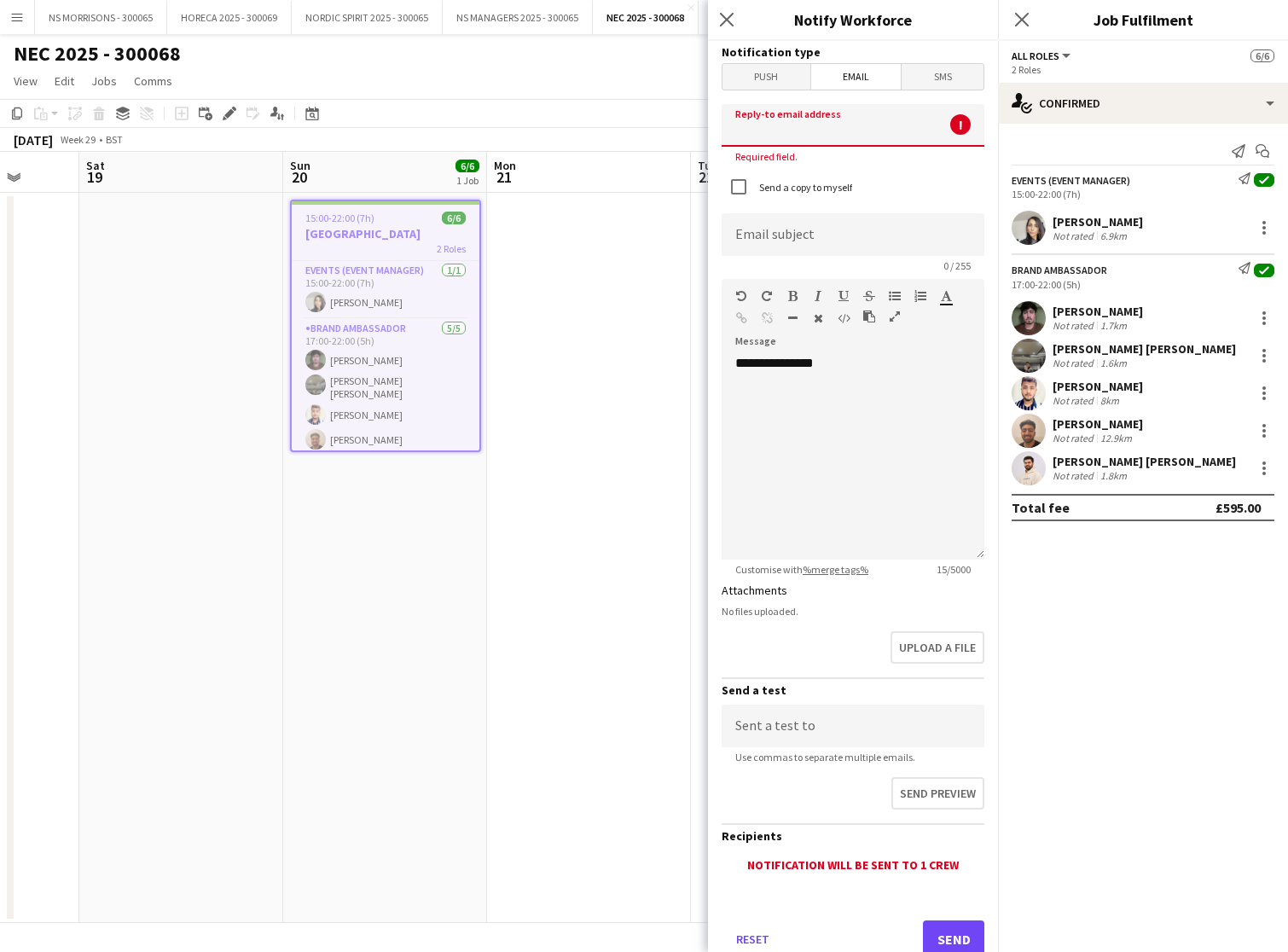
type input "**********"
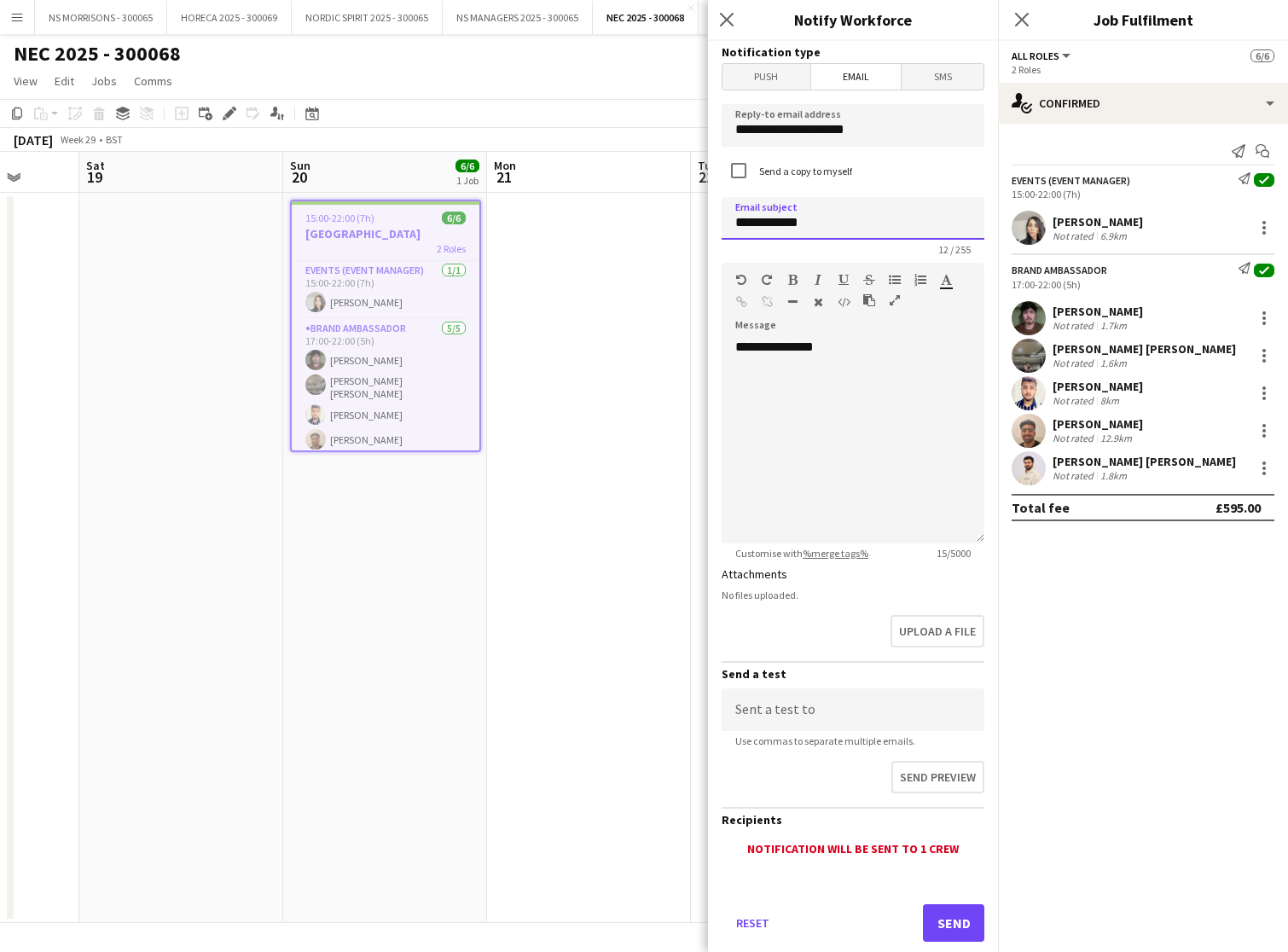
type input "**********"
click at [864, 349] on div "**********" at bounding box center [853, 441] width 263 height 205
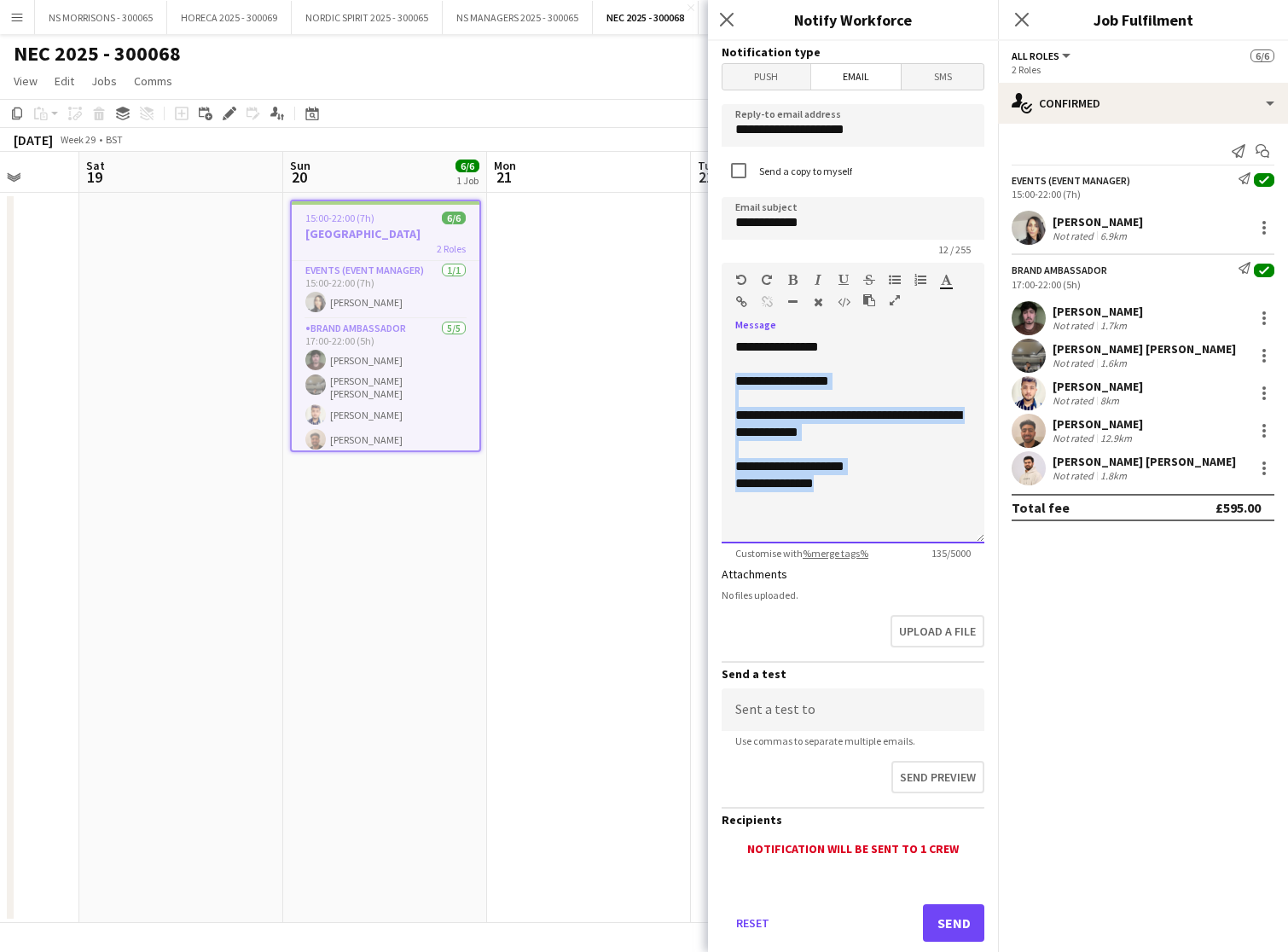
drag, startPoint x: 846, startPoint y: 501, endPoint x: 733, endPoint y: 381, distance: 164.8
click at [733, 381] on div "**********" at bounding box center [853, 441] width 263 height 205
copy div "**********"
click at [933, 916] on button "Send" at bounding box center [954, 923] width 61 height 38
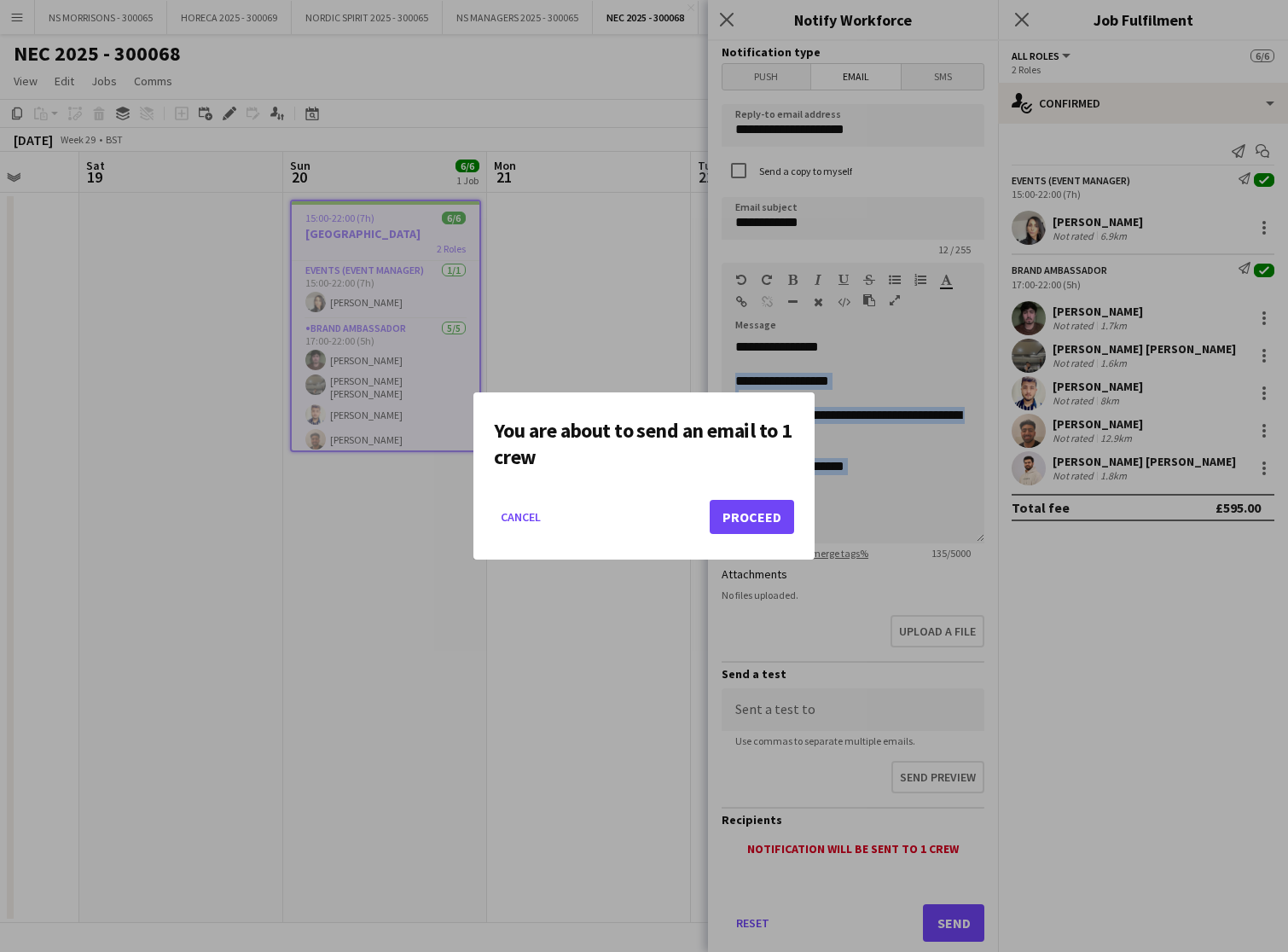
click at [762, 516] on button "Proceed" at bounding box center [752, 517] width 85 height 34
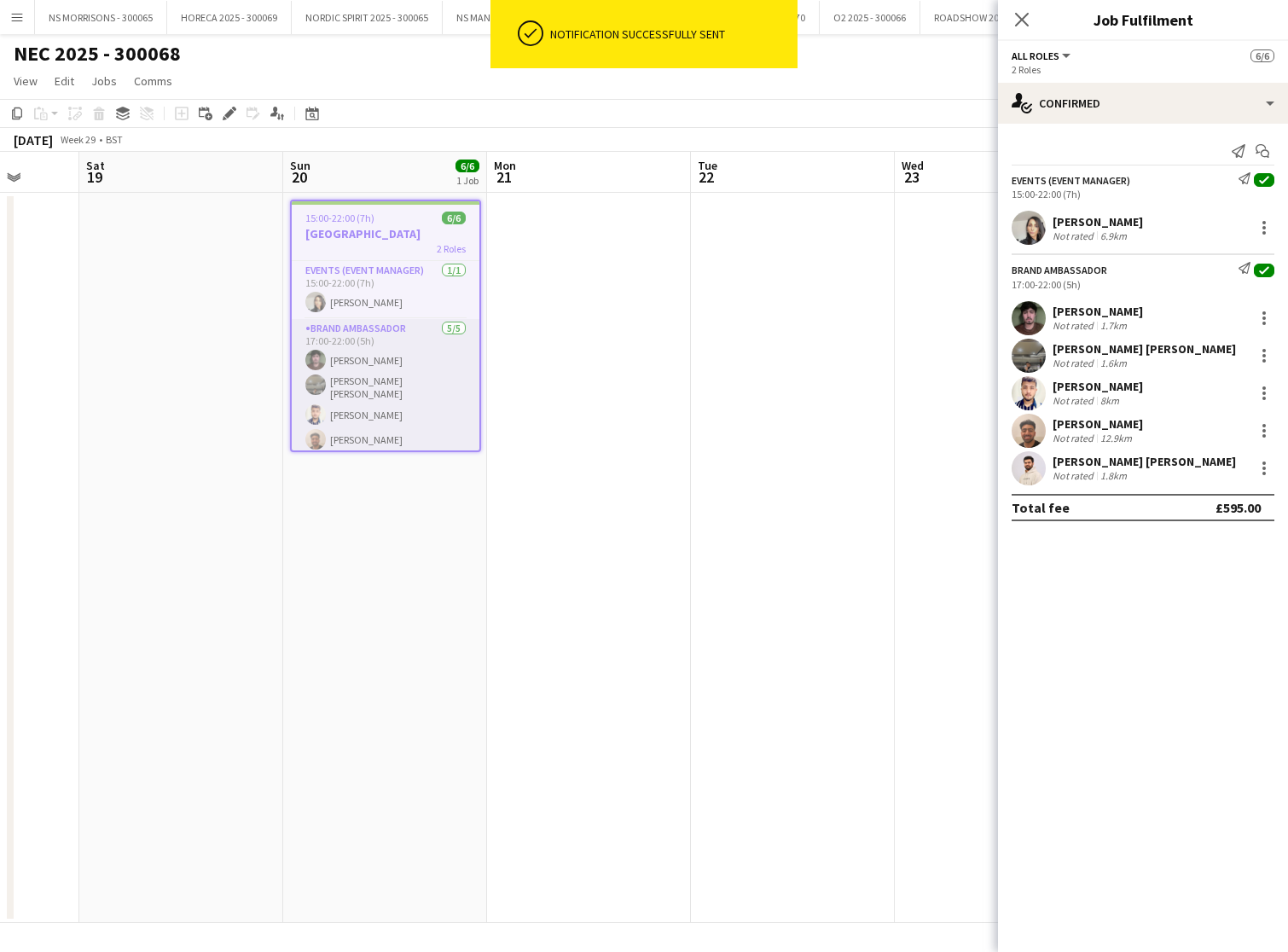
click at [354, 377] on app-card-role "Brand Ambassador [DATE] 17:00-22:00 (5h) [PERSON_NAME] [PERSON_NAME] [PERSON_NA…" at bounding box center [385, 403] width 188 height 168
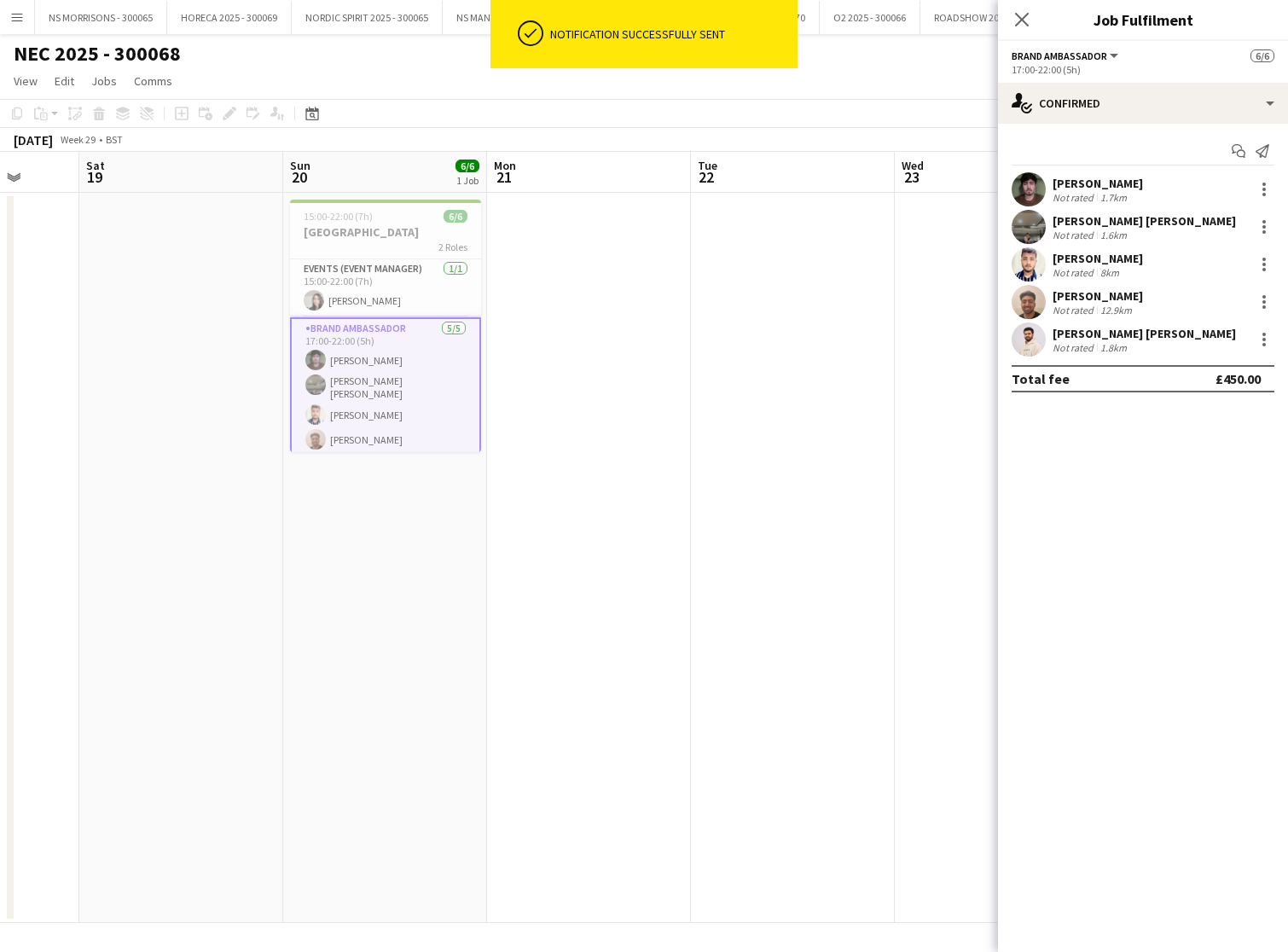
scroll to position [0, 534]
click at [1265, 152] on icon "Send notification" at bounding box center [1263, 151] width 14 height 14
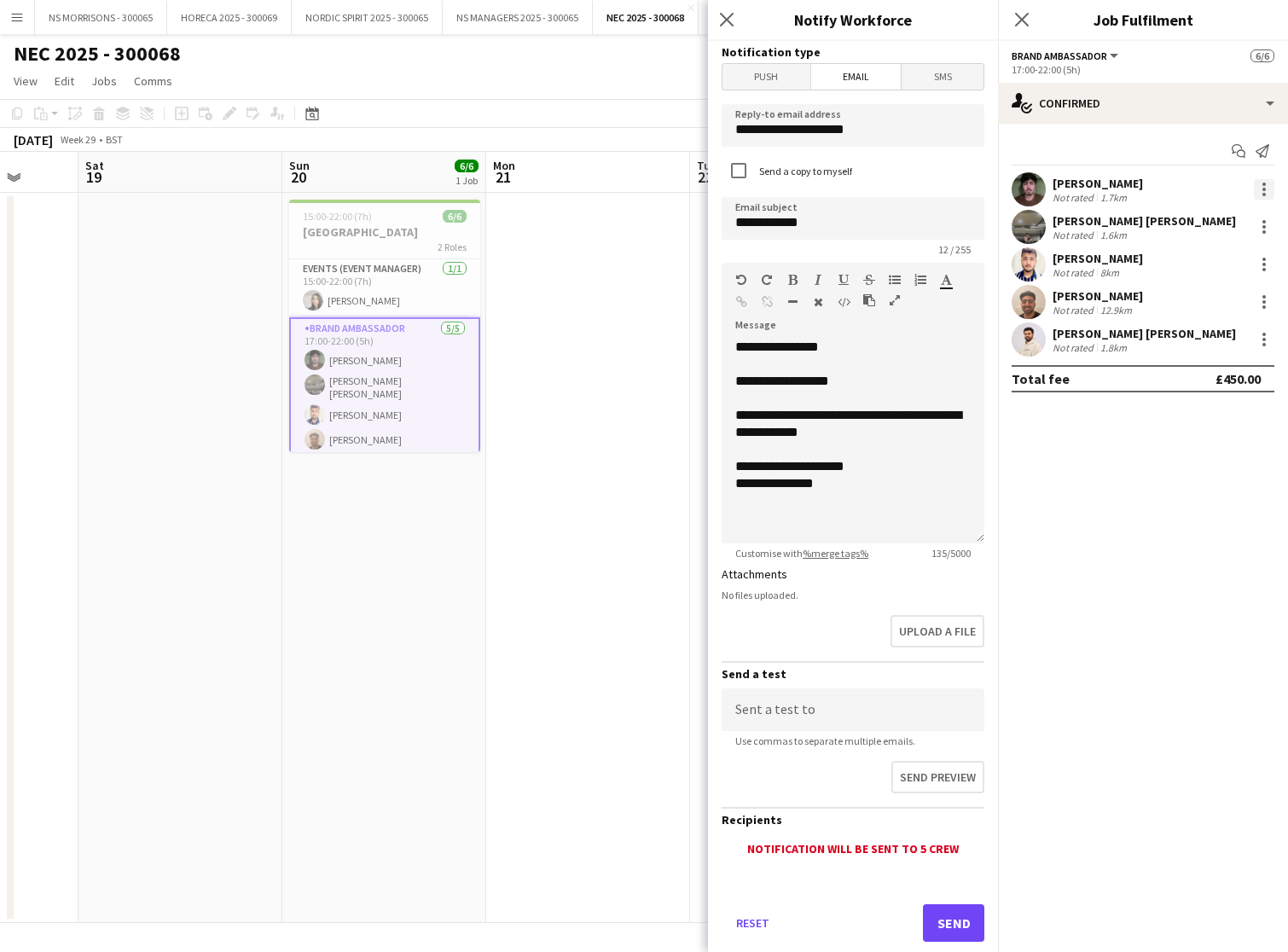
click at [1260, 192] on div at bounding box center [1264, 189] width 20 height 20
click at [1260, 192] on div at bounding box center [644, 476] width 1288 height 952
click at [1271, 307] on div at bounding box center [1264, 301] width 20 height 20
click at [1271, 307] on div at bounding box center [644, 476] width 1288 height 952
click at [1119, 181] on div "[PERSON_NAME]" at bounding box center [1099, 183] width 91 height 16
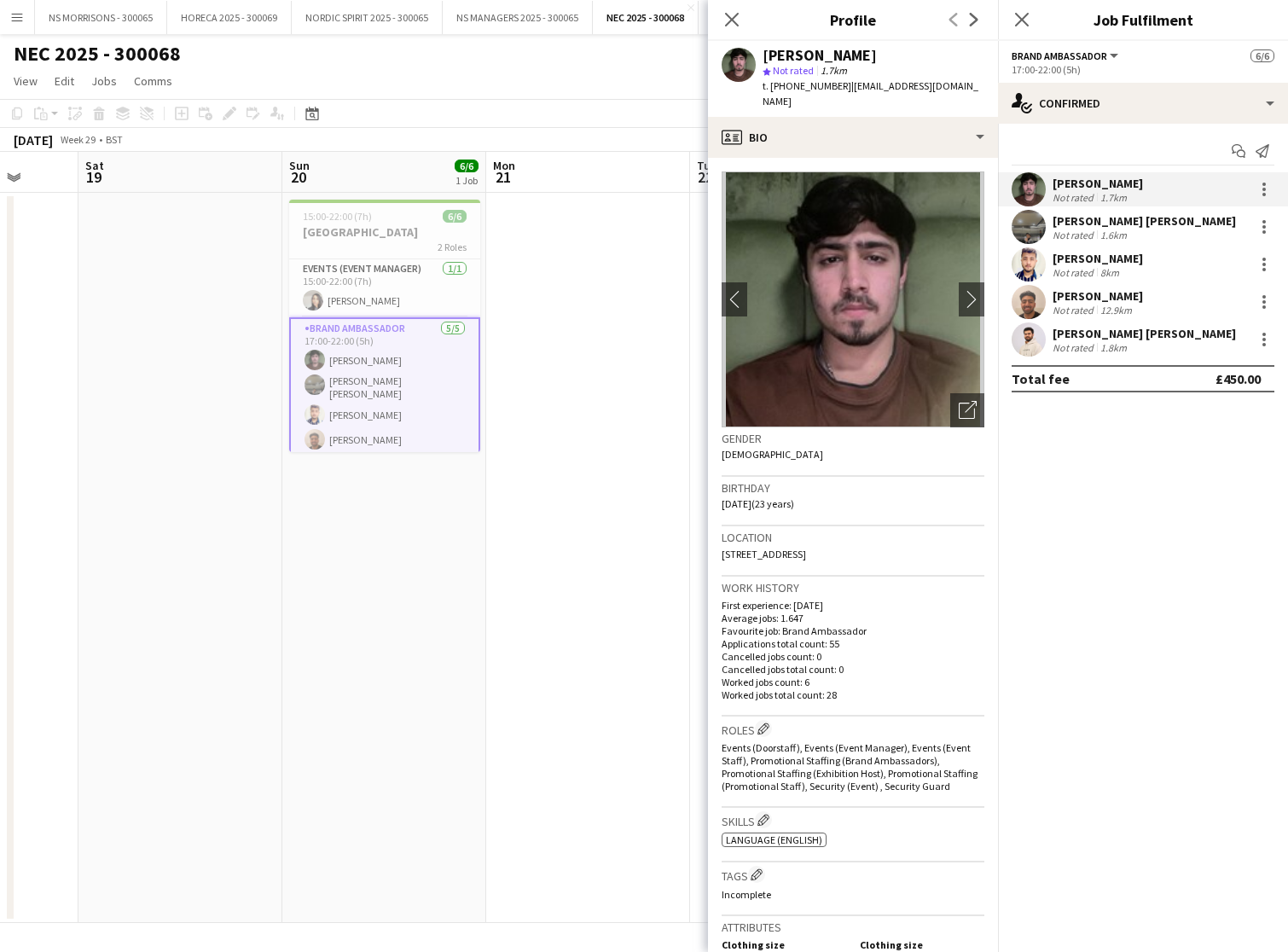
click at [1119, 219] on div "[PERSON_NAME] [PERSON_NAME]" at bounding box center [1145, 221] width 183 height 16
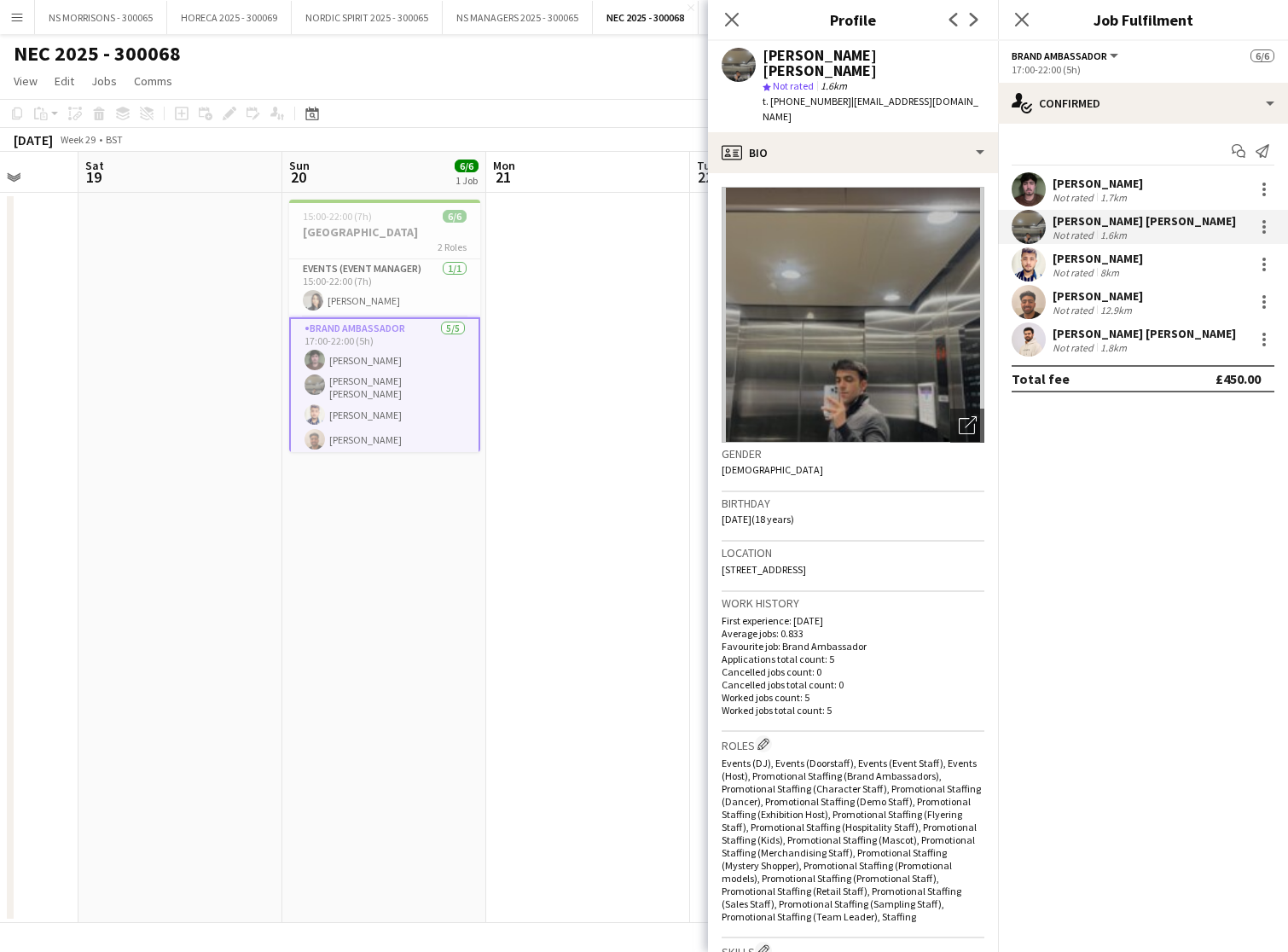
click at [1116, 187] on div "[PERSON_NAME]" at bounding box center [1099, 183] width 91 height 16
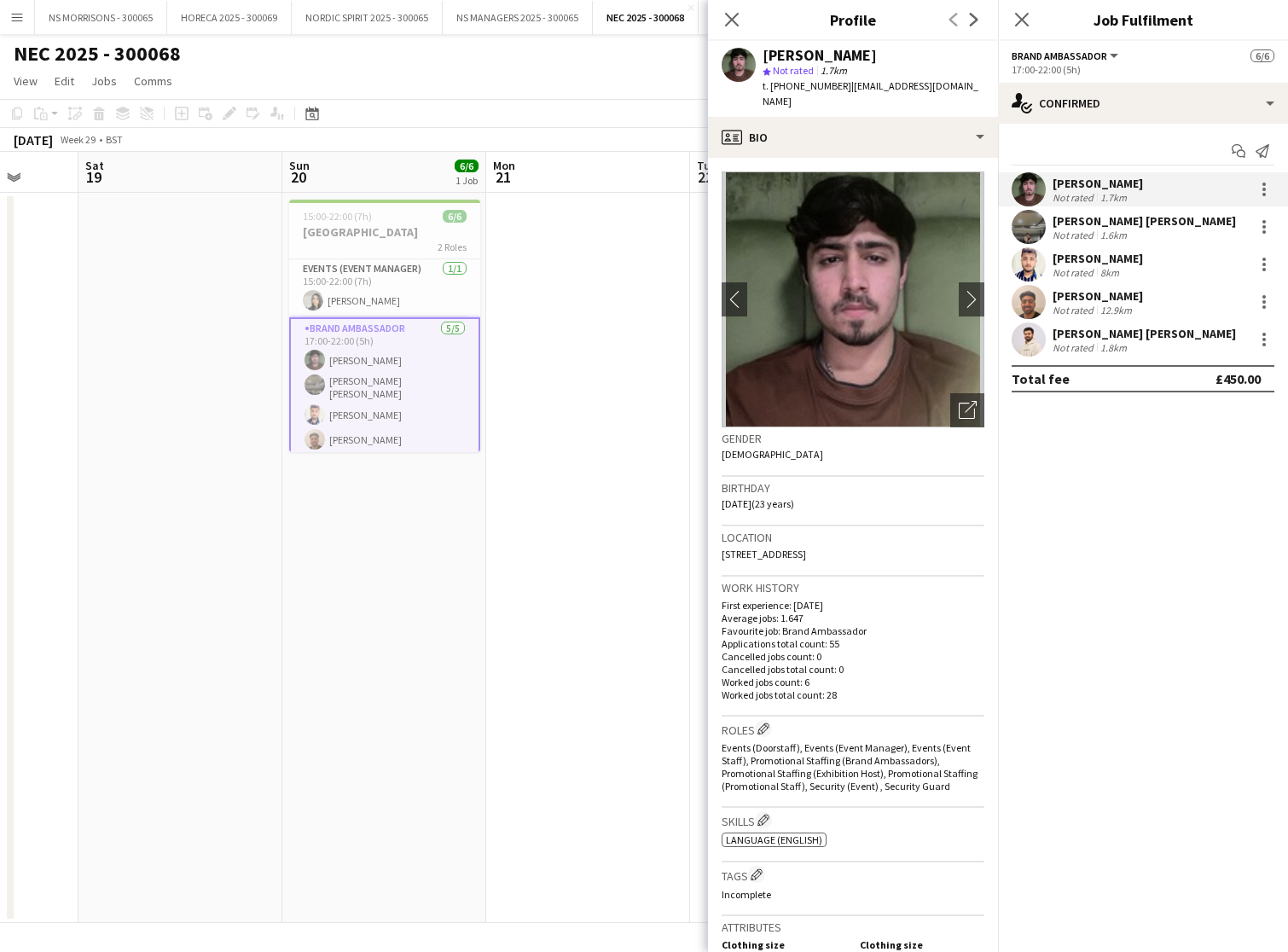
scroll to position [0, 0]
click at [1207, 121] on div "single-neutral-actions-check-2 Confirmed" at bounding box center [1143, 103] width 290 height 41
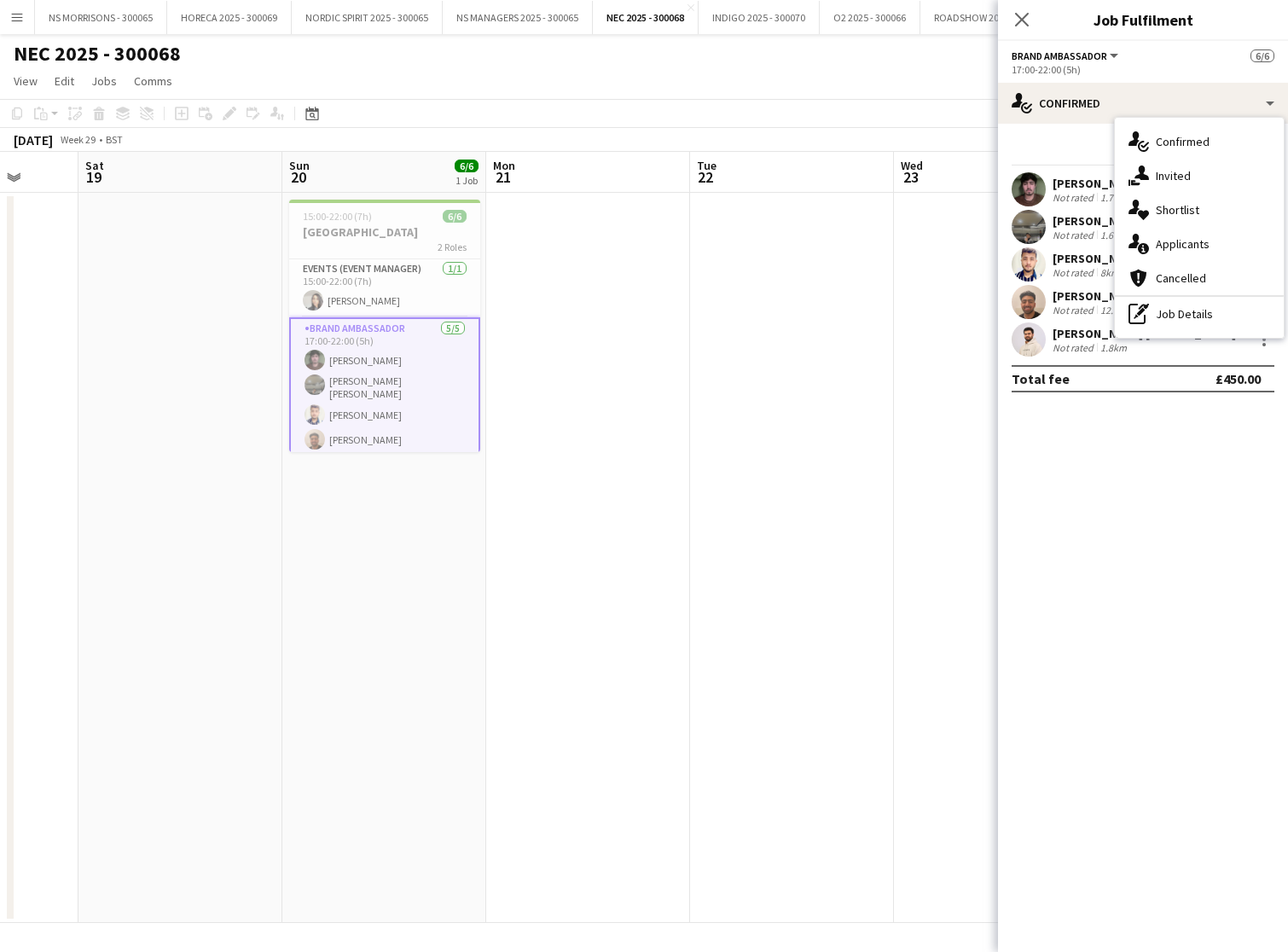
click at [1050, 137] on div "Start chat Send notification" at bounding box center [1143, 151] width 263 height 28
click at [1258, 155] on icon "Send notification" at bounding box center [1263, 151] width 14 height 14
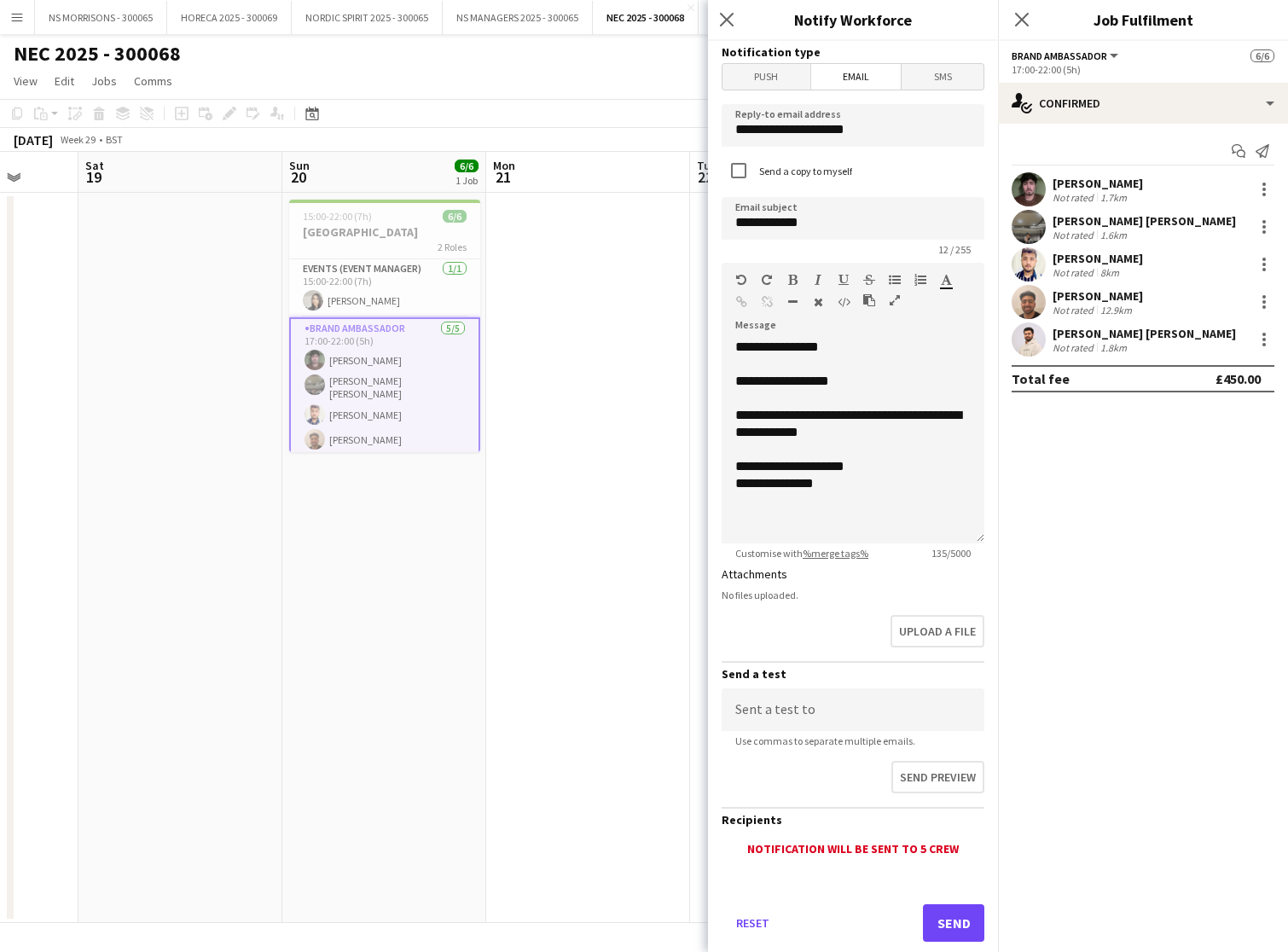
click at [944, 913] on button "Send" at bounding box center [954, 923] width 61 height 38
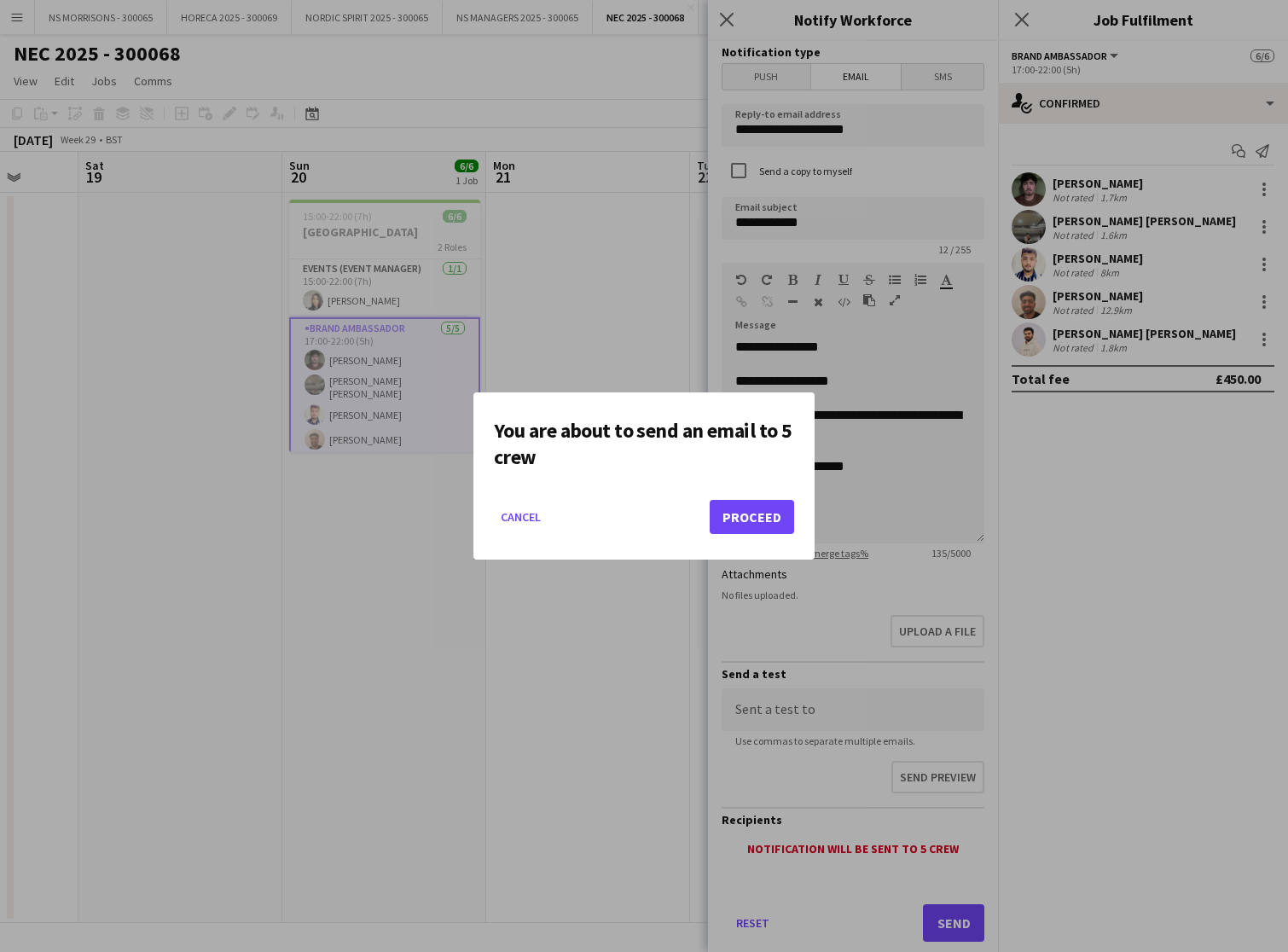
click at [752, 509] on button "Proceed" at bounding box center [752, 517] width 85 height 34
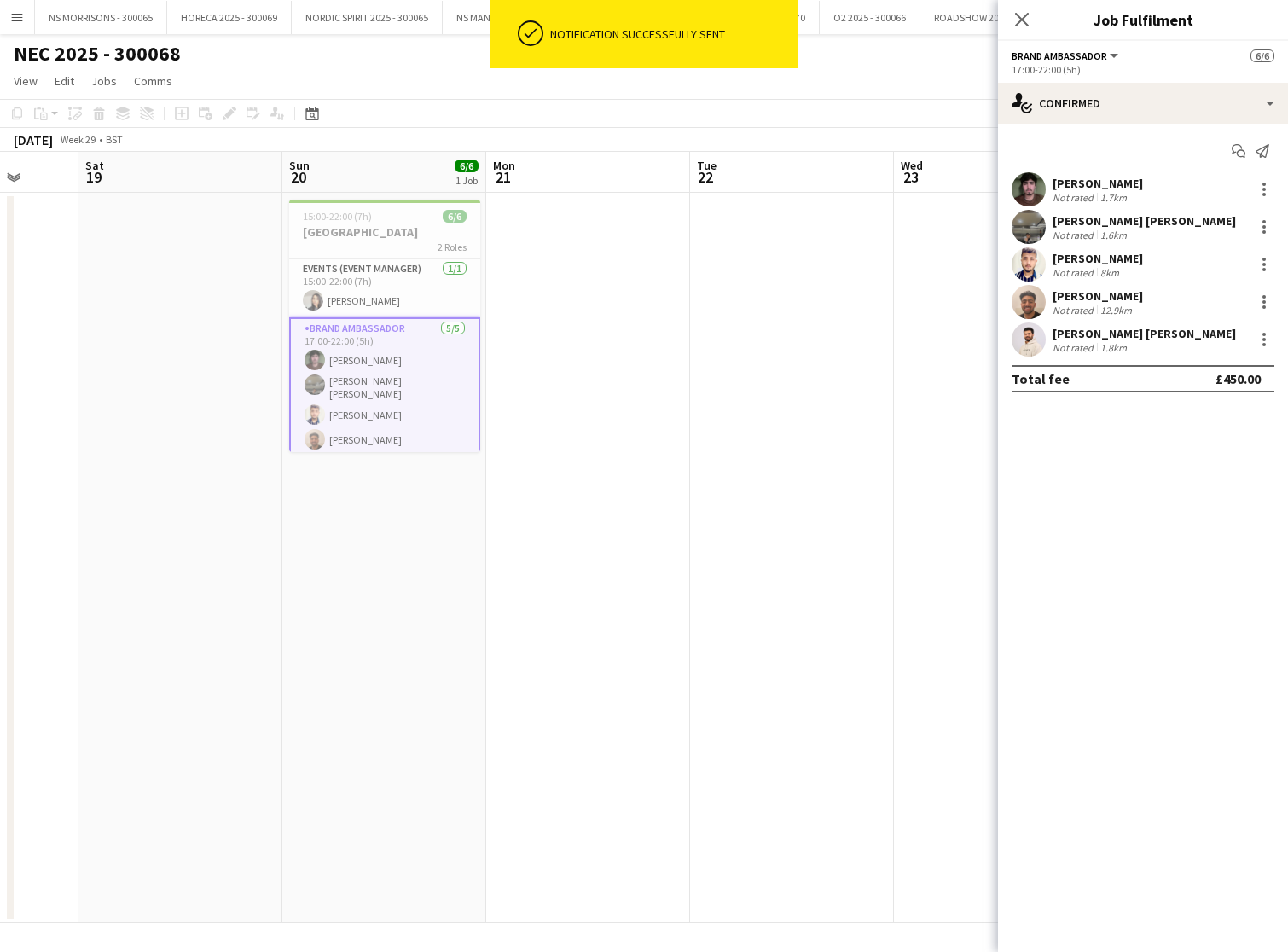
click at [728, 516] on app-date-cell at bounding box center [792, 558] width 204 height 730
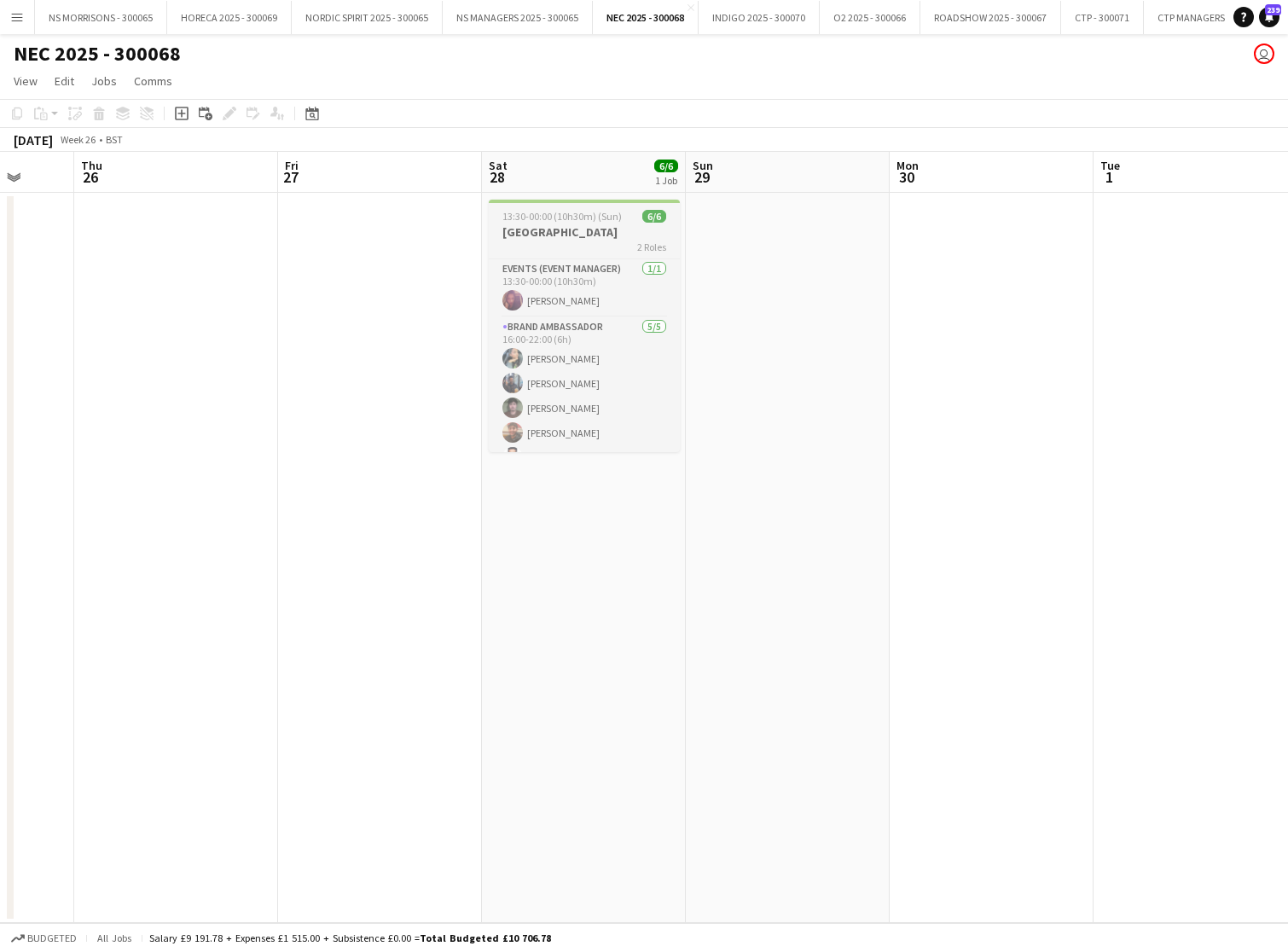
scroll to position [0, 548]
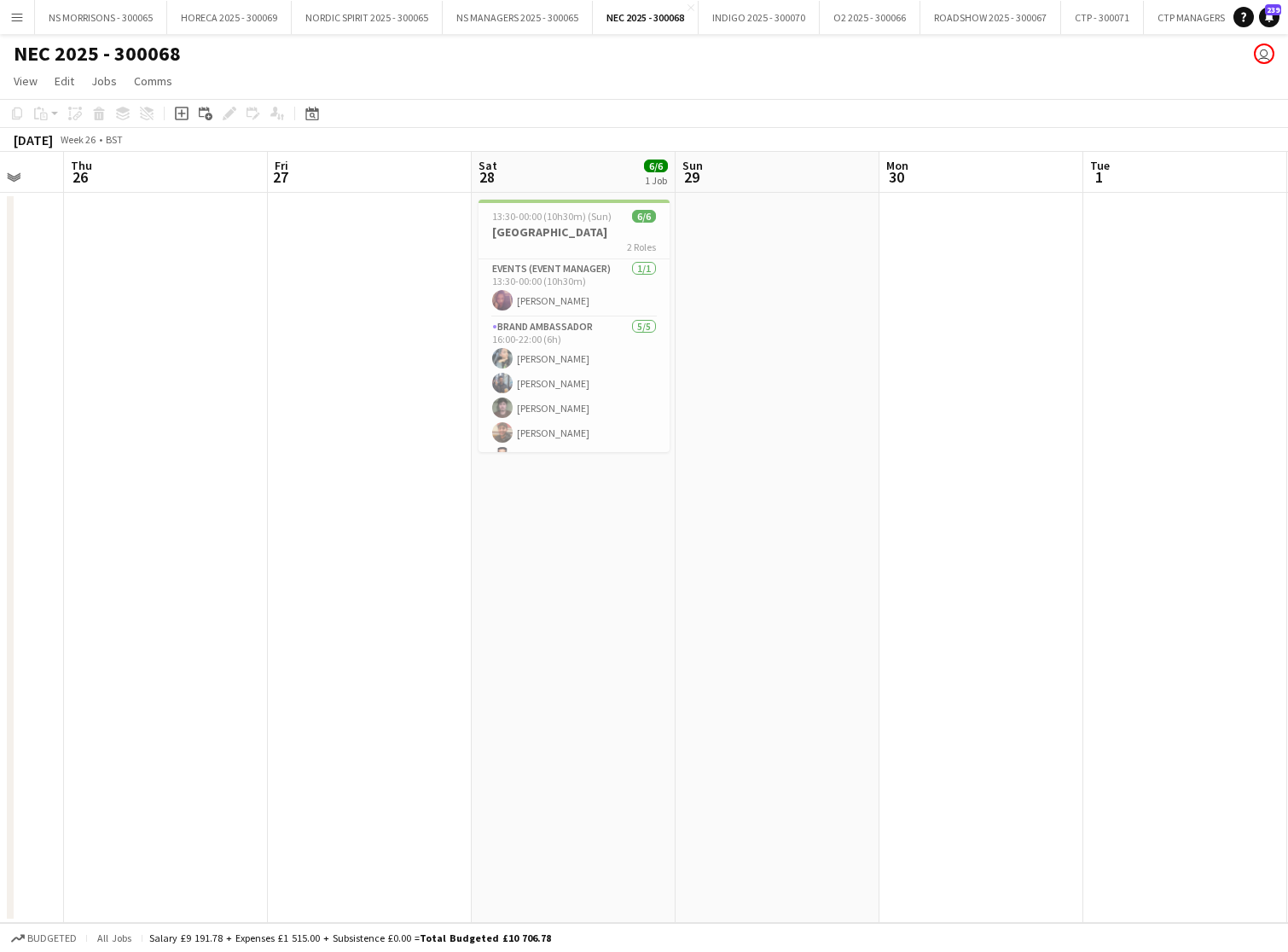
click at [17, 19] on app-icon "Menu" at bounding box center [17, 17] width 14 height 14
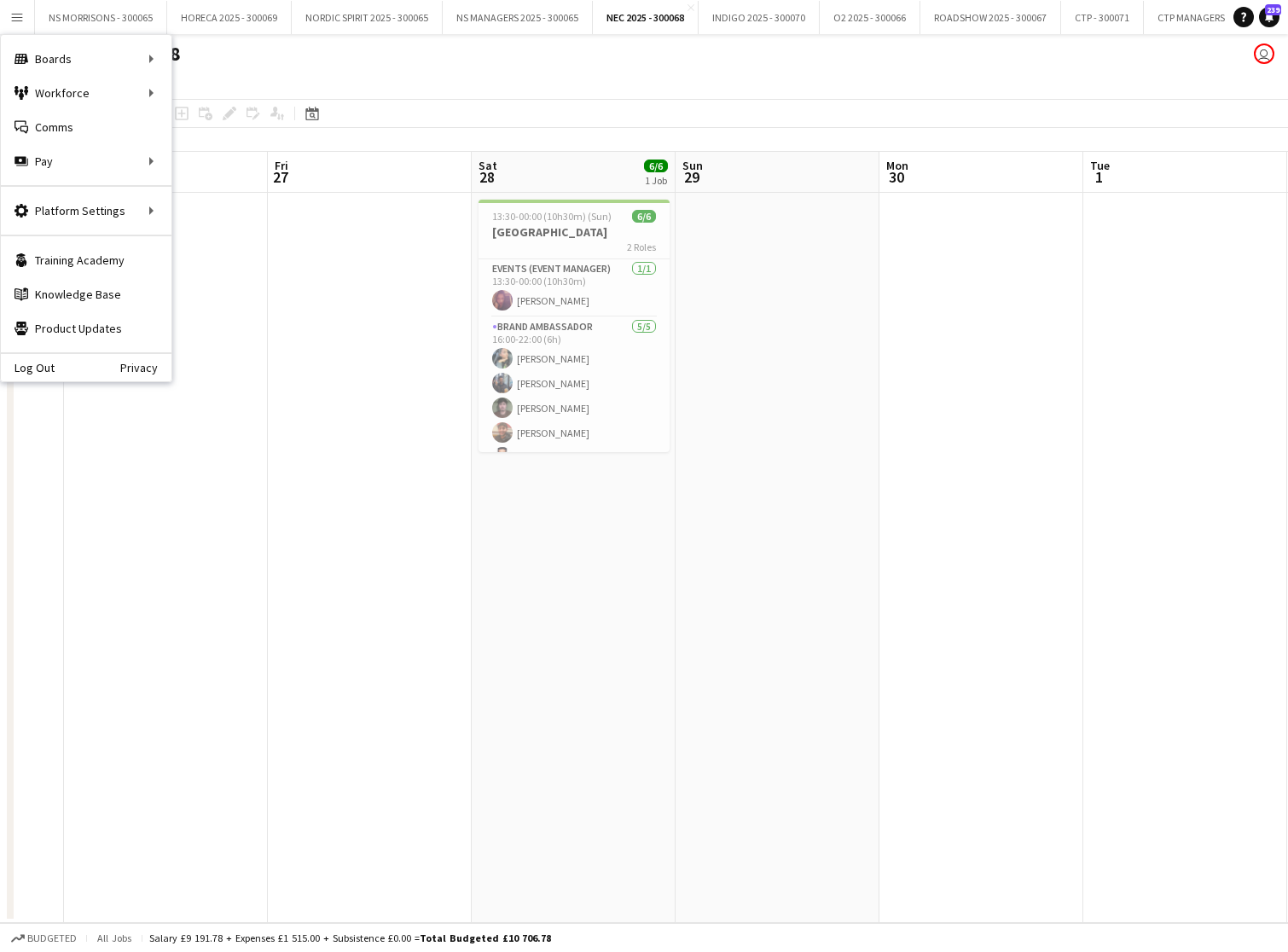
click at [286, 305] on app-date-cell at bounding box center [370, 558] width 204 height 730
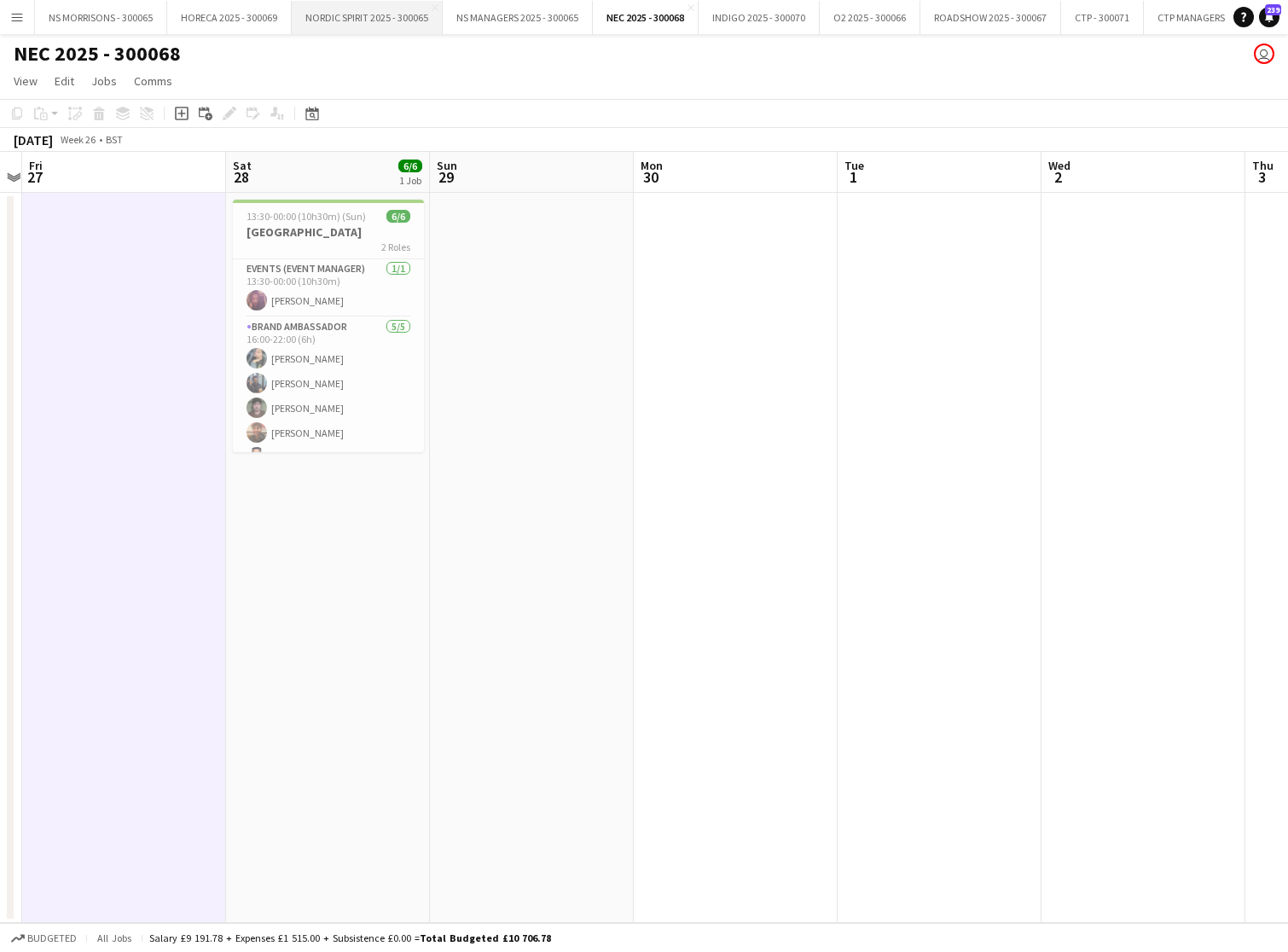
scroll to position [0, 493]
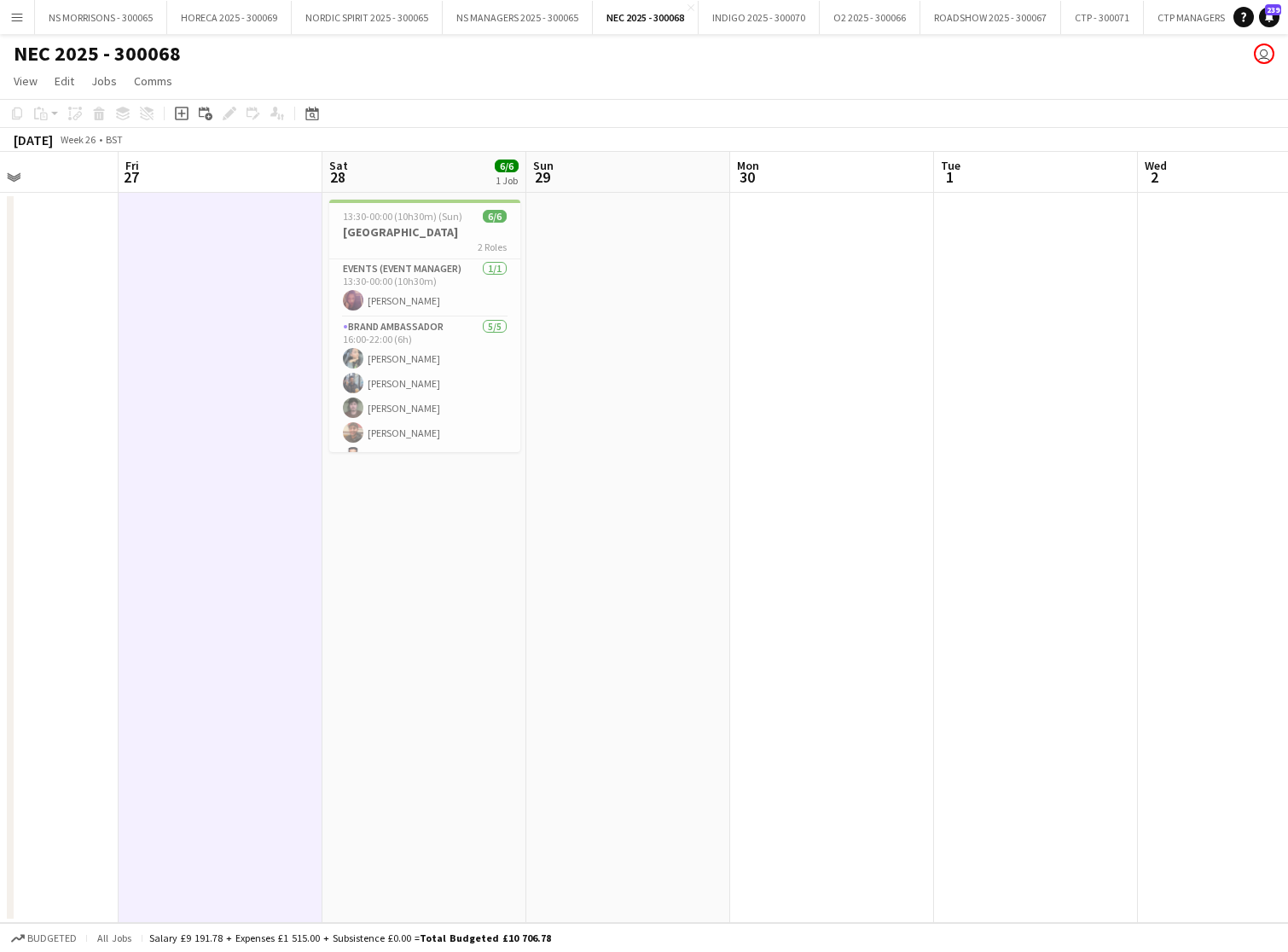
drag, startPoint x: 24, startPoint y: 23, endPoint x: 29, endPoint y: 64, distance: 41.3
click at [24, 23] on button "Menu" at bounding box center [17, 17] width 34 height 34
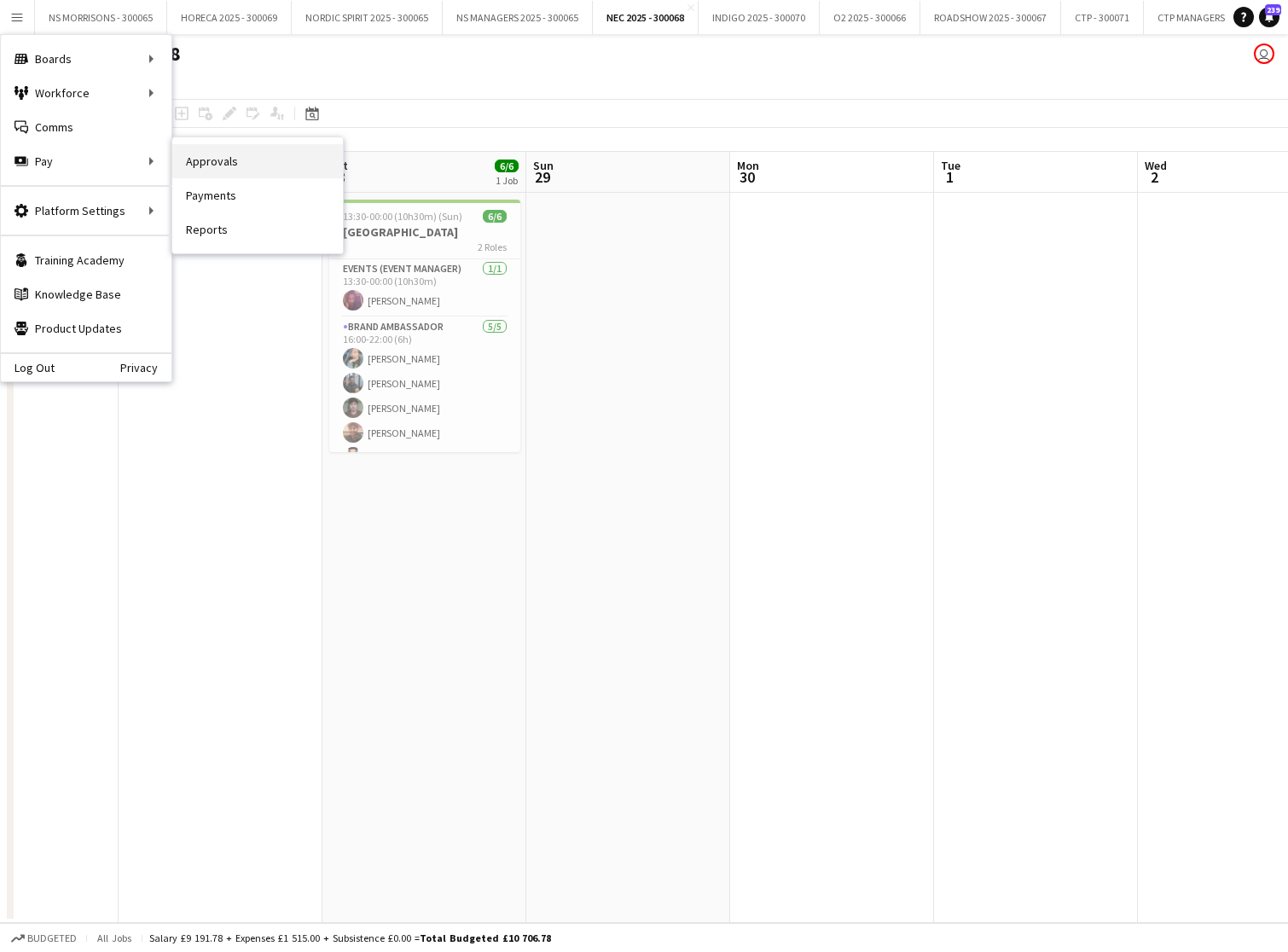
click at [200, 162] on link "Approvals" at bounding box center [257, 161] width 170 height 34
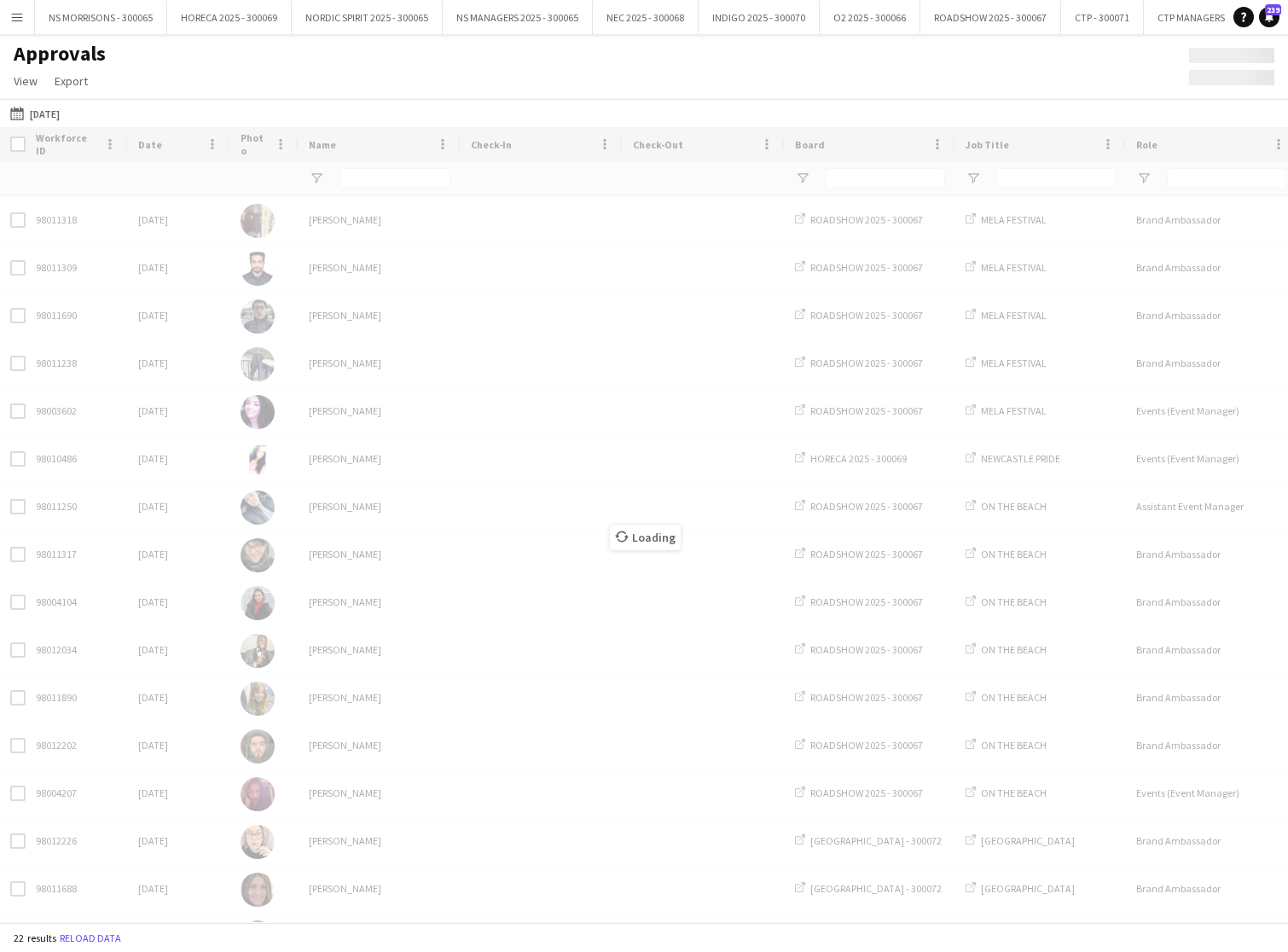
type input "***"
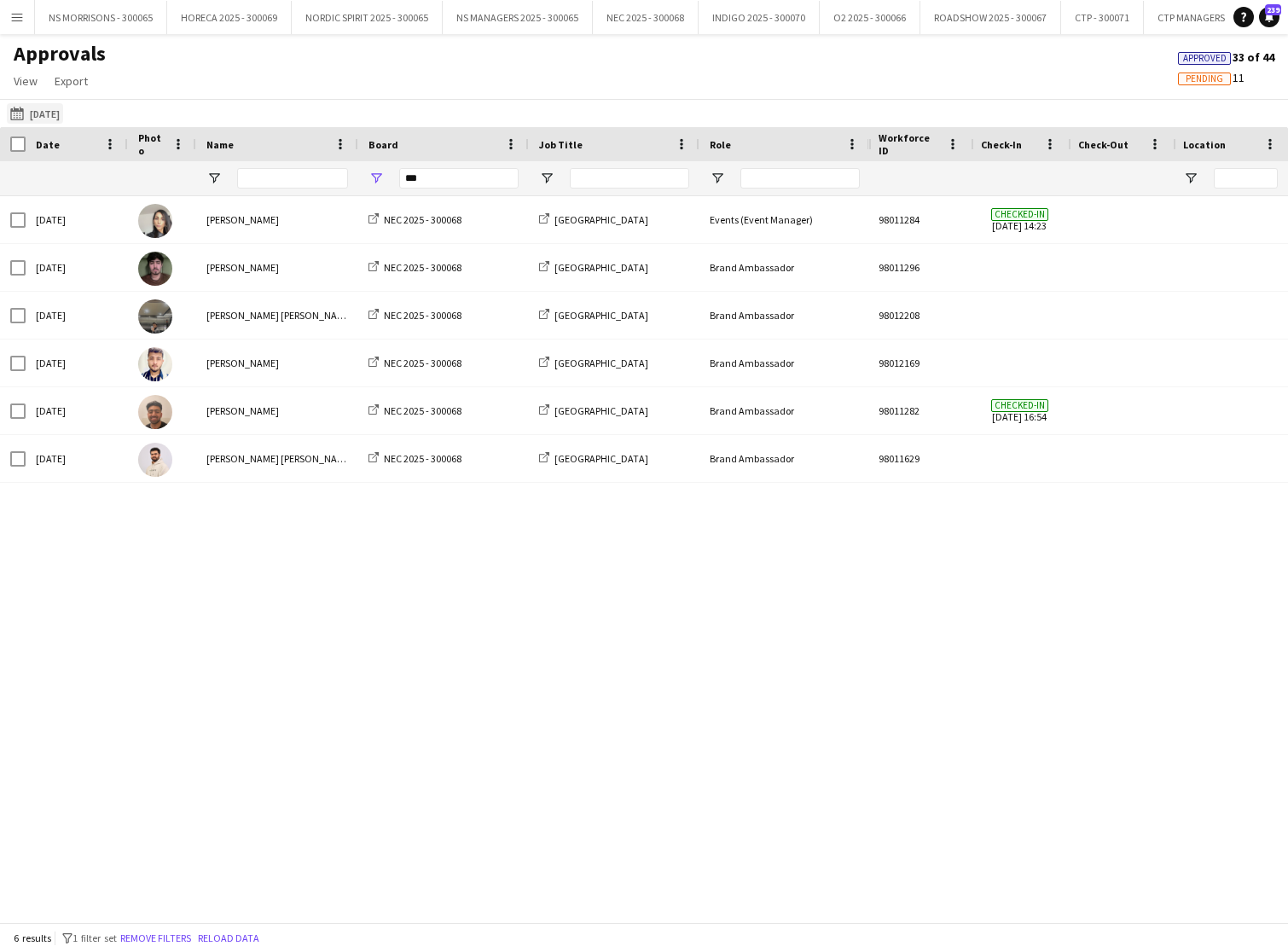
click at [56, 114] on button "[DATE] [DATE]" at bounding box center [35, 113] width 56 height 20
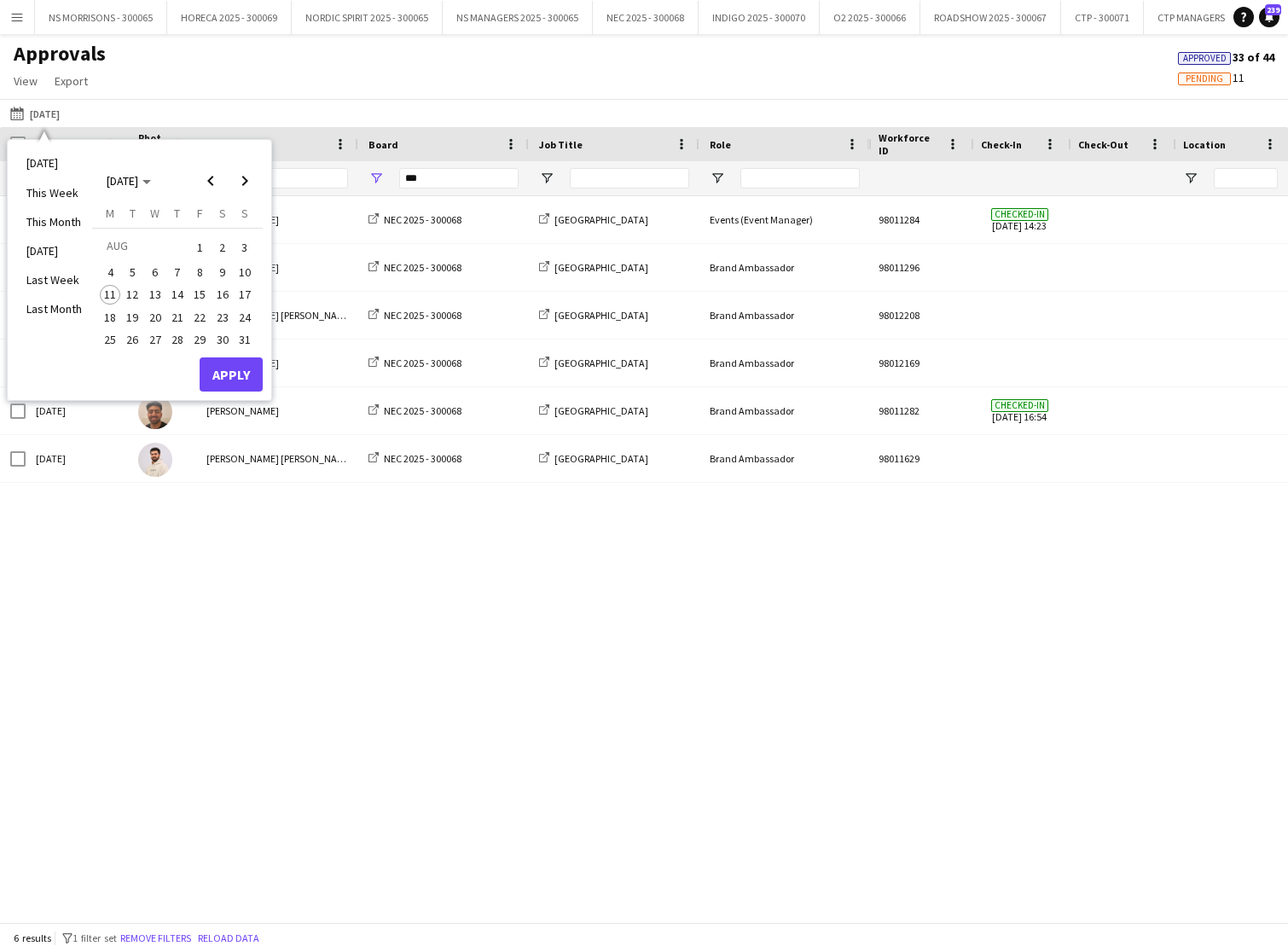
click at [203, 105] on div "[DATE] [DATE] [DATE] This Week This Month [DATE] Last Week Last Month [DATE] [D…" at bounding box center [644, 113] width 1288 height 28
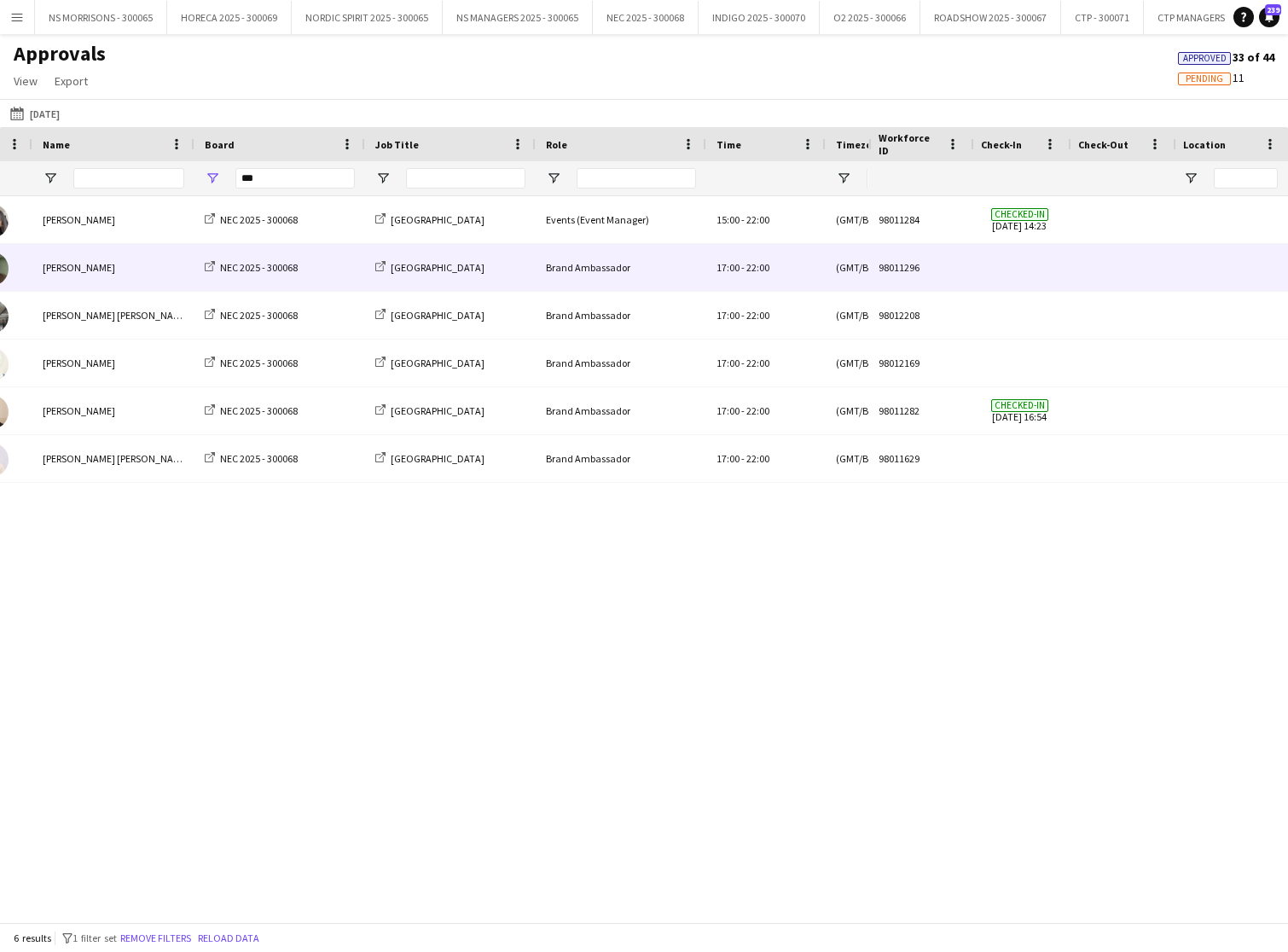
scroll to position [0, 454]
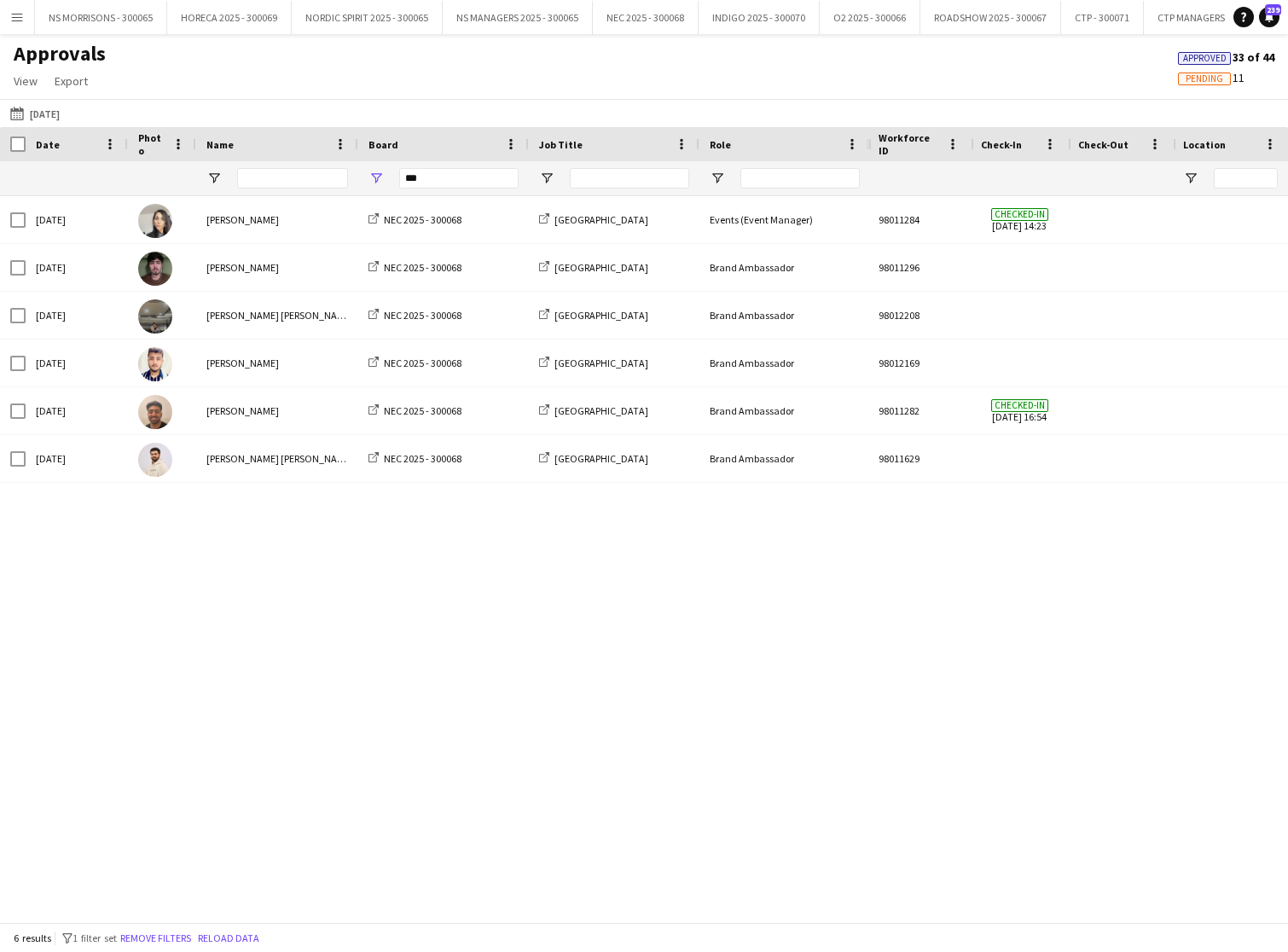
click at [35, 111] on button "[DATE] [DATE]" at bounding box center [35, 113] width 56 height 20
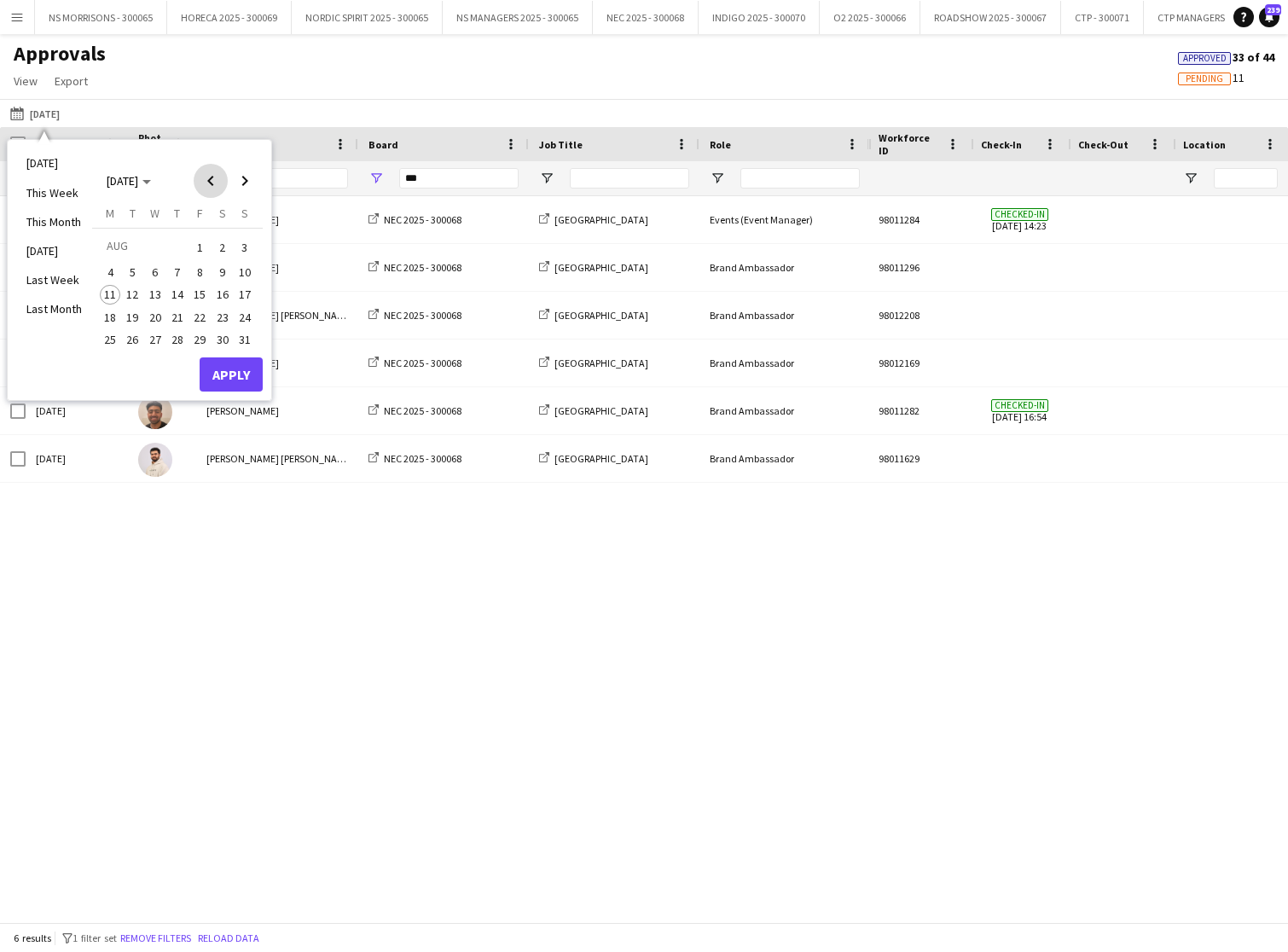
click at [209, 177] on span "Previous month" at bounding box center [210, 181] width 34 height 34
click at [176, 307] on span "19" at bounding box center [177, 317] width 20 height 20
click at [218, 390] on button "Apply" at bounding box center [231, 397] width 63 height 34
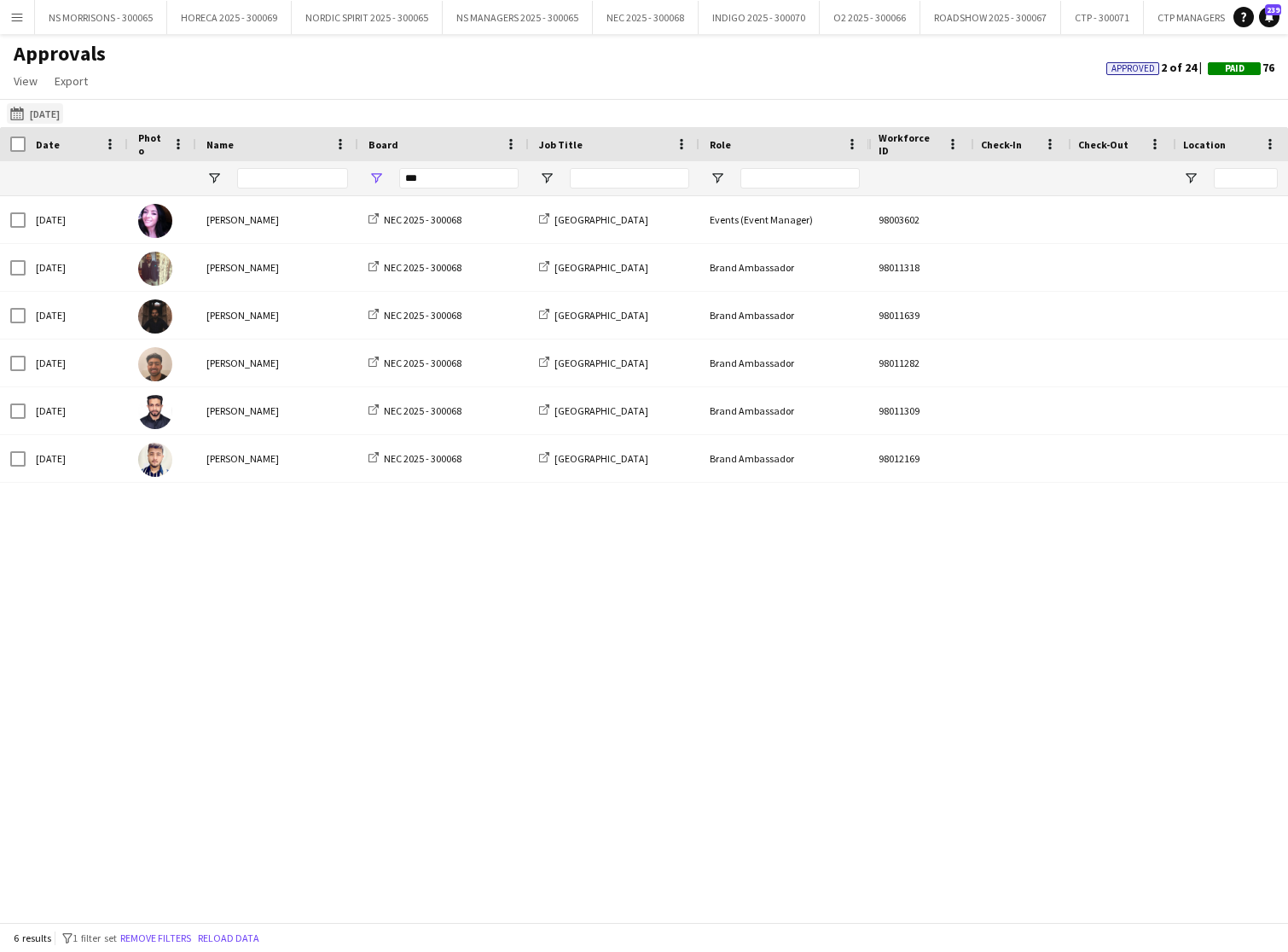
click at [47, 117] on button "[DATE] [DATE]" at bounding box center [35, 113] width 56 height 20
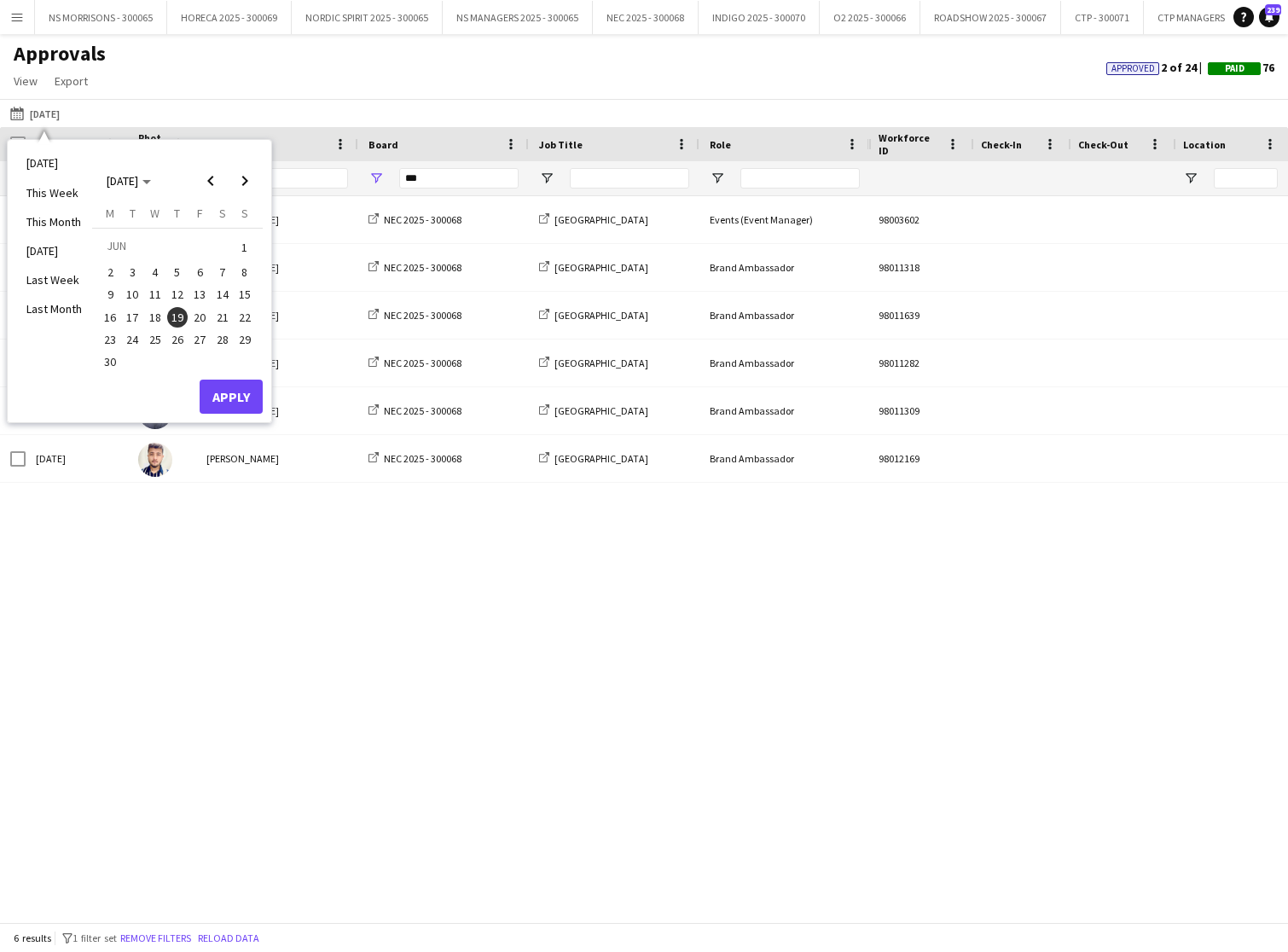
click at [227, 315] on span "21" at bounding box center [222, 317] width 20 height 20
click at [222, 390] on button "Apply" at bounding box center [231, 397] width 63 height 34
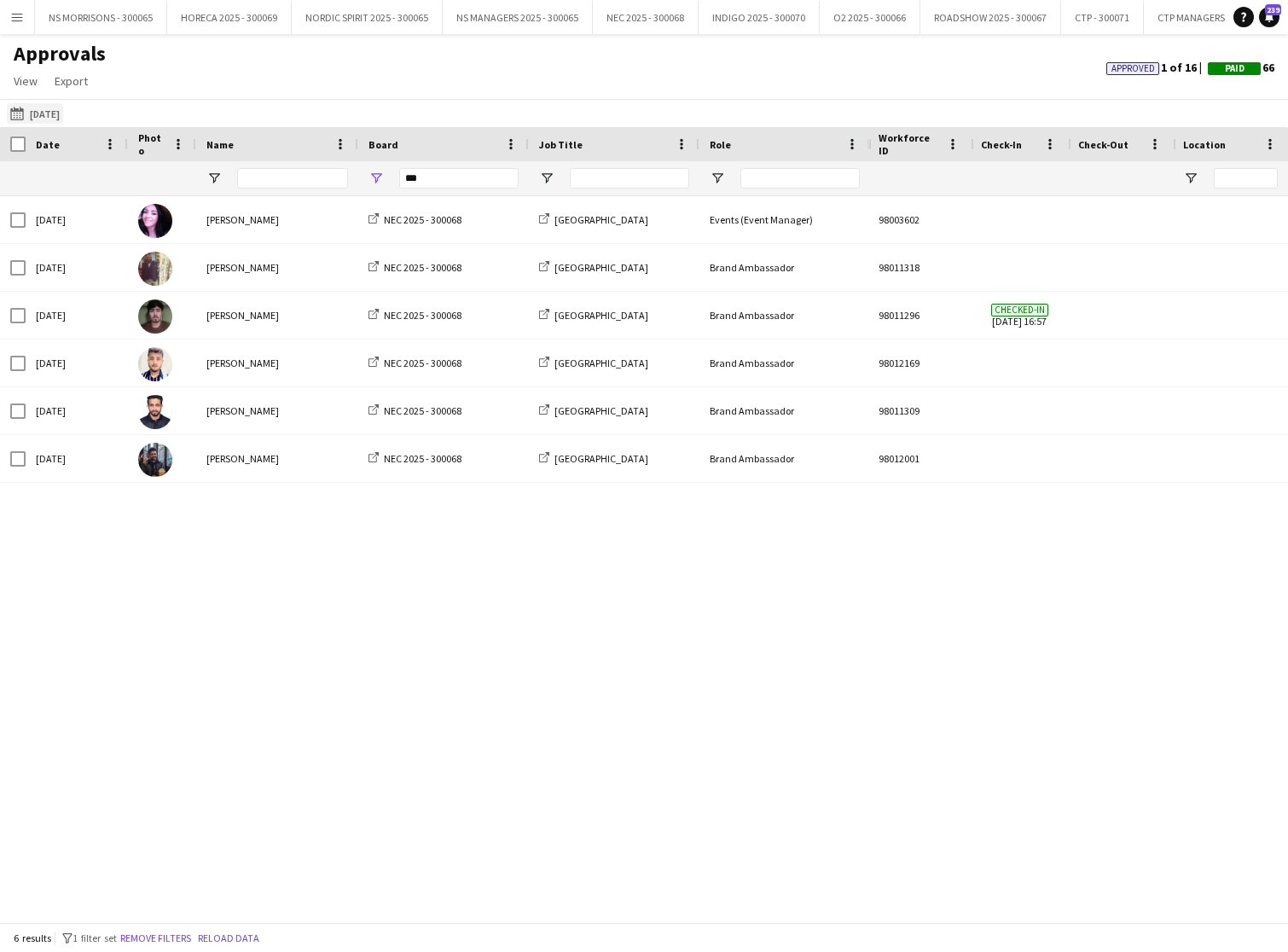
click at [52, 113] on button "[DATE] [DATE]" at bounding box center [35, 113] width 56 height 20
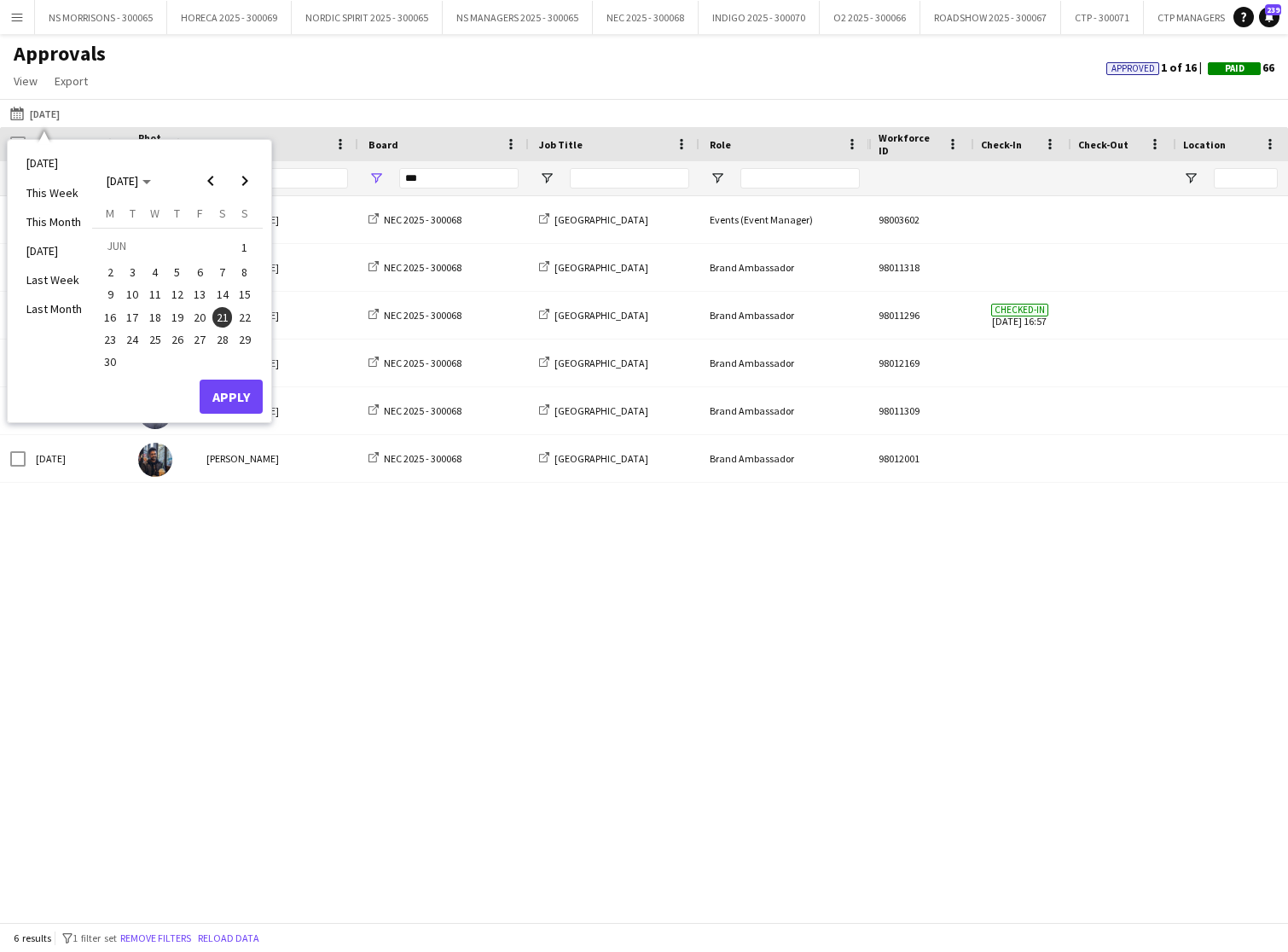
click at [224, 331] on span "28" at bounding box center [222, 339] width 20 height 20
click at [225, 387] on button "Apply" at bounding box center [231, 397] width 63 height 34
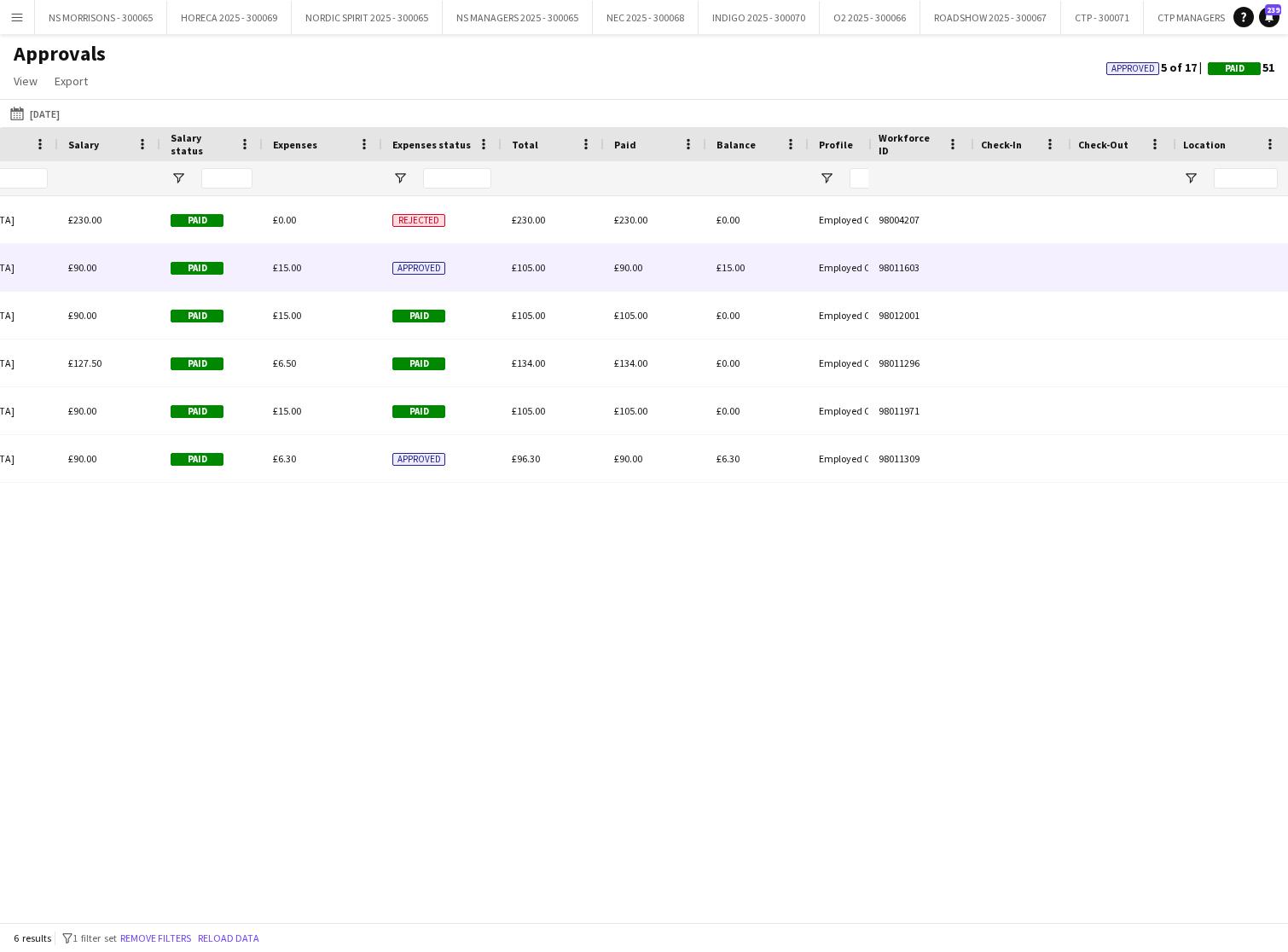
click at [284, 270] on span "£15.00" at bounding box center [287, 267] width 28 height 13
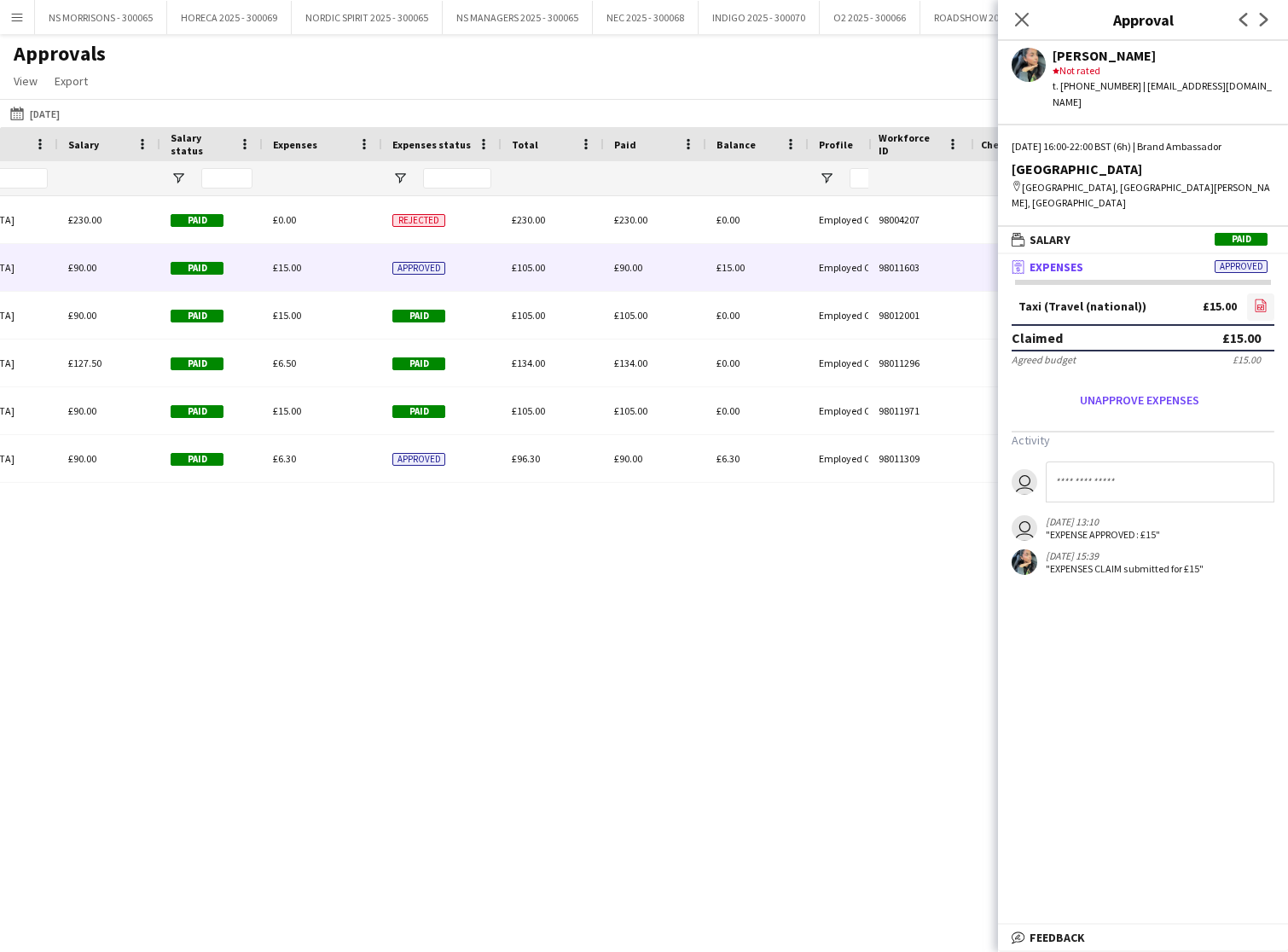
click at [1255, 299] on icon "file-image" at bounding box center [1261, 306] width 14 height 14
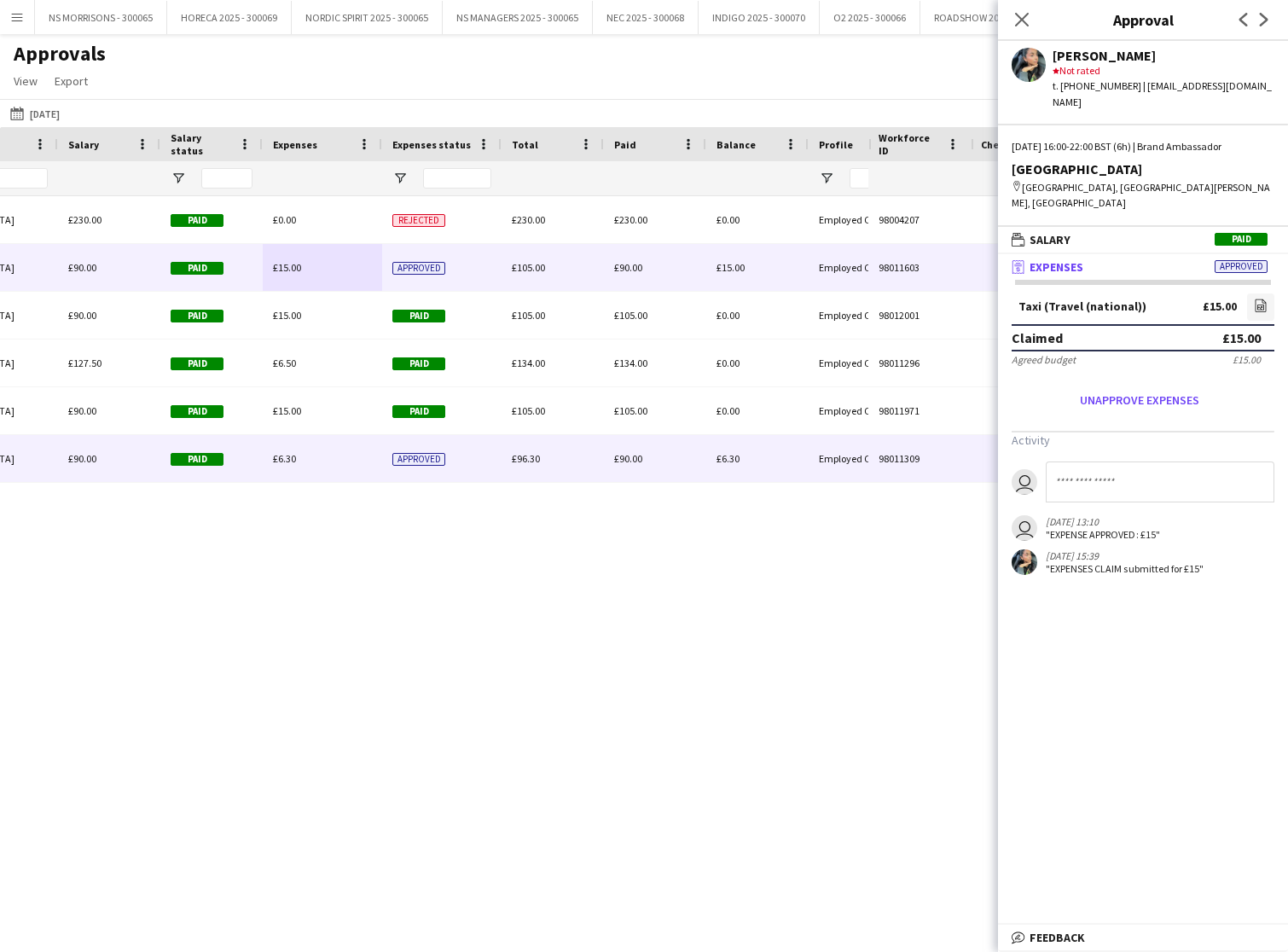
click at [280, 456] on span "£6.30" at bounding box center [285, 459] width 23 height 13
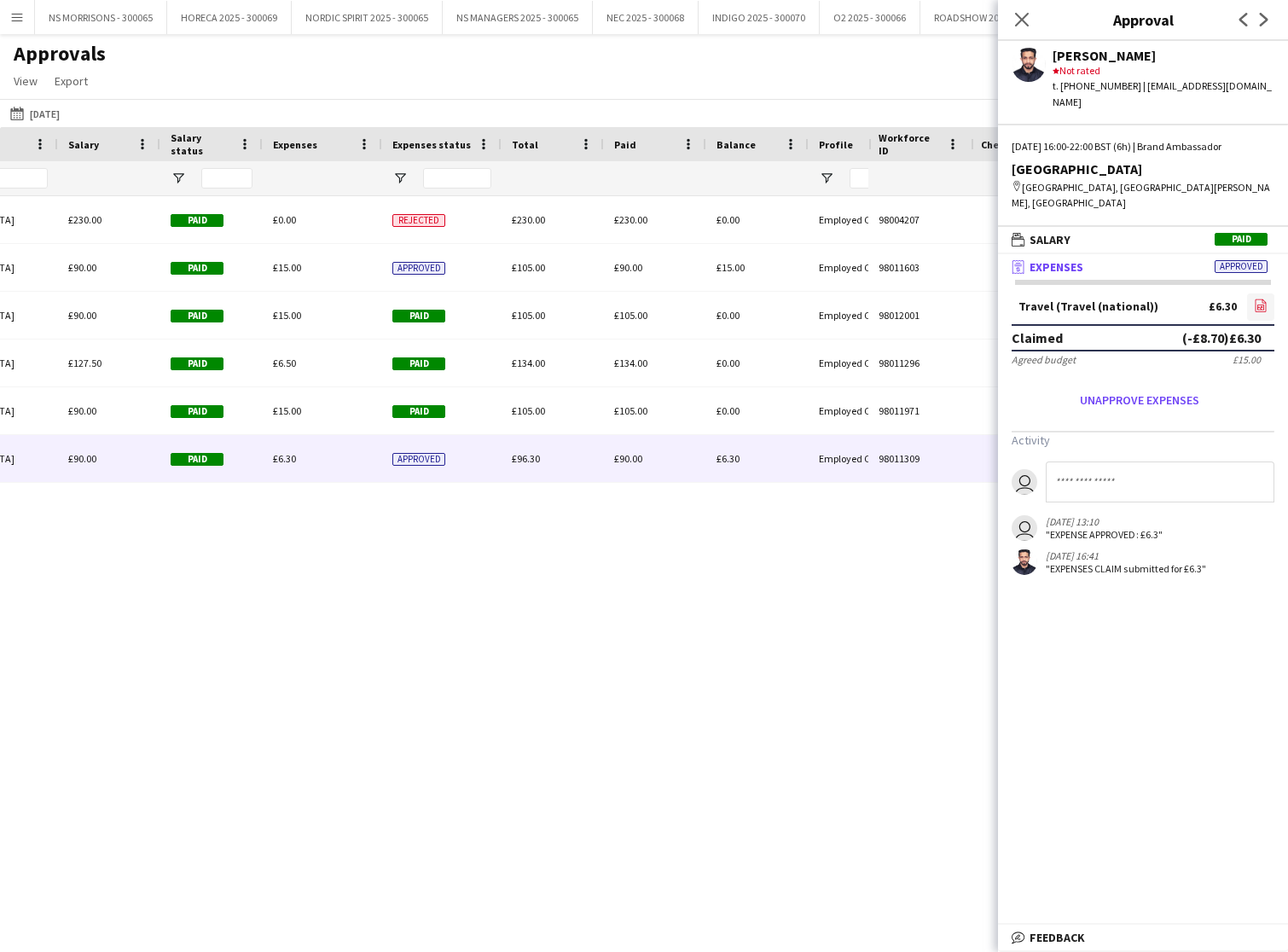
click at [1258, 299] on icon "file-image" at bounding box center [1261, 306] width 14 height 14
click at [1018, 18] on icon "Close pop-in" at bounding box center [1023, 20] width 14 height 14
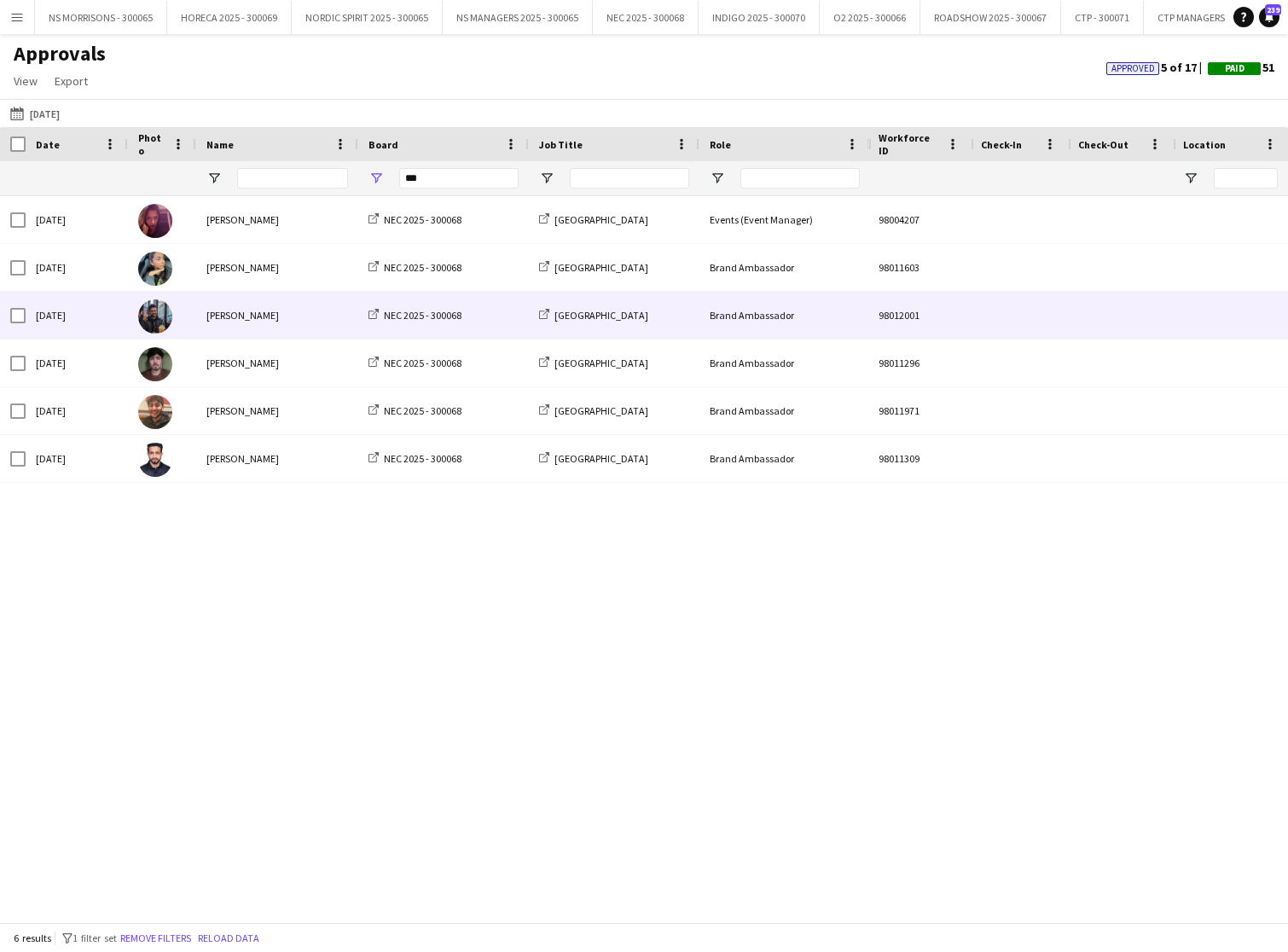
scroll to position [0, 0]
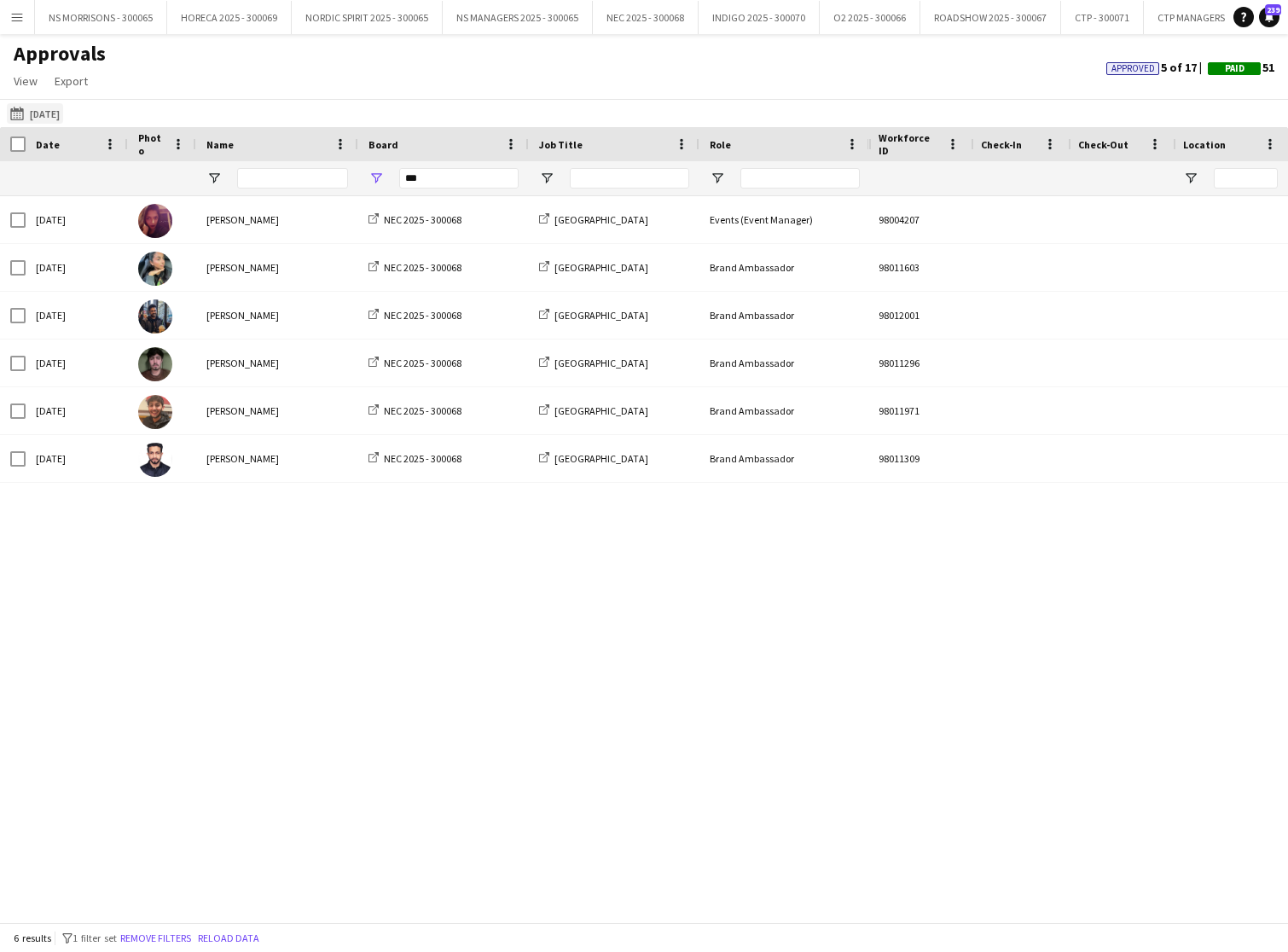
click at [53, 113] on button "[DATE] [DATE]" at bounding box center [35, 113] width 56 height 20
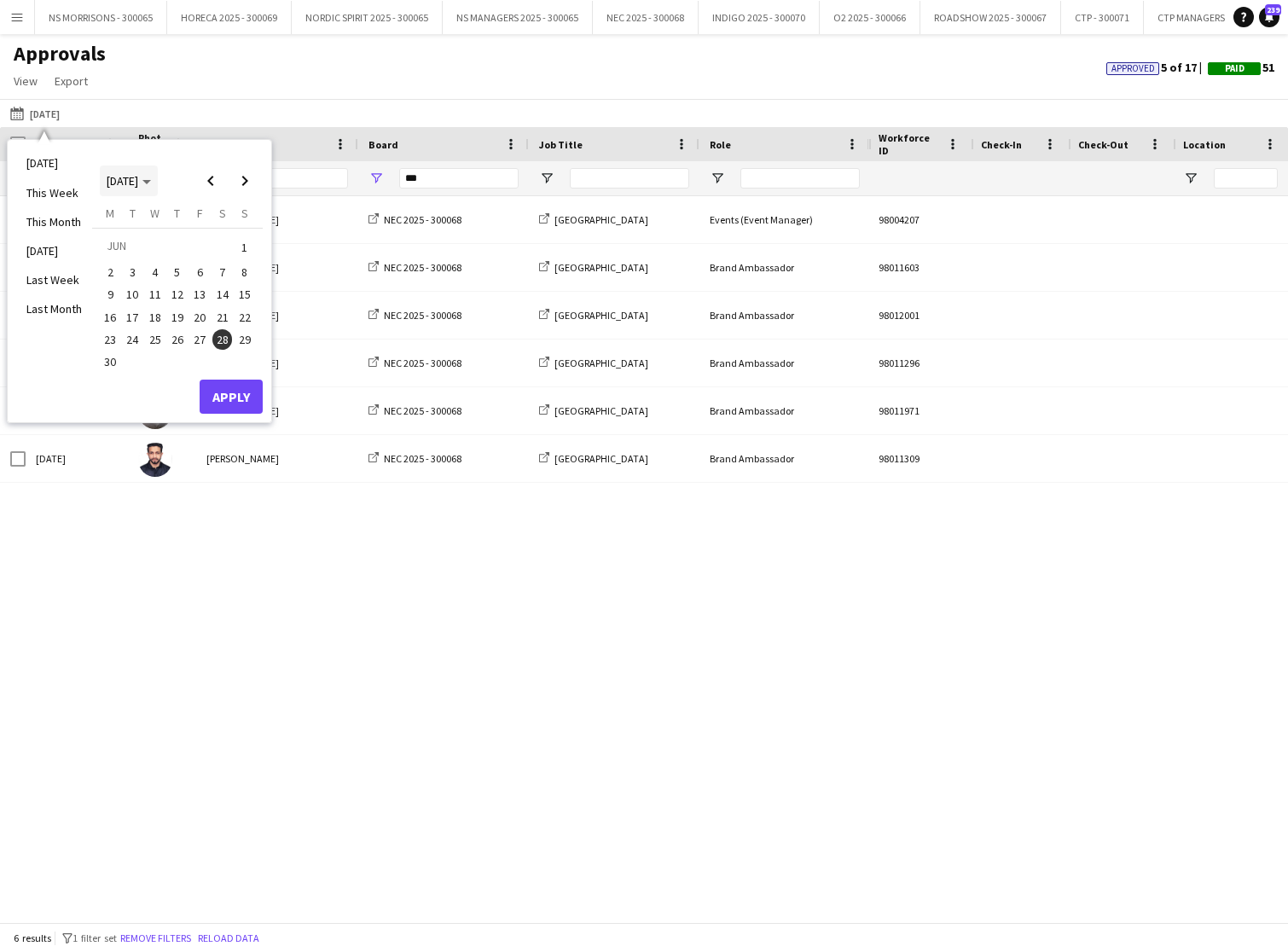
click at [151, 180] on polygon "Choose month and year" at bounding box center [147, 182] width 9 height 4
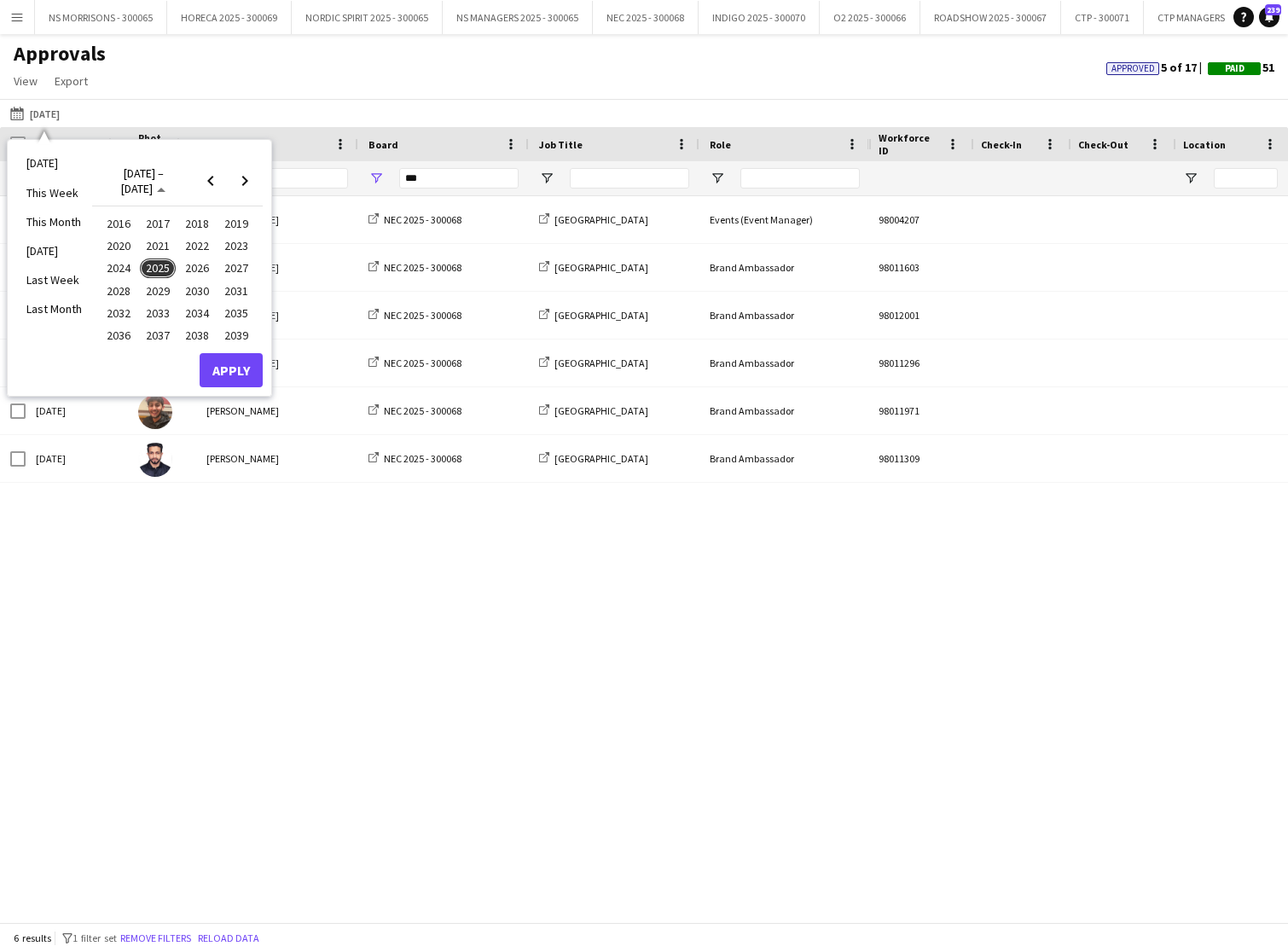
click at [159, 261] on span "2025" at bounding box center [157, 268] width 35 height 20
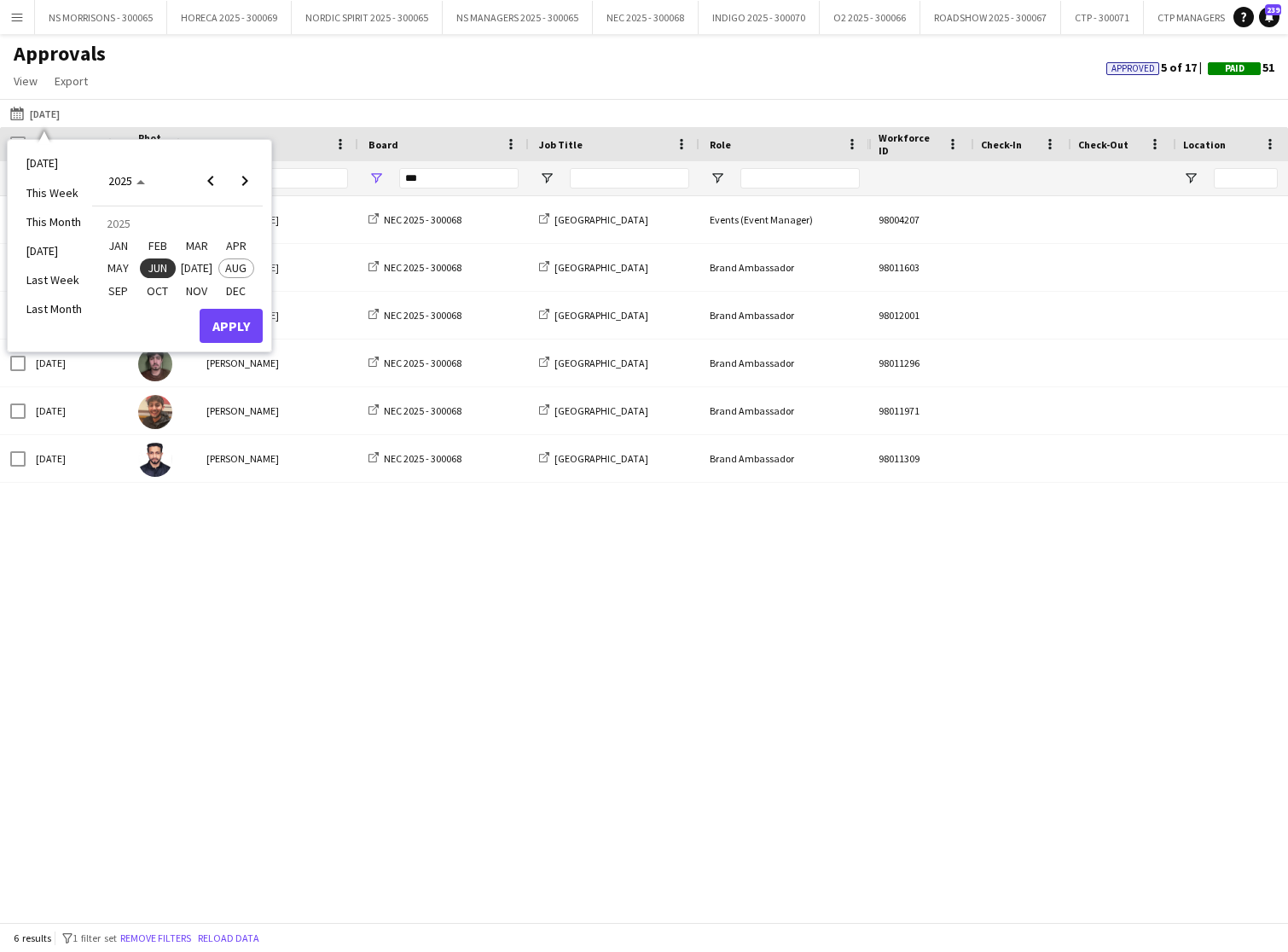
click at [187, 266] on span "[DATE]" at bounding box center [196, 268] width 35 height 20
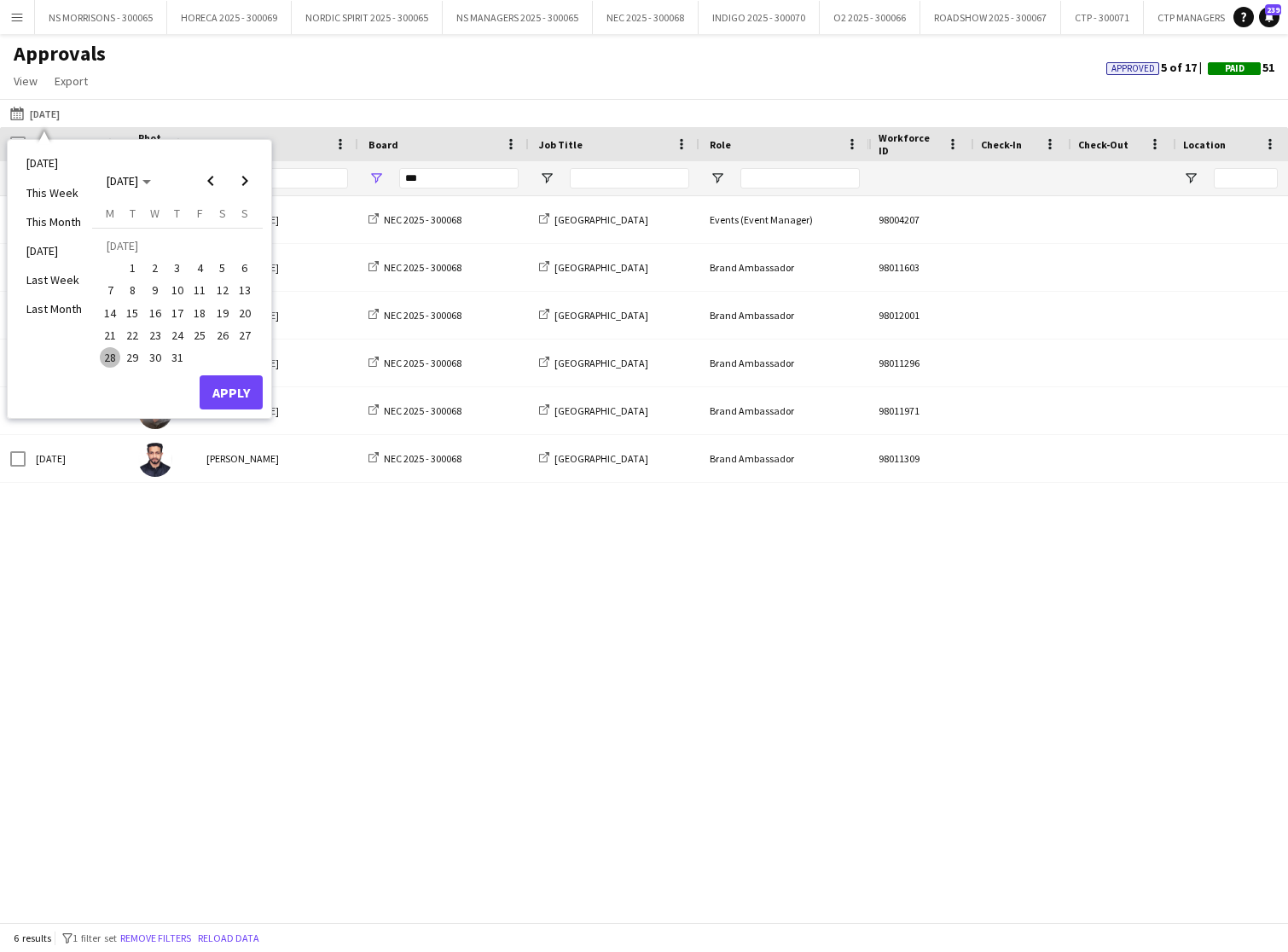
drag, startPoint x: 137, startPoint y: 263, endPoint x: 148, endPoint y: 302, distance: 40.5
click at [138, 266] on span "1" at bounding box center [133, 267] width 20 height 20
drag, startPoint x: 177, startPoint y: 357, endPoint x: 232, endPoint y: 384, distance: 61.3
click at [177, 357] on span "31" at bounding box center [177, 357] width 20 height 20
click at [246, 394] on button "Apply" at bounding box center [231, 392] width 63 height 34
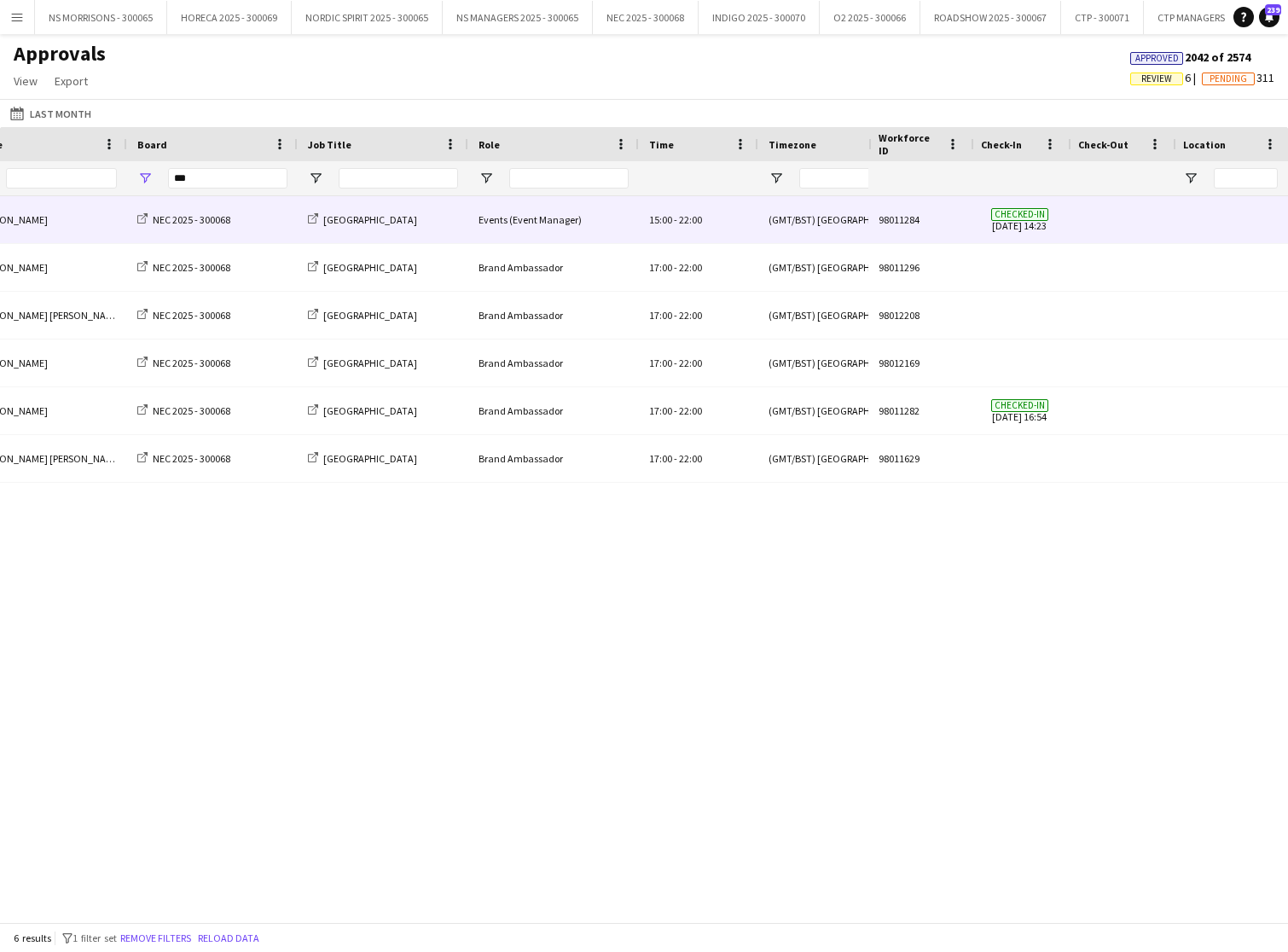
scroll to position [0, 396]
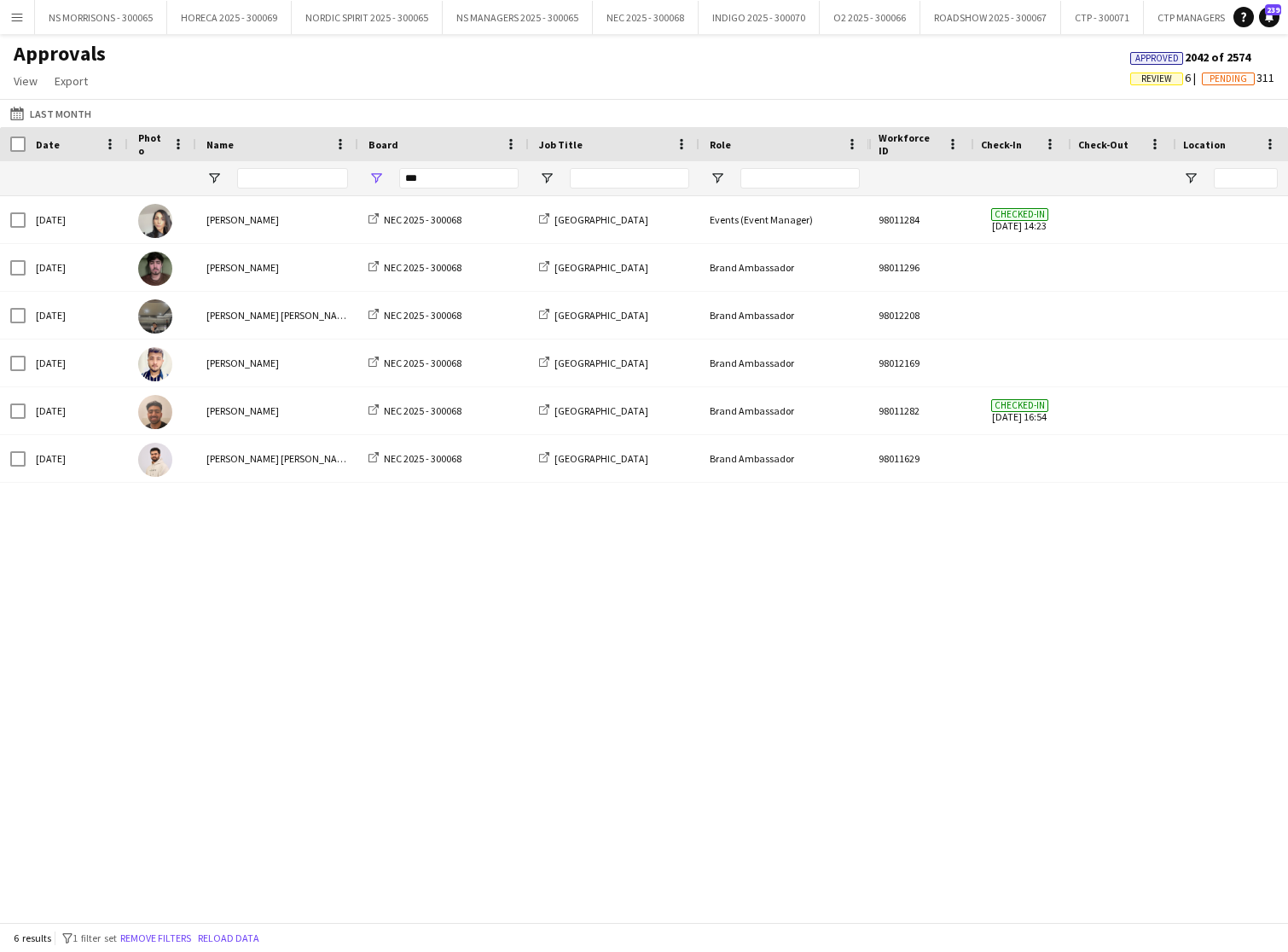
drag, startPoint x: 1167, startPoint y: 80, endPoint x: 1105, endPoint y: 127, distance: 77.8
click at [1166, 80] on span "Review" at bounding box center [1157, 79] width 53 height 13
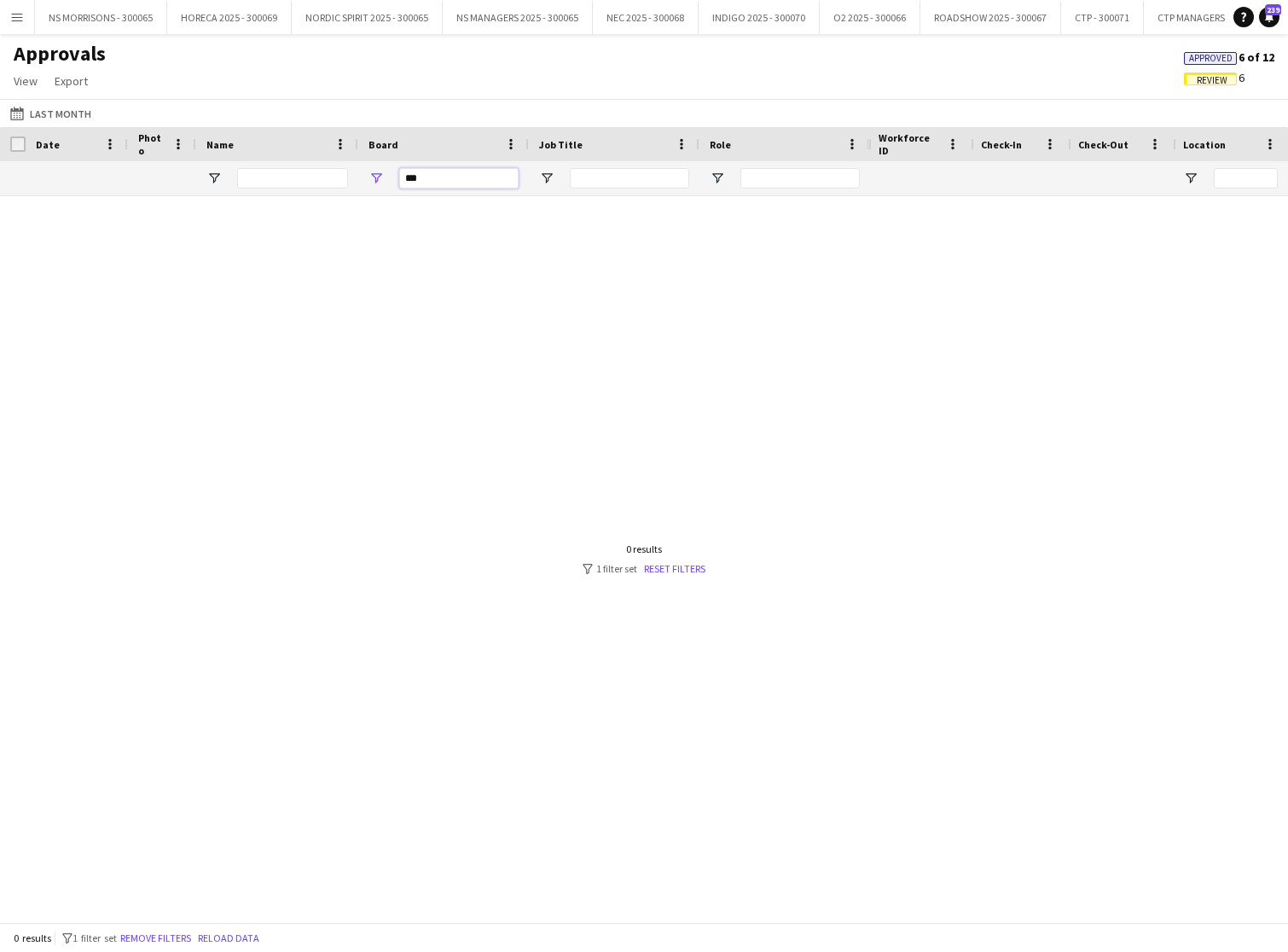
drag, startPoint x: 443, startPoint y: 181, endPoint x: 404, endPoint y: 176, distance: 39.3
click at [389, 183] on div "***" at bounding box center [443, 178] width 170 height 34
